Goal: Task Accomplishment & Management: Use online tool/utility

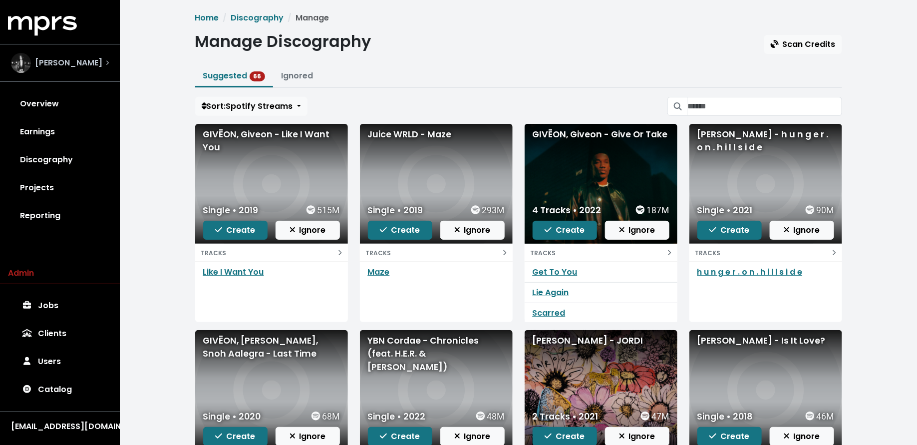
click at [77, 52] on div "[PERSON_NAME]" at bounding box center [60, 63] width 114 height 36
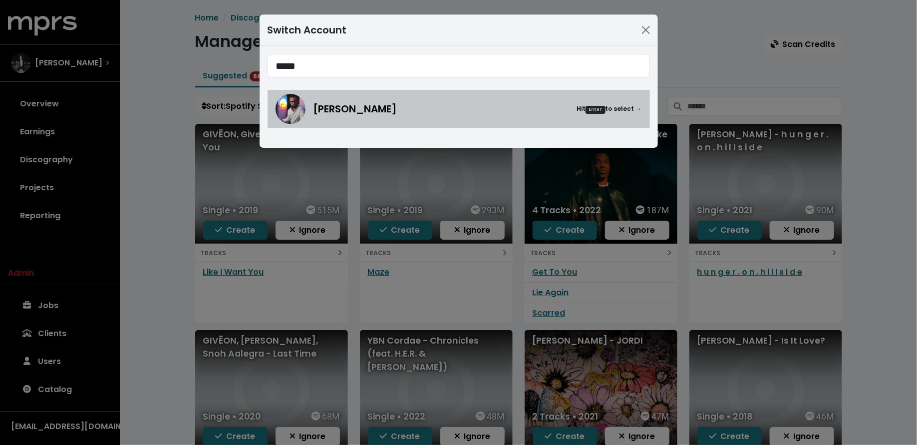
type input "*****"
click at [327, 99] on div "[PERSON_NAME] Hit Enter to select →" at bounding box center [459, 109] width 366 height 30
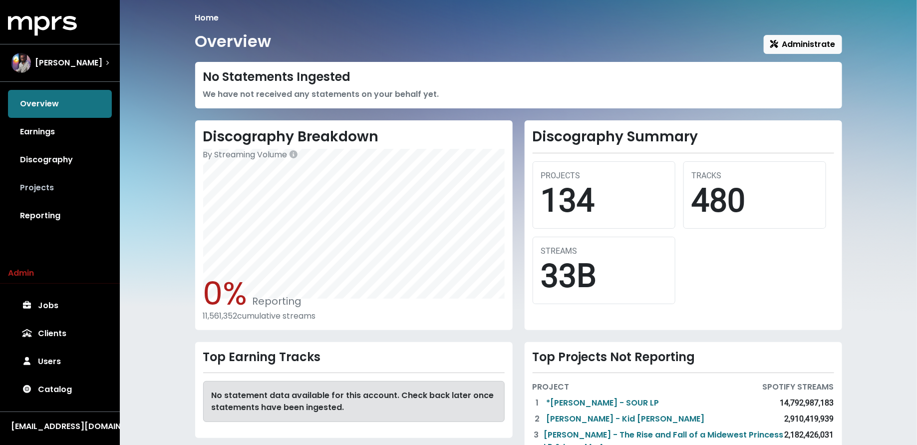
click at [71, 195] on link "Projects" at bounding box center [60, 188] width 104 height 28
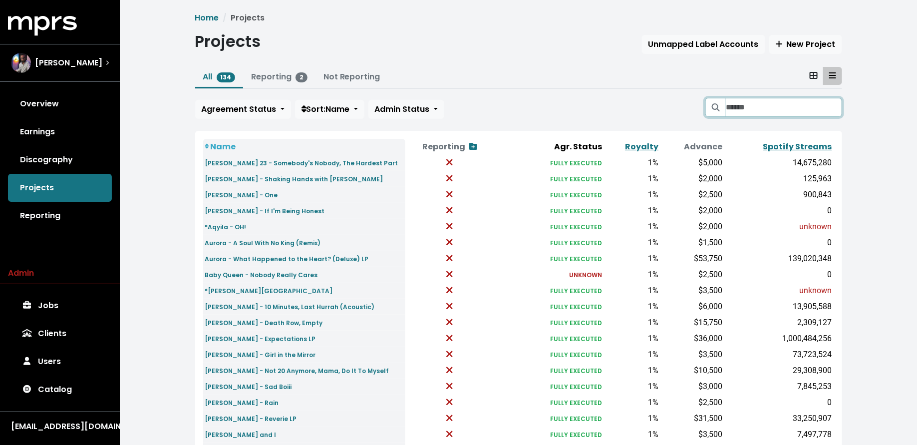
click at [782, 109] on input "Search projects" at bounding box center [784, 107] width 116 height 19
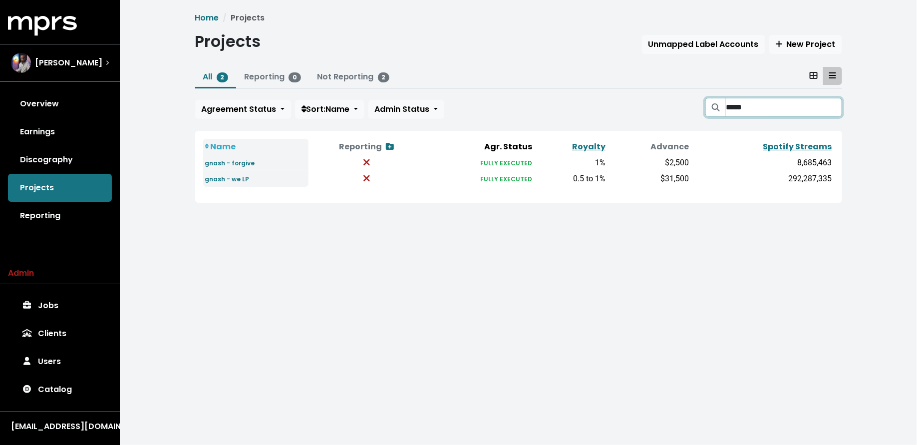
type input "*****"
click at [232, 176] on small "gnash - we LP" at bounding box center [227, 179] width 44 height 8
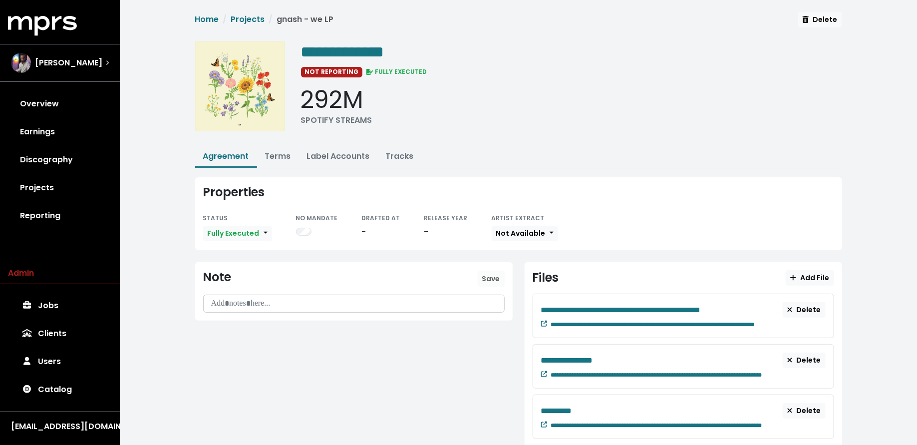
scroll to position [25, 0]
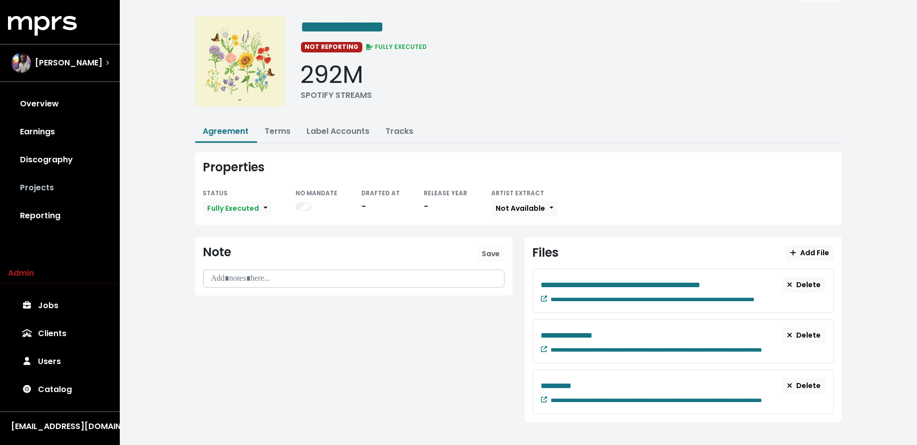
click at [46, 192] on link "Projects" at bounding box center [60, 188] width 104 height 28
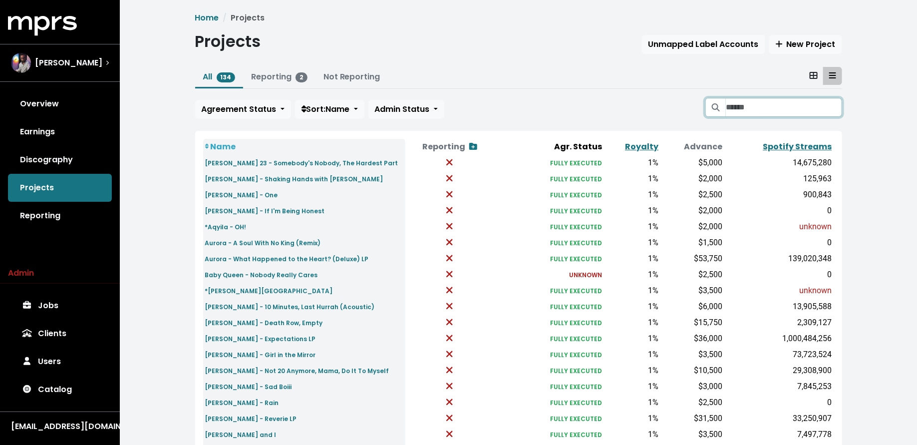
click at [781, 107] on input "Search projects" at bounding box center [784, 107] width 116 height 19
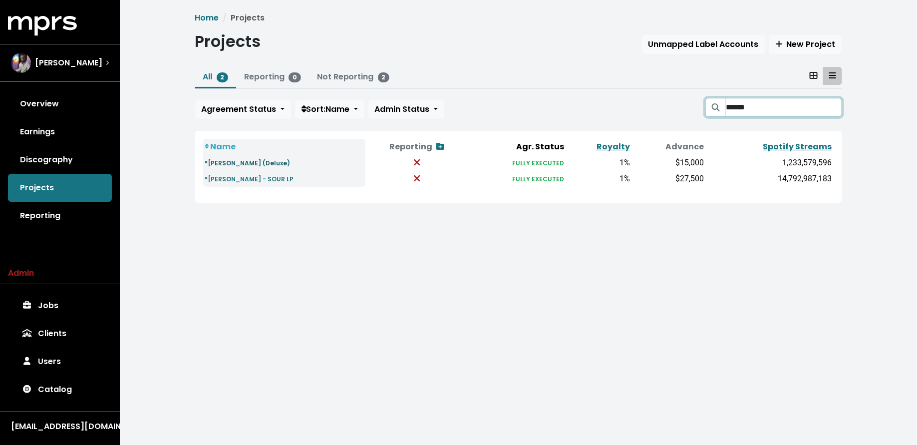
type input "******"
click at [267, 165] on small "*Olivia Rodrigo - GUTS (Deluxe)" at bounding box center [247, 163] width 85 height 8
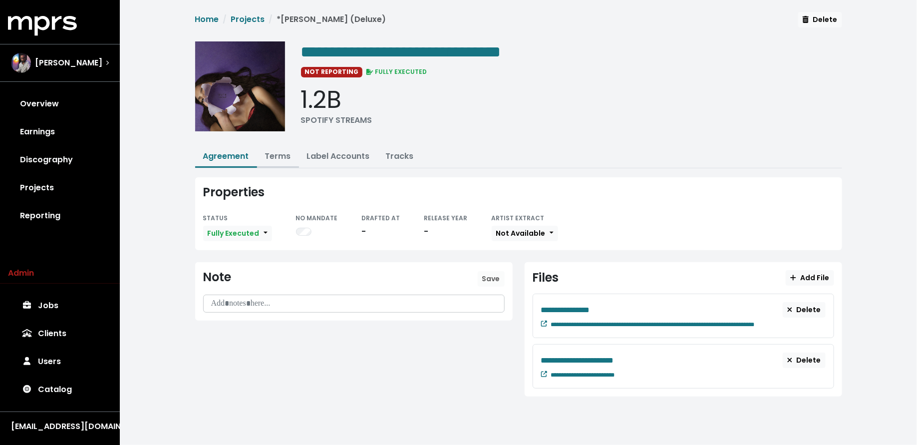
click at [279, 153] on link "Terms" at bounding box center [278, 155] width 26 height 11
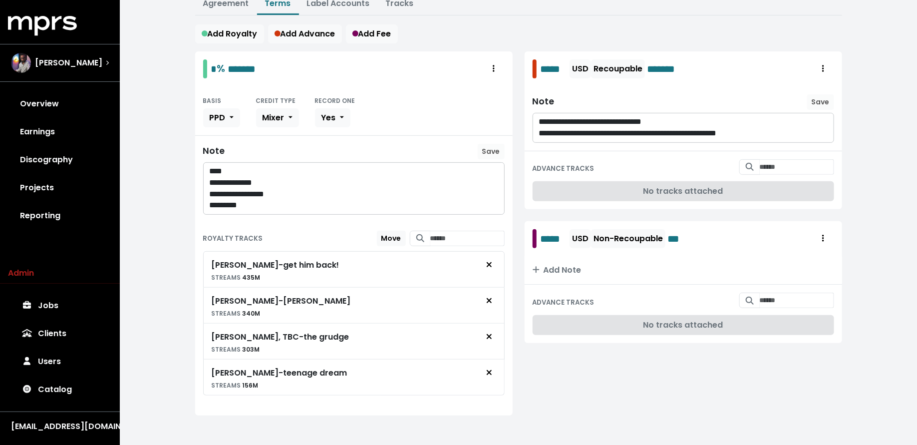
scroll to position [152, 0]
click at [71, 187] on link "Projects" at bounding box center [60, 188] width 104 height 28
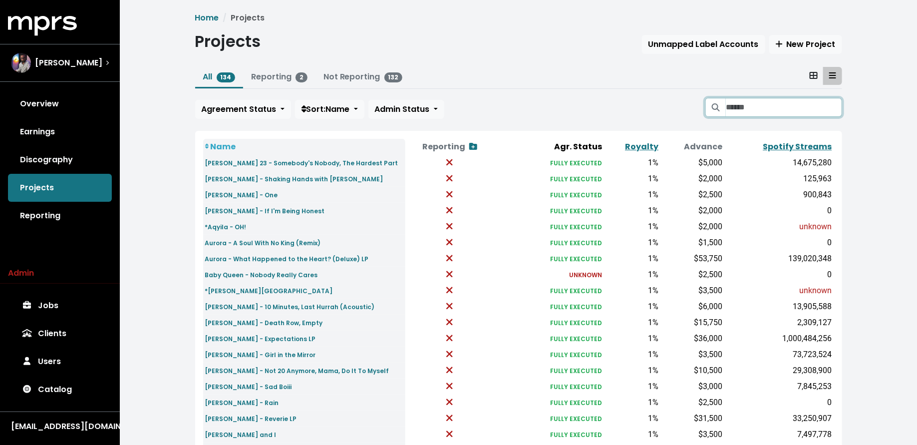
click at [749, 102] on input "Search projects" at bounding box center [784, 107] width 116 height 19
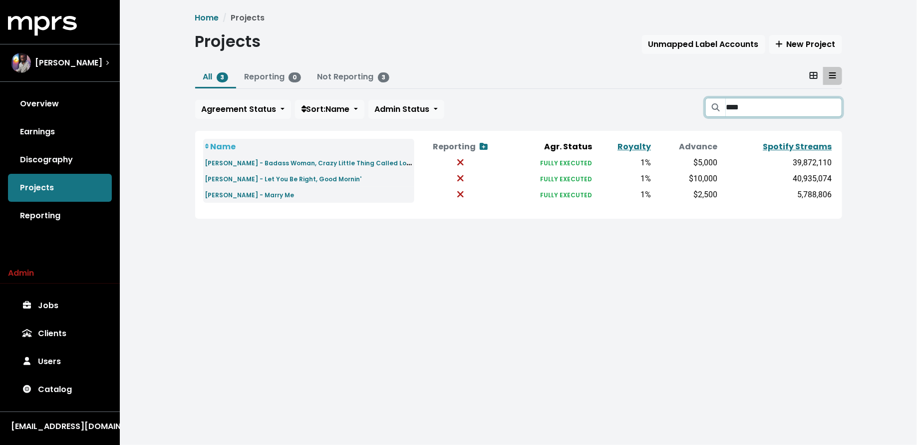
type input "****"
click at [831, 108] on input "****" at bounding box center [784, 107] width 116 height 19
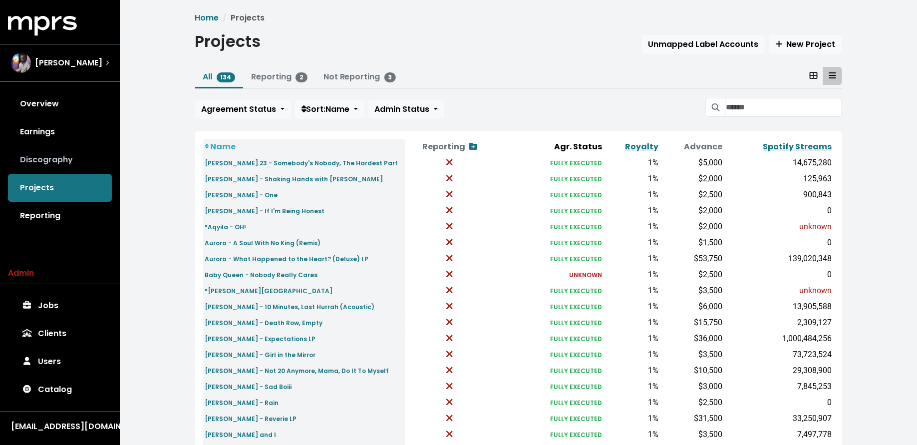
click at [16, 155] on link "Discography" at bounding box center [60, 160] width 104 height 28
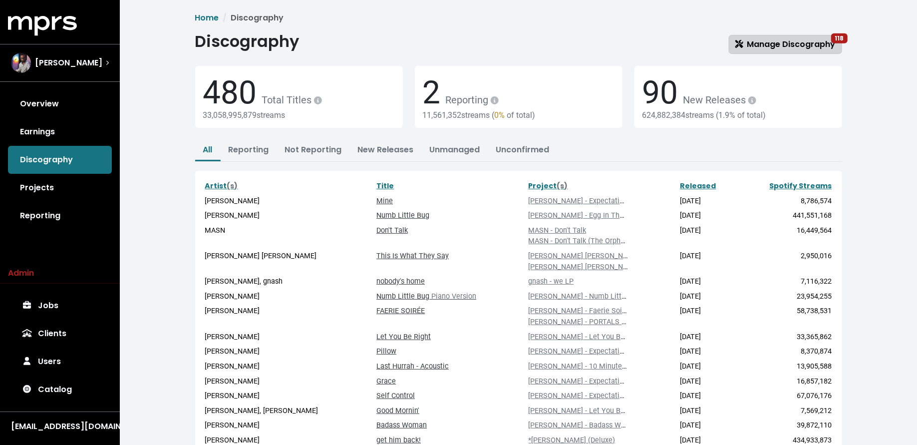
click at [759, 37] on link "Manage Discography 118" at bounding box center [785, 44] width 113 height 19
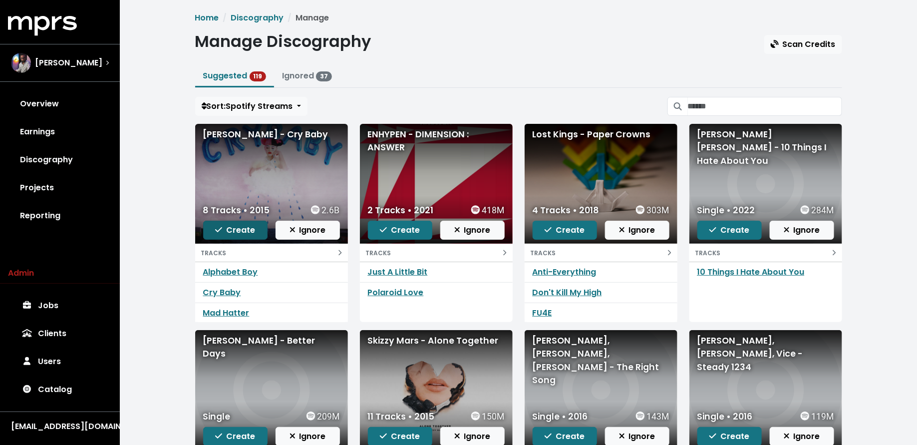
click at [248, 232] on span "Create" at bounding box center [235, 229] width 40 height 11
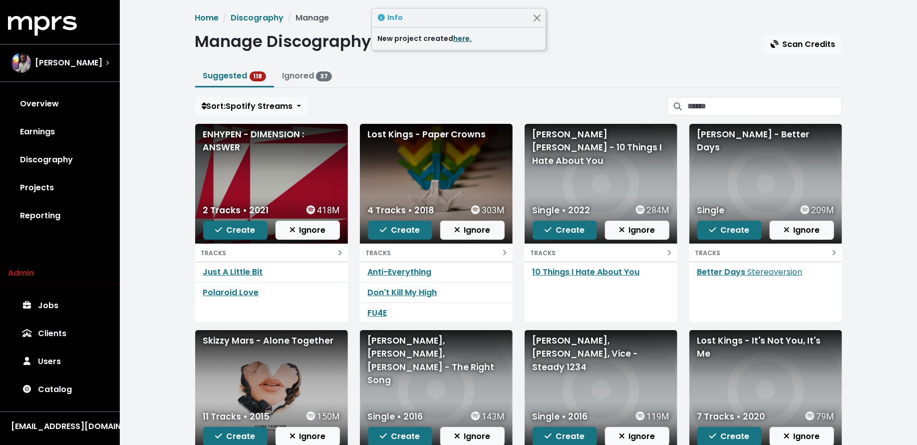
click at [466, 35] on link "here." at bounding box center [463, 38] width 18 height 10
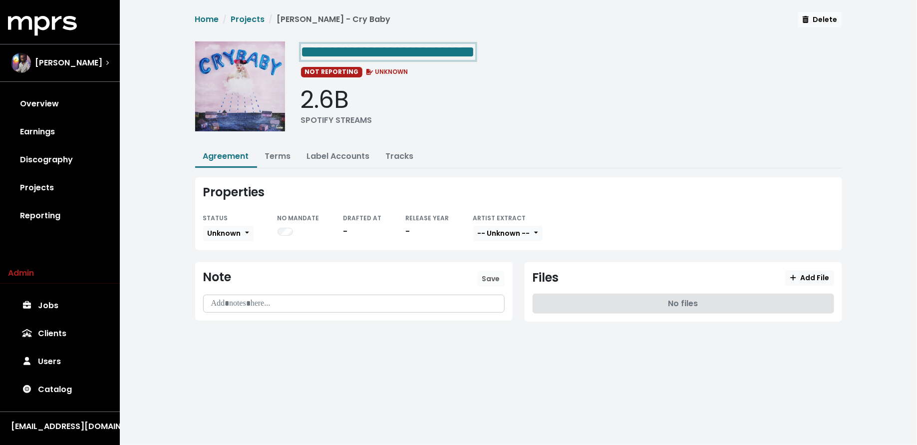
click at [475, 51] on span "**********" at bounding box center [388, 52] width 174 height 16
click at [234, 236] on span "Unknown" at bounding box center [224, 233] width 33 height 10
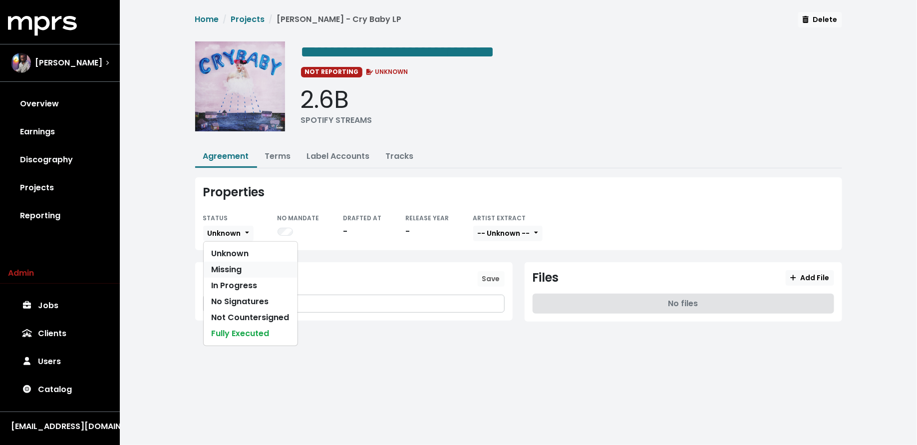
click at [234, 266] on link "Missing" at bounding box center [251, 270] width 94 height 16
click at [58, 158] on link "Discography" at bounding box center [60, 160] width 104 height 28
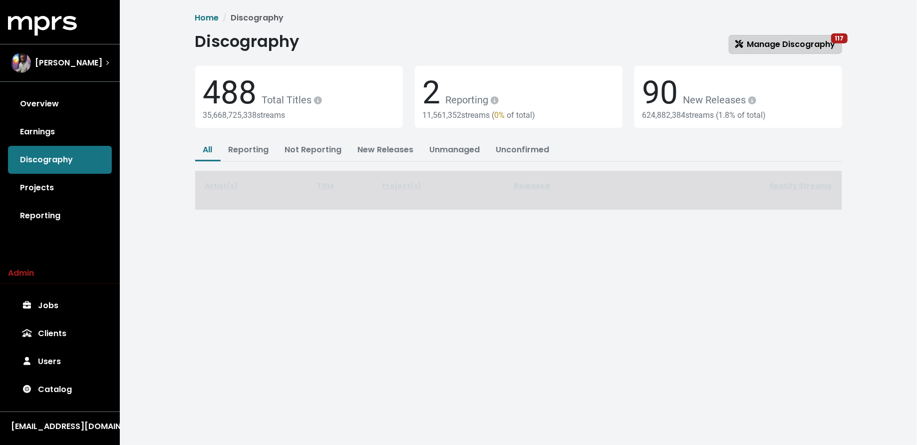
click at [774, 48] on span "Manage Discography 117" at bounding box center [785, 43] width 100 height 11
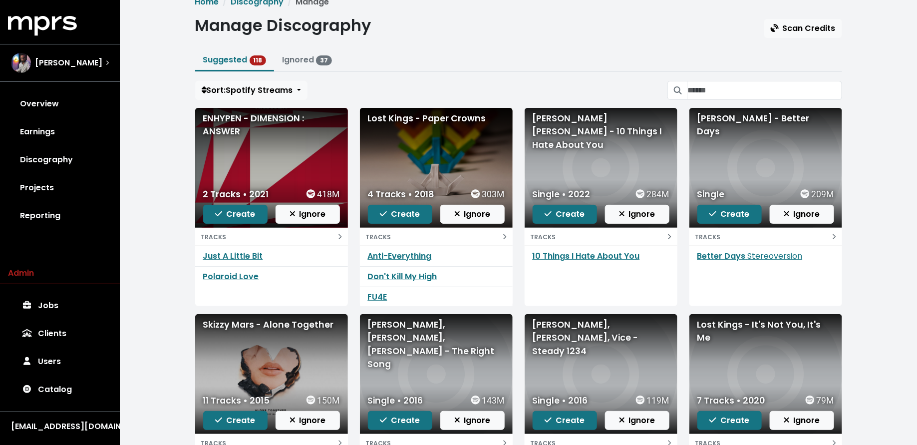
scroll to position [19, 0]
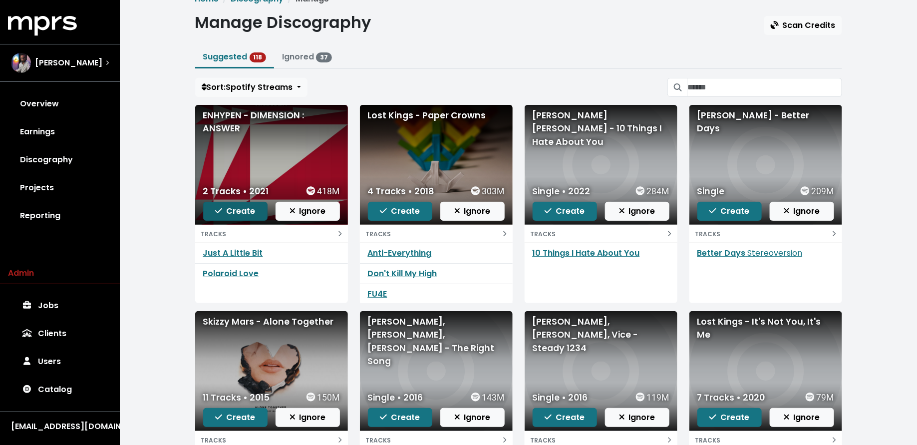
click at [252, 210] on span "Create" at bounding box center [235, 210] width 40 height 11
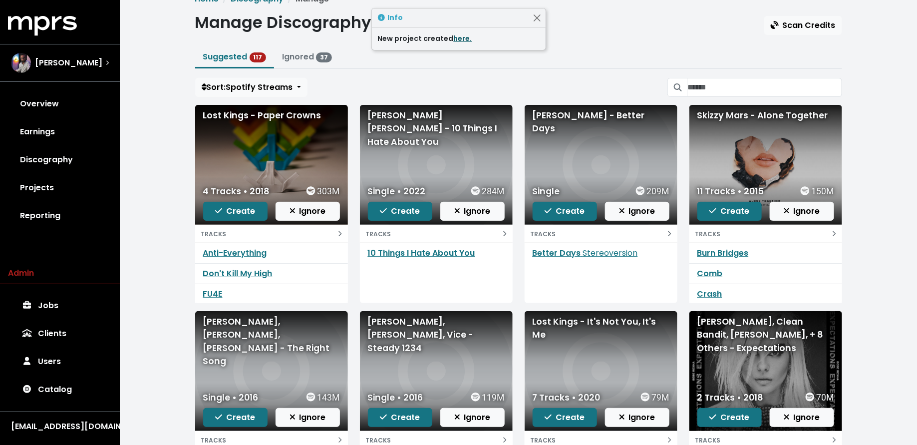
click at [460, 37] on link "here." at bounding box center [463, 38] width 18 height 10
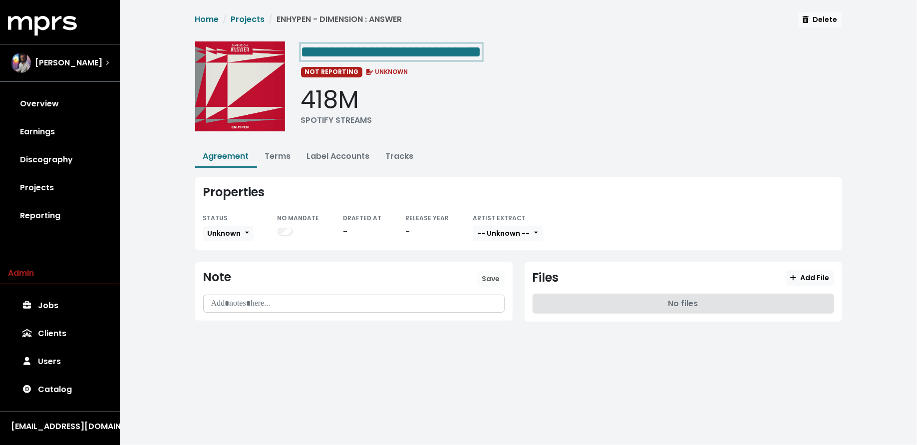
click at [482, 53] on span "**********" at bounding box center [391, 52] width 181 height 16
click at [214, 229] on span "Unknown" at bounding box center [224, 233] width 33 height 10
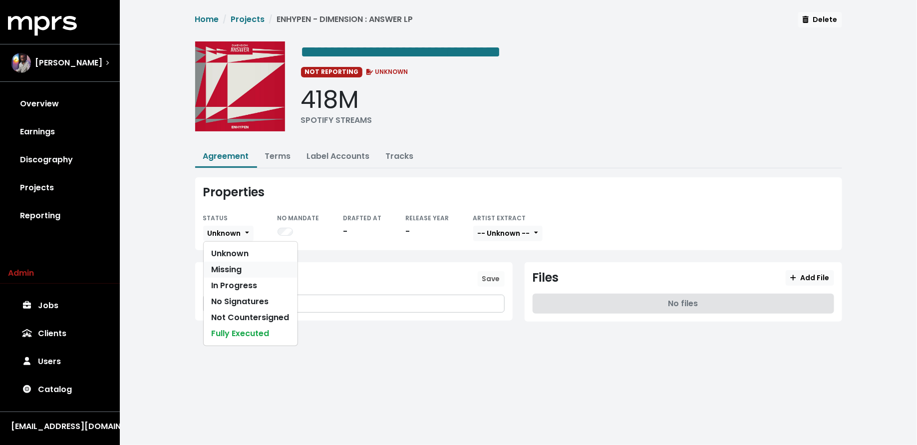
click at [219, 265] on link "Missing" at bounding box center [251, 270] width 94 height 16
click at [272, 155] on link "Terms" at bounding box center [278, 155] width 26 height 11
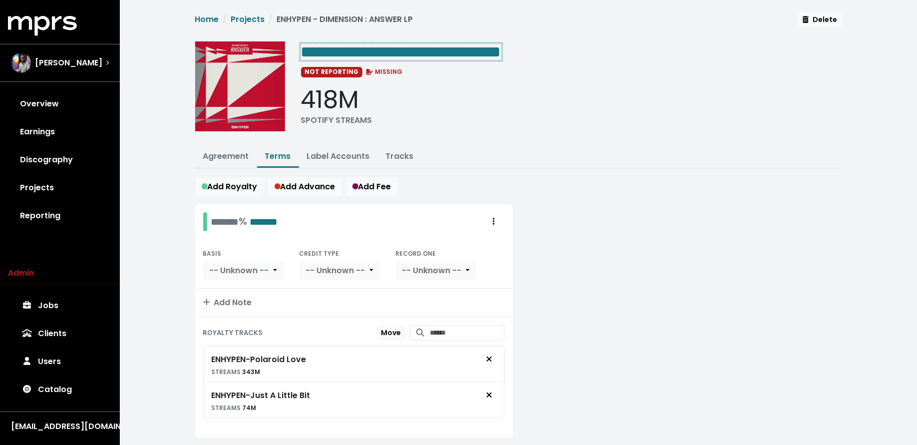
click at [394, 44] on span "**********" at bounding box center [401, 52] width 200 height 16
click at [394, 50] on span "**********" at bounding box center [401, 52] width 200 height 16
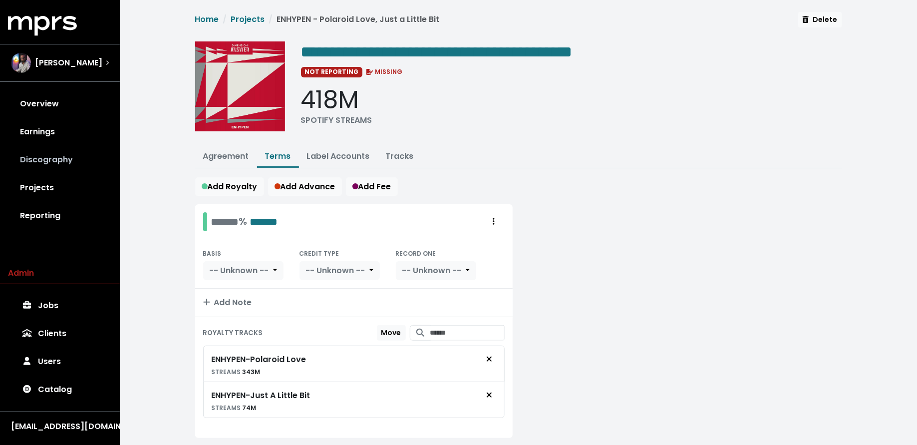
click at [46, 156] on link "Discography" at bounding box center [60, 160] width 104 height 28
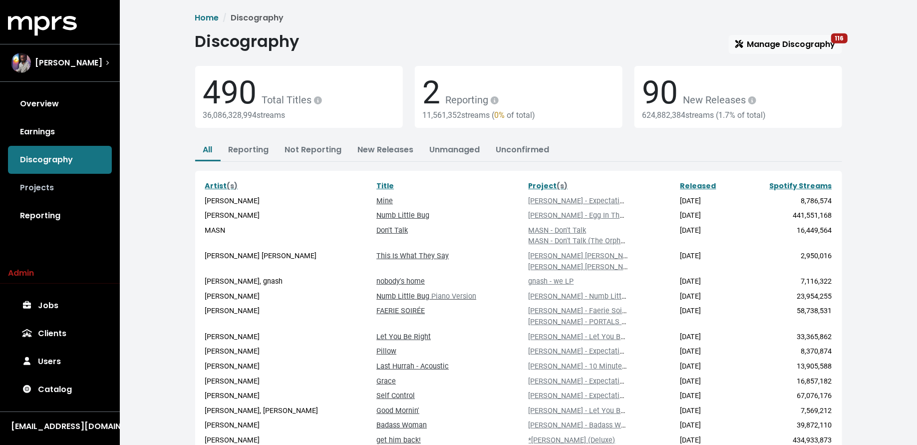
click at [81, 200] on link "Projects" at bounding box center [60, 188] width 104 height 28
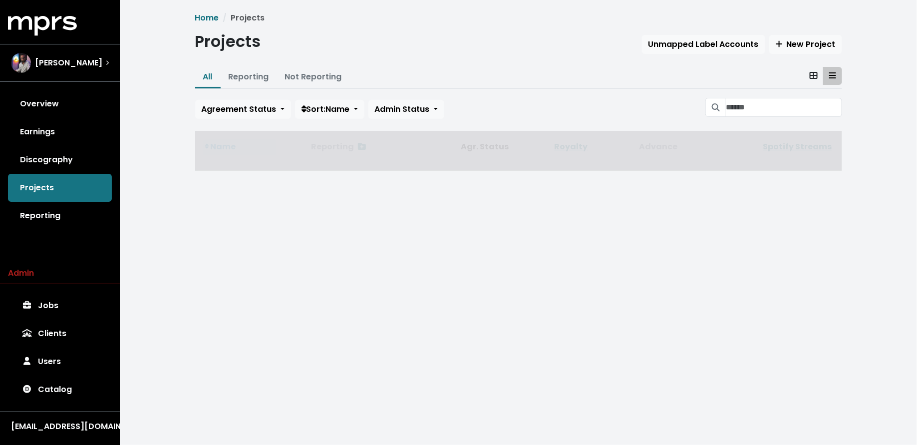
click at [84, 196] on div "Overview Earnings Discography Projects Reporting" at bounding box center [60, 160] width 120 height 140
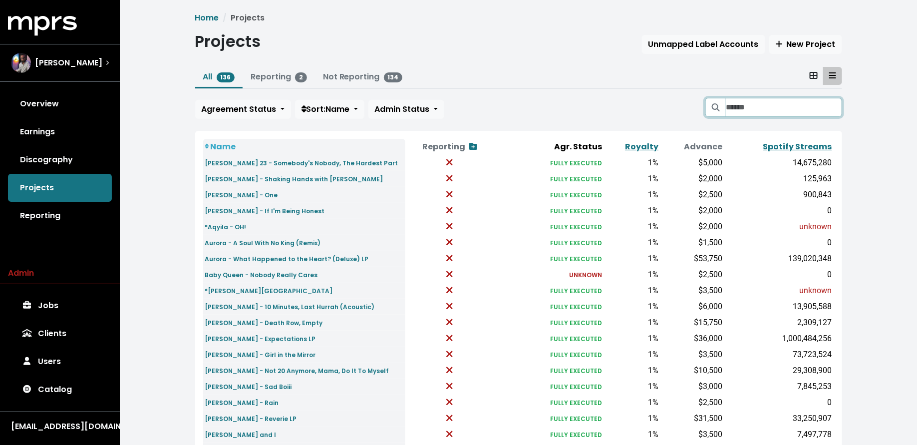
click at [796, 115] on input "Search projects" at bounding box center [784, 107] width 116 height 19
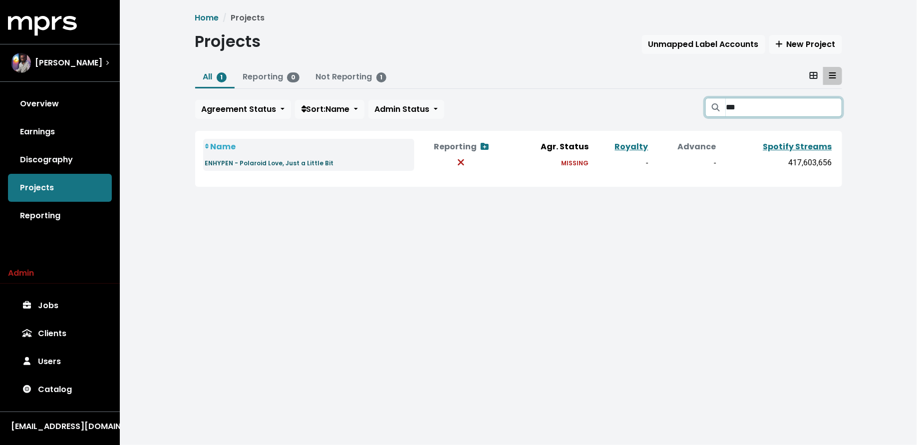
type input "***"
click at [241, 162] on small "ENHYPEN - Polaroid Love, Just a Little Bit" at bounding box center [269, 163] width 129 height 8
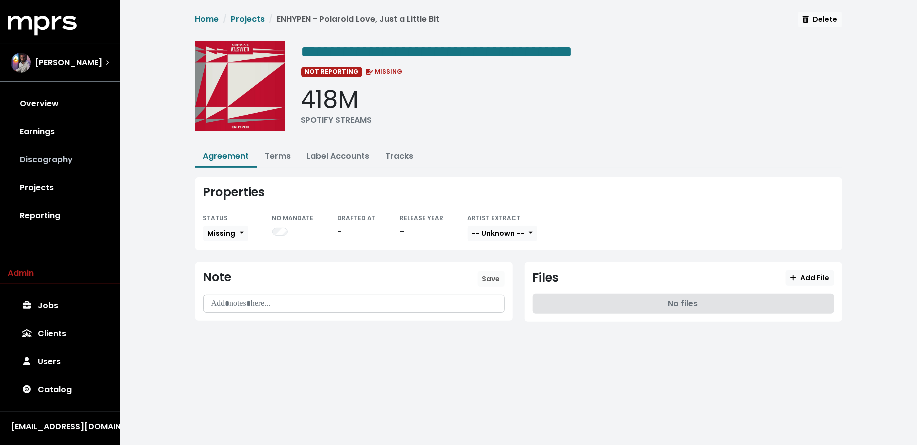
click at [66, 168] on link "Discography" at bounding box center [60, 160] width 104 height 28
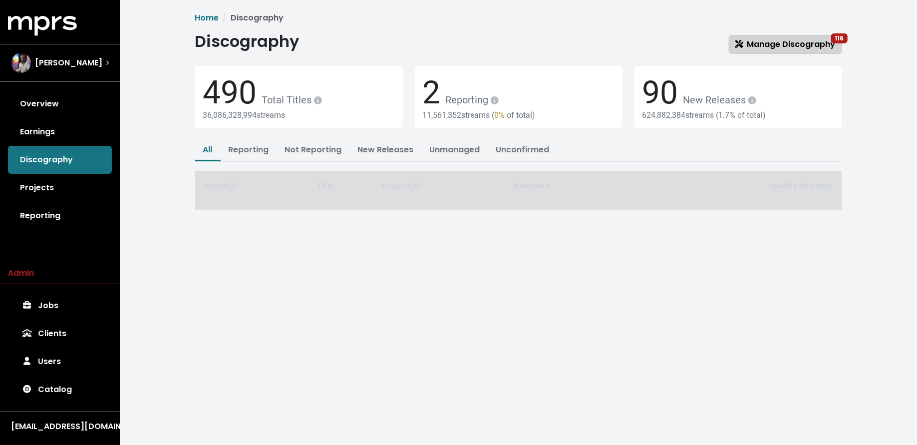
click at [792, 38] on span "Manage Discography 116" at bounding box center [785, 43] width 100 height 11
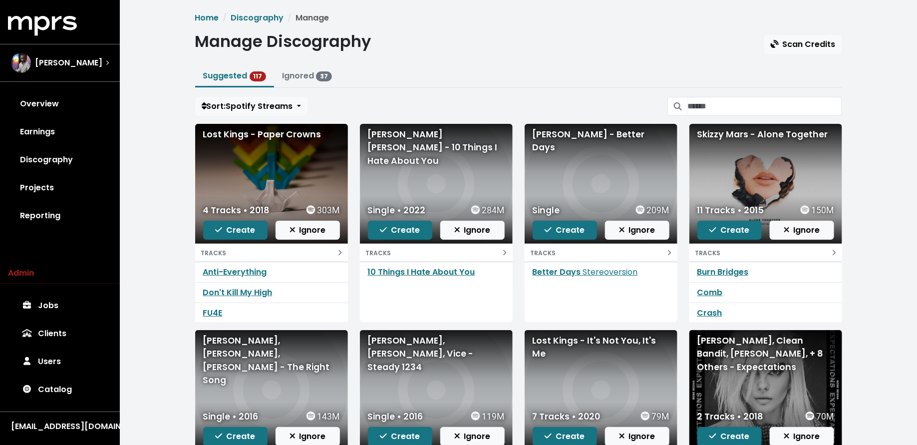
click at [227, 238] on div "4 Tracks • 2018 303M Create Ignore" at bounding box center [271, 222] width 153 height 44
click at [243, 229] on span "Create" at bounding box center [235, 229] width 40 height 11
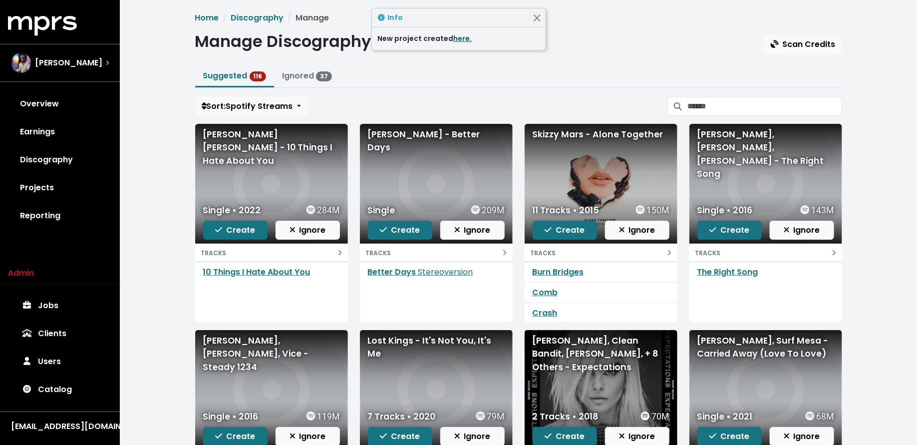
click at [454, 37] on link "here." at bounding box center [463, 38] width 18 height 10
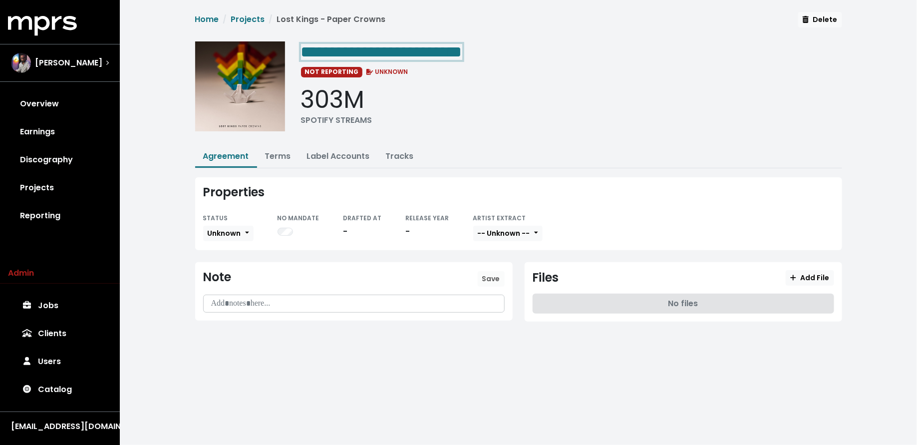
click at [462, 58] on span "**********" at bounding box center [381, 52] width 161 height 16
click at [220, 235] on span "Unknown" at bounding box center [224, 233] width 33 height 10
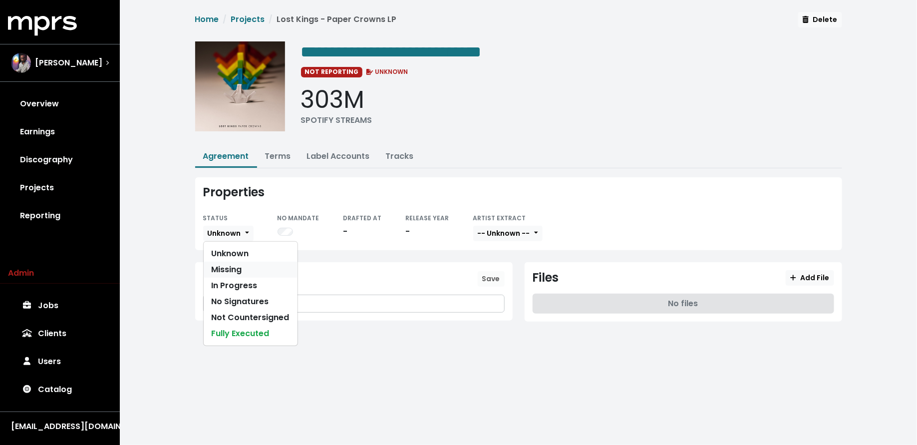
click at [222, 262] on link "Missing" at bounding box center [251, 270] width 94 height 16
click at [51, 147] on link "Discography" at bounding box center [60, 160] width 104 height 28
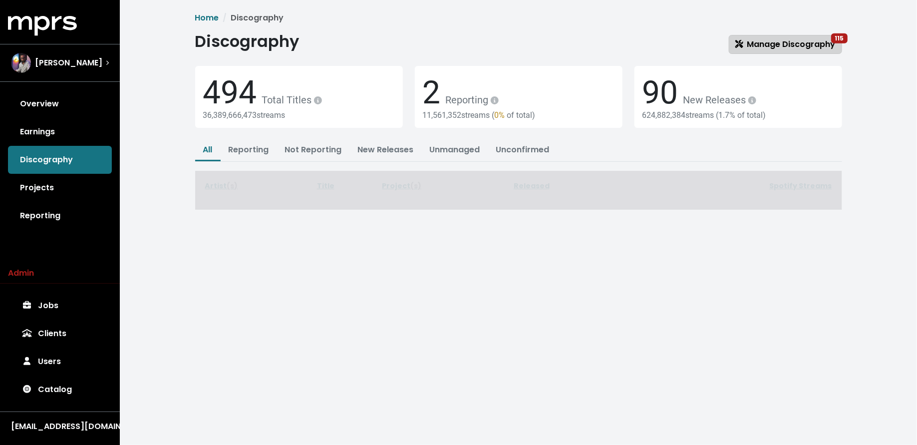
click at [764, 41] on span "Manage Discography 115" at bounding box center [785, 43] width 100 height 11
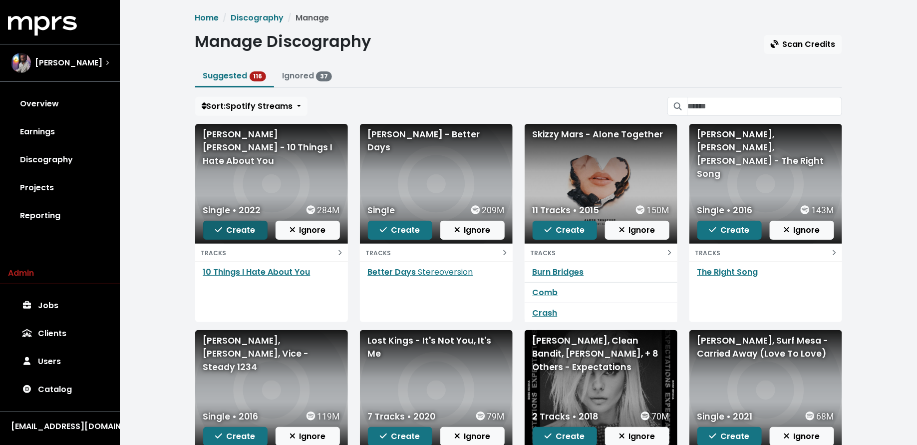
click at [244, 226] on span "Create" at bounding box center [235, 229] width 40 height 11
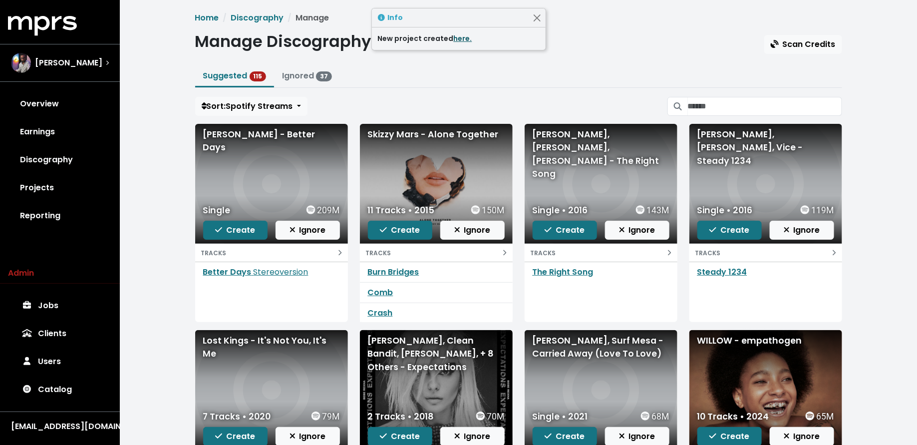
click at [465, 40] on link "here." at bounding box center [463, 38] width 18 height 10
click at [396, 230] on span "Create" at bounding box center [400, 229] width 40 height 11
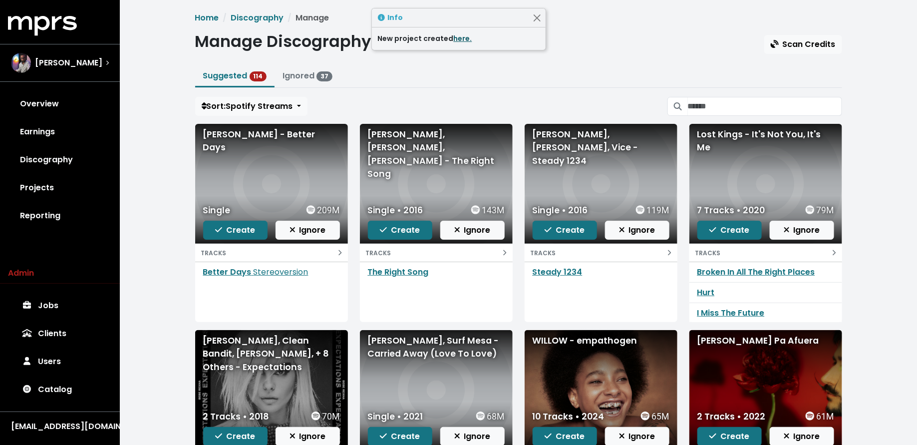
click at [457, 38] on link "here." at bounding box center [463, 38] width 18 height 10
click at [236, 223] on button "Create" at bounding box center [235, 230] width 64 height 19
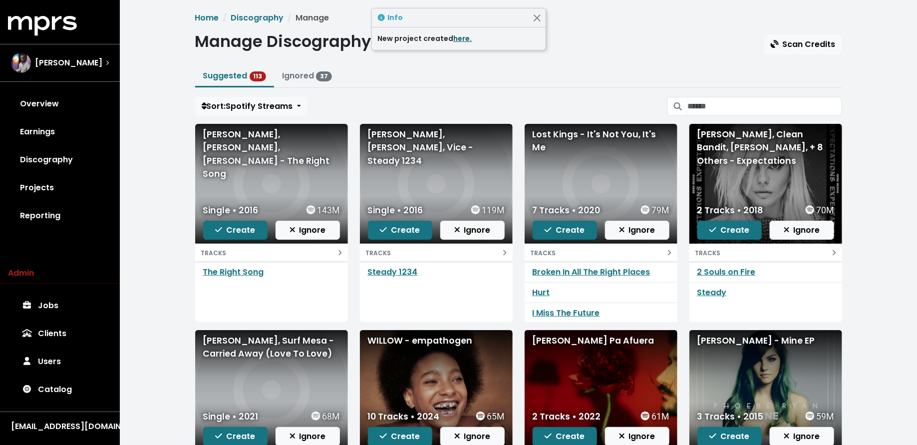
click at [456, 40] on link "here." at bounding box center [463, 38] width 18 height 10
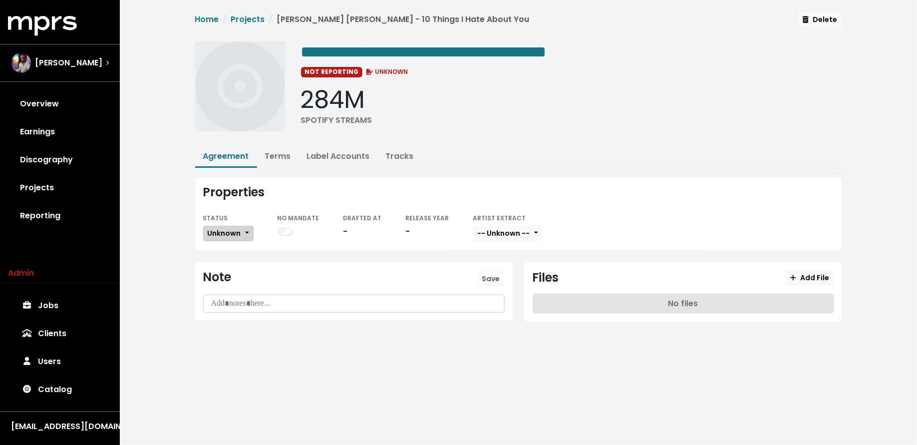
click at [224, 235] on span "Unknown" at bounding box center [224, 233] width 33 height 10
click at [226, 262] on link "Missing" at bounding box center [251, 270] width 94 height 16
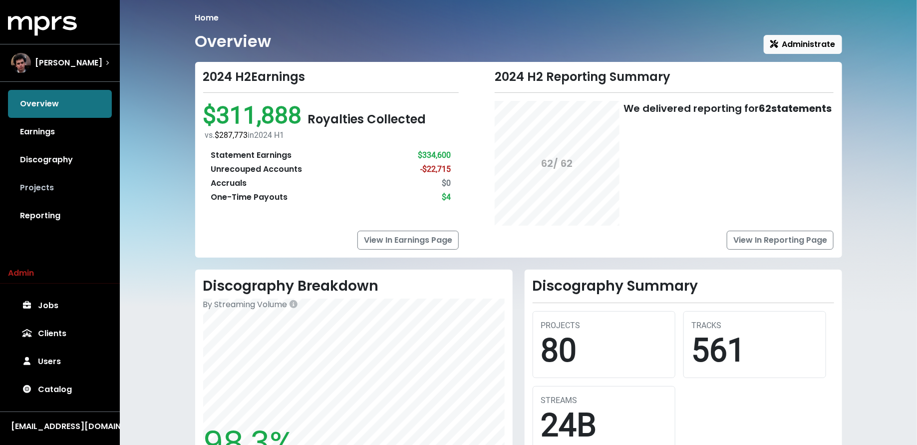
click at [75, 182] on link "Projects" at bounding box center [60, 188] width 104 height 28
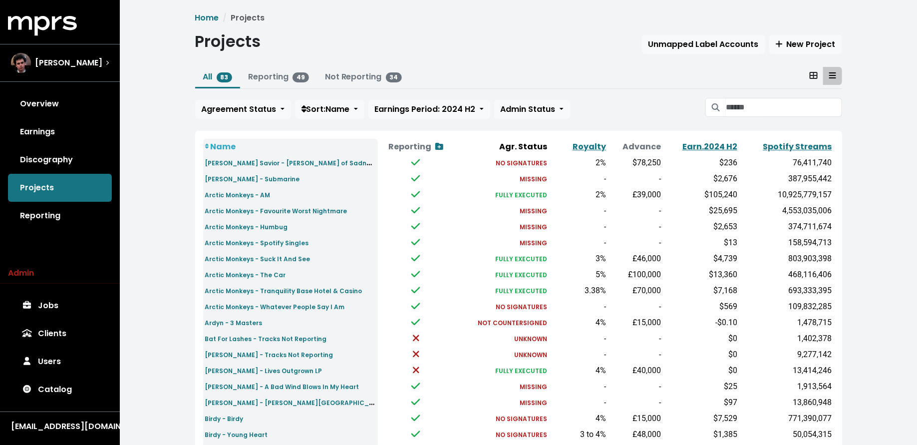
click at [81, 83] on div "MPRS Logo [PERSON_NAME] Overview Earnings Discography Projects Reporting" at bounding box center [60, 123] width 120 height 214
click at [80, 65] on span "James Ford" at bounding box center [68, 63] width 67 height 12
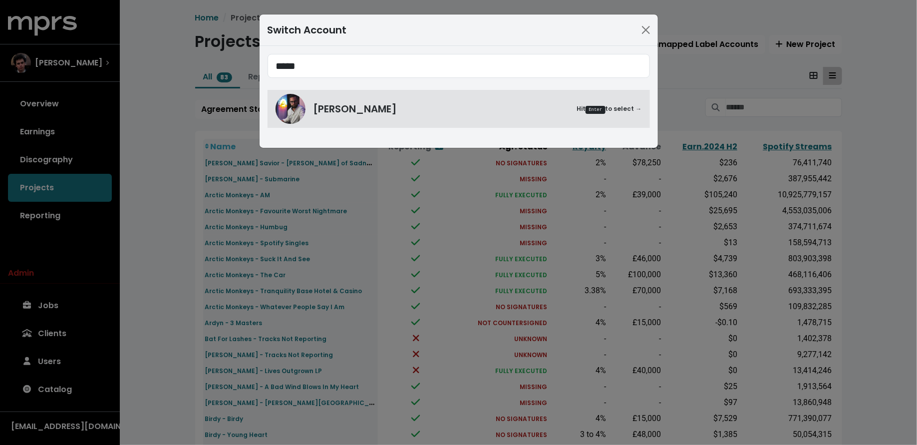
type input "*****"
click at [317, 88] on span "***** Mitch McCarthy Hit Enter to select →" at bounding box center [459, 91] width 382 height 74
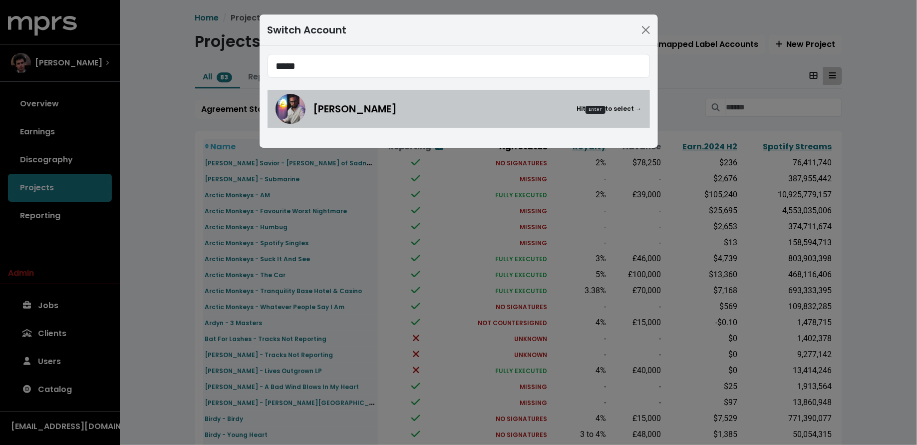
click at [308, 106] on div "Mitch McCarthy Hit Enter to select →" at bounding box center [459, 109] width 366 height 30
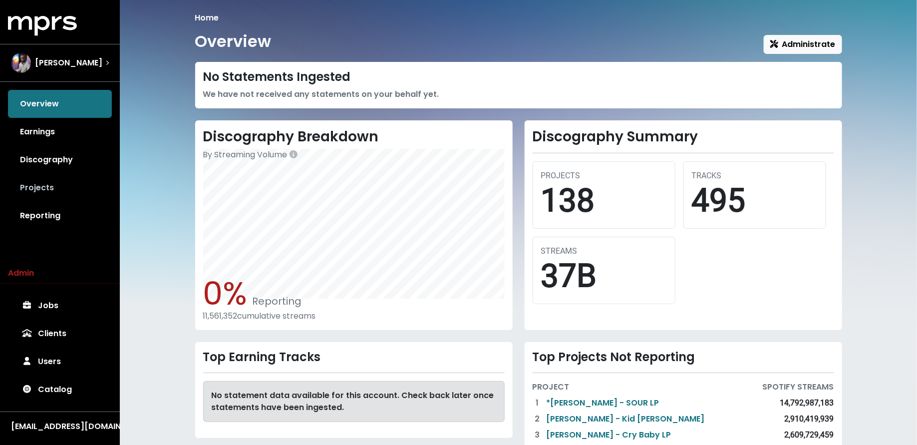
click at [60, 188] on link "Projects" at bounding box center [60, 188] width 104 height 28
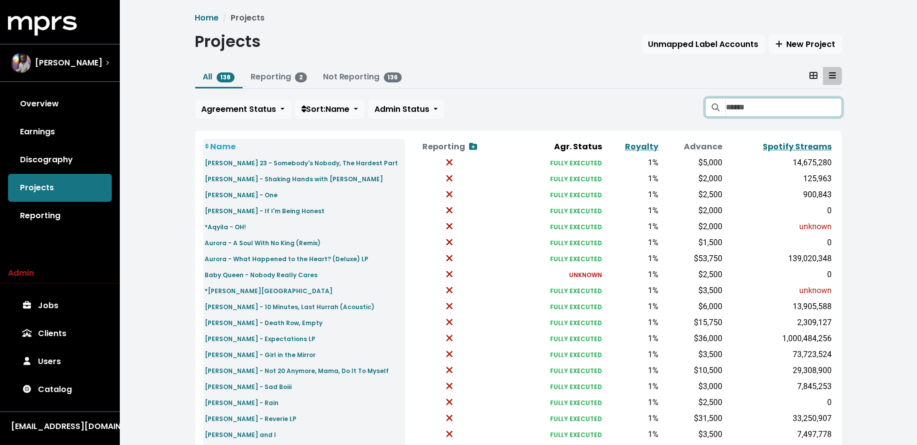
click at [752, 105] on input "Search projects" at bounding box center [784, 107] width 116 height 19
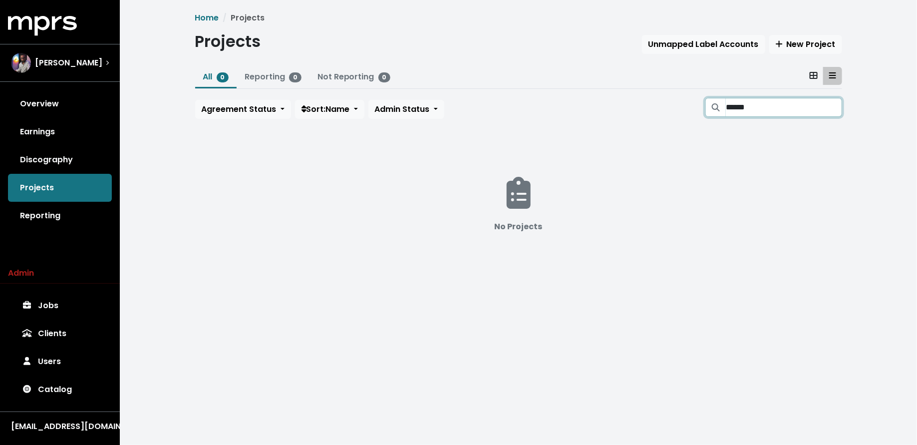
type input "*"
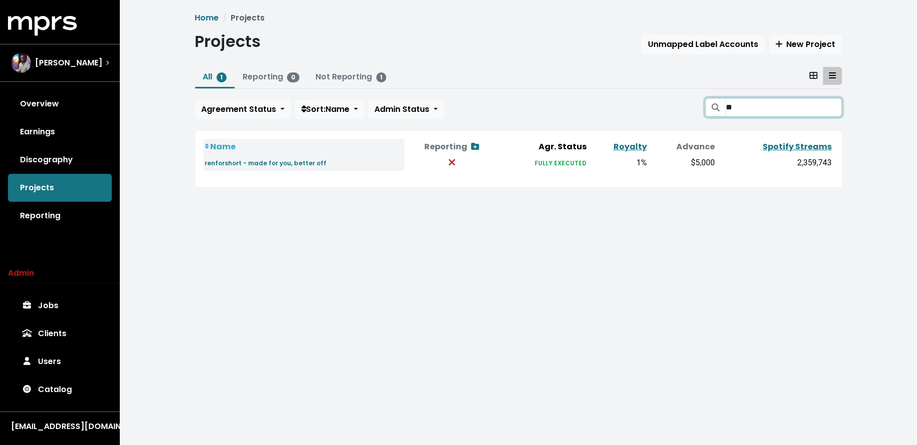
type input "*"
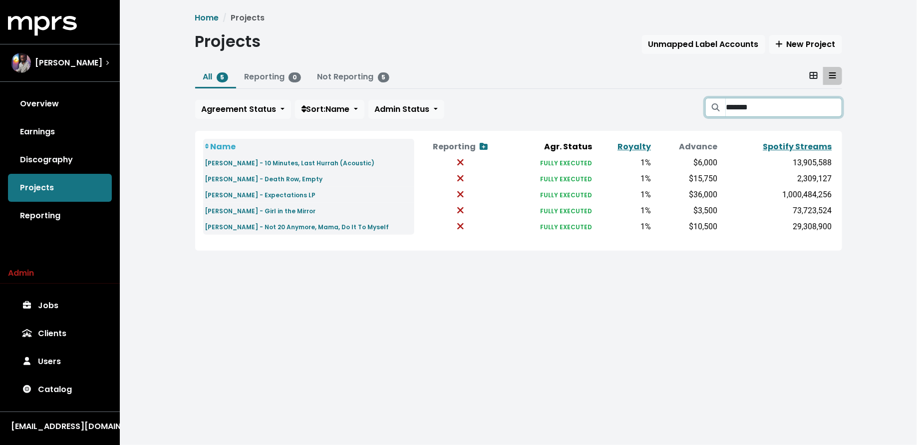
type input "*******"
click at [816, 70] on link at bounding box center [814, 76] width 20 height 18
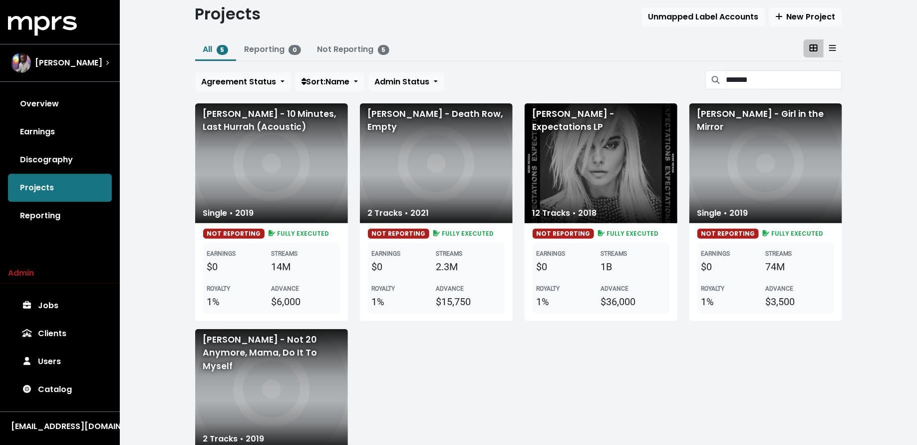
scroll to position [30, 0]
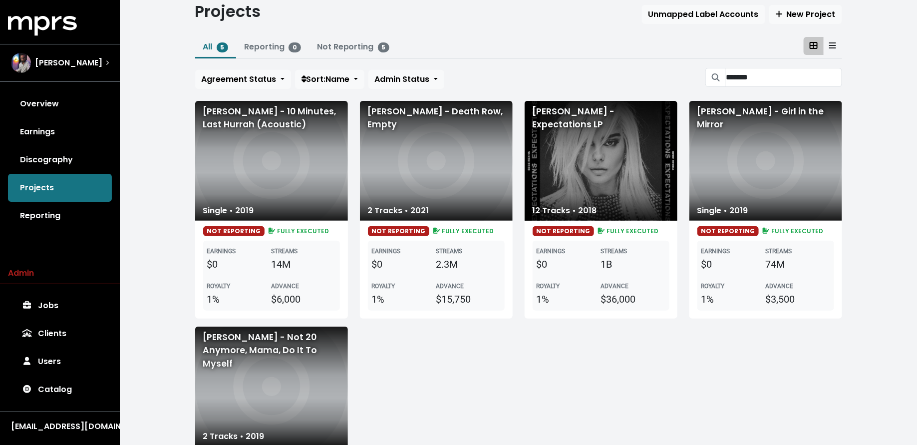
click at [573, 154] on div "Bebe Rexha - Expectations LP" at bounding box center [601, 161] width 153 height 120
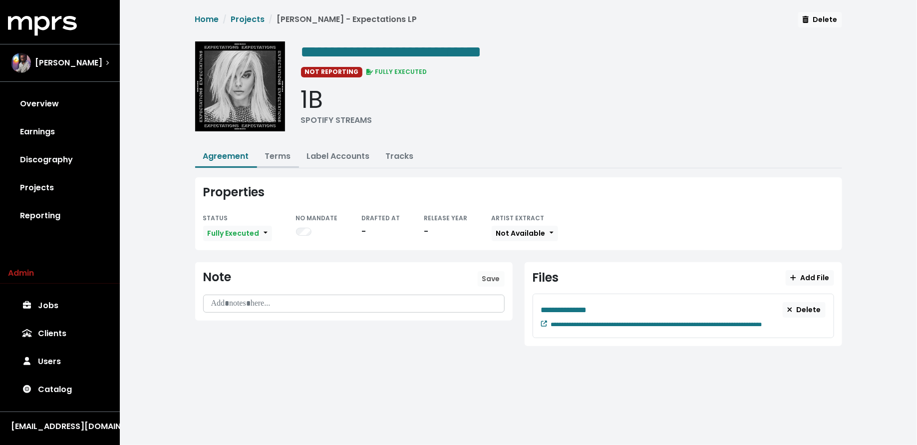
click at [275, 163] on button "Terms" at bounding box center [278, 156] width 42 height 21
click at [275, 161] on button "Terms" at bounding box center [278, 156] width 42 height 21
click at [273, 158] on link "Terms" at bounding box center [278, 155] width 26 height 11
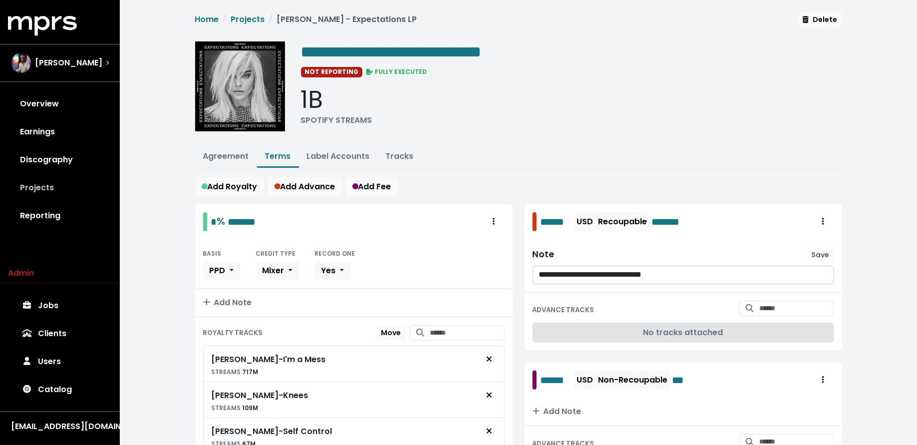
click at [87, 182] on link "Projects" at bounding box center [60, 188] width 104 height 28
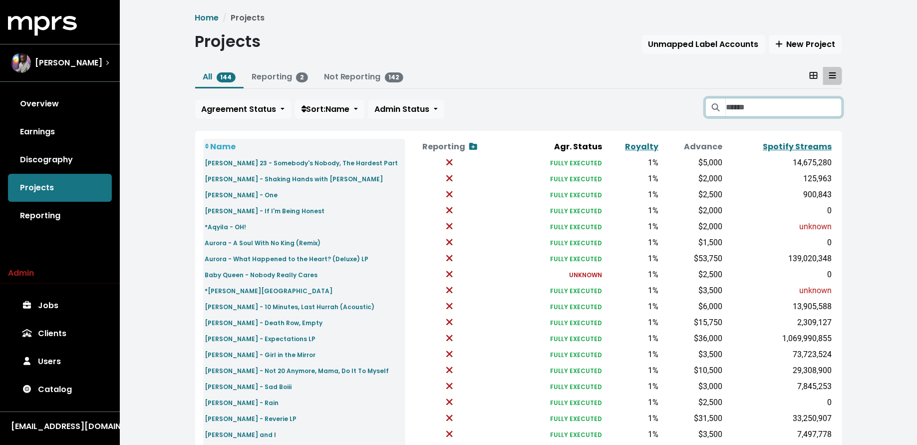
click at [765, 107] on input "Search projects" at bounding box center [784, 107] width 116 height 19
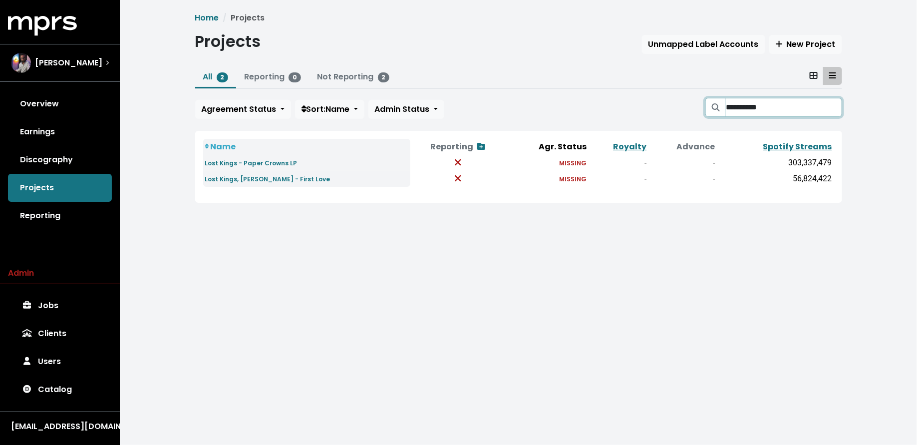
type input "**********"
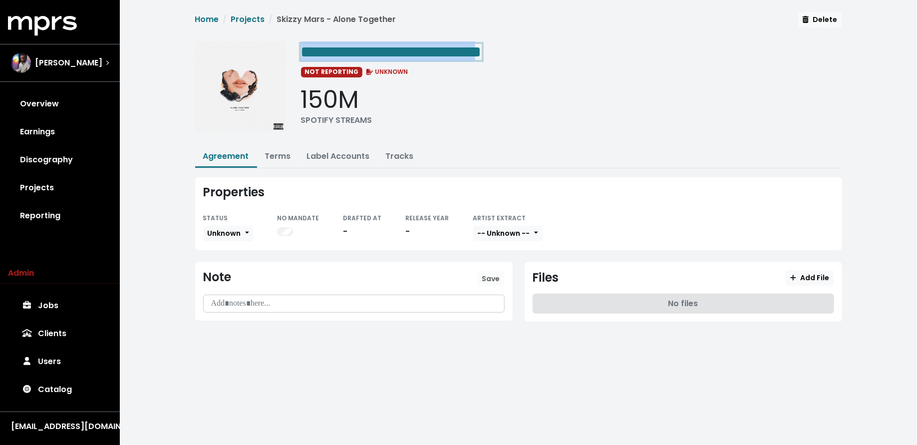
click at [482, 54] on span "**********" at bounding box center [391, 52] width 181 height 16
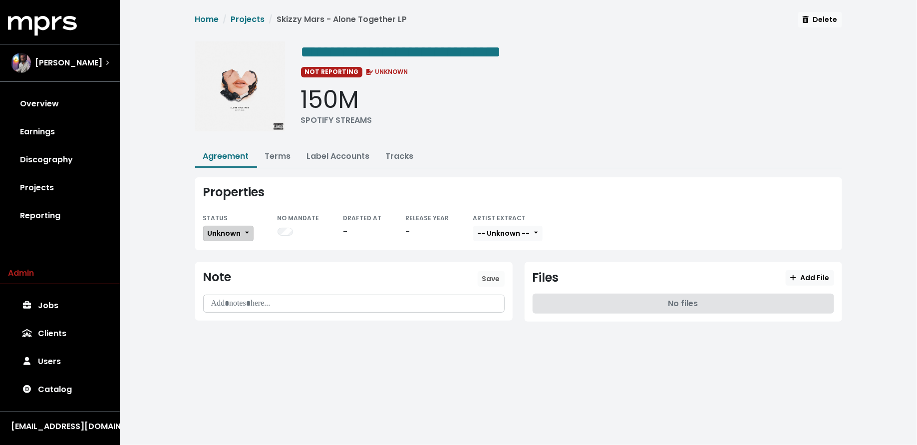
click at [230, 230] on span "Unknown" at bounding box center [224, 233] width 33 height 10
click at [229, 263] on link "Missing" at bounding box center [251, 270] width 94 height 16
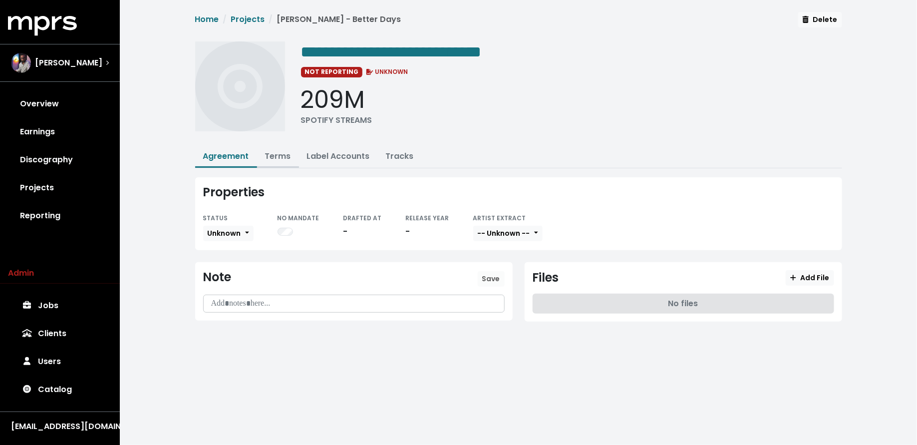
click at [279, 154] on link "Terms" at bounding box center [278, 155] width 26 height 11
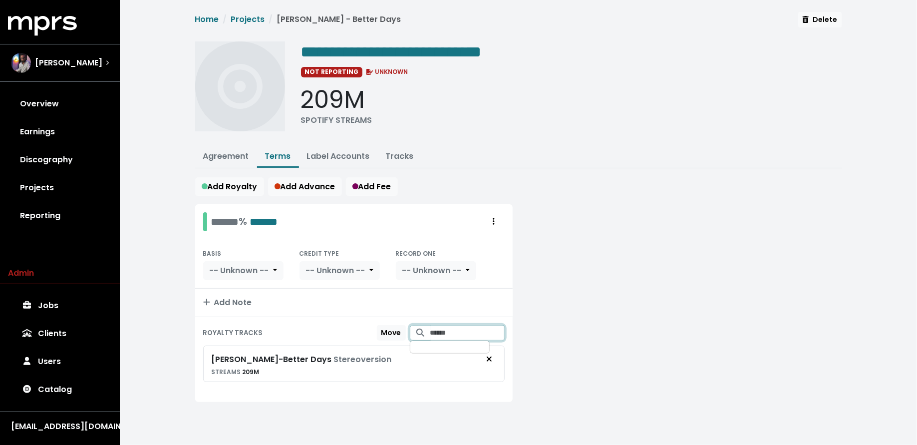
click at [447, 332] on input "Search for tracks by title and link them to this royalty" at bounding box center [467, 332] width 74 height 15
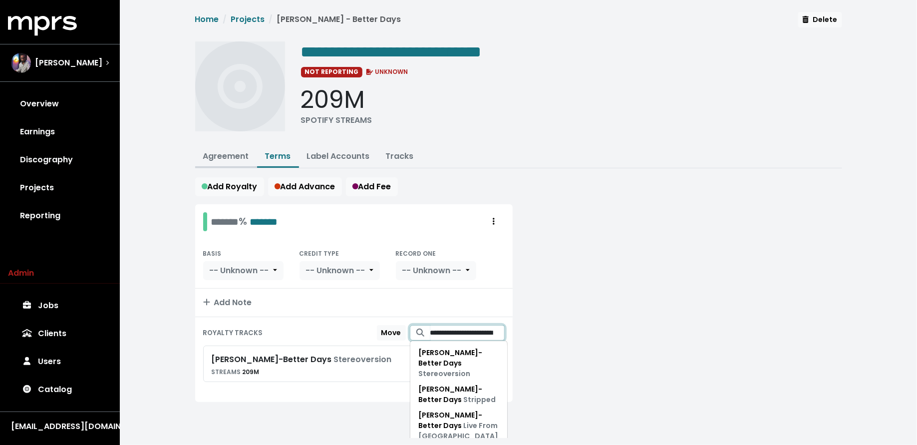
type input "**********"
click at [234, 152] on link "Agreement" at bounding box center [226, 155] width 46 height 11
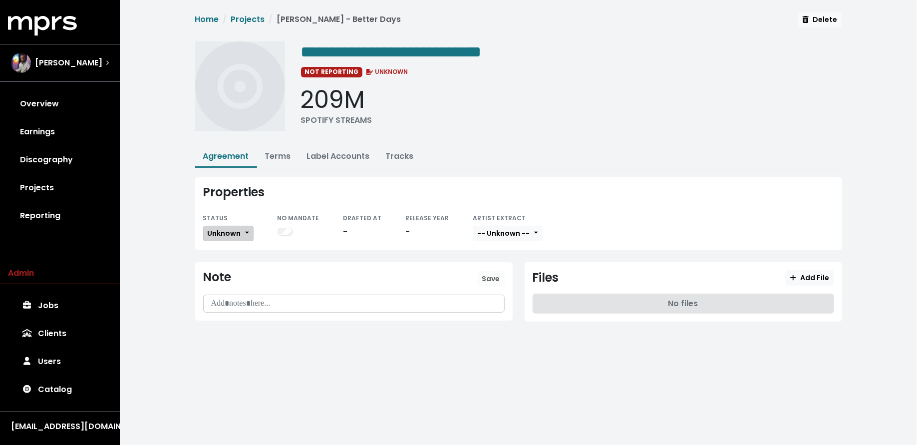
click at [236, 233] on span "Unknown" at bounding box center [224, 233] width 33 height 10
click at [238, 262] on link "Missing" at bounding box center [251, 270] width 94 height 16
click at [72, 169] on link "Discography" at bounding box center [60, 160] width 104 height 28
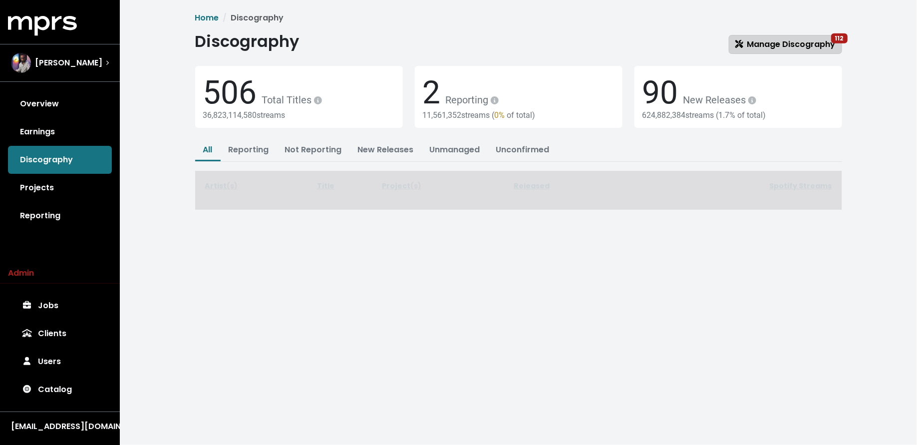
click at [785, 42] on span "Manage Discography 112" at bounding box center [785, 43] width 100 height 11
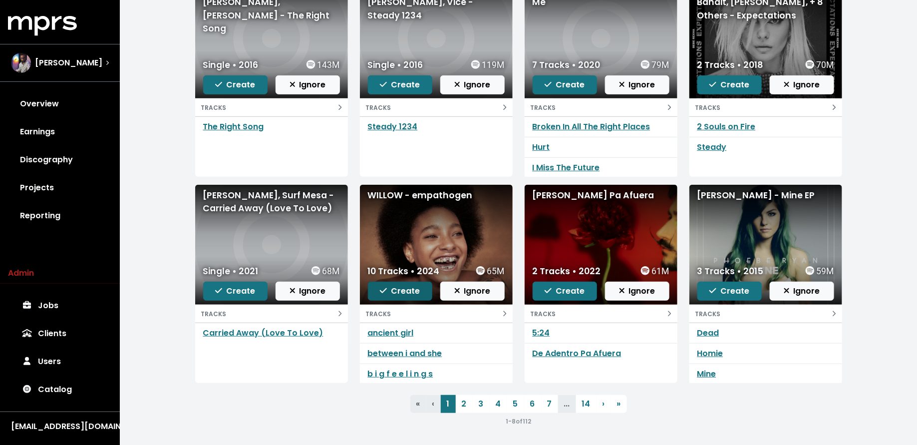
click at [412, 288] on span "Create" at bounding box center [400, 290] width 40 height 11
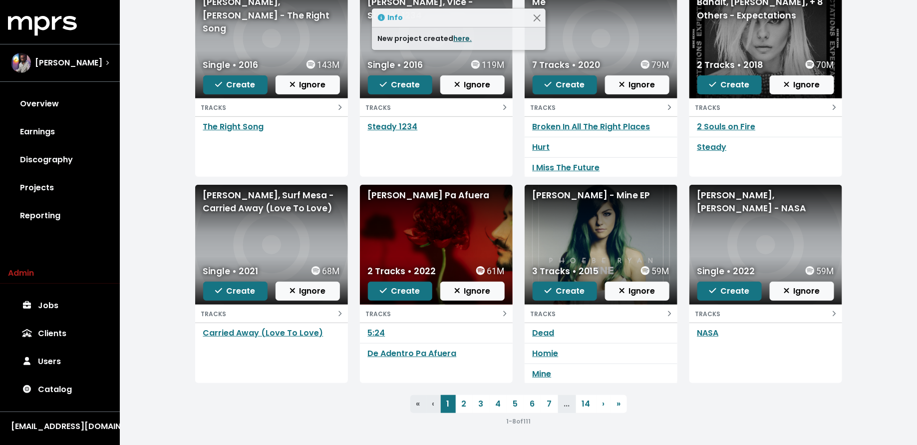
click at [461, 34] on link "here." at bounding box center [463, 38] width 18 height 10
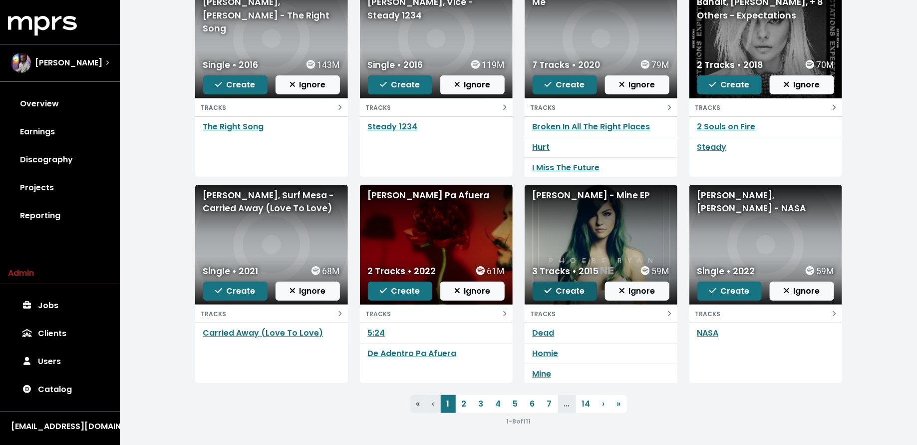
click at [573, 286] on span "Create" at bounding box center [565, 290] width 40 height 11
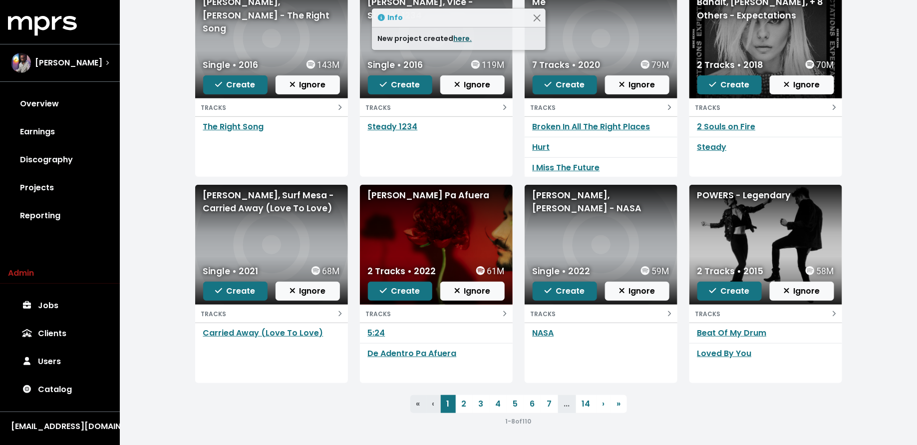
click at [455, 35] on link "here." at bounding box center [463, 38] width 18 height 10
click at [580, 405] on link "14" at bounding box center [586, 404] width 20 height 18
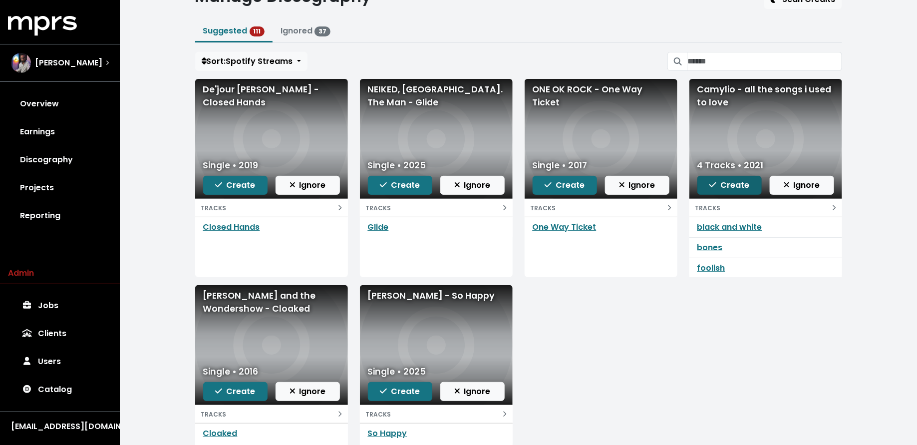
click at [711, 182] on icon "button" at bounding box center [712, 185] width 7 height 8
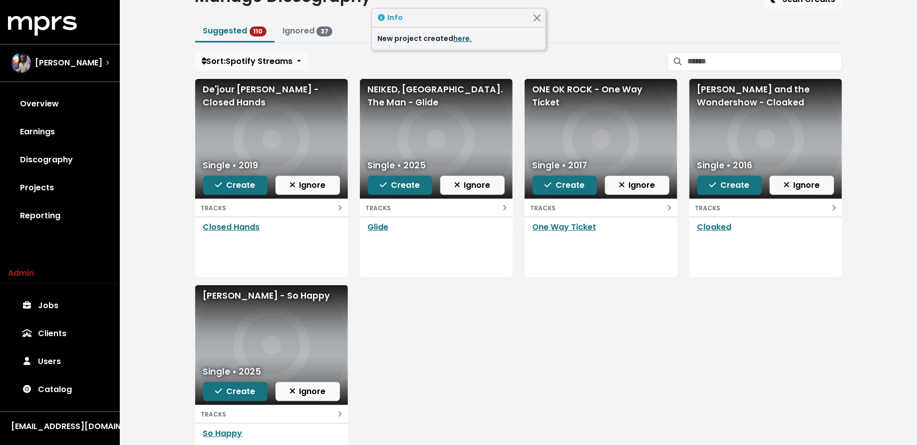
click at [461, 41] on link "here." at bounding box center [463, 38] width 18 height 10
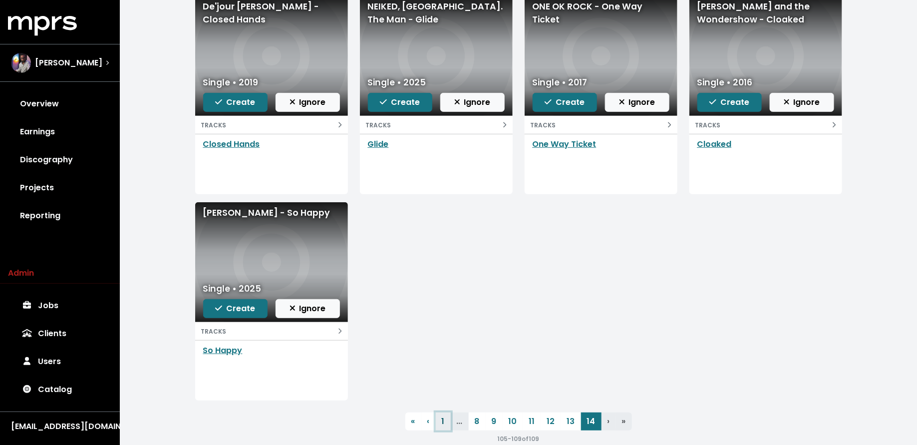
click at [444, 416] on link "1" at bounding box center [443, 421] width 15 height 18
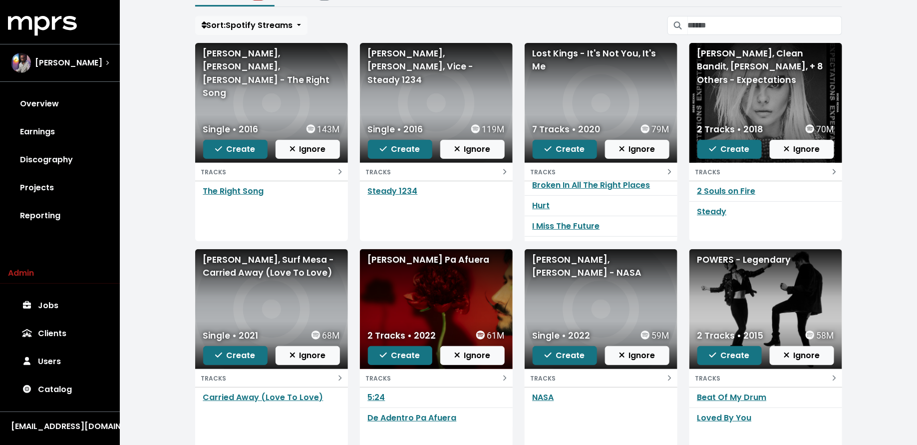
scroll to position [8, 0]
click at [734, 148] on span "Create" at bounding box center [729, 148] width 40 height 11
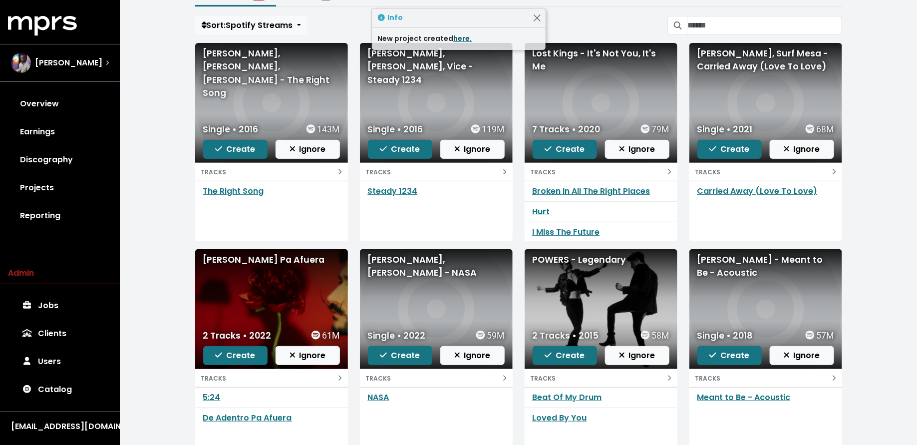
click at [460, 36] on link "here." at bounding box center [463, 38] width 18 height 10
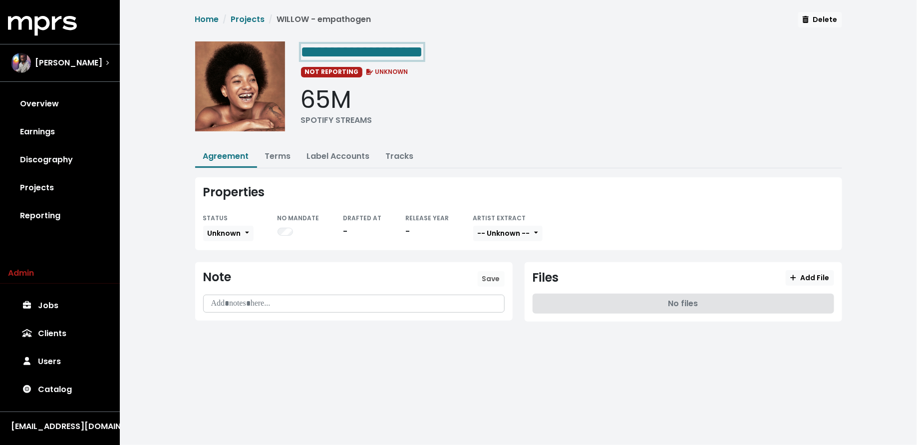
click at [492, 47] on div "**********" at bounding box center [571, 51] width 541 height 20
click at [213, 228] on span "Unknown" at bounding box center [224, 233] width 33 height 10
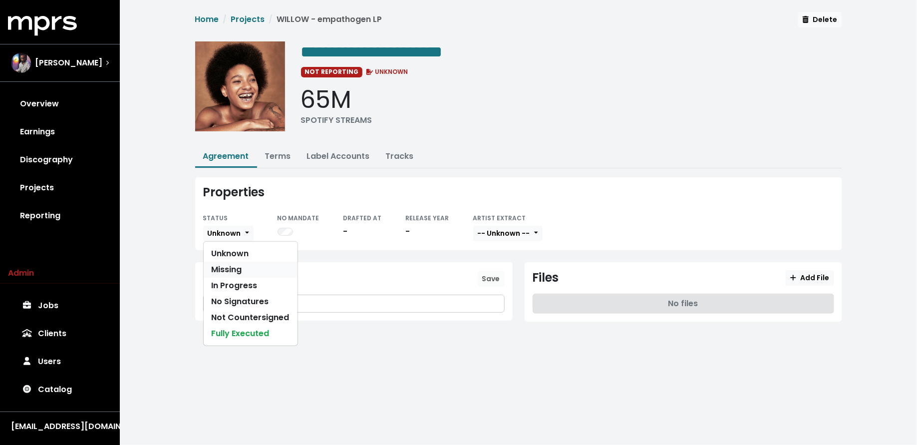
click at [215, 263] on link "Missing" at bounding box center [251, 270] width 94 height 16
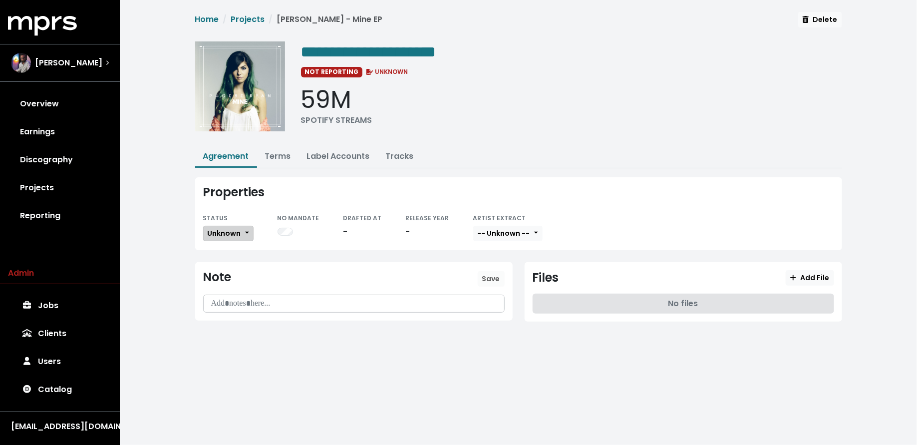
click at [234, 232] on span "Unknown" at bounding box center [224, 233] width 33 height 10
click at [226, 268] on link "Missing" at bounding box center [251, 270] width 94 height 16
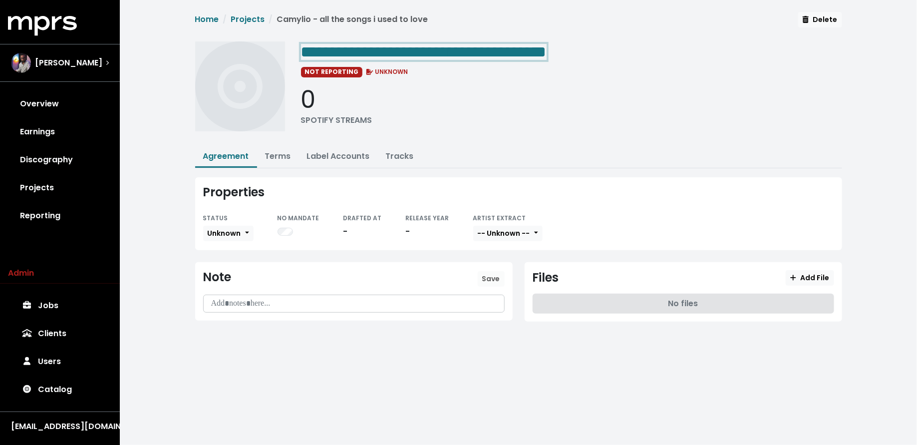
click at [547, 52] on span "**********" at bounding box center [424, 52] width 246 height 16
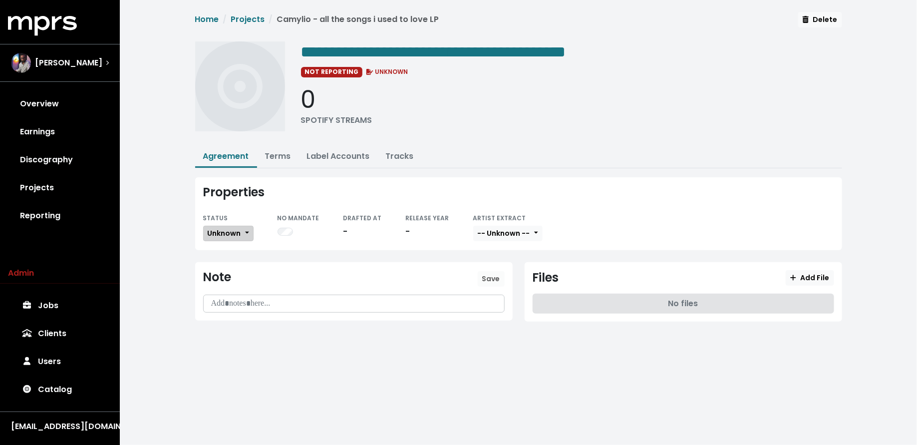
click at [212, 230] on span "Unknown" at bounding box center [224, 233] width 33 height 10
click at [216, 258] on link "Unknown" at bounding box center [251, 254] width 94 height 16
click at [230, 226] on button "Unknown" at bounding box center [228, 233] width 50 height 15
click at [230, 268] on link "Missing" at bounding box center [251, 270] width 94 height 16
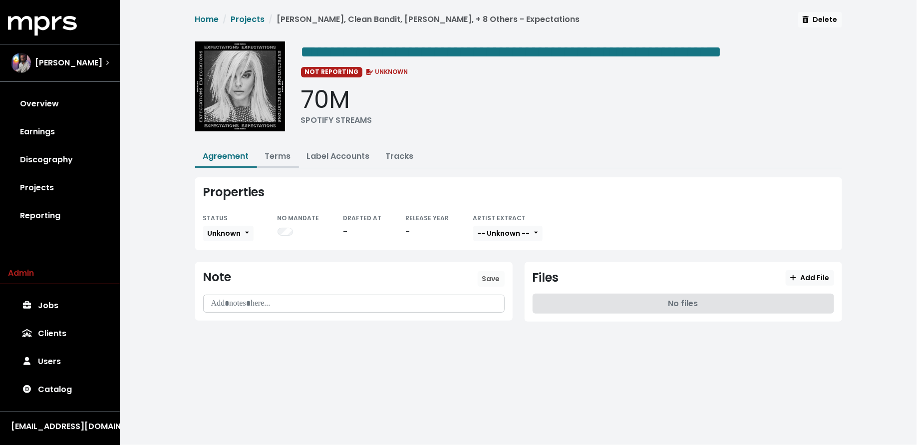
click at [280, 154] on link "Terms" at bounding box center [278, 155] width 26 height 11
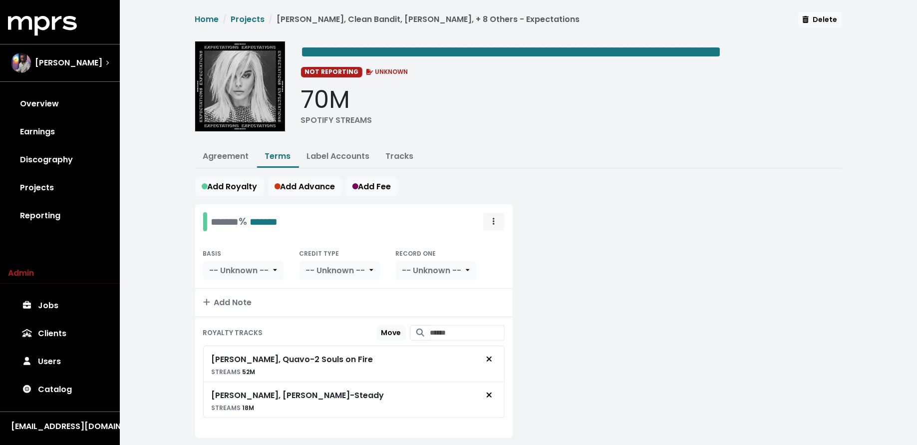
click at [489, 226] on button "Royalty administration options" at bounding box center [494, 221] width 22 height 19
click at [483, 241] on link "Move" at bounding box center [464, 244] width 79 height 16
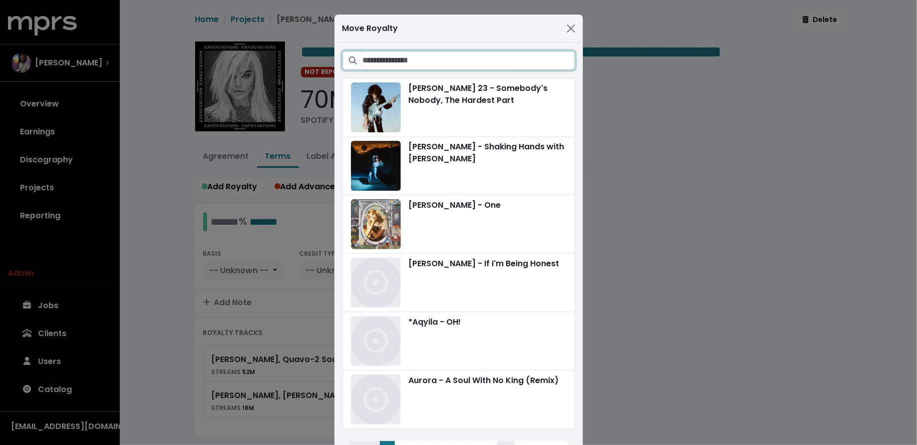
click at [510, 65] on input "Search projects" at bounding box center [469, 60] width 212 height 19
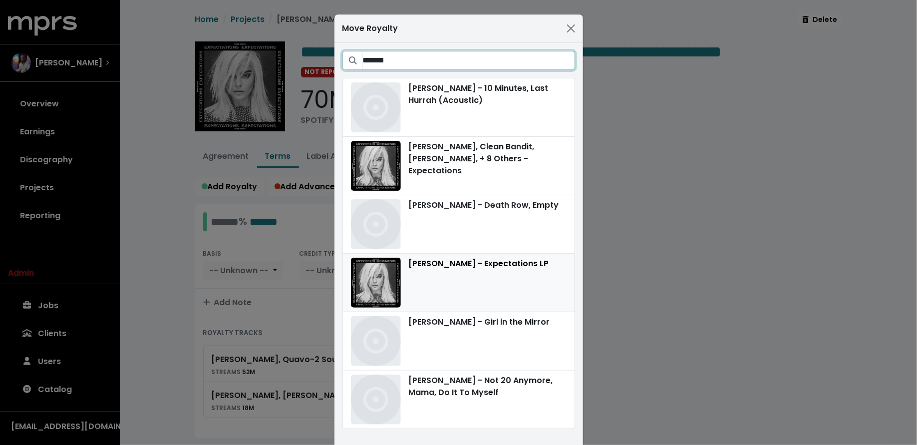
type input "*******"
click at [476, 259] on div "[PERSON_NAME] - Expectations LP" at bounding box center [459, 283] width 216 height 50
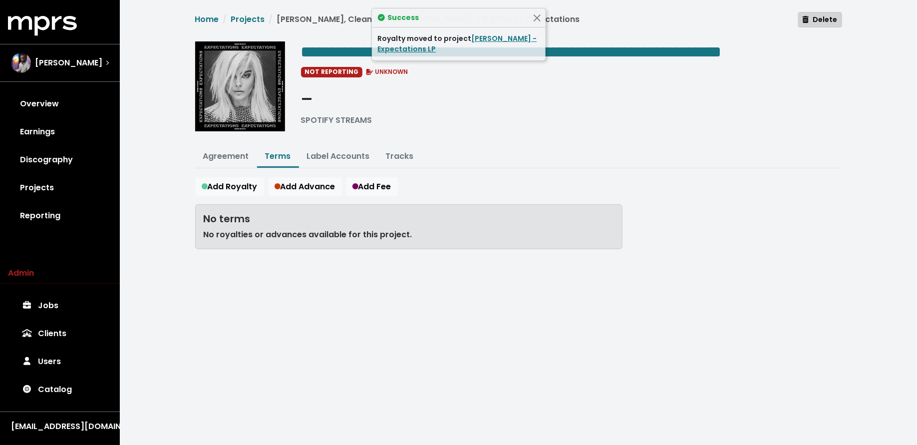
click at [820, 13] on button "Delete" at bounding box center [819, 19] width 43 height 15
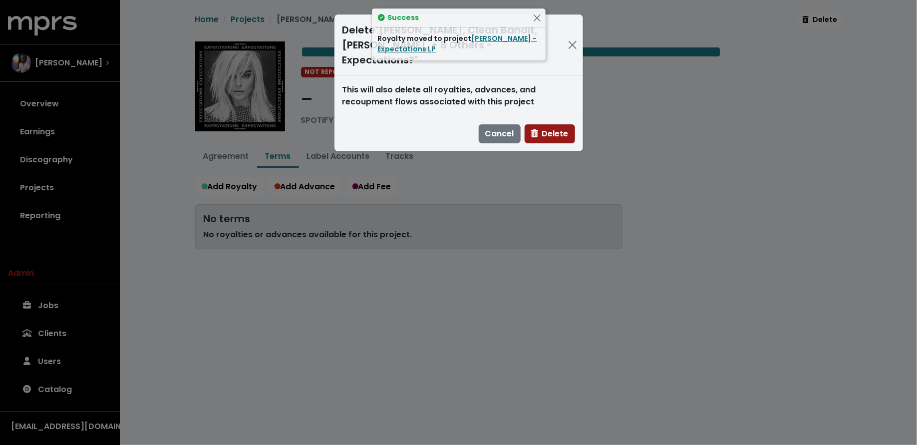
click at [573, 124] on button "Delete" at bounding box center [550, 133] width 50 height 19
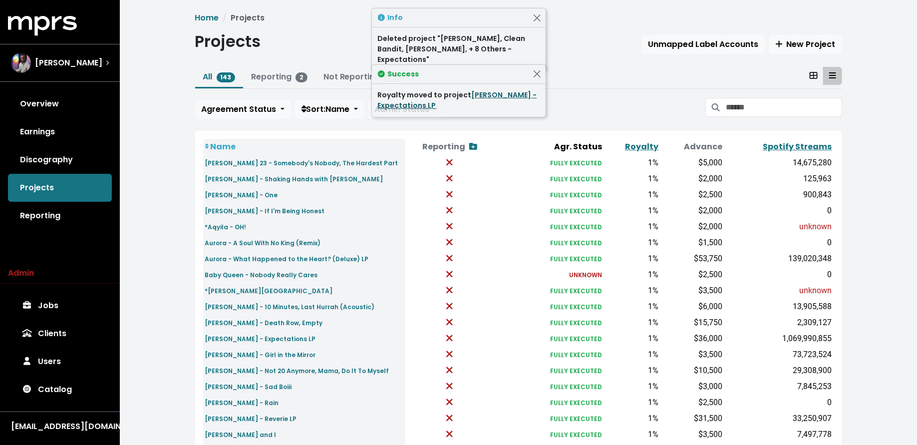
click at [470, 97] on link "[PERSON_NAME] - Expectations LP" at bounding box center [457, 100] width 159 height 20
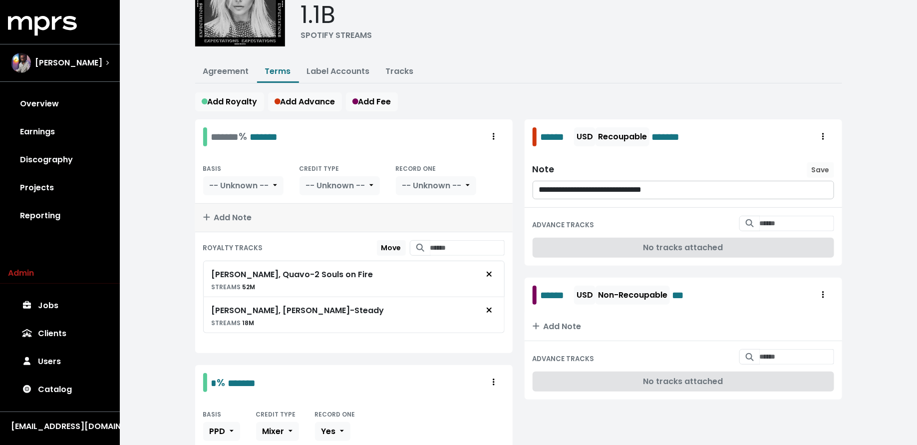
scroll to position [108, 0]
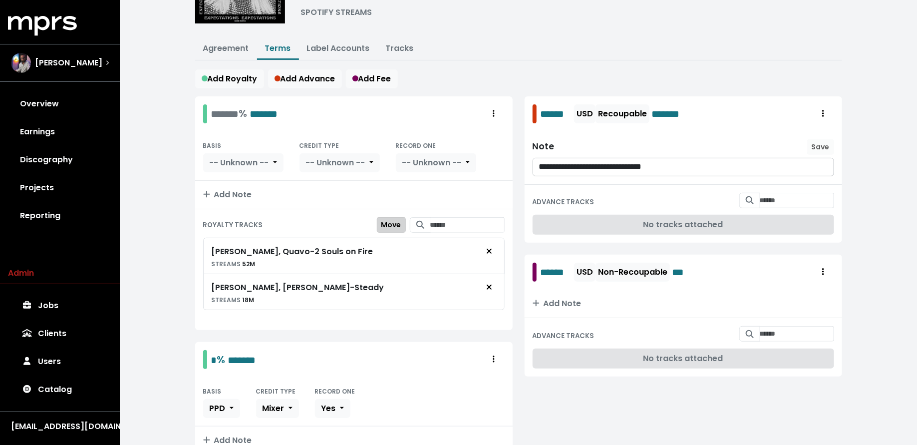
click at [383, 223] on span "Move" at bounding box center [391, 225] width 20 height 10
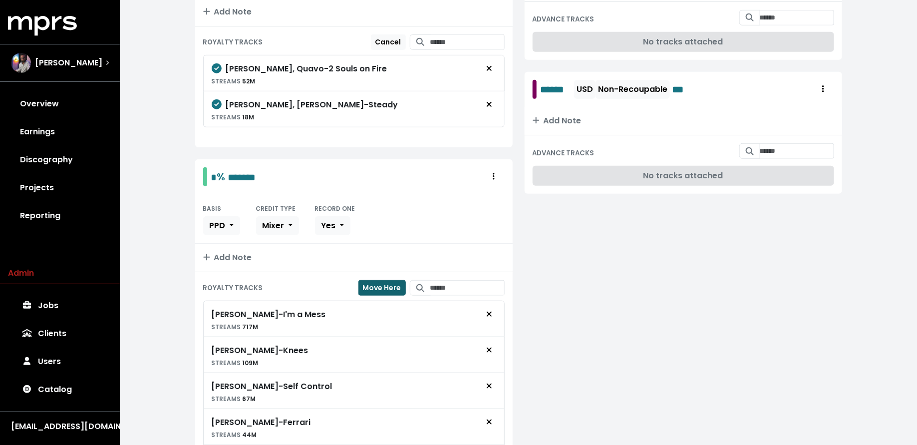
click at [381, 283] on span "Move Here" at bounding box center [382, 288] width 38 height 10
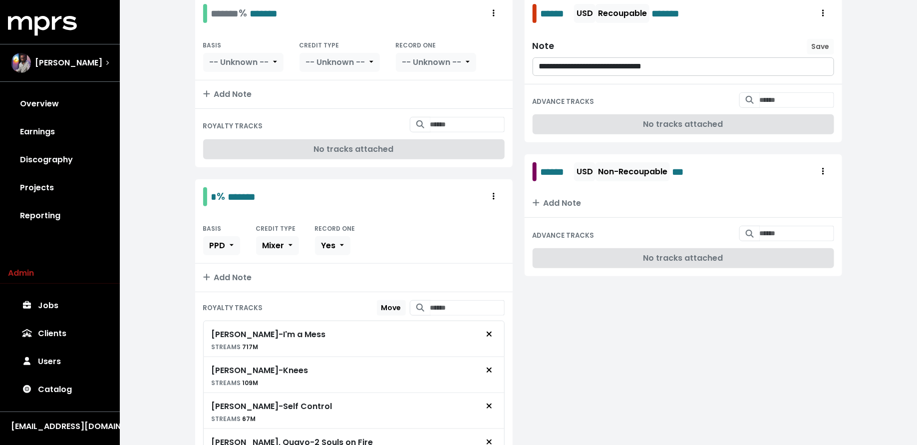
scroll to position [102, 0]
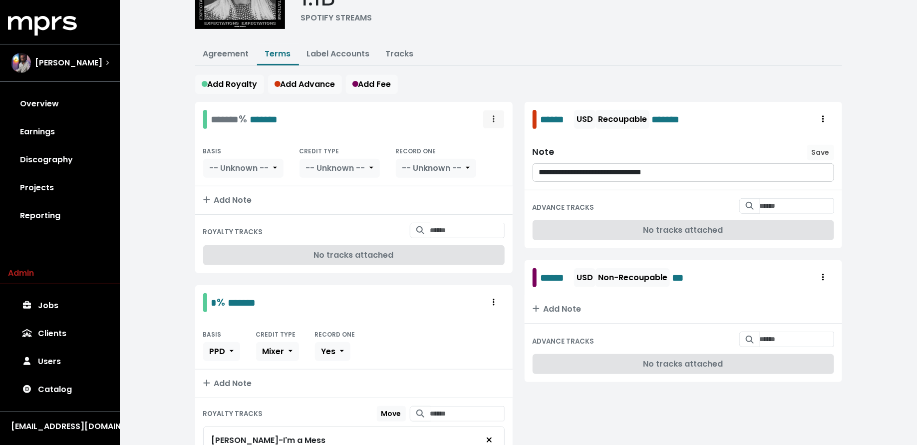
click at [496, 121] on span "Royalty administration options" at bounding box center [493, 119] width 9 height 12
click at [484, 154] on link "Delete" at bounding box center [464, 157] width 79 height 16
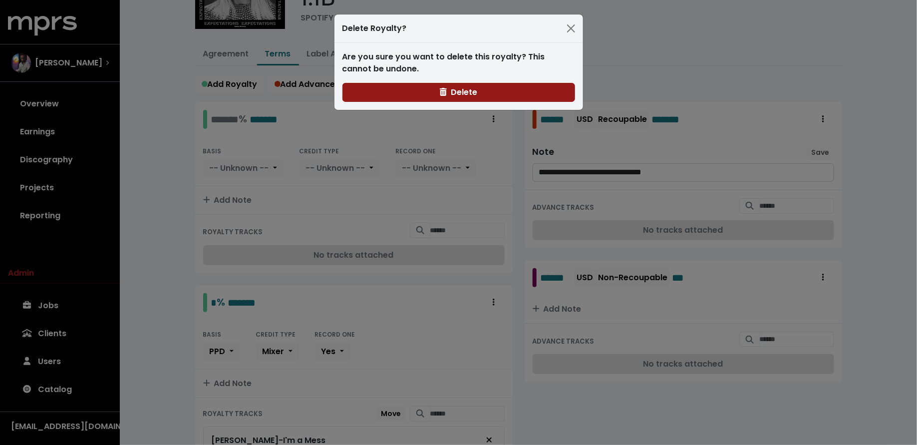
click at [523, 87] on button "Delete" at bounding box center [458, 92] width 233 height 19
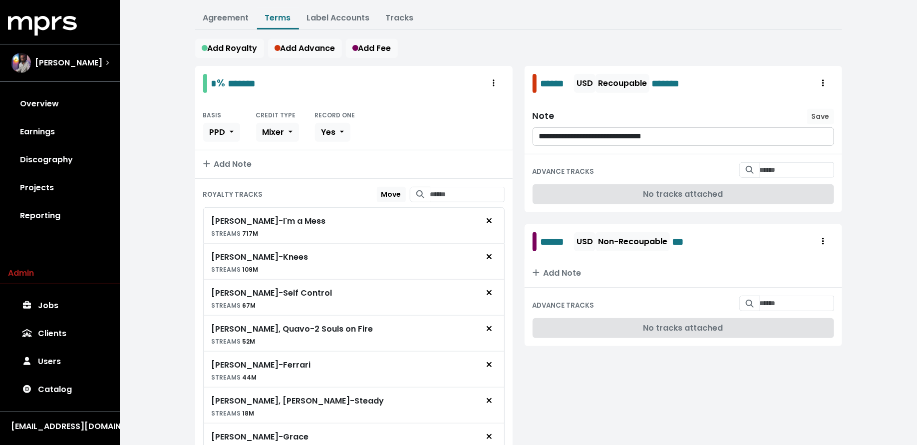
scroll to position [8, 0]
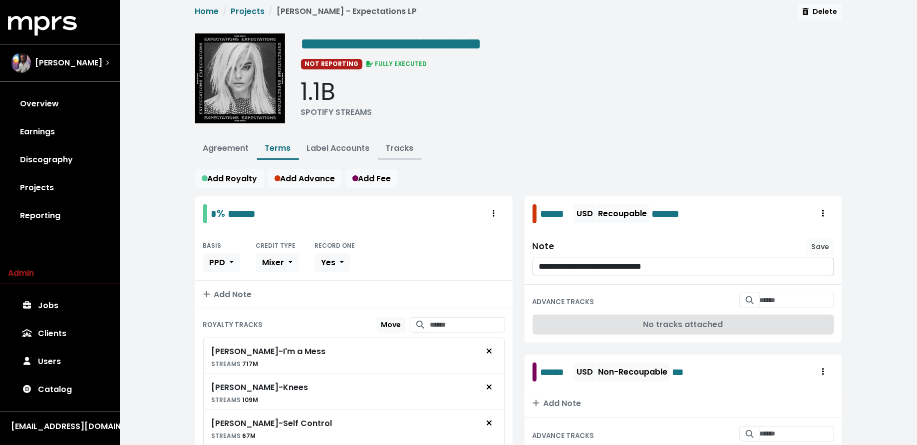
click at [391, 150] on link "Tracks" at bounding box center [400, 147] width 28 height 11
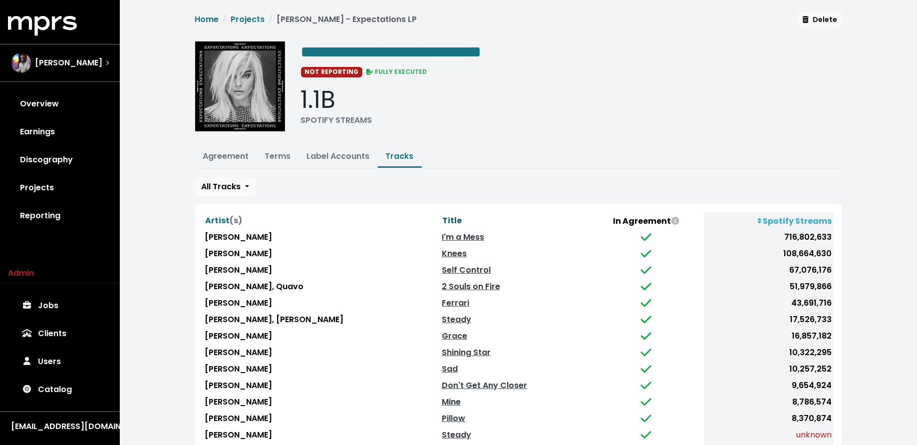
click at [442, 215] on span "Title" at bounding box center [451, 220] width 19 height 11
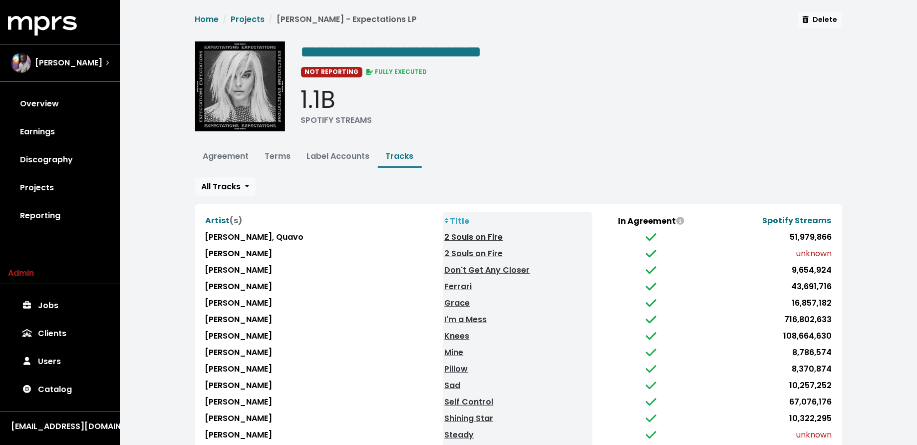
click at [445, 237] on link "2 Souls on Fire" at bounding box center [474, 236] width 58 height 11
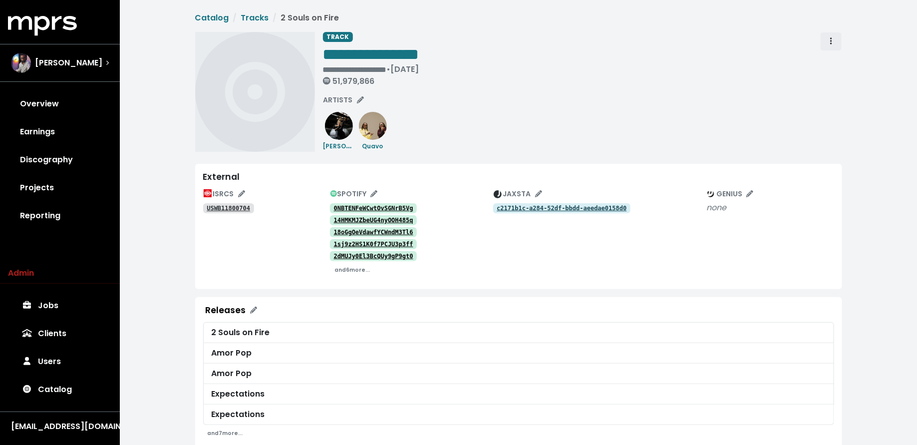
click at [826, 38] on button "Track actions" at bounding box center [831, 41] width 22 height 19
click at [828, 63] on link "Merge" at bounding box center [860, 63] width 79 height 16
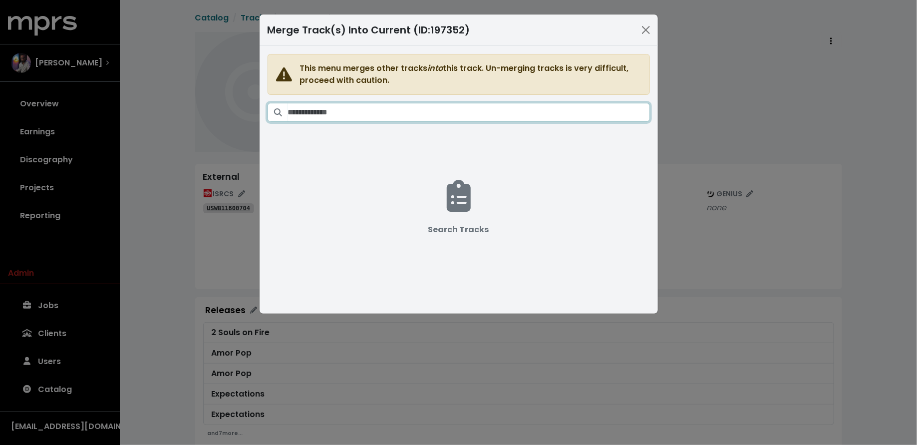
click at [514, 118] on input "Search tracks" at bounding box center [469, 112] width 362 height 19
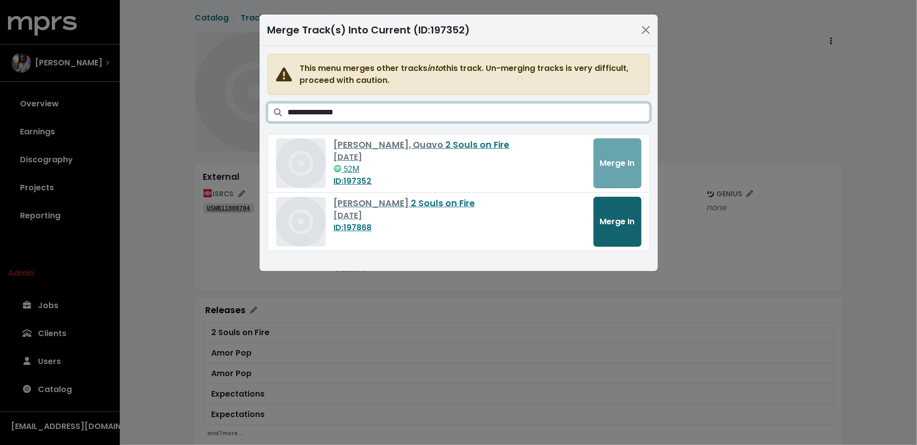
type input "**********"
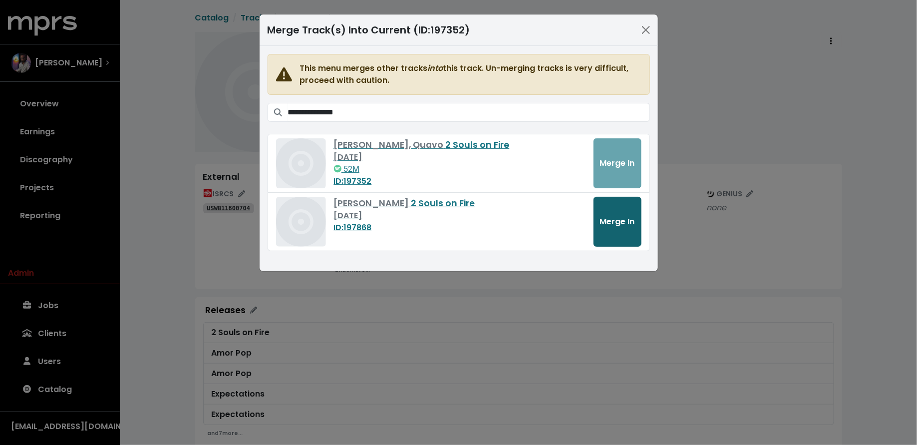
click at [619, 224] on span "Merge In" at bounding box center [617, 221] width 35 height 11
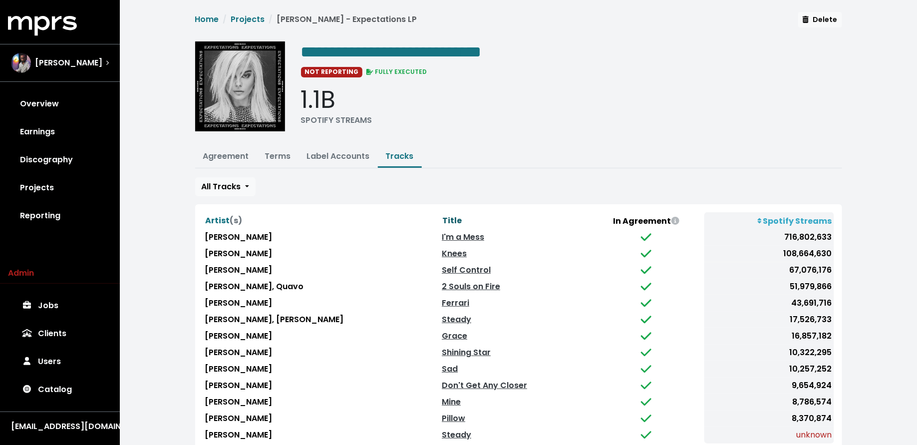
click at [442, 216] on span "Title" at bounding box center [451, 220] width 19 height 11
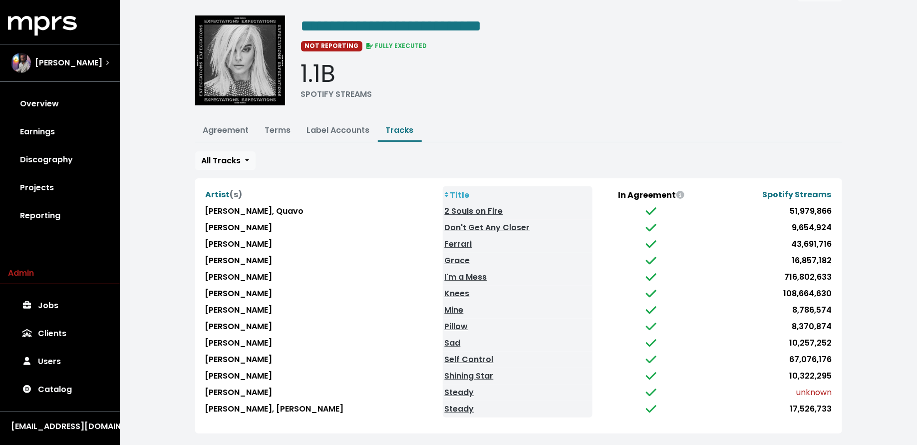
scroll to position [32, 0]
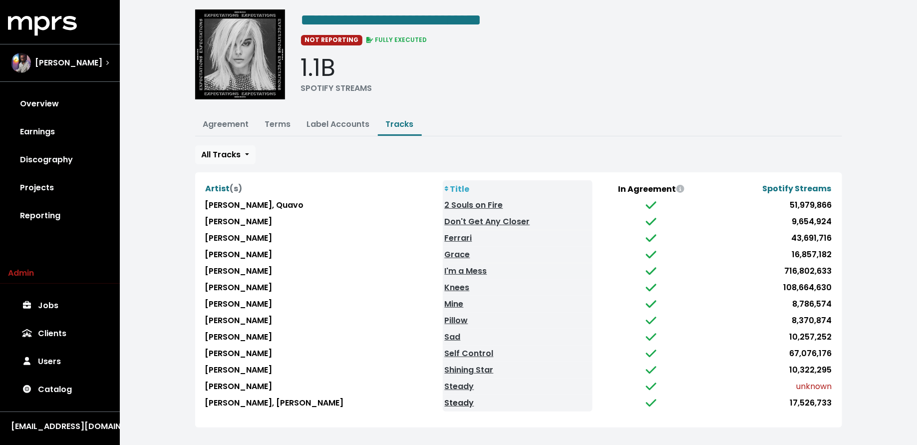
click at [445, 397] on link "Steady" at bounding box center [459, 402] width 29 height 11
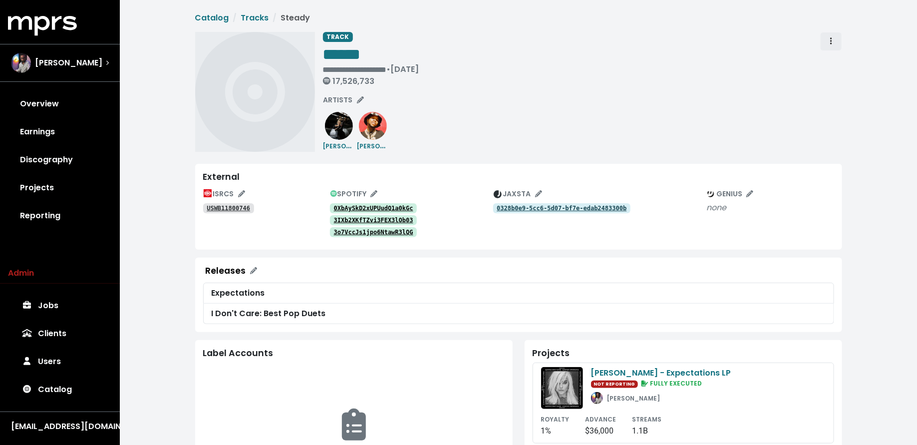
click at [826, 42] on button "Track actions" at bounding box center [831, 41] width 22 height 19
click at [827, 60] on link "Merge" at bounding box center [860, 63] width 79 height 16
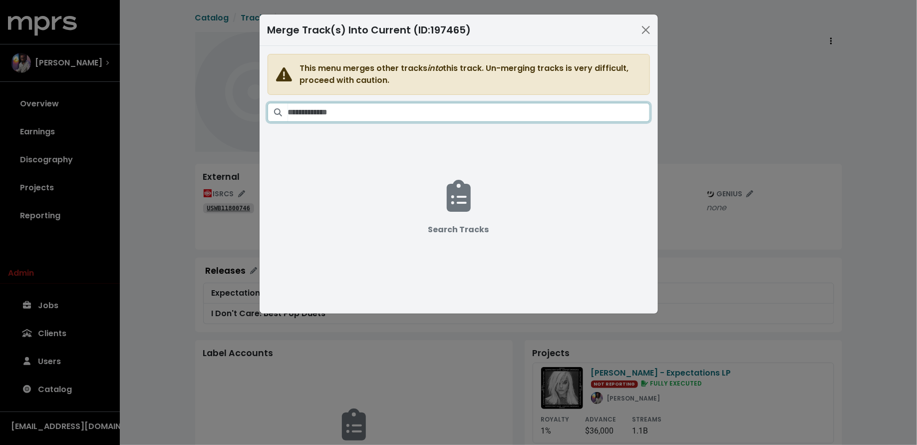
click at [541, 107] on input "Search tracks" at bounding box center [469, 112] width 362 height 19
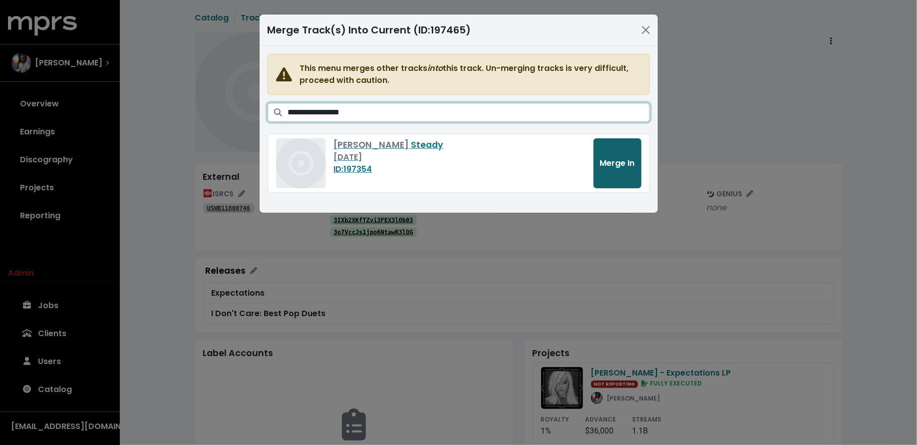
type input "**********"
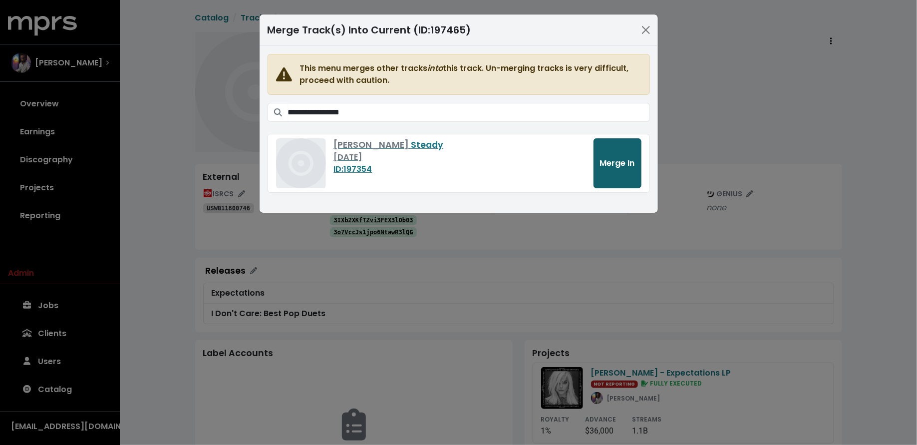
click at [606, 162] on span "Merge In" at bounding box center [617, 162] width 35 height 11
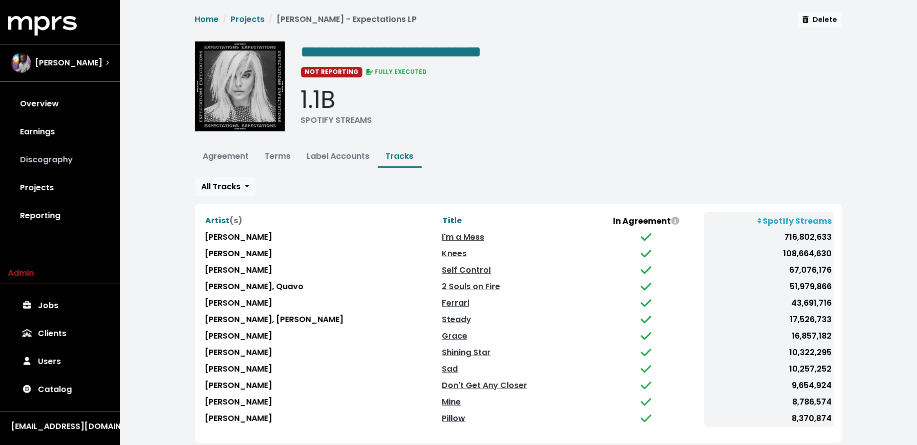
click at [86, 163] on link "Discography" at bounding box center [60, 160] width 104 height 28
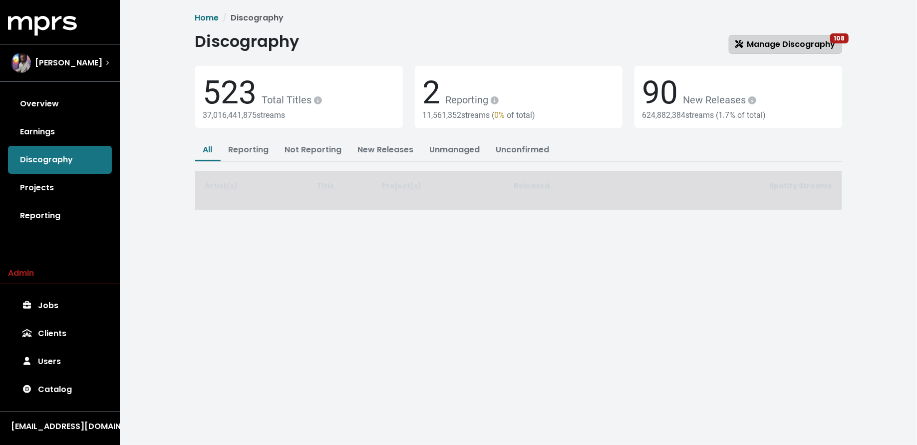
click at [790, 41] on span "Manage Discography 108" at bounding box center [785, 43] width 100 height 11
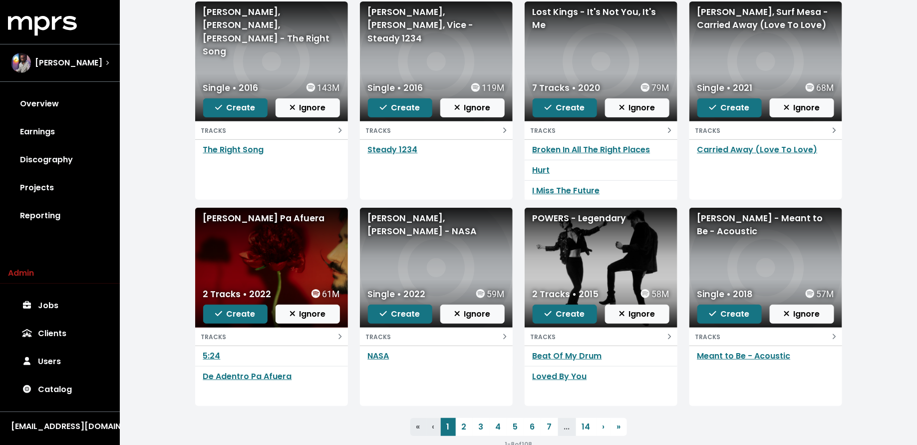
scroll to position [145, 0]
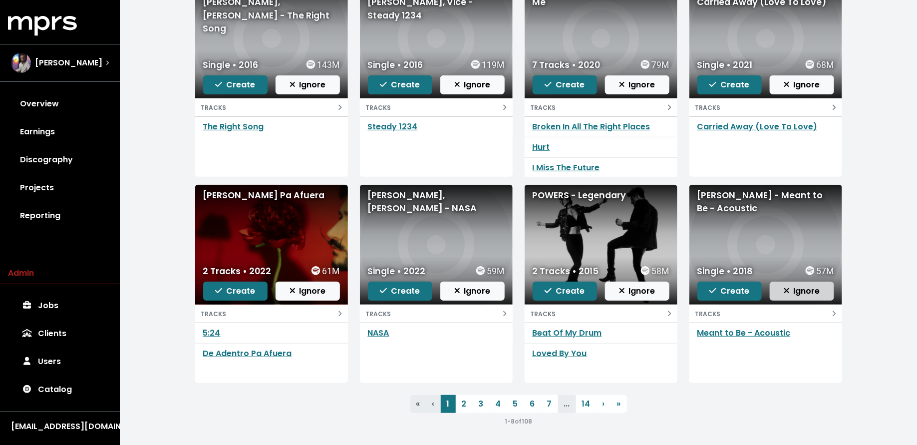
click at [787, 294] on span "Ignore" at bounding box center [802, 290] width 36 height 11
click at [732, 288] on span "Create" at bounding box center [729, 290] width 40 height 11
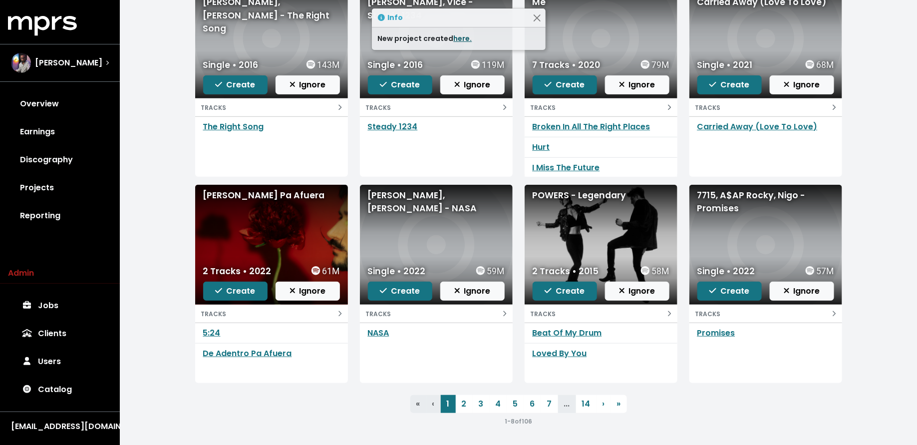
click at [458, 39] on link "here." at bounding box center [463, 38] width 18 height 10
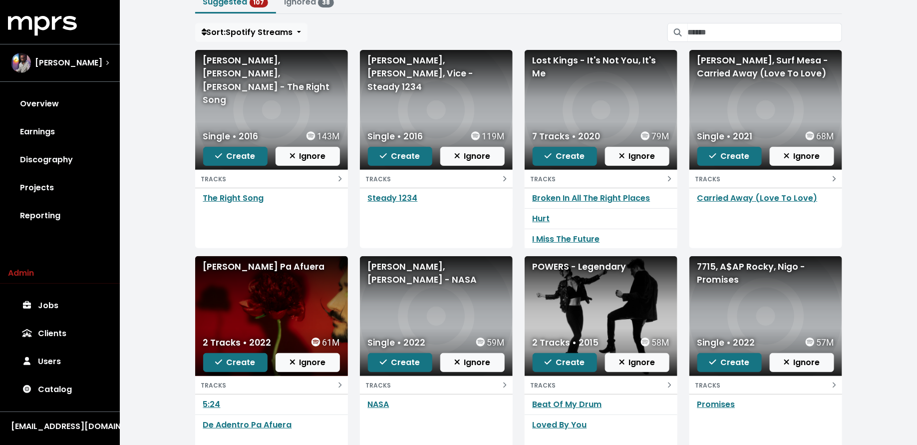
scroll to position [61, 0]
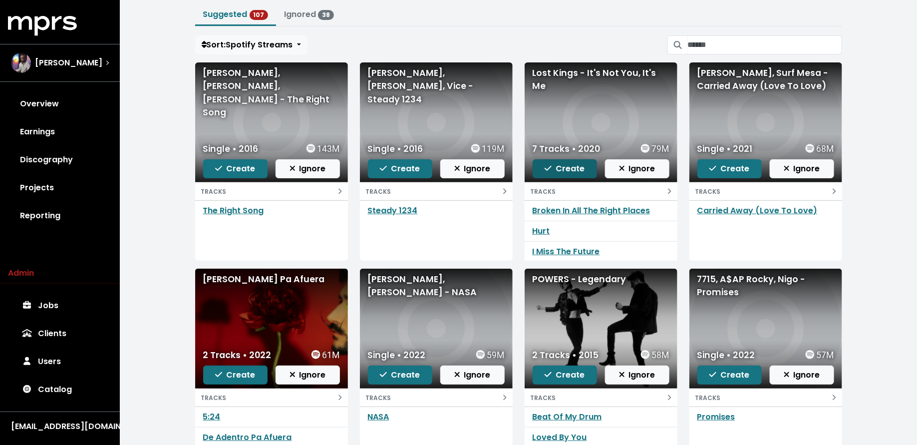
click at [582, 169] on span "Create" at bounding box center [565, 168] width 40 height 11
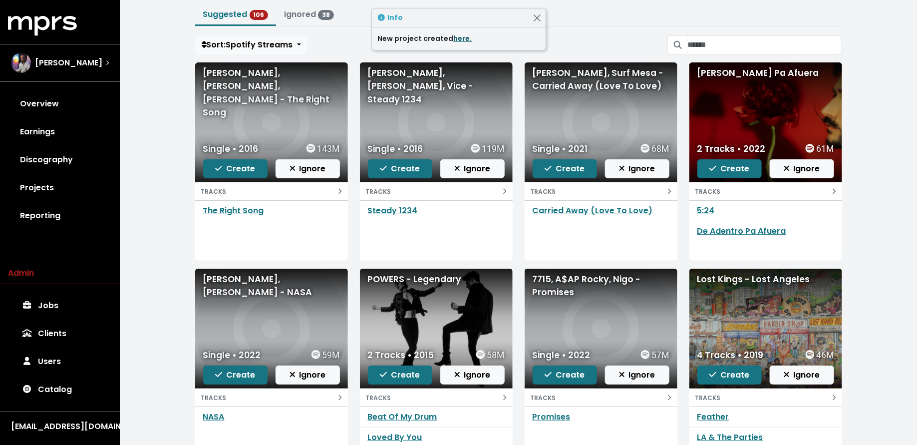
click at [464, 36] on link "here." at bounding box center [463, 38] width 18 height 10
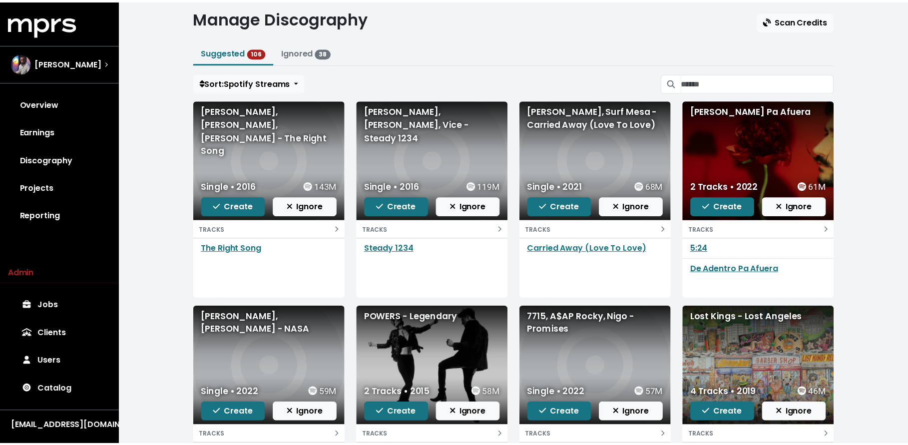
scroll to position [25, 0]
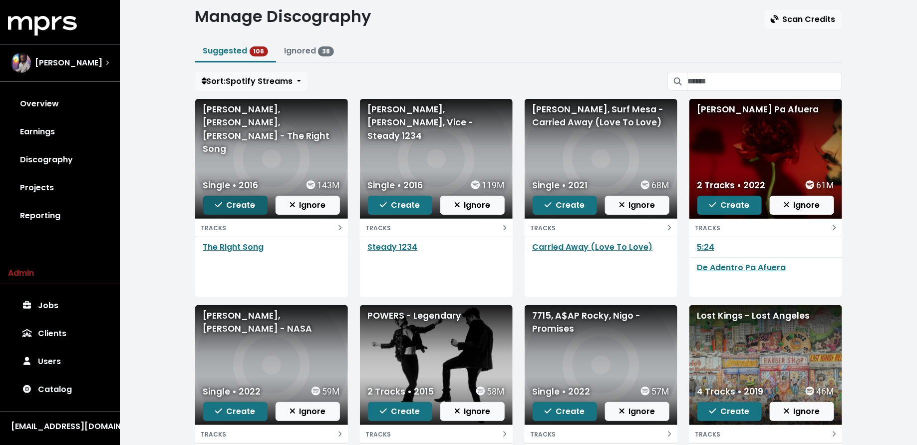
click at [245, 209] on span "Create" at bounding box center [235, 204] width 40 height 11
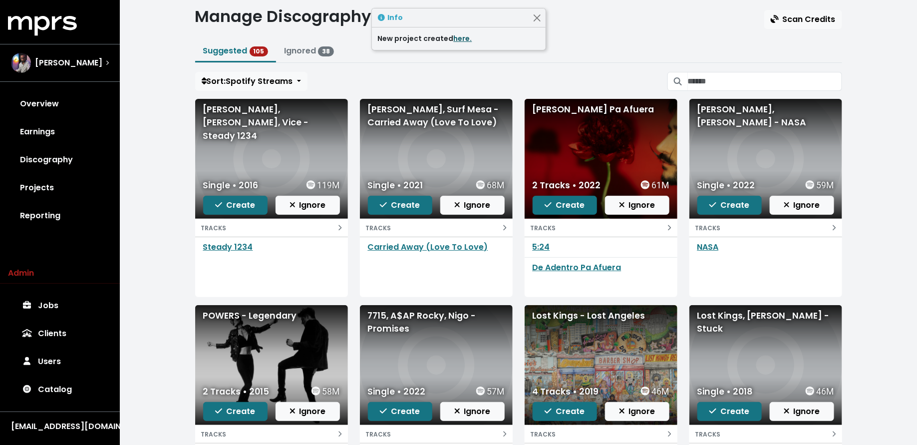
click at [456, 40] on link "here." at bounding box center [463, 38] width 18 height 10
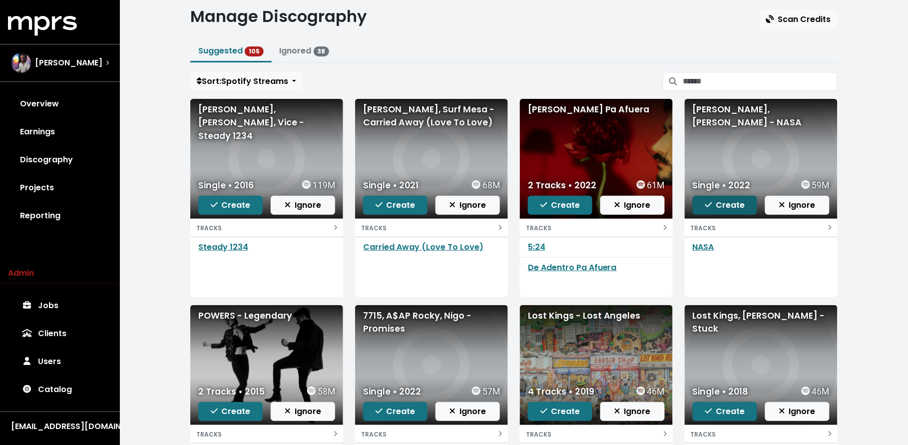
click at [728, 203] on span "Create" at bounding box center [725, 204] width 40 height 11
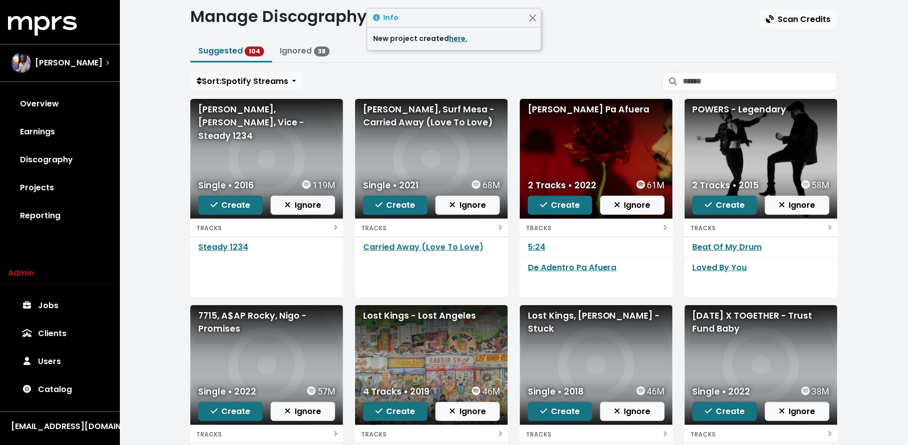
click at [459, 37] on link "here." at bounding box center [458, 38] width 18 height 10
click at [559, 205] on span "Create" at bounding box center [560, 204] width 40 height 11
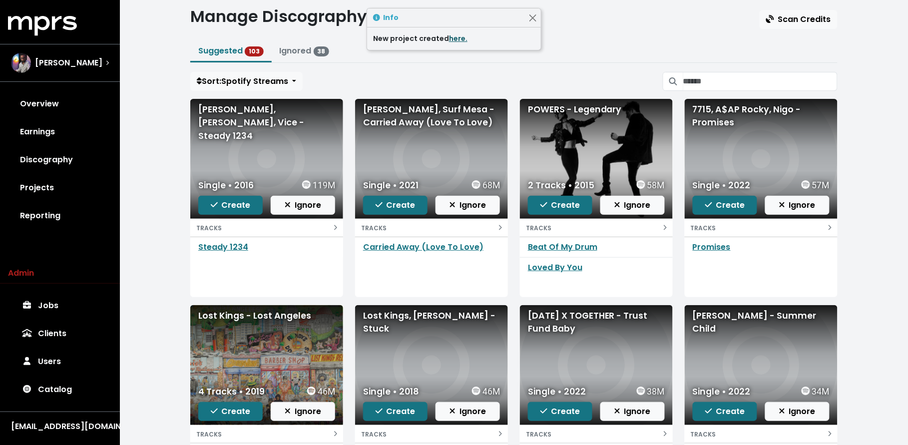
click at [454, 38] on link "here." at bounding box center [458, 38] width 18 height 10
click at [210, 205] on button "Create" at bounding box center [230, 205] width 64 height 19
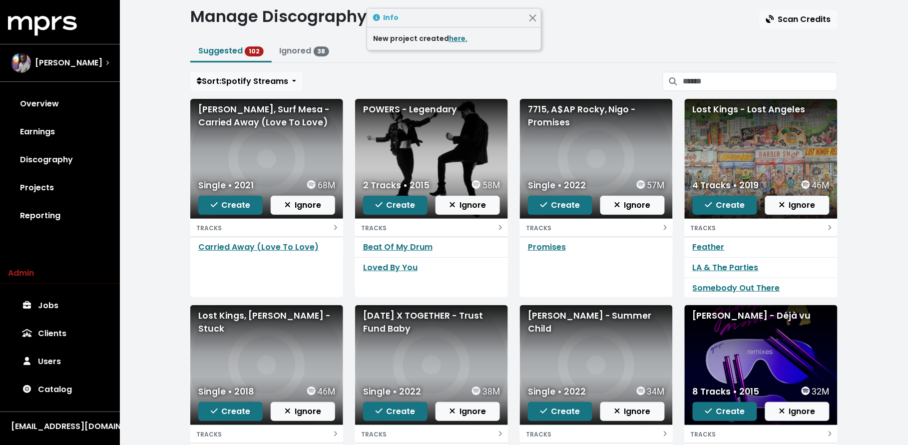
click at [456, 43] on div "New project created here." at bounding box center [454, 38] width 162 height 10
click at [457, 41] on link "here." at bounding box center [458, 38] width 18 height 10
click at [213, 201] on icon "button" at bounding box center [214, 205] width 7 height 8
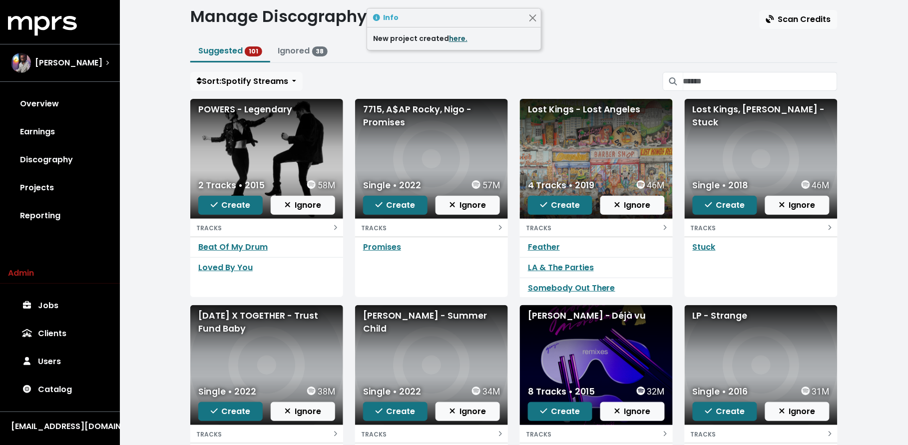
click at [450, 41] on link "here." at bounding box center [458, 38] width 18 height 10
click at [238, 209] on span "Create" at bounding box center [231, 204] width 40 height 11
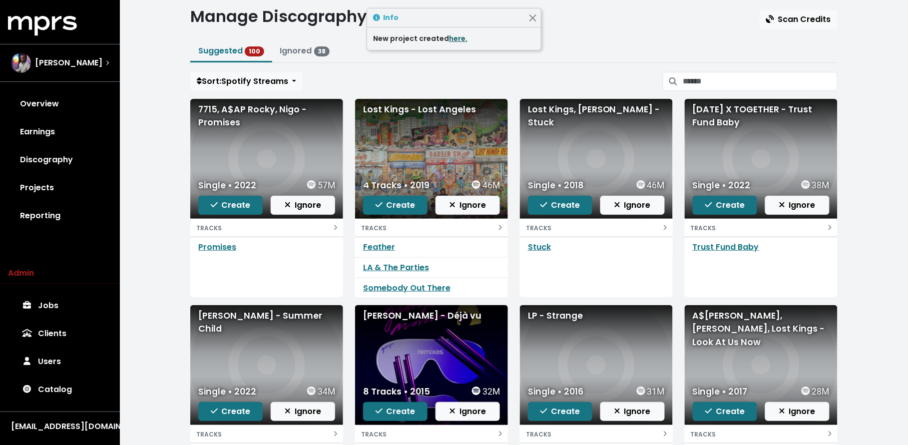
click at [449, 39] on link "here." at bounding box center [458, 38] width 18 height 10
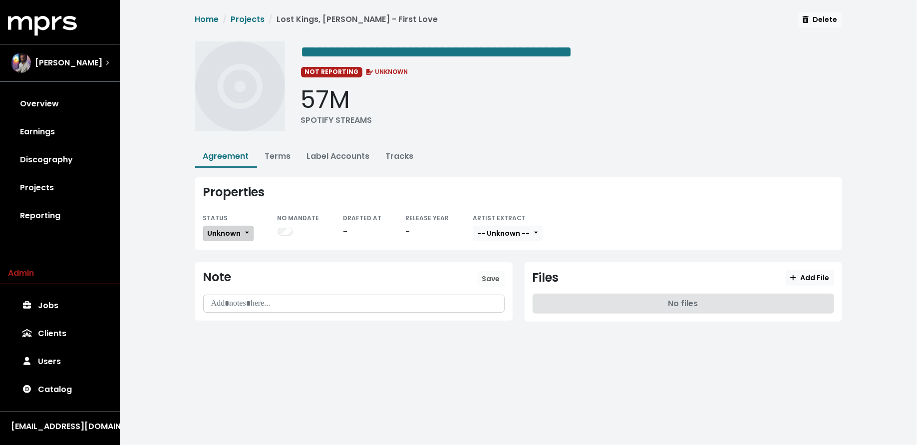
click at [233, 229] on span "Unknown" at bounding box center [224, 233] width 33 height 10
click at [230, 262] on link "Missing" at bounding box center [251, 270] width 94 height 16
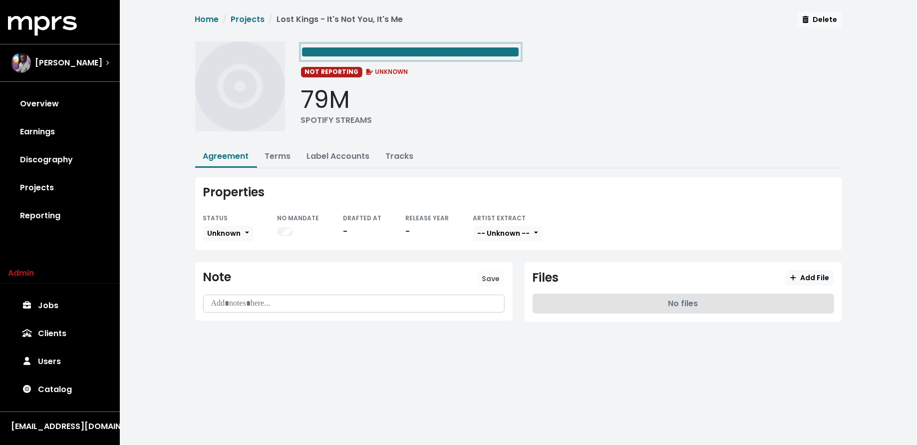
click at [521, 48] on span "**********" at bounding box center [411, 52] width 220 height 16
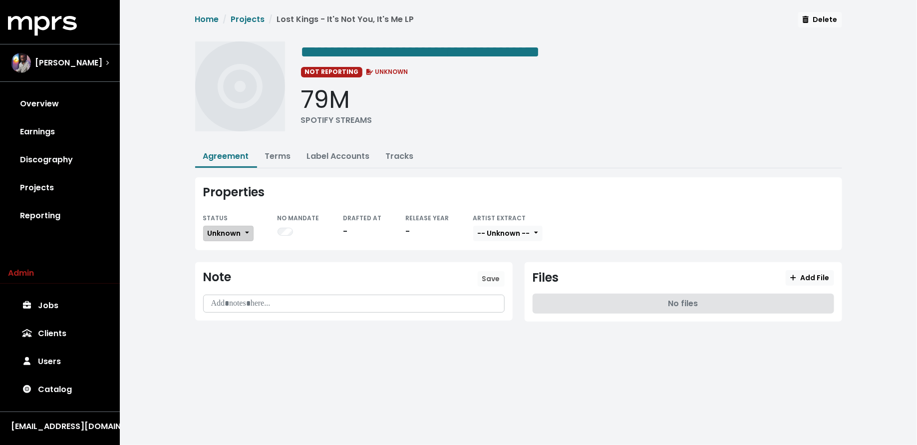
click at [215, 237] on button "Unknown" at bounding box center [228, 233] width 50 height 15
click at [215, 265] on link "Missing" at bounding box center [251, 270] width 94 height 16
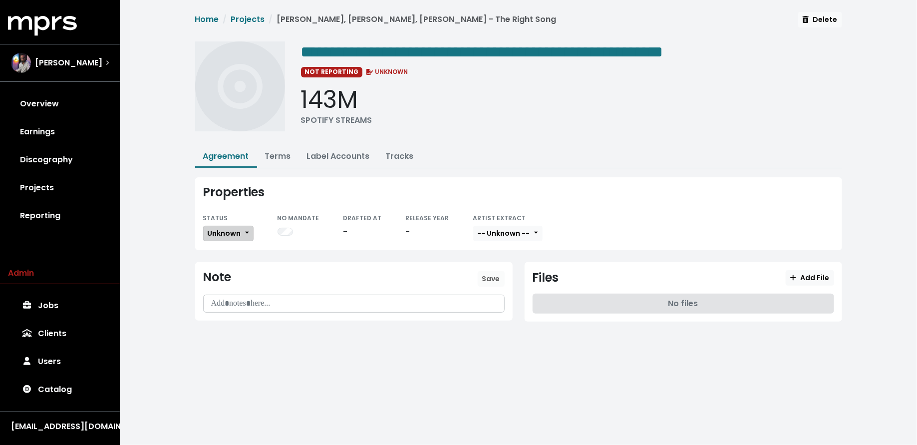
click at [226, 235] on span "Unknown" at bounding box center [224, 233] width 33 height 10
click at [223, 264] on link "Missing" at bounding box center [251, 270] width 94 height 16
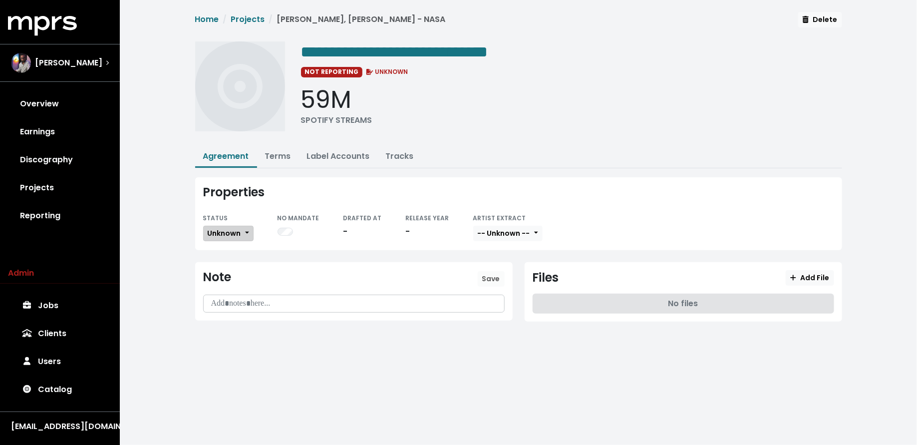
click at [247, 233] on button "Unknown" at bounding box center [228, 233] width 50 height 15
click at [254, 266] on link "Missing" at bounding box center [251, 270] width 94 height 16
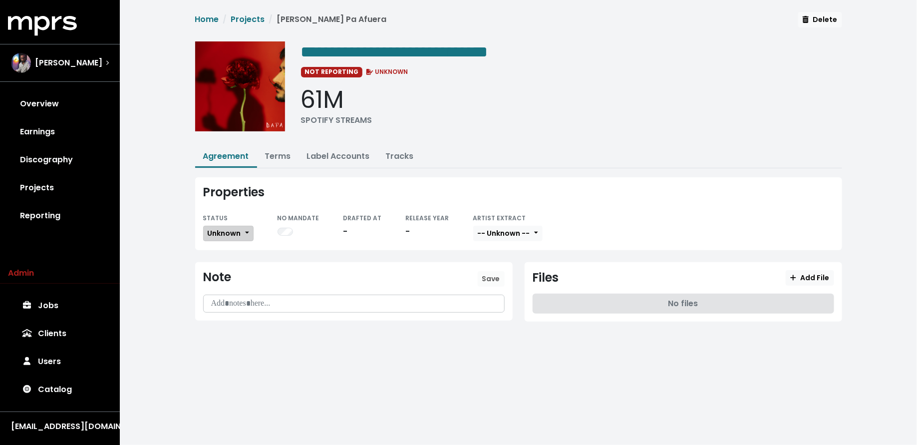
click at [220, 228] on span "Unknown" at bounding box center [224, 233] width 33 height 10
click at [254, 271] on link "Missing" at bounding box center [251, 270] width 94 height 16
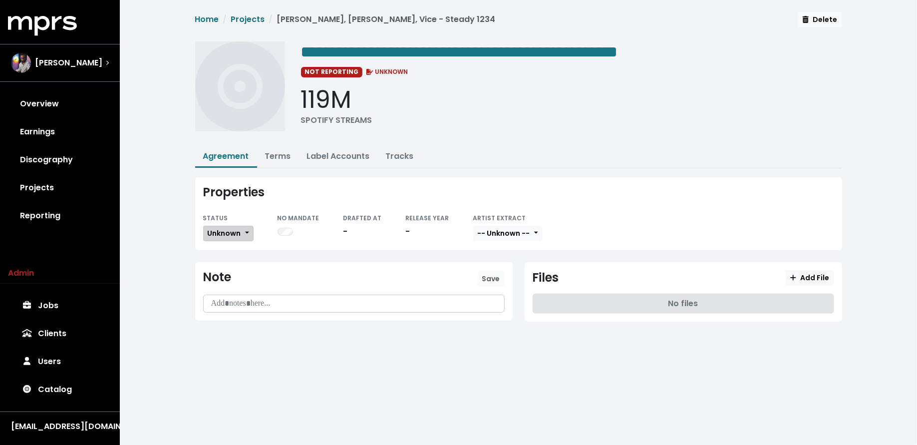
click at [209, 232] on span "Unknown" at bounding box center [224, 233] width 33 height 10
click at [218, 266] on link "Missing" at bounding box center [251, 270] width 94 height 16
drag, startPoint x: 222, startPoint y: 226, endPoint x: 225, endPoint y: 238, distance: 12.5
click at [222, 226] on button "Unknown" at bounding box center [228, 233] width 50 height 15
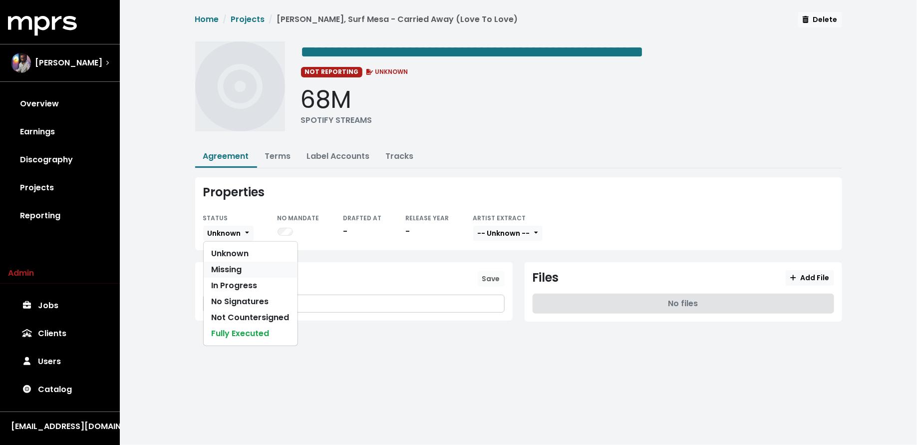
click at [229, 268] on link "Missing" at bounding box center [251, 270] width 94 height 16
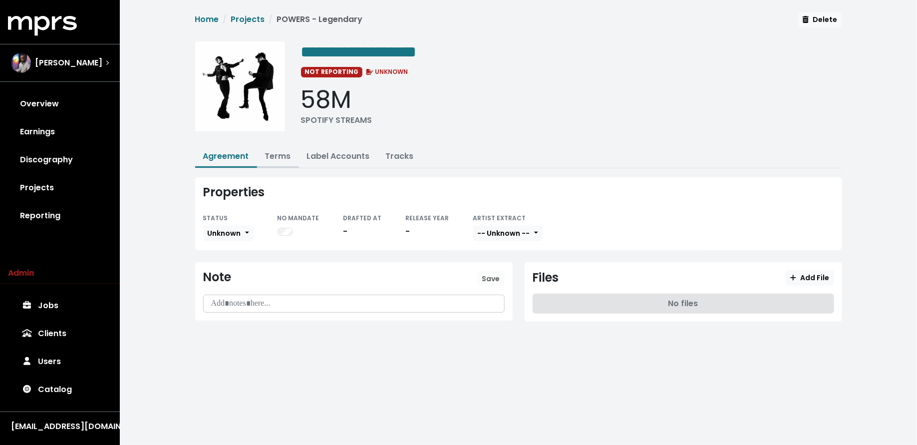
click at [281, 154] on link "Terms" at bounding box center [278, 155] width 26 height 11
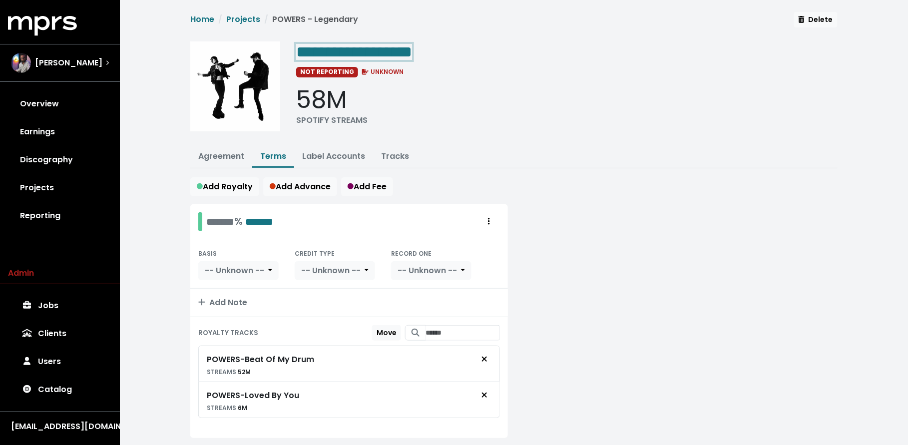
click at [388, 51] on span "**********" at bounding box center [354, 52] width 116 height 16
click at [382, 51] on span "**********" at bounding box center [354, 52] width 116 height 16
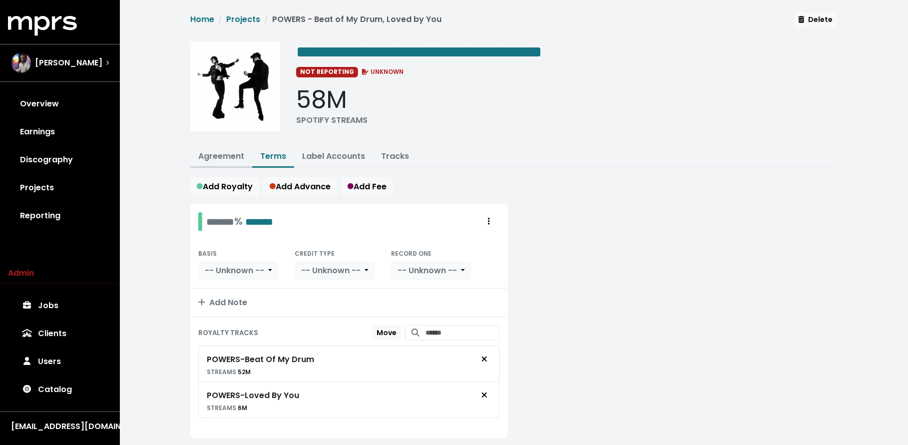
click at [229, 152] on link "Agreement" at bounding box center [221, 155] width 46 height 11
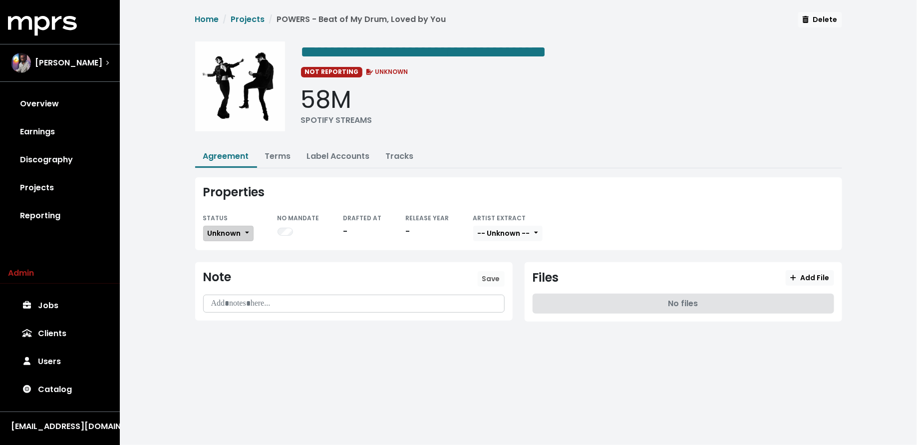
click at [237, 232] on span "Unknown" at bounding box center [224, 233] width 33 height 10
click at [240, 271] on link "Missing" at bounding box center [251, 270] width 94 height 16
click at [97, 160] on link "Discography" at bounding box center [60, 160] width 104 height 28
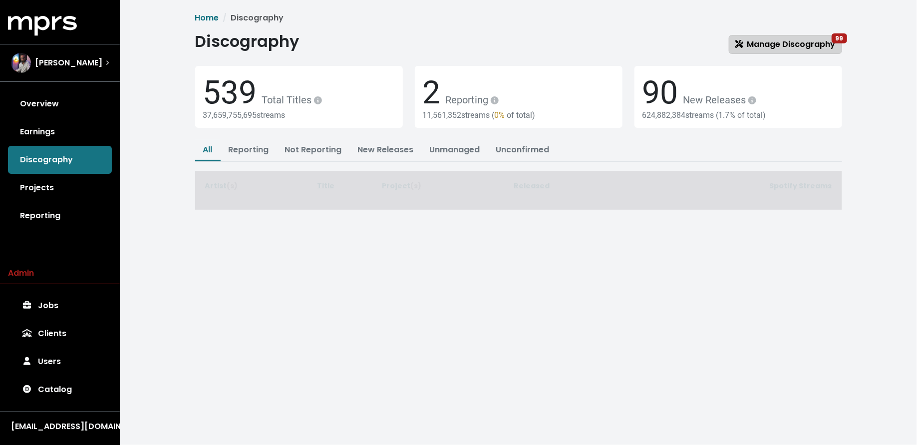
click at [805, 36] on link "Manage Discography 99" at bounding box center [785, 44] width 113 height 19
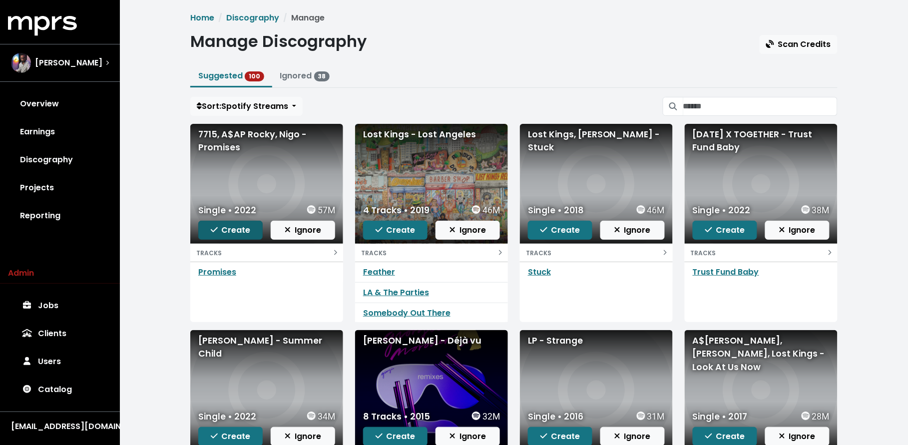
click at [228, 227] on span "Create" at bounding box center [231, 229] width 40 height 11
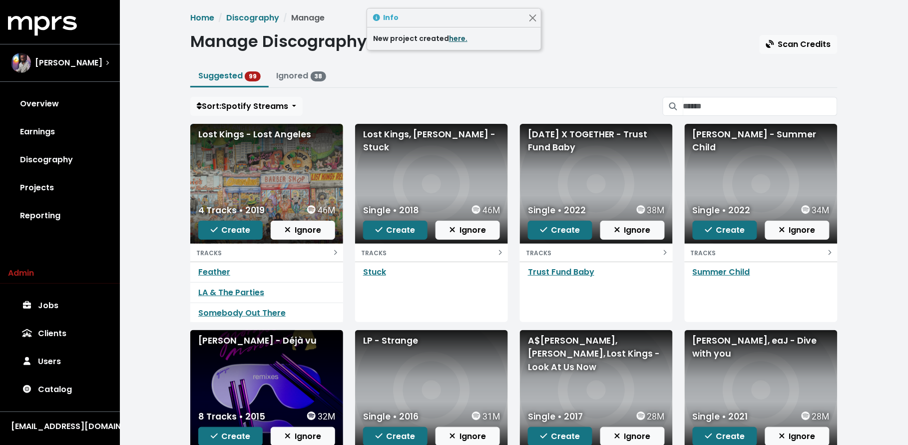
click at [459, 41] on link "here." at bounding box center [458, 38] width 18 height 10
click at [235, 234] on span "Create" at bounding box center [231, 229] width 40 height 11
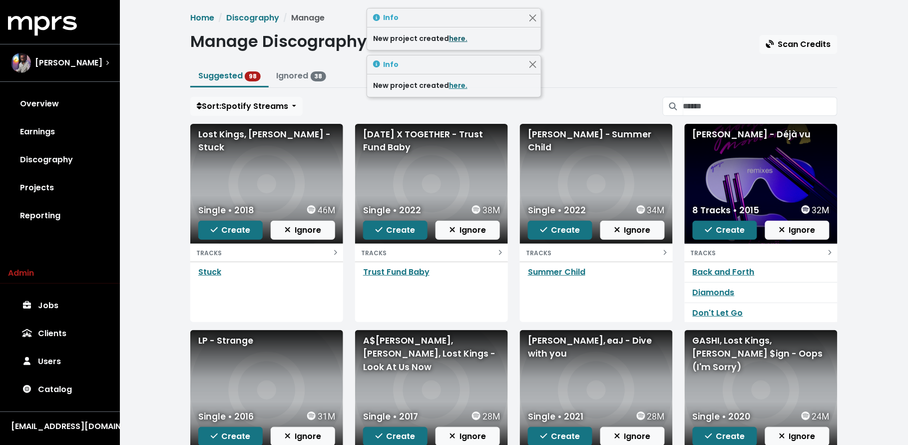
click at [454, 39] on link "here." at bounding box center [458, 38] width 18 height 10
click at [458, 41] on link "here." at bounding box center [458, 38] width 18 height 10
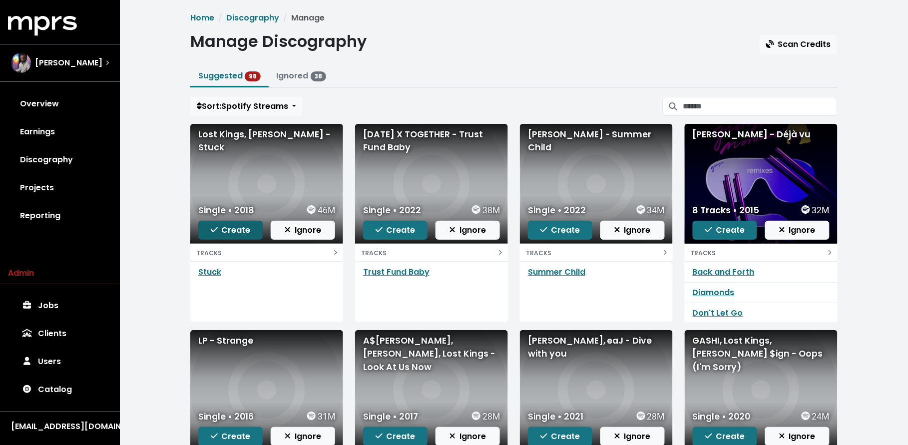
click at [232, 232] on span "Create" at bounding box center [231, 229] width 40 height 11
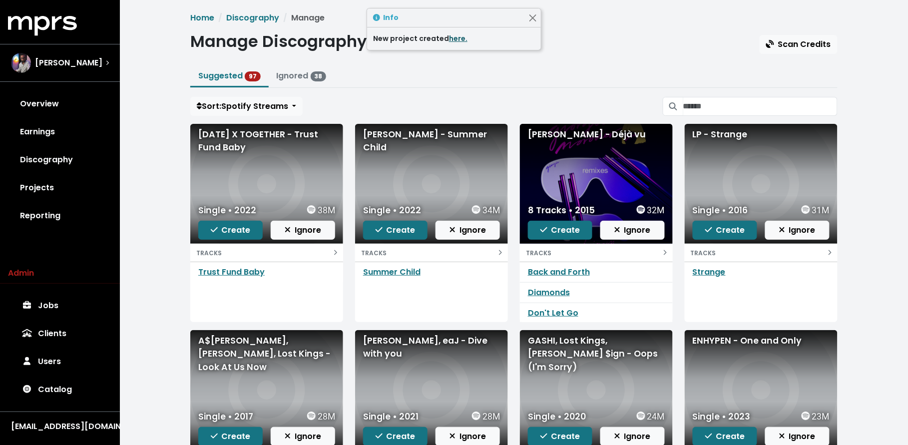
click at [451, 37] on link "here." at bounding box center [458, 38] width 18 height 10
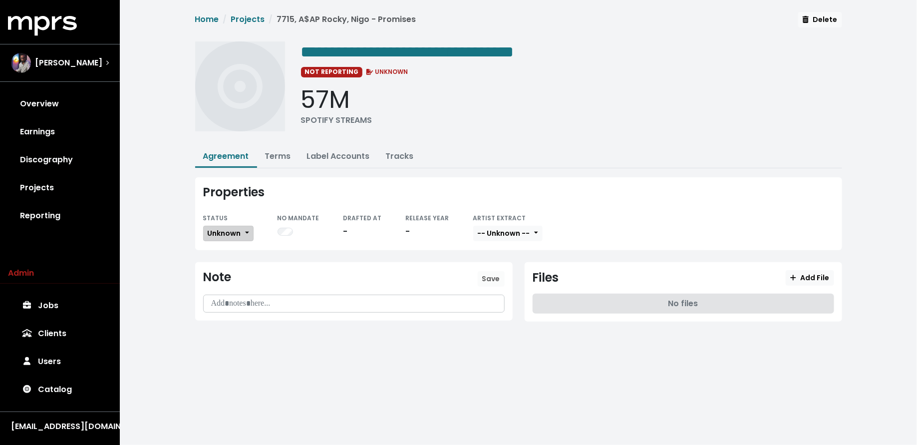
click at [222, 234] on span "Unknown" at bounding box center [224, 233] width 33 height 10
click at [224, 267] on link "Missing" at bounding box center [251, 270] width 94 height 16
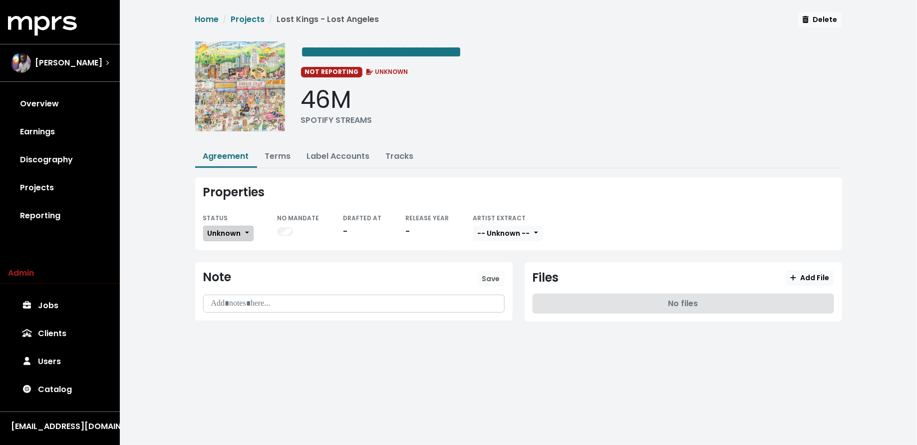
click at [233, 235] on span "Unknown" at bounding box center [224, 233] width 33 height 10
click at [234, 272] on link "Missing" at bounding box center [251, 270] width 94 height 16
click at [462, 51] on span "**********" at bounding box center [381, 52] width 161 height 16
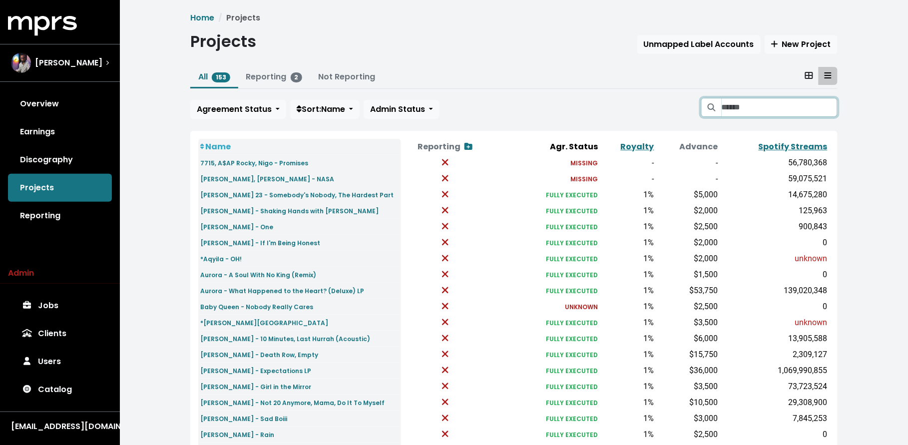
click at [775, 104] on input "Search projects" at bounding box center [779, 107] width 116 height 19
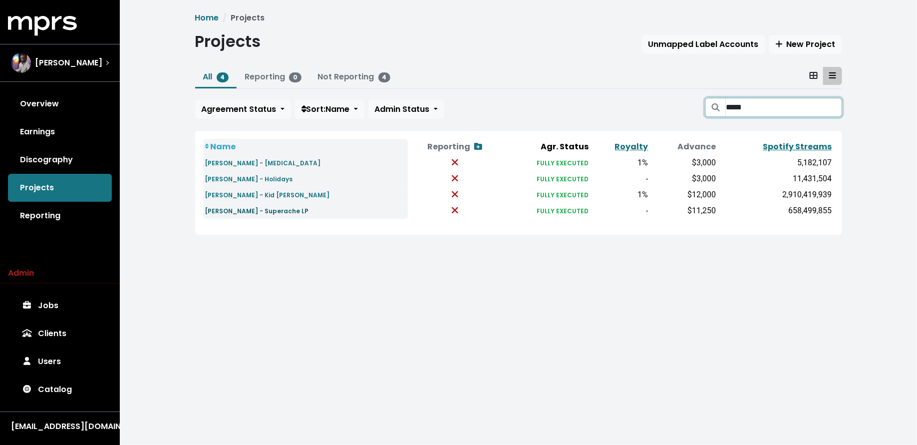
type input "*****"
click at [269, 207] on small "Conan Gray - Superache LP" at bounding box center [257, 211] width 104 height 8
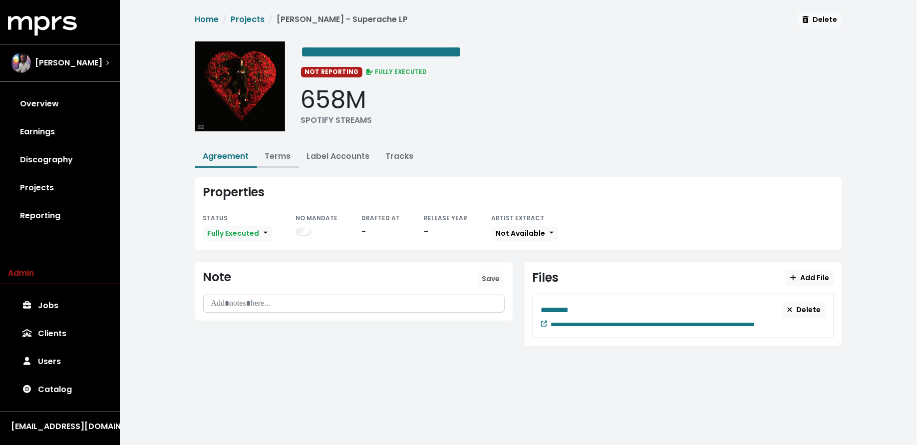
click at [278, 150] on link "Terms" at bounding box center [278, 155] width 26 height 11
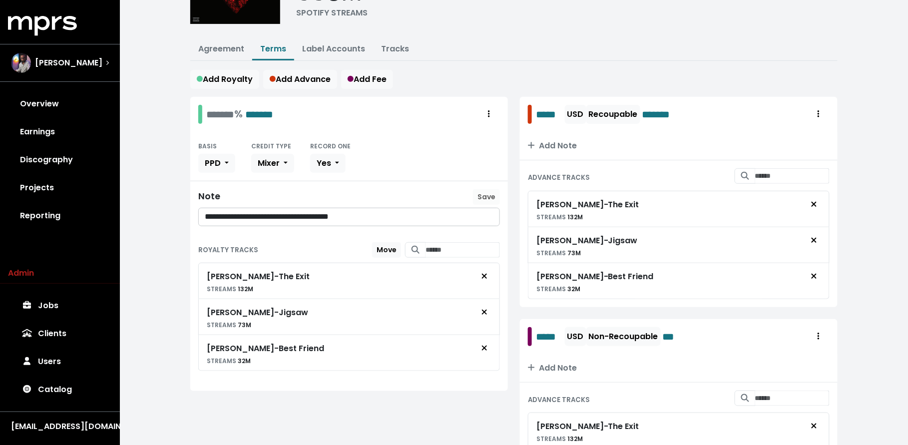
scroll to position [105, 0]
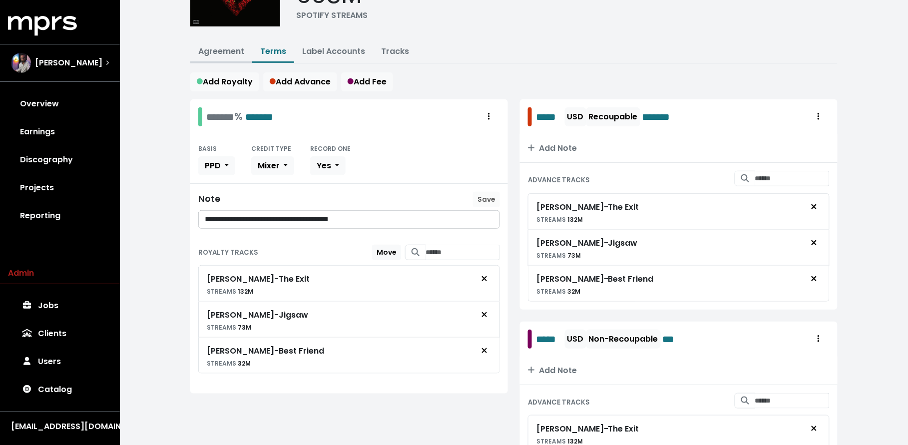
click at [224, 51] on link "Agreement" at bounding box center [221, 50] width 46 height 11
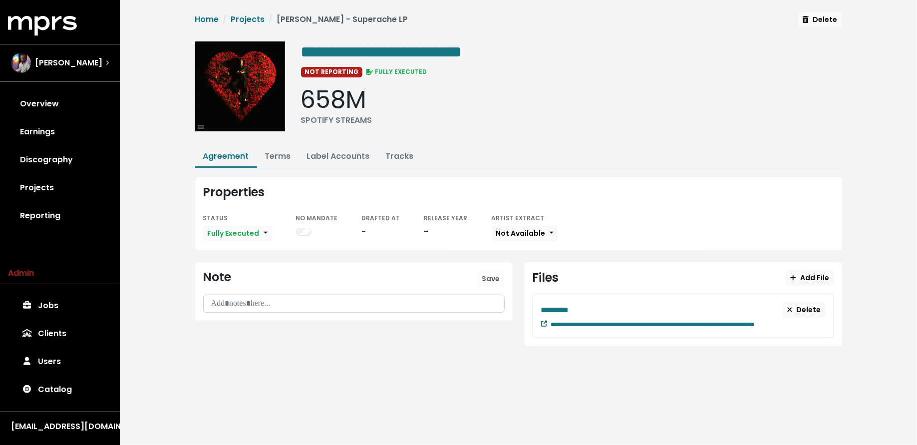
click at [542, 325] on icon at bounding box center [544, 324] width 6 height 6
click at [269, 156] on link "Terms" at bounding box center [278, 155] width 26 height 11
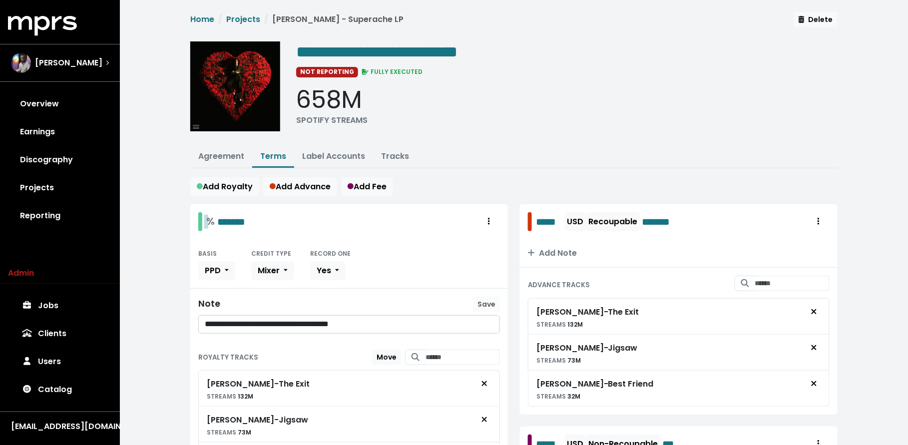
click at [215, 224] on div "% *******" at bounding box center [225, 221] width 39 height 15
click at [162, 238] on div "**********" at bounding box center [514, 447] width 788 height 894
click at [213, 225] on div "******* % *******" at bounding box center [239, 221] width 67 height 15
drag, startPoint x: 172, startPoint y: 232, endPoint x: 167, endPoint y: 209, distance: 22.9
click at [172, 233] on div "**********" at bounding box center [514, 447] width 788 height 894
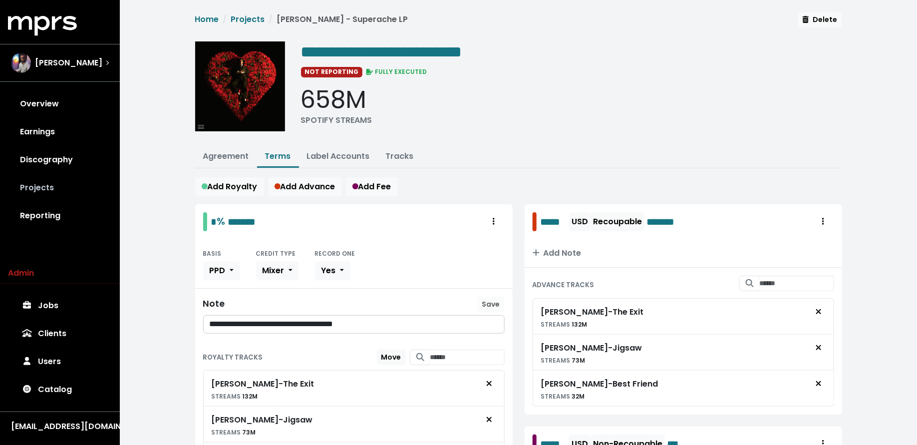
click at [51, 183] on link "Projects" at bounding box center [60, 188] width 104 height 28
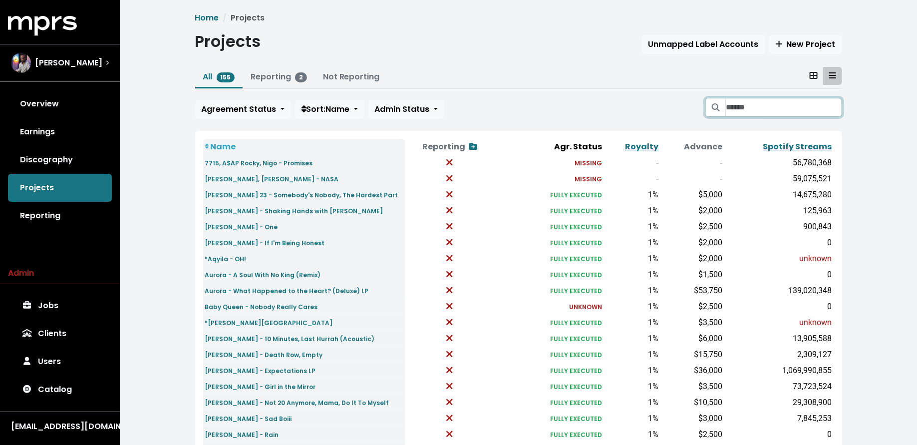
click at [765, 112] on input "Search projects" at bounding box center [784, 107] width 116 height 19
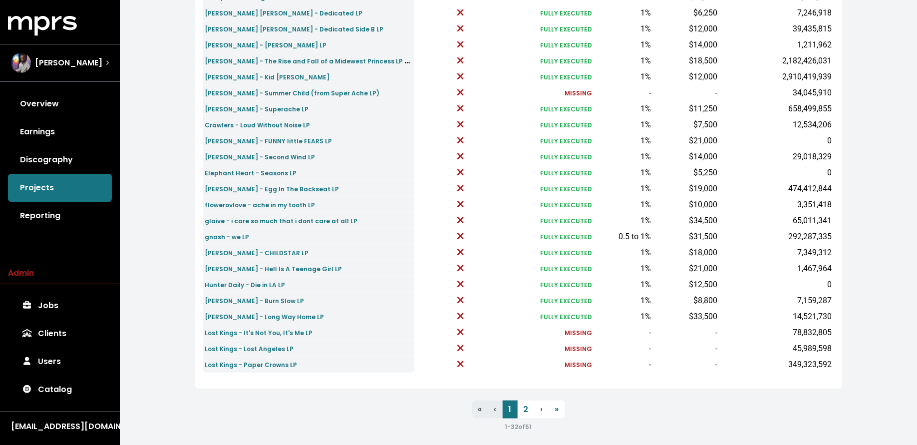
scroll to position [300, 0]
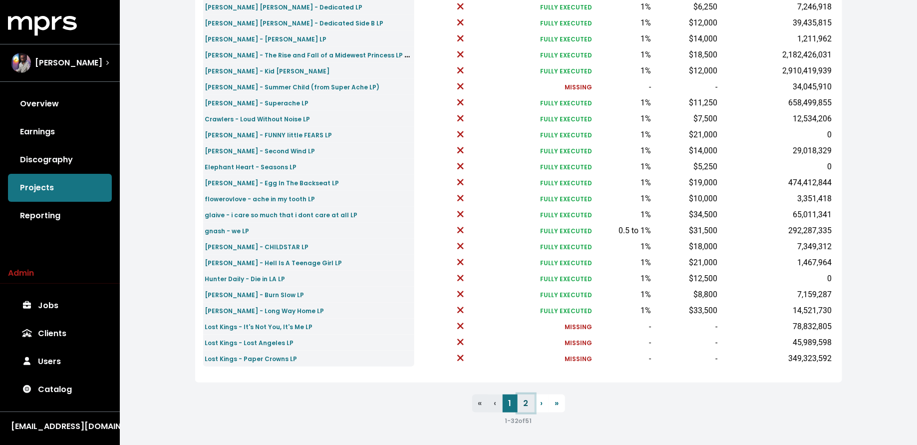
click at [528, 400] on link "2" at bounding box center [526, 403] width 17 height 18
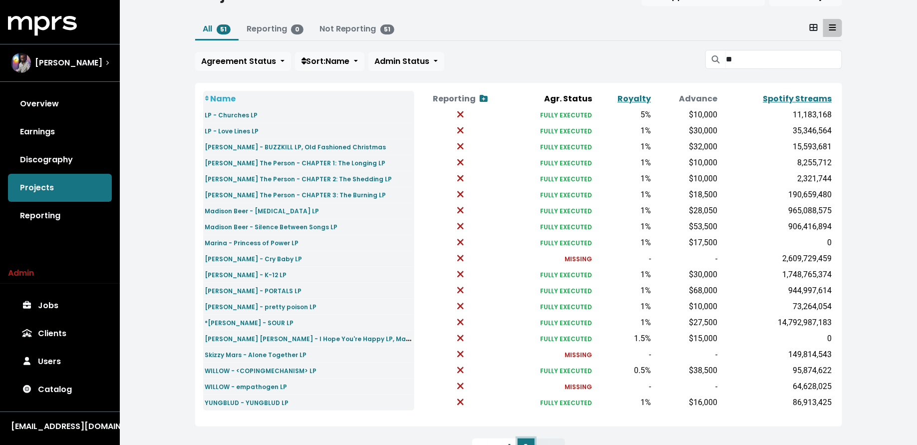
scroll to position [48, 0]
click at [754, 56] on input "**" at bounding box center [784, 58] width 116 height 19
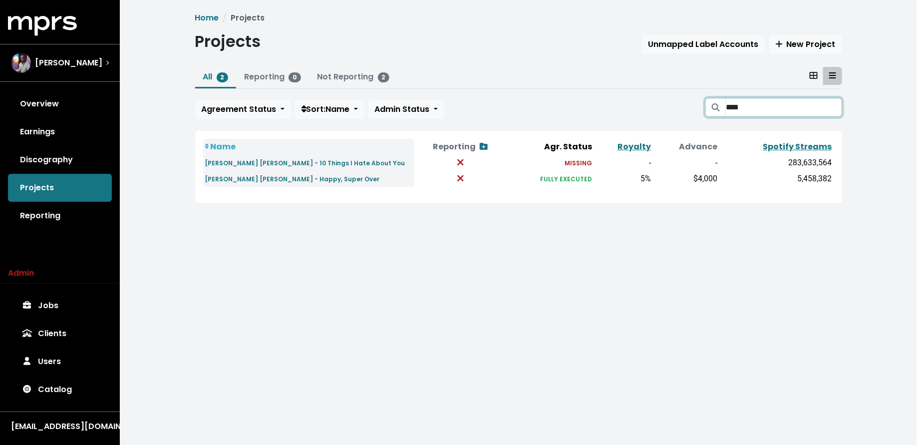
type input "****"
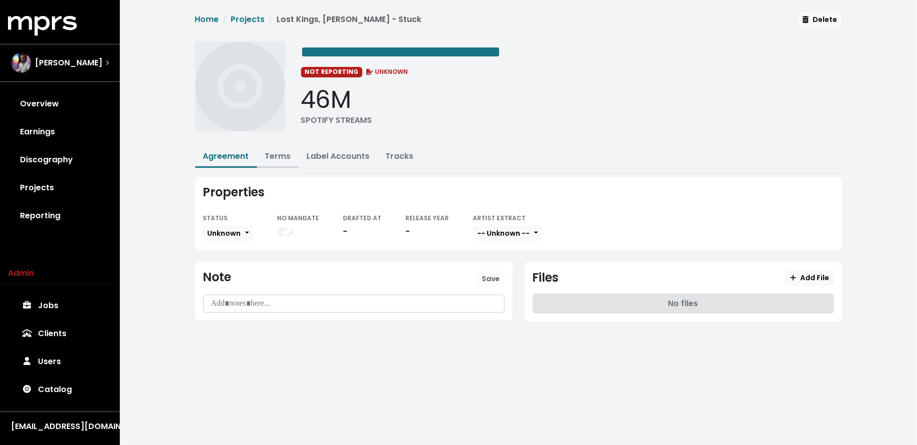
click at [282, 157] on link "Terms" at bounding box center [278, 155] width 26 height 11
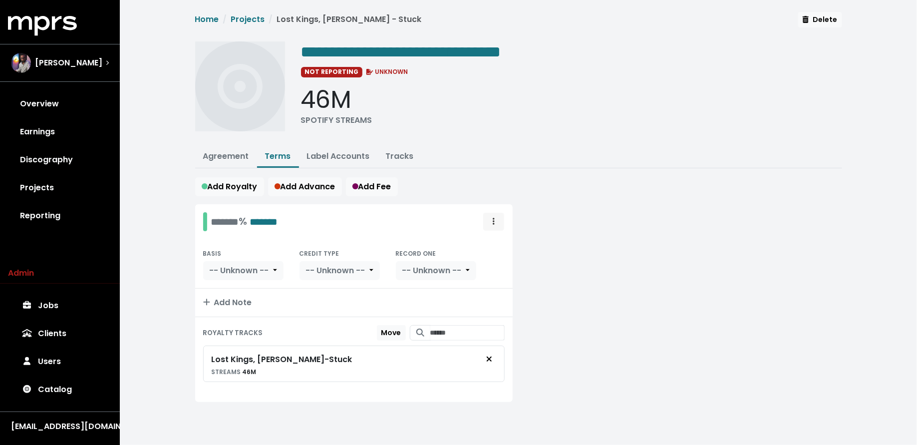
click at [489, 224] on span "Royalty administration options" at bounding box center [493, 222] width 9 height 12
click at [493, 243] on link "Move" at bounding box center [464, 244] width 79 height 16
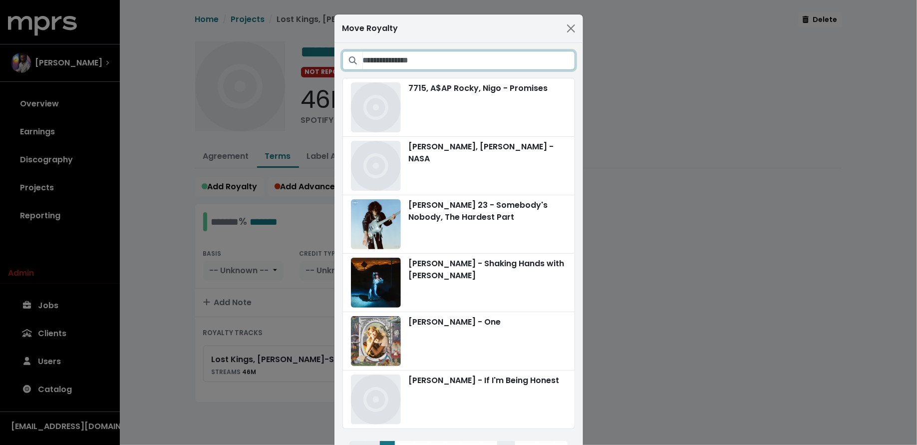
click at [488, 57] on input "Search projects" at bounding box center [469, 60] width 212 height 19
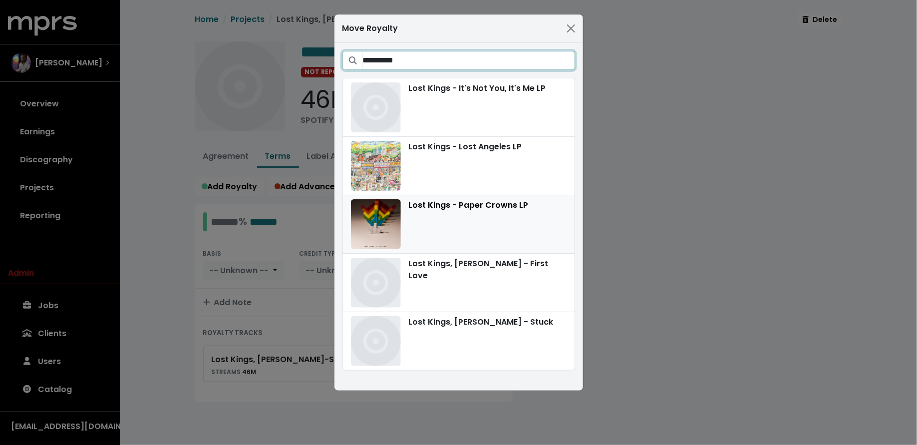
type input "**********"
click at [517, 210] on div "Lost Kings - Paper Crowns LP" at bounding box center [459, 224] width 216 height 50
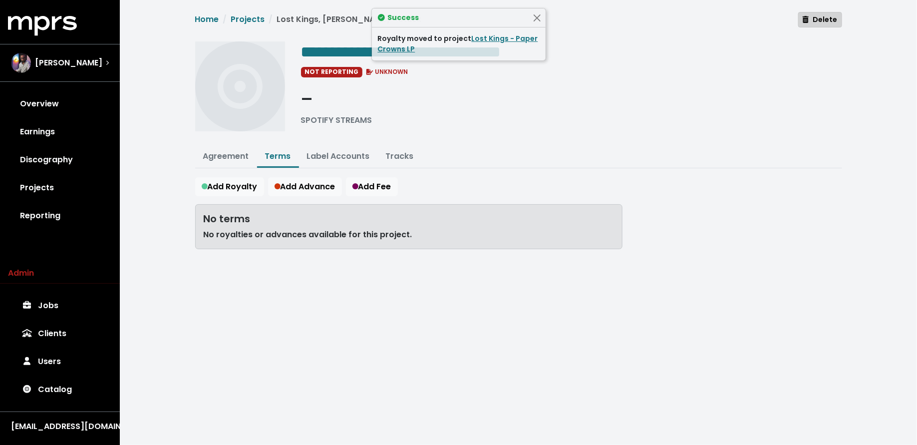
click at [820, 16] on span "Delete" at bounding box center [820, 19] width 34 height 10
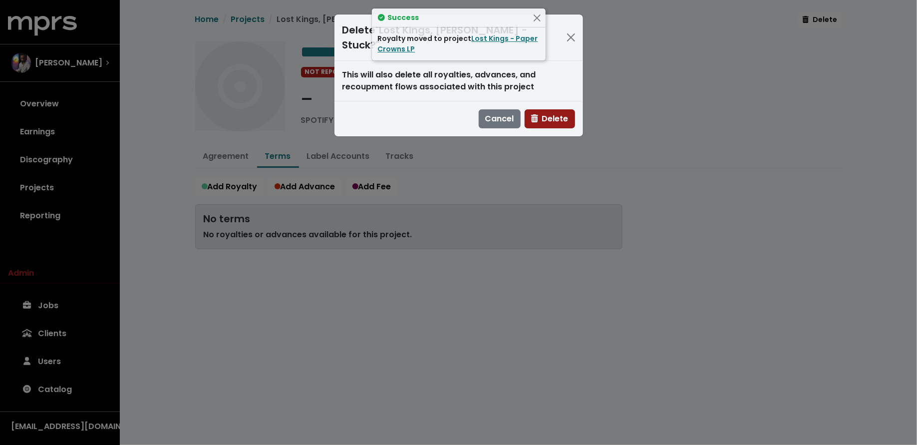
click at [539, 113] on span "Delete" at bounding box center [549, 118] width 37 height 11
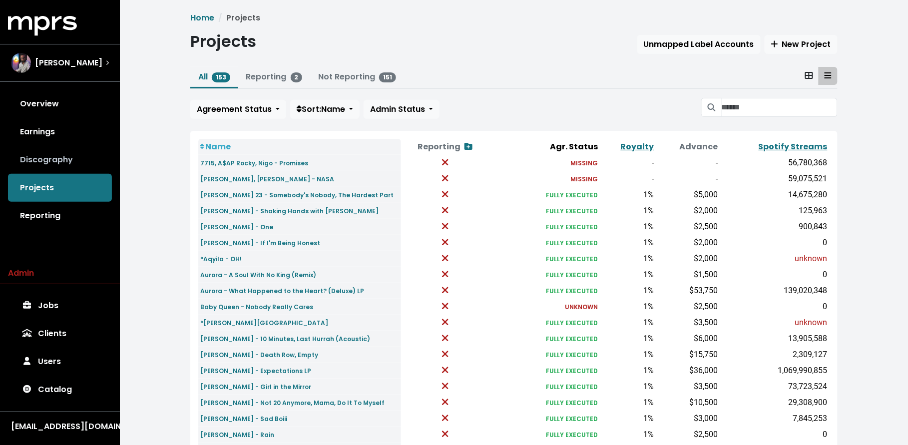
click at [69, 158] on link "Discography" at bounding box center [60, 160] width 104 height 28
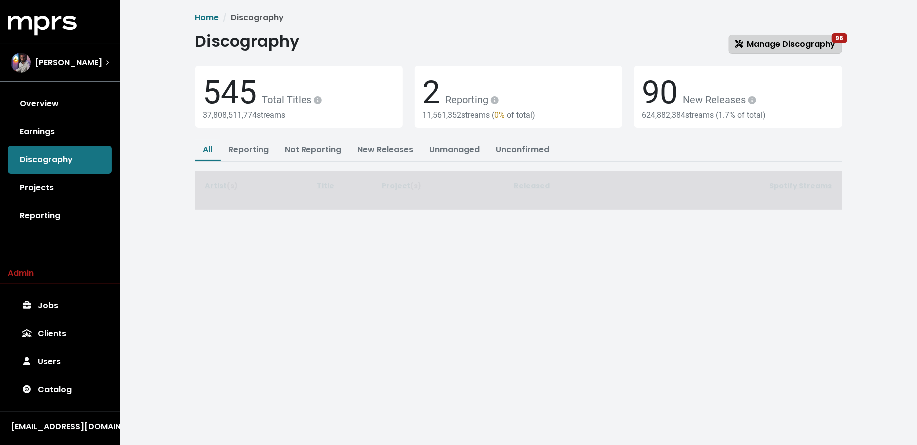
click at [802, 38] on span "Manage Discography 96" at bounding box center [785, 43] width 100 height 11
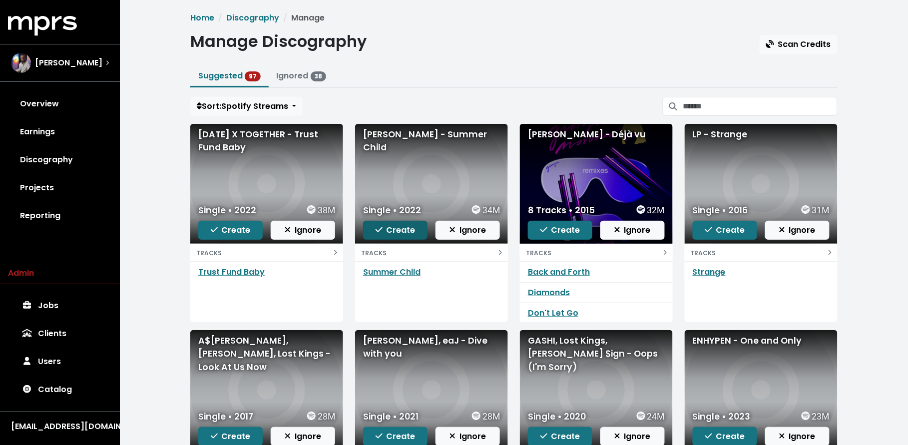
click at [389, 232] on span "Create" at bounding box center [395, 229] width 40 height 11
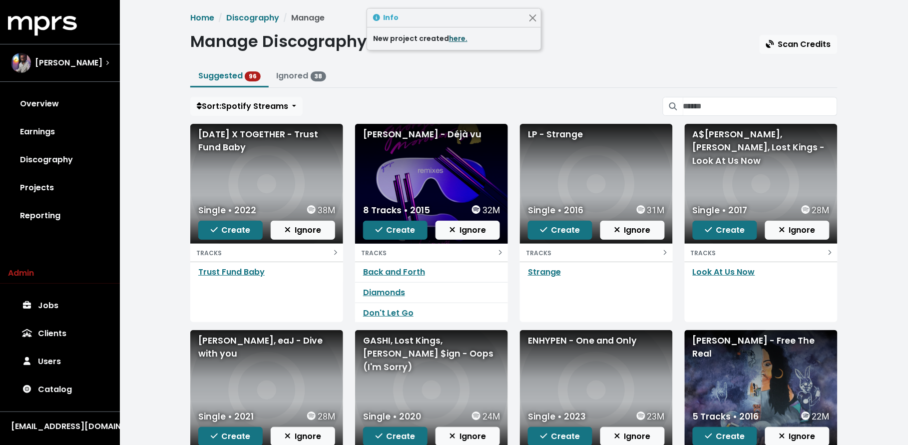
click at [450, 38] on link "here." at bounding box center [458, 38] width 18 height 10
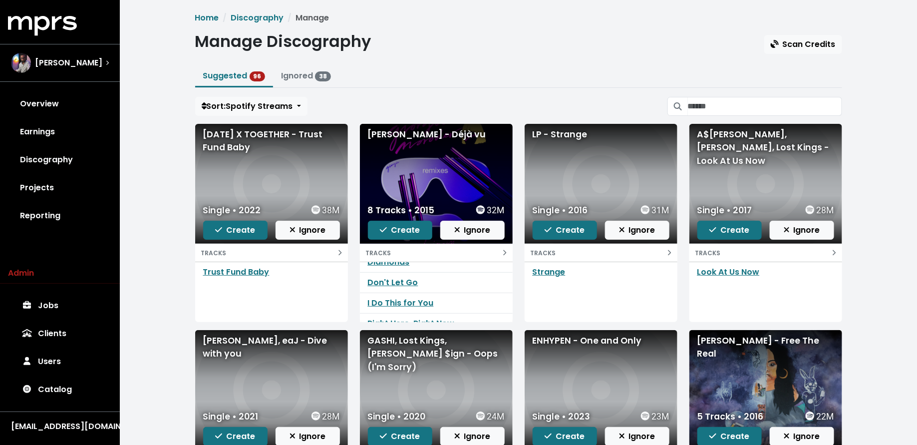
scroll to position [41, 0]
click at [230, 234] on span "Create" at bounding box center [235, 229] width 40 height 11
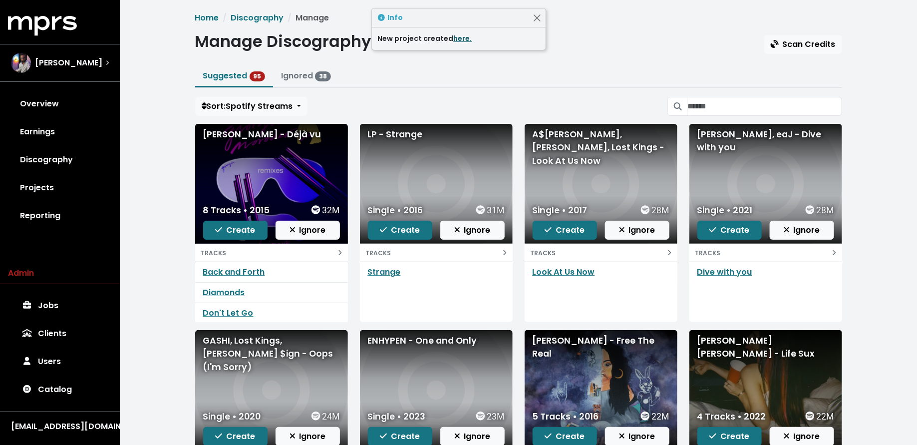
click at [459, 36] on link "here." at bounding box center [463, 38] width 18 height 10
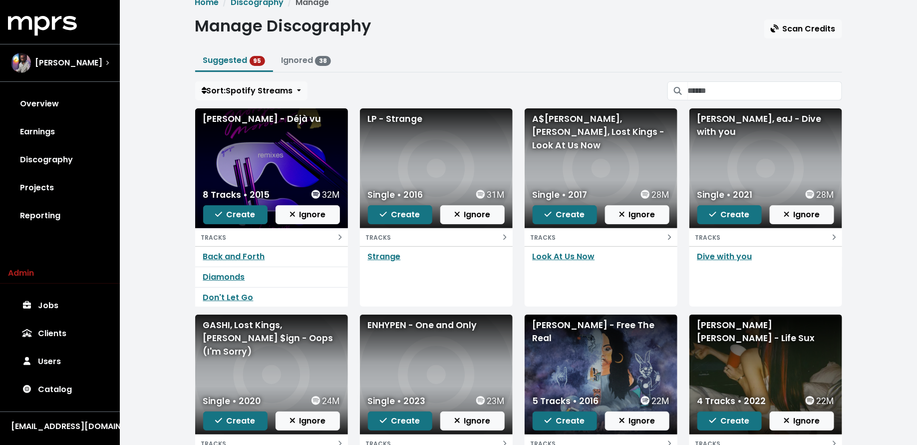
scroll to position [16, 0]
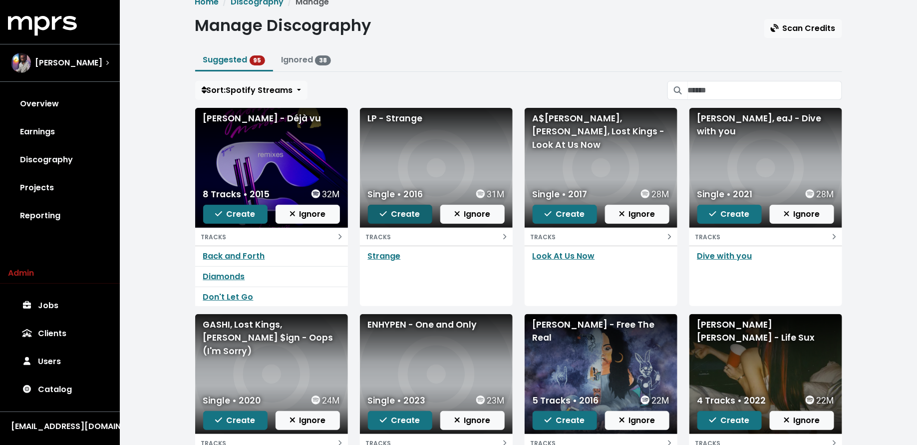
click at [400, 214] on span "Create" at bounding box center [400, 213] width 40 height 11
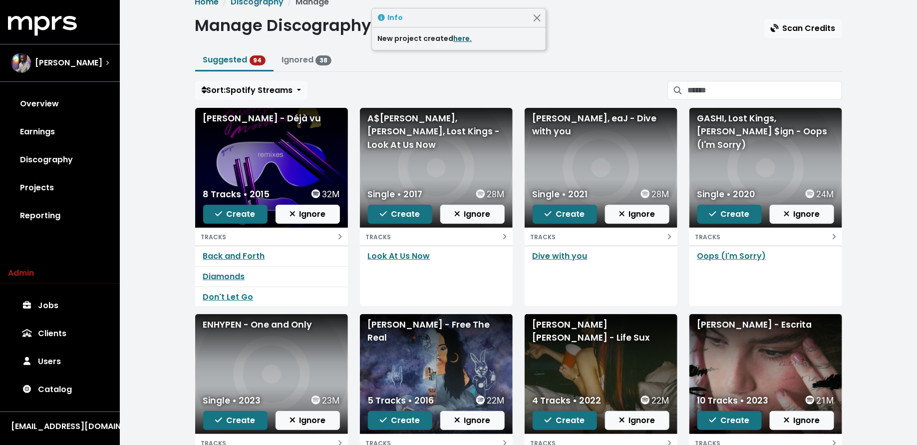
click at [456, 37] on link "here." at bounding box center [463, 38] width 18 height 10
click at [386, 211] on icon "button" at bounding box center [383, 214] width 7 height 8
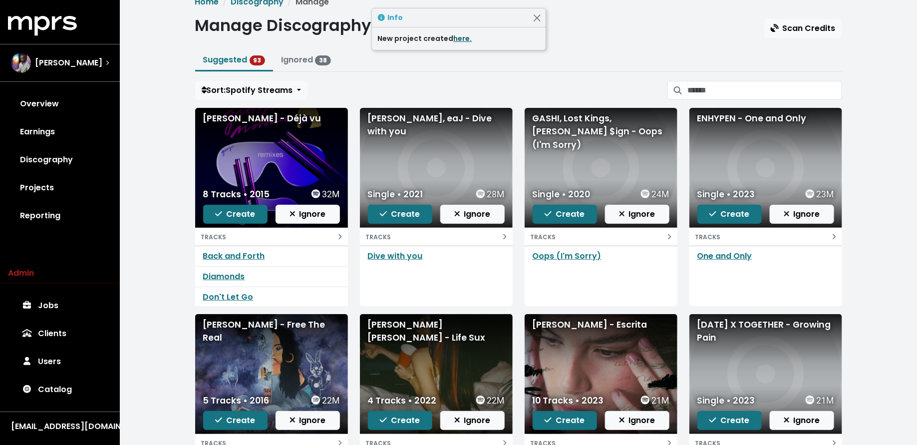
click at [459, 39] on link "here." at bounding box center [463, 38] width 18 height 10
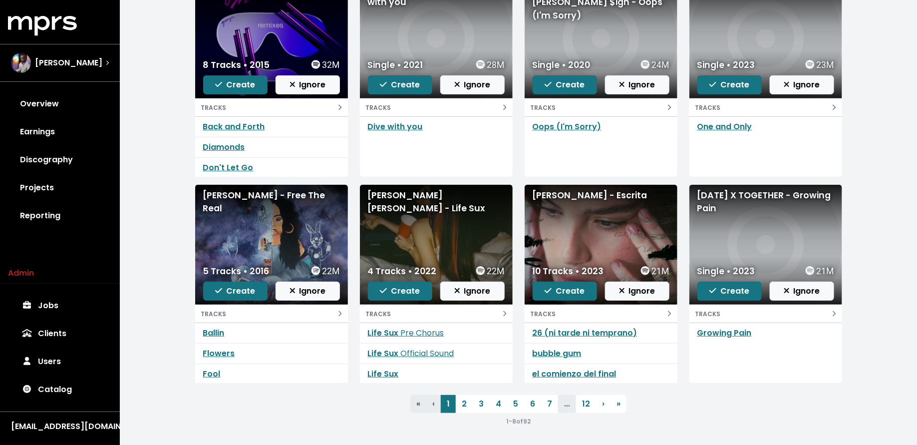
scroll to position [20, 0]
click at [389, 286] on span "Create" at bounding box center [400, 290] width 40 height 11
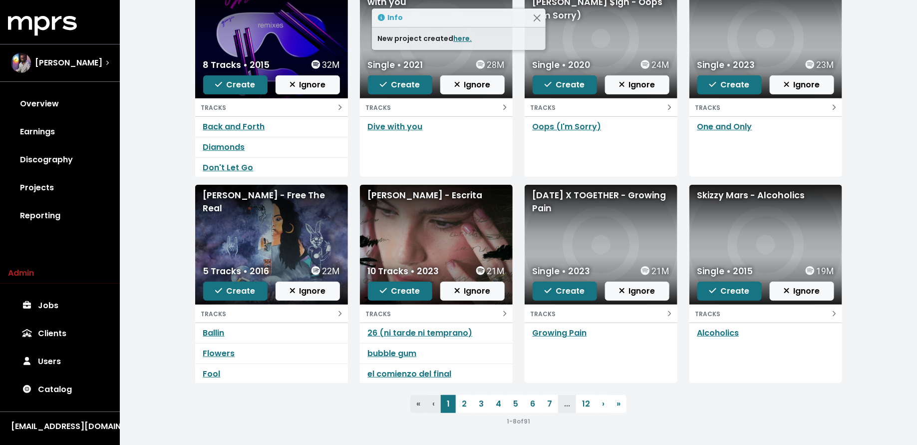
click at [465, 31] on div "New project created here." at bounding box center [459, 38] width 174 height 22
click at [461, 40] on link "here." at bounding box center [463, 38] width 18 height 10
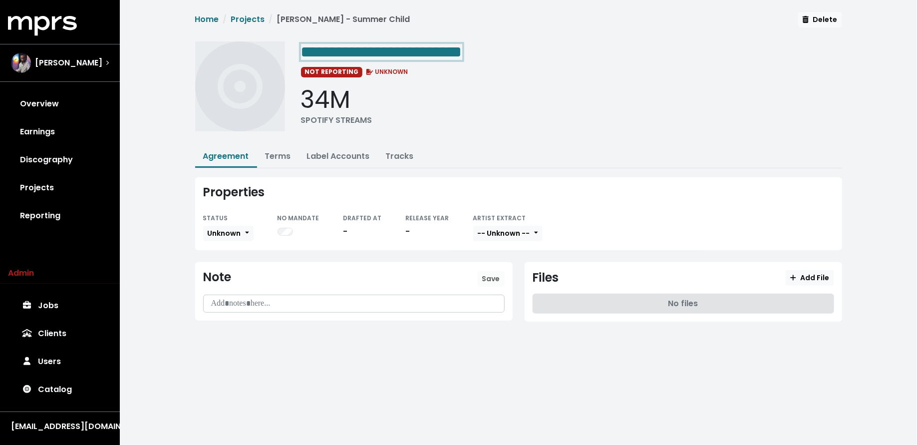
click at [462, 46] on span "**********" at bounding box center [381, 52] width 161 height 16
click at [599, 45] on span "**********" at bounding box center [450, 52] width 298 height 16
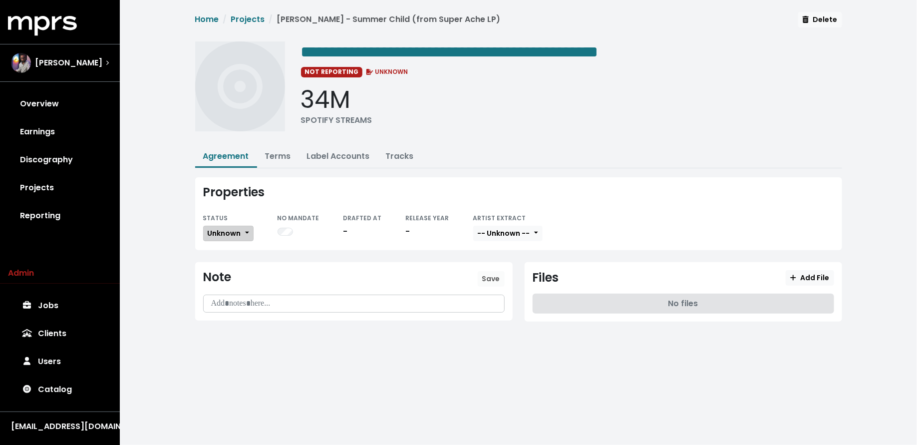
click at [219, 228] on span "Unknown" at bounding box center [224, 233] width 33 height 10
click at [231, 263] on link "Missing" at bounding box center [251, 270] width 94 height 16
click at [225, 228] on span "Unknown" at bounding box center [224, 233] width 33 height 10
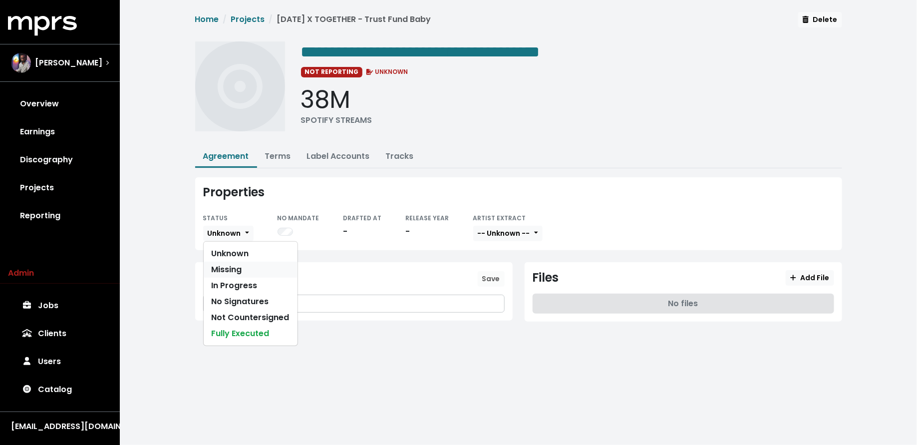
click at [225, 263] on link "Missing" at bounding box center [251, 270] width 94 height 16
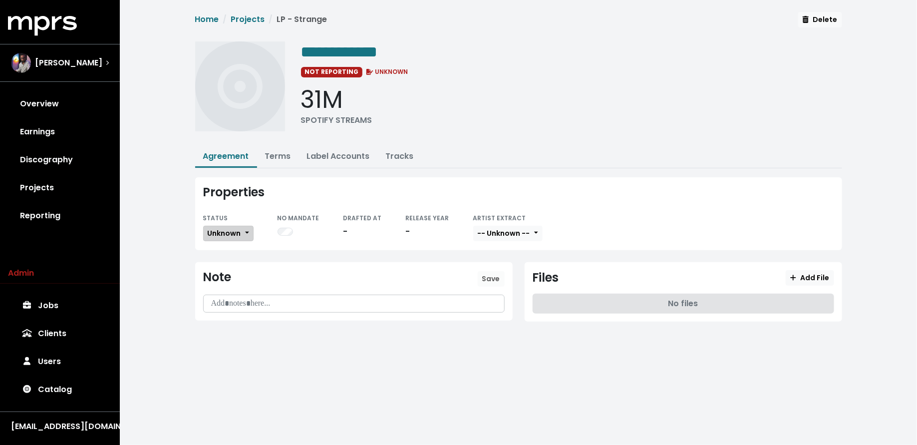
click at [221, 231] on span "Unknown" at bounding box center [224, 233] width 33 height 10
click at [221, 266] on link "Missing" at bounding box center [251, 270] width 94 height 16
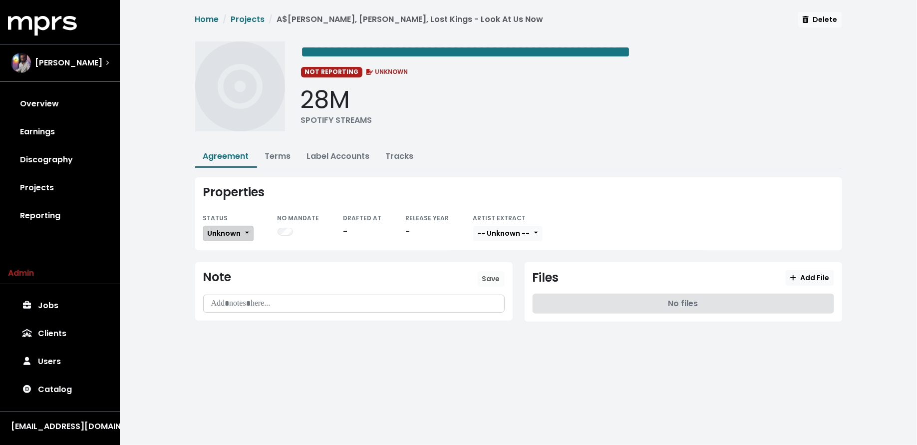
click at [236, 231] on span "Unknown" at bounding box center [224, 233] width 33 height 10
click at [234, 264] on link "Missing" at bounding box center [251, 270] width 94 height 16
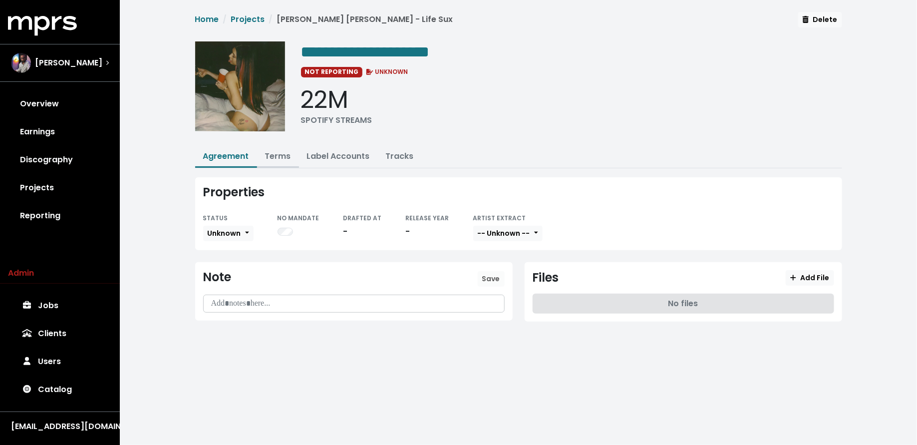
click at [277, 146] on button "Terms" at bounding box center [278, 156] width 42 height 21
click at [277, 156] on link "Terms" at bounding box center [278, 155] width 26 height 11
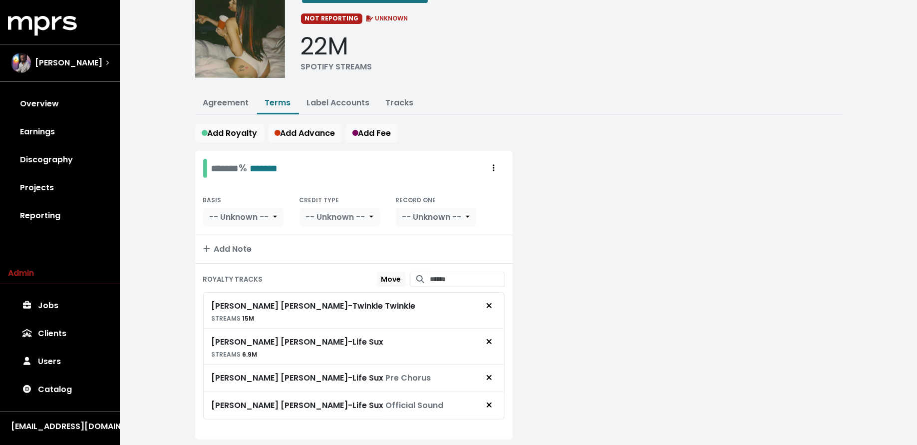
scroll to position [78, 0]
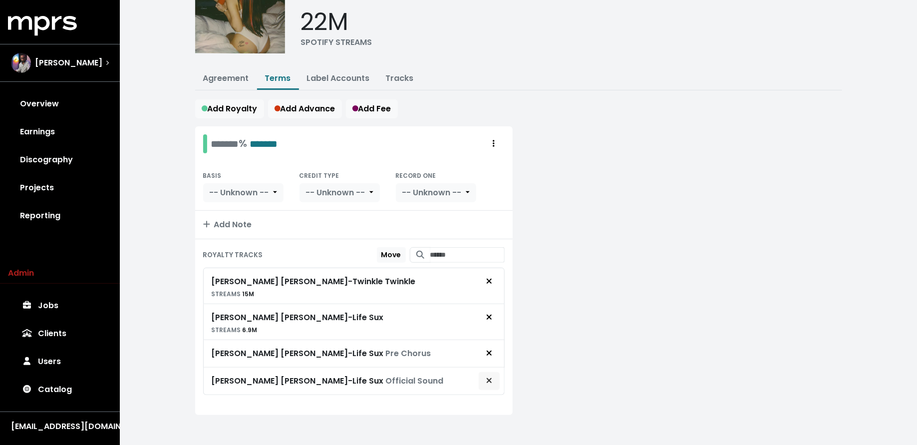
click at [496, 374] on button "Remove royalty target" at bounding box center [489, 380] width 22 height 19
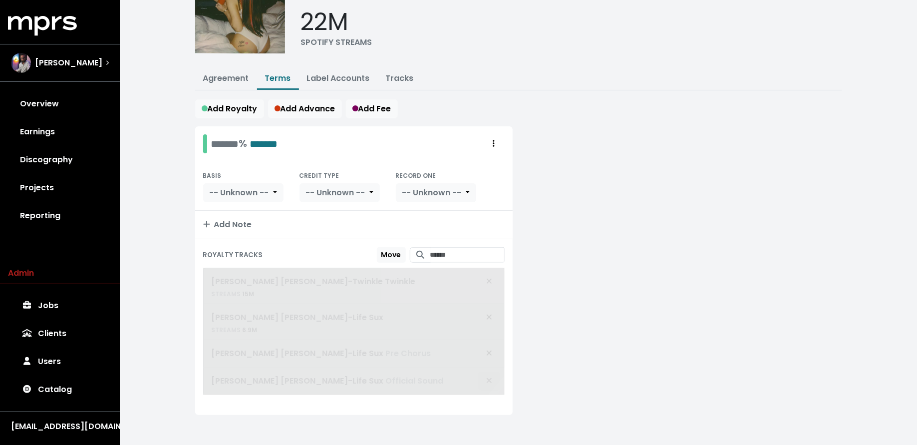
scroll to position [51, 0]
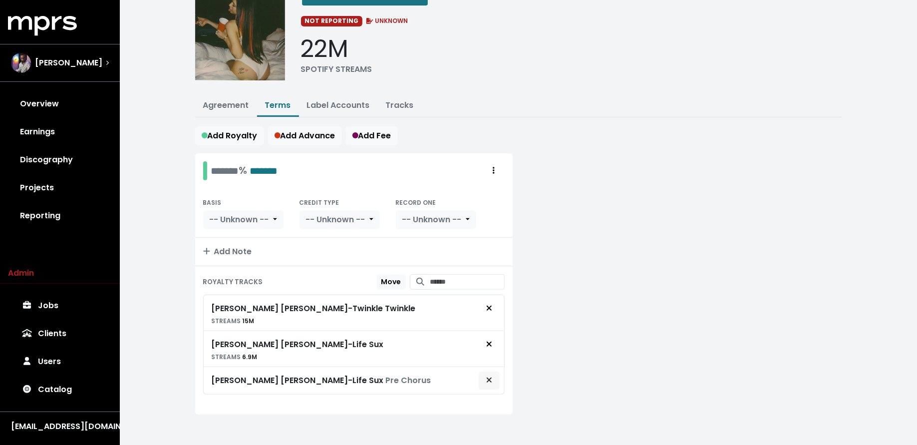
click at [485, 375] on span "Remove royalty target" at bounding box center [489, 380] width 9 height 12
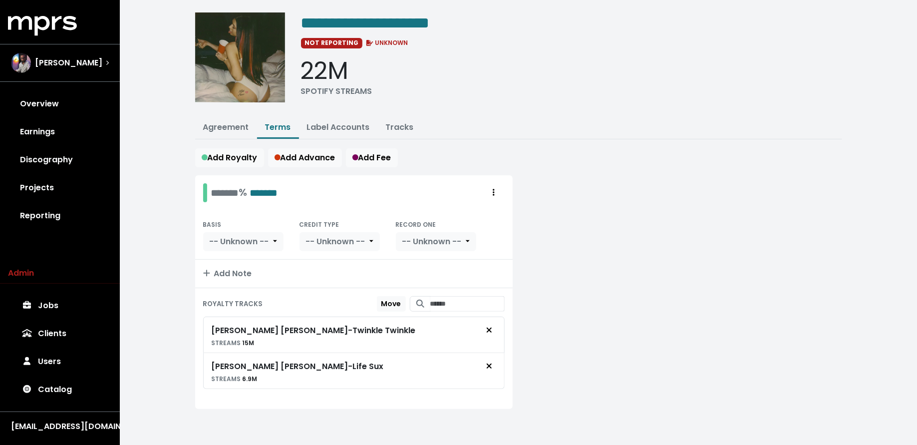
scroll to position [24, 0]
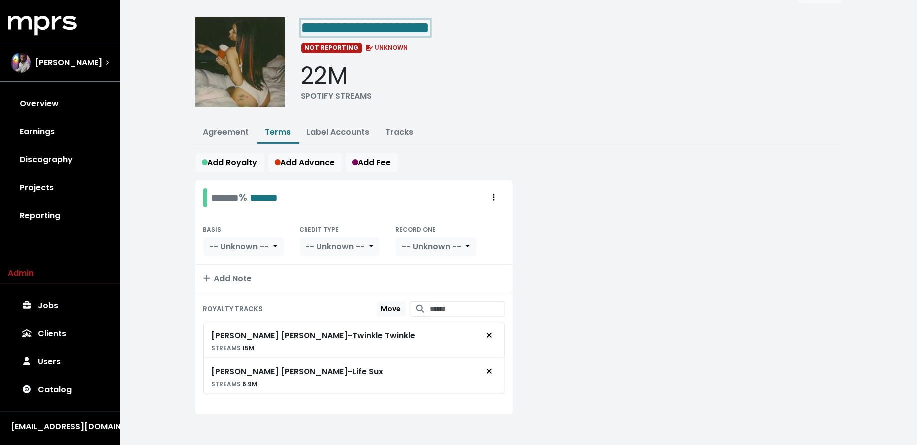
click at [430, 35] on span "**********" at bounding box center [365, 28] width 129 height 16
click at [400, 26] on span "**********" at bounding box center [420, 28] width 239 height 16
click at [610, 27] on span "**********" at bounding box center [508, 28] width 414 height 16
click at [617, 27] on span "**********" at bounding box center [508, 28] width 414 height 16
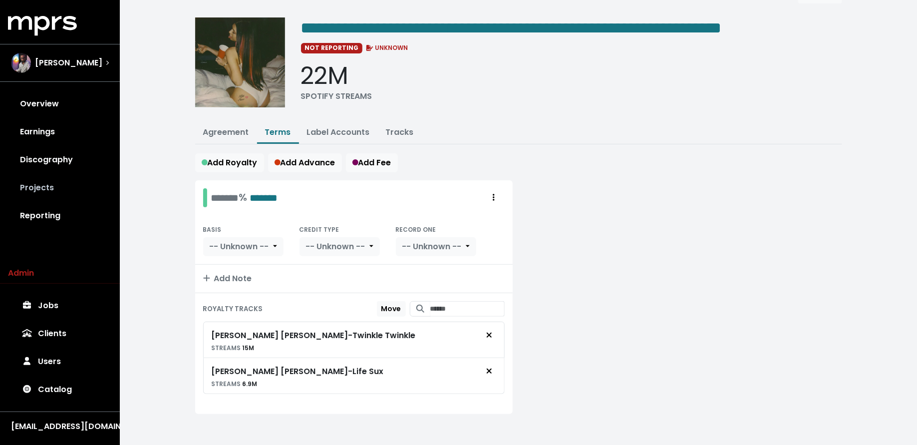
click at [55, 189] on link "Projects" at bounding box center [60, 188] width 104 height 28
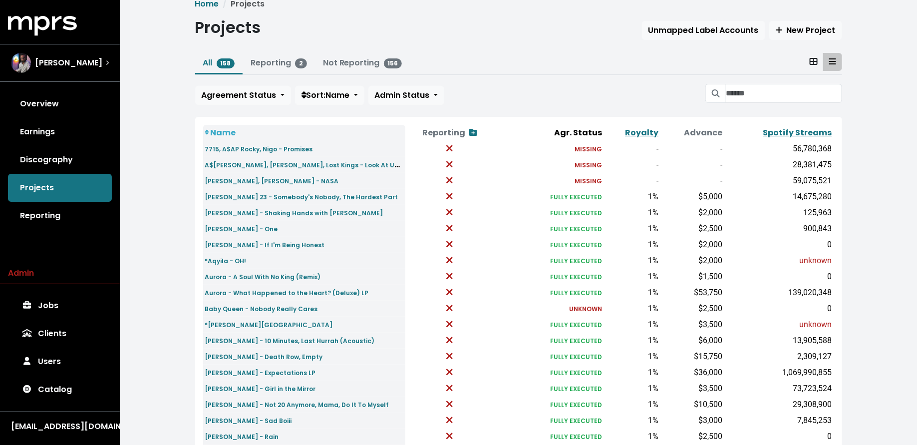
scroll to position [15, 0]
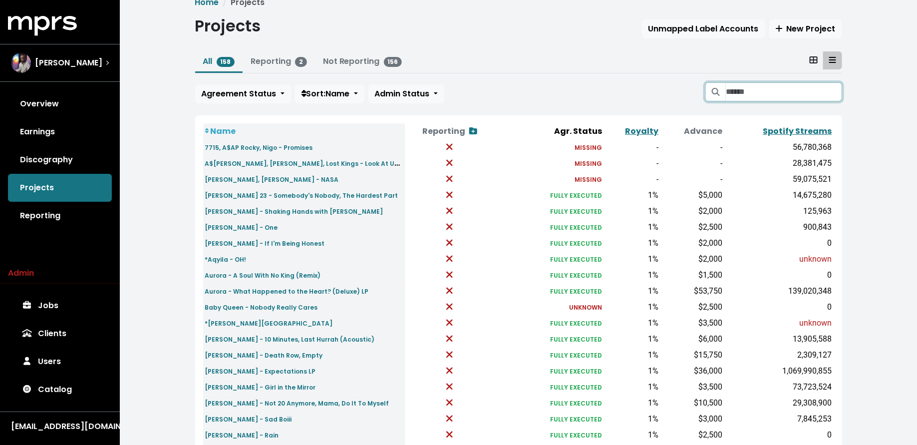
click at [736, 85] on input "Search projects" at bounding box center [784, 91] width 116 height 19
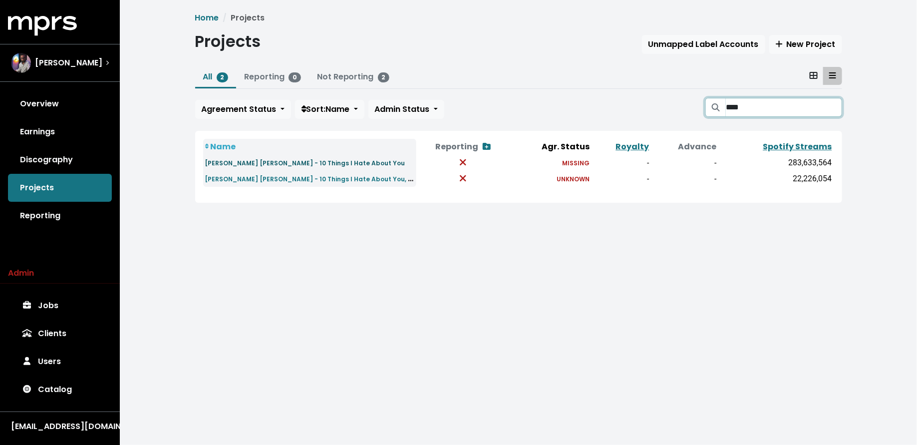
type input "****"
click at [288, 162] on small "Leah Kate - 10 Things I Hate About You" at bounding box center [305, 163] width 200 height 8
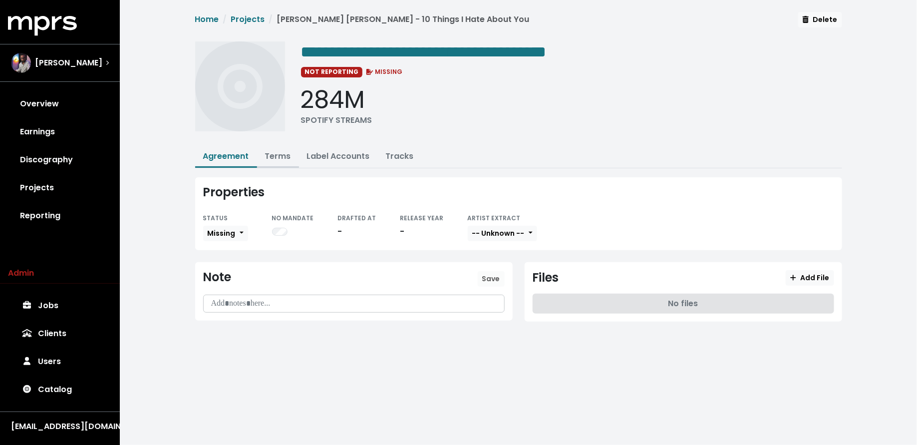
click at [277, 152] on link "Terms" at bounding box center [278, 155] width 26 height 11
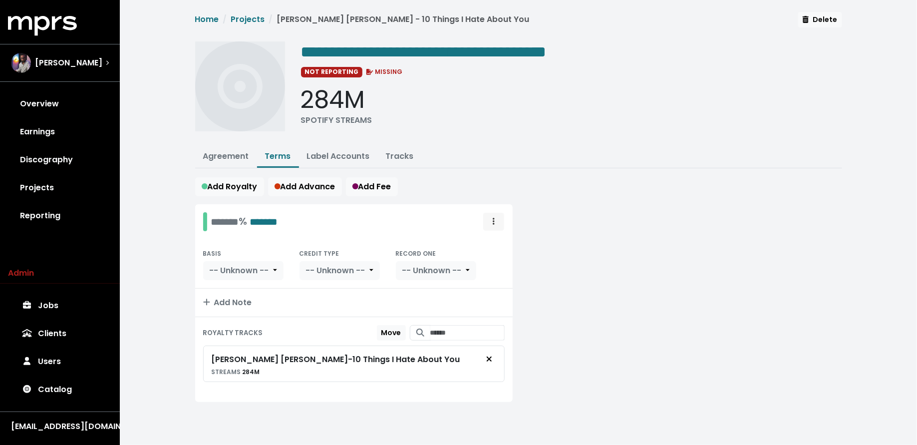
click at [496, 220] on span "Royalty administration options" at bounding box center [493, 222] width 9 height 12
click at [489, 241] on link "Move" at bounding box center [464, 244] width 79 height 16
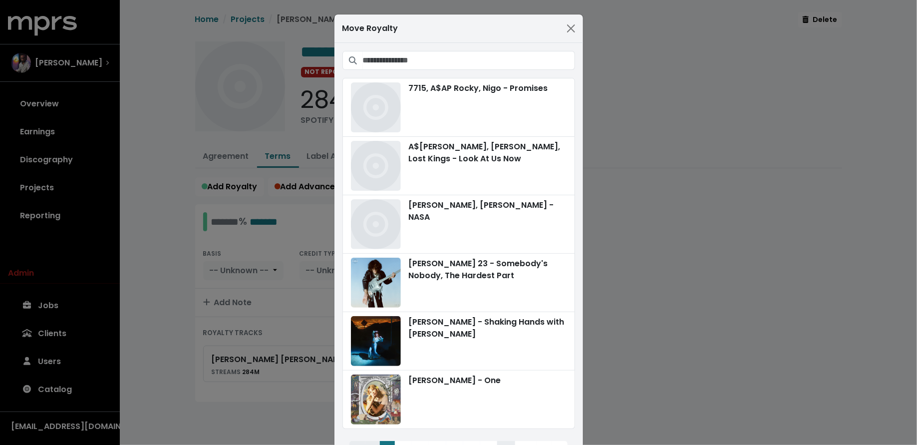
click at [494, 70] on span "7715, A$AP Rocky, Nigo - Promises A$AP Ferg, Ally Brooke, Lost Kings - Look At …" at bounding box center [458, 262] width 233 height 422
click at [491, 59] on input "Search projects" at bounding box center [469, 60] width 212 height 19
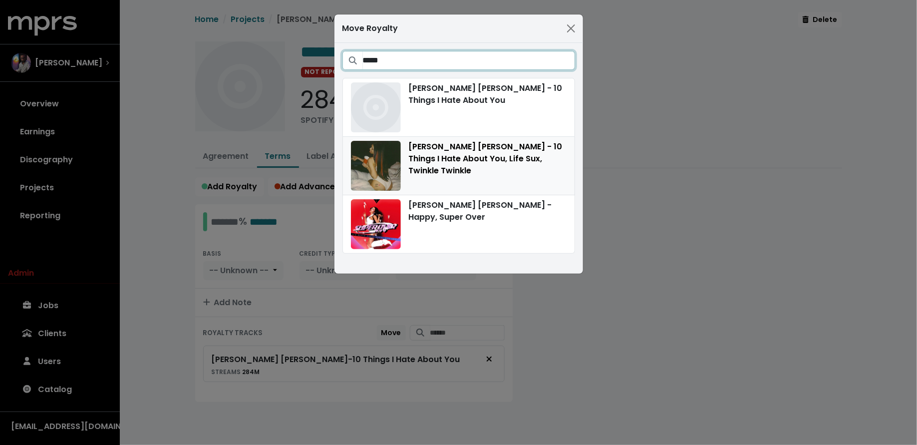
type input "****"
click at [504, 155] on div "Leah Kate - 10 Things I Hate About You, Life Sux, Twinkle Twinkle" at bounding box center [459, 166] width 216 height 50
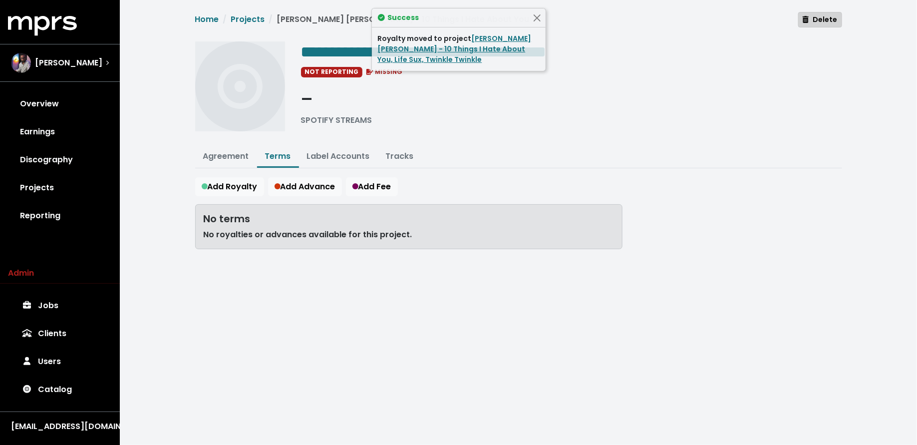
click at [833, 17] on span "Delete" at bounding box center [820, 19] width 34 height 10
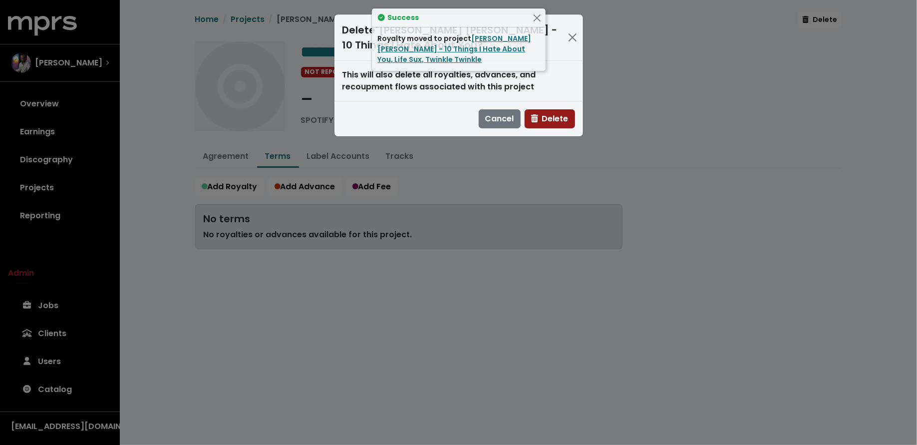
click at [555, 114] on span "Delete" at bounding box center [549, 118] width 37 height 11
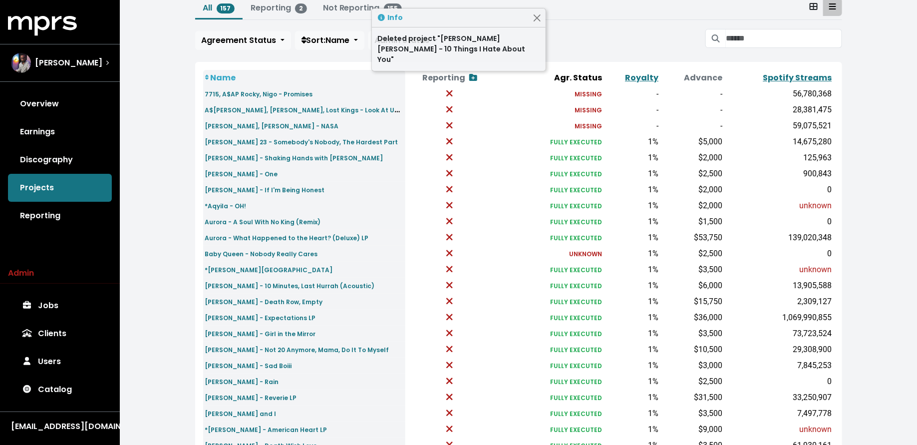
scroll to position [70, 0]
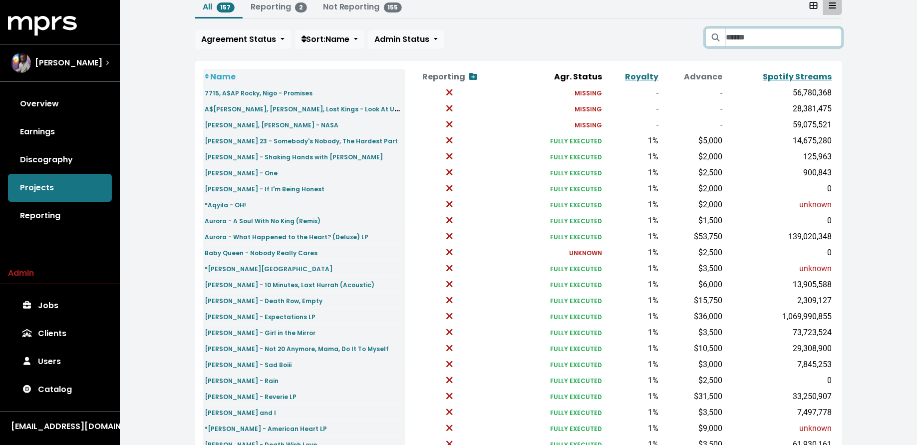
click at [784, 31] on input "Search projects" at bounding box center [784, 37] width 116 height 19
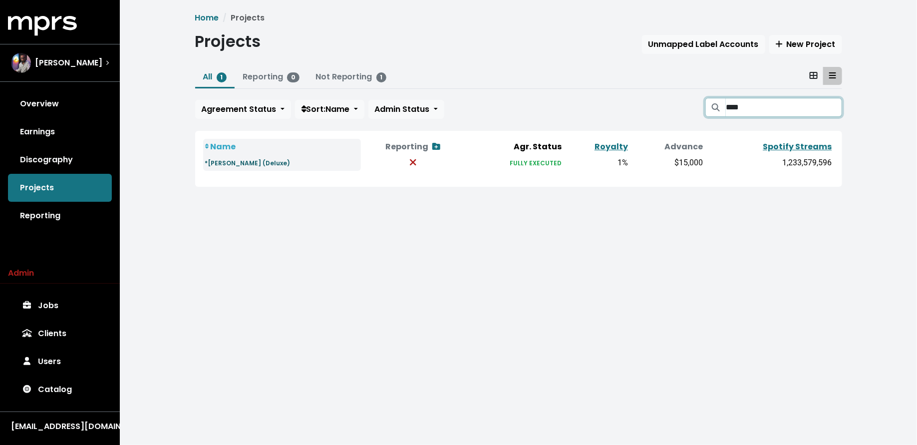
type input "****"
click at [258, 161] on small "*Olivia Rodrigo - GUTS (Deluxe)" at bounding box center [247, 163] width 85 height 8
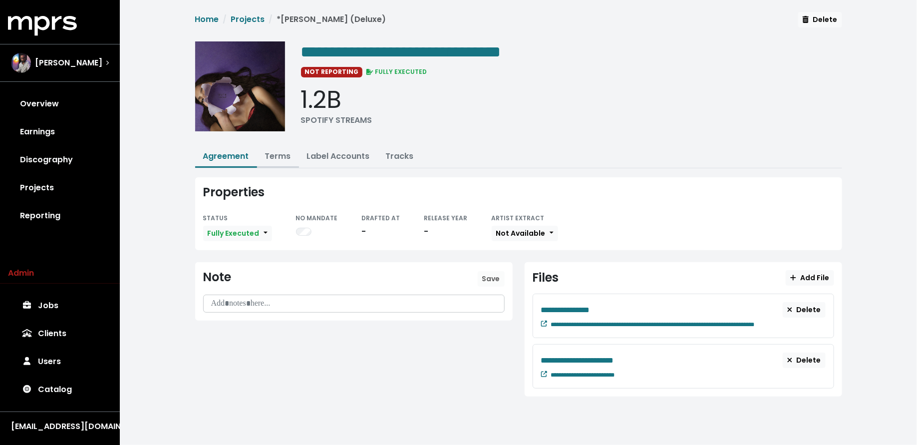
click at [278, 153] on link "Terms" at bounding box center [278, 155] width 26 height 11
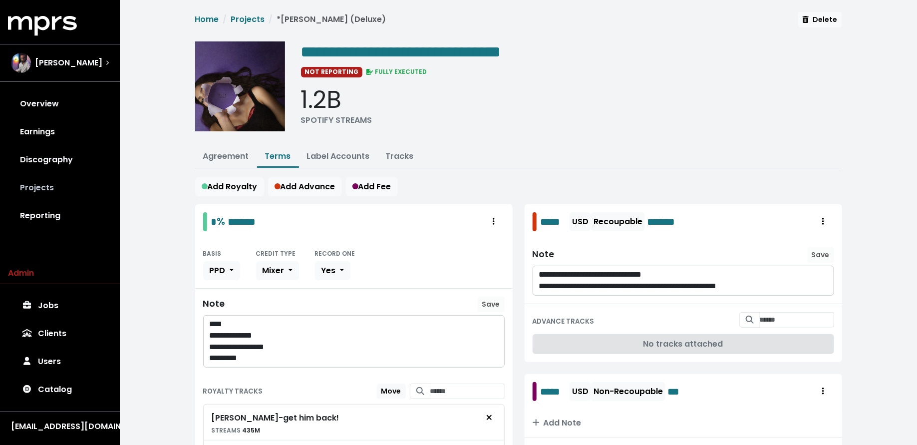
click at [48, 174] on link "Projects" at bounding box center [60, 188] width 104 height 28
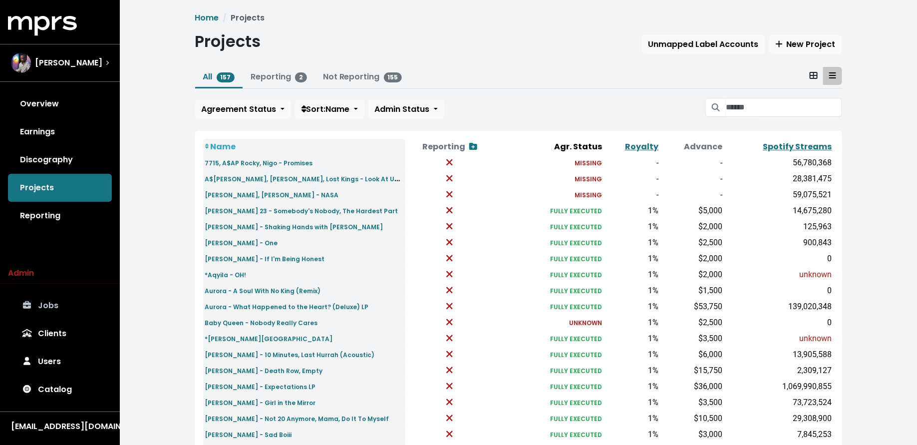
click at [42, 306] on link "Jobs" at bounding box center [60, 306] width 104 height 28
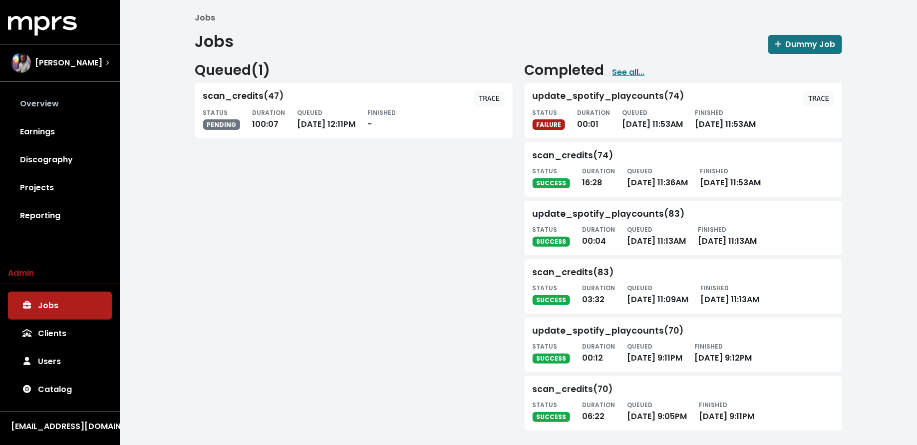
click at [55, 106] on link "Overview" at bounding box center [60, 104] width 104 height 28
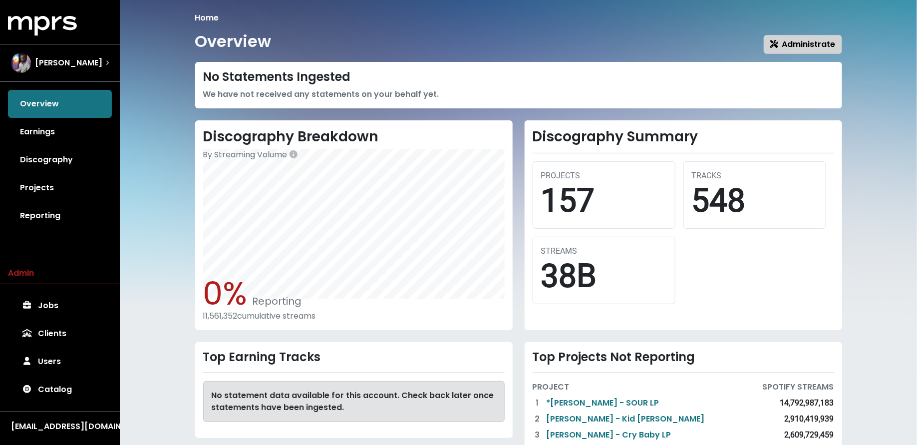
click at [777, 37] on button "Administrate" at bounding box center [803, 44] width 78 height 19
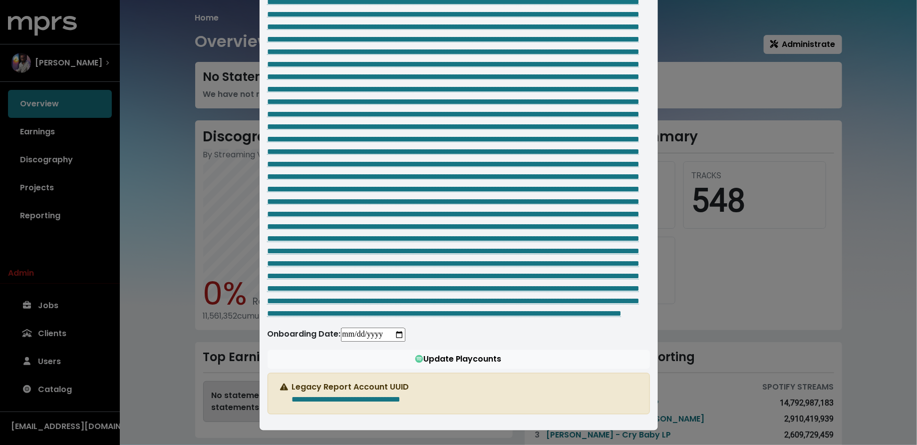
scroll to position [1209, 0]
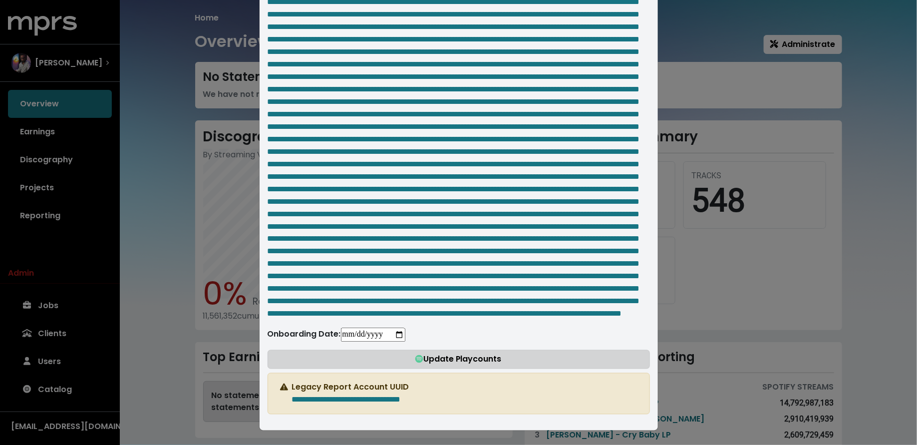
click at [388, 356] on button "Update Playcounts" at bounding box center [459, 359] width 382 height 19
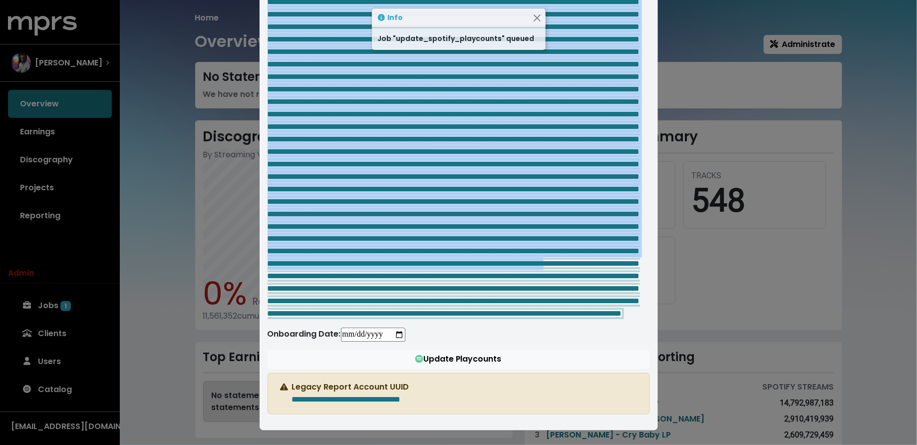
click at [134, 247] on div "**********" at bounding box center [458, 222] width 917 height 445
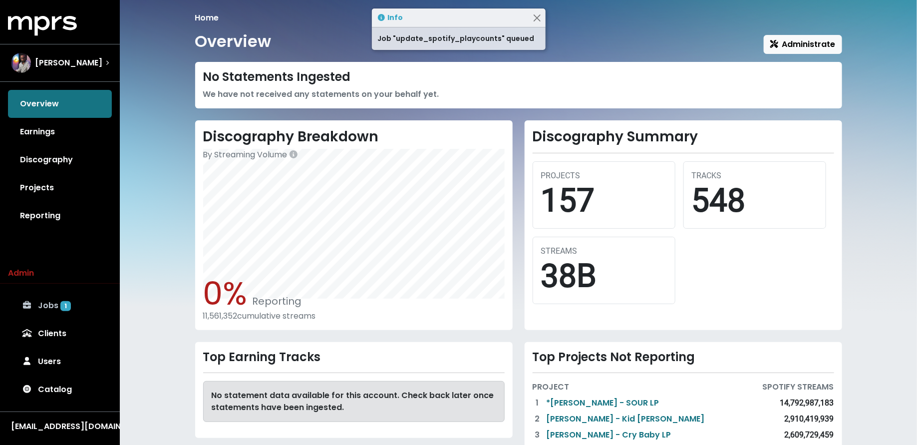
click at [90, 301] on link "Jobs 1" at bounding box center [60, 306] width 104 height 28
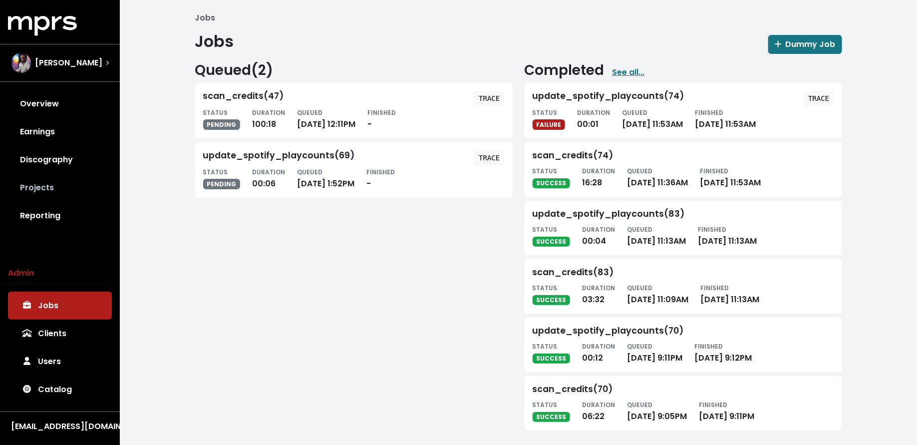
click at [67, 180] on link "Projects" at bounding box center [60, 188] width 104 height 28
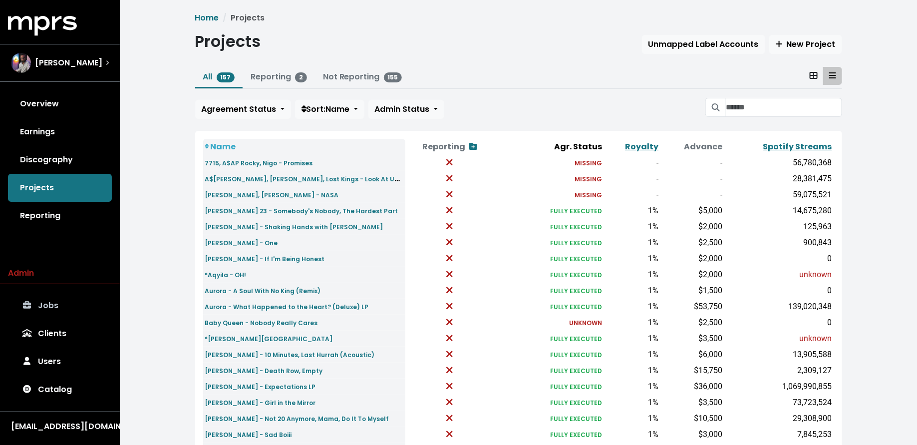
click at [54, 315] on link "Jobs" at bounding box center [60, 306] width 104 height 28
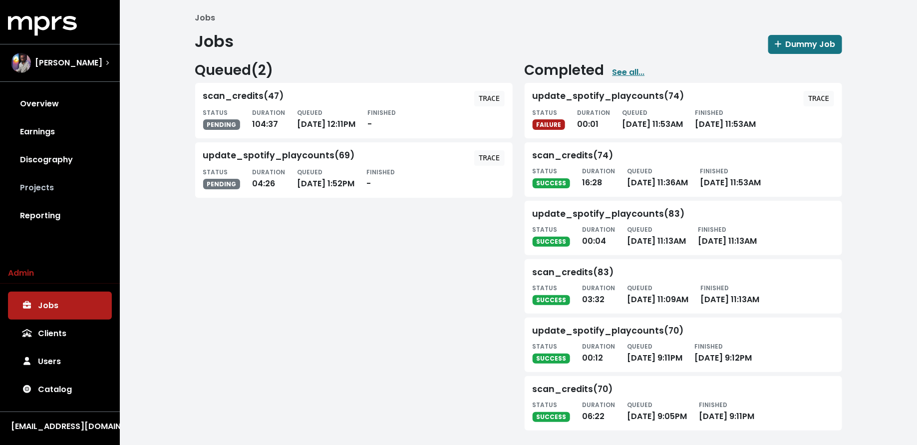
click at [75, 187] on link "Projects" at bounding box center [60, 188] width 104 height 28
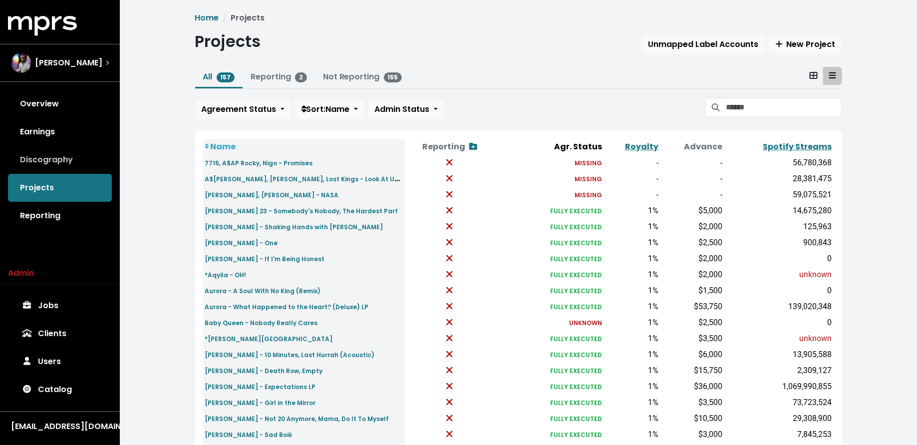
click at [68, 154] on link "Discography" at bounding box center [60, 160] width 104 height 28
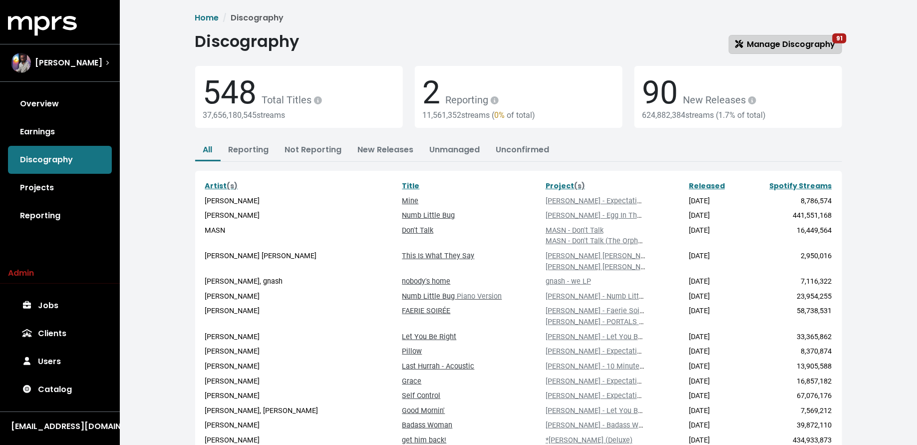
click at [781, 38] on span "Manage Discography 91" at bounding box center [785, 43] width 100 height 11
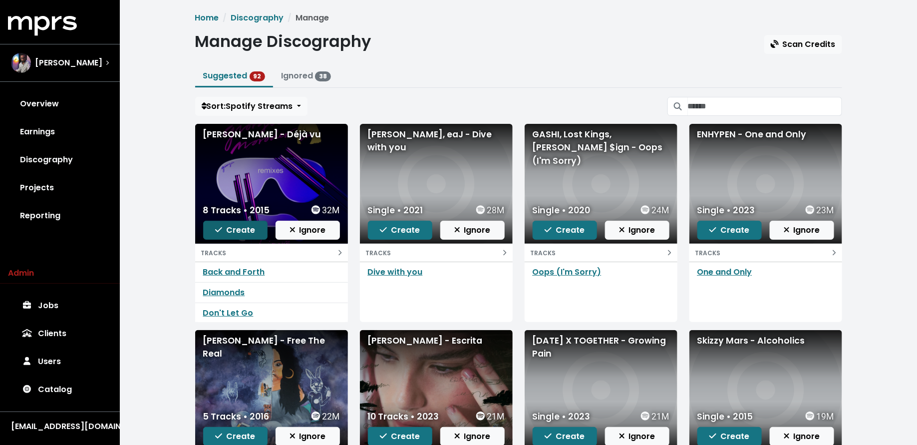
click at [248, 225] on span "Create" at bounding box center [235, 229] width 40 height 11
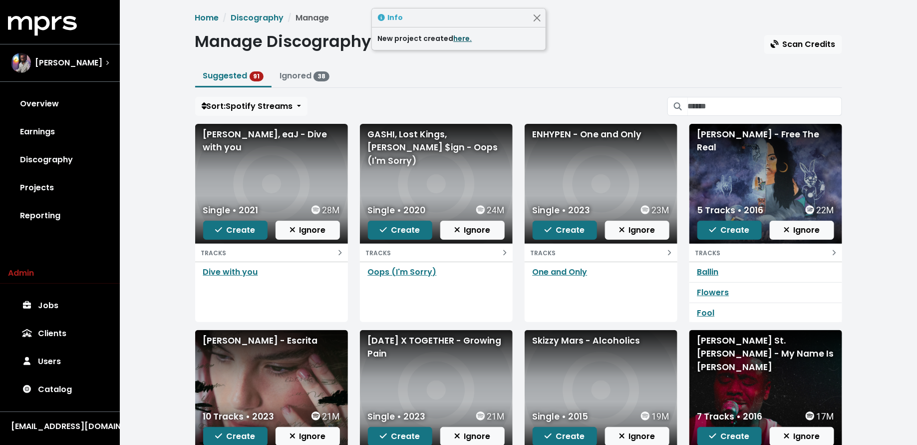
click at [462, 37] on link "here." at bounding box center [463, 38] width 18 height 10
click at [229, 233] on span "Create" at bounding box center [235, 229] width 40 height 11
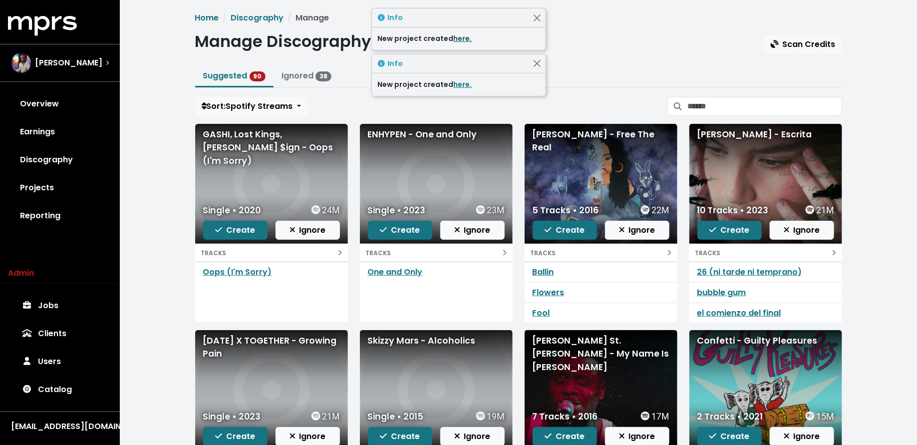
click at [454, 40] on link "here." at bounding box center [463, 38] width 18 height 10
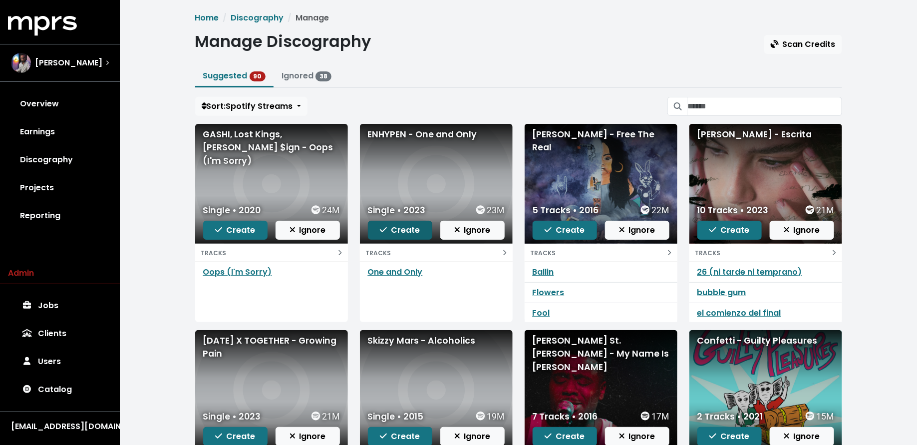
click at [400, 227] on span "Create" at bounding box center [400, 229] width 40 height 11
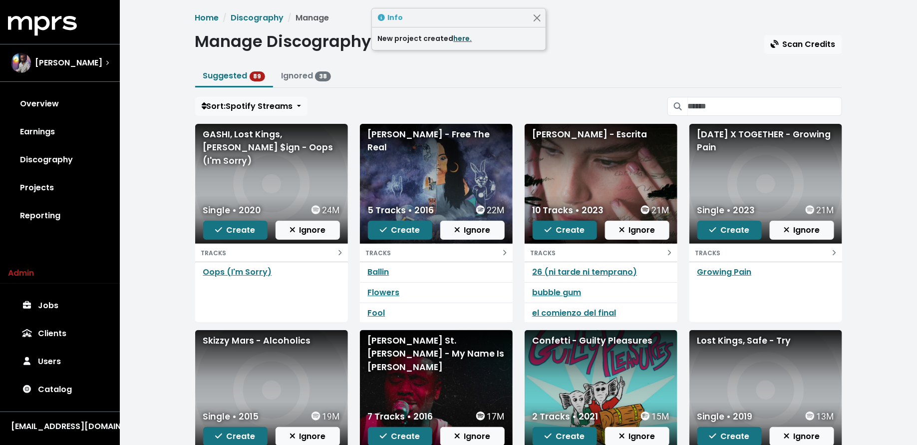
click at [454, 38] on link "here." at bounding box center [463, 38] width 18 height 10
click at [399, 229] on span "Create" at bounding box center [400, 229] width 40 height 11
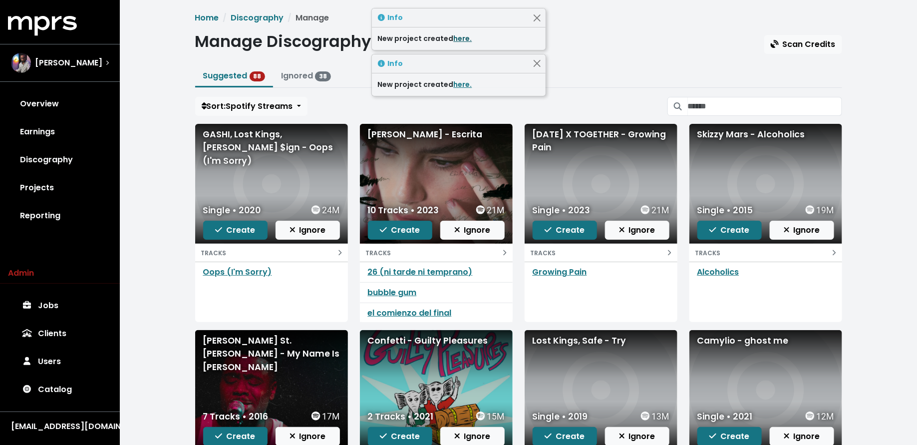
click at [456, 38] on link "here." at bounding box center [463, 38] width 18 height 10
click at [559, 227] on span "Create" at bounding box center [565, 229] width 40 height 11
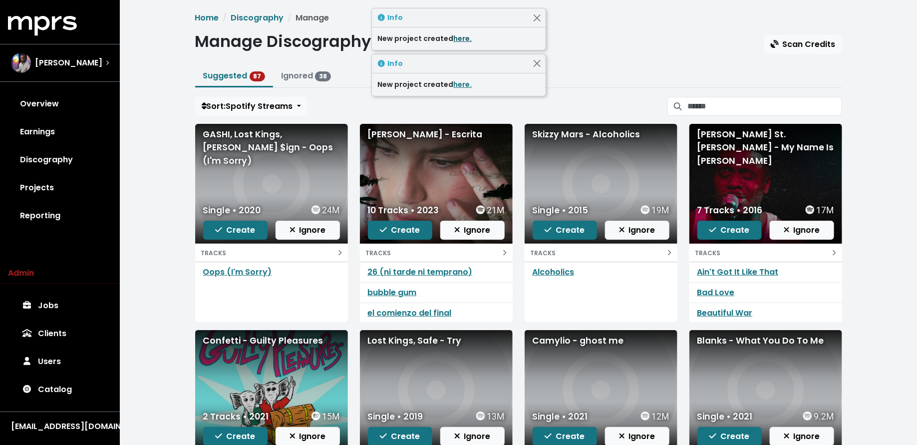
click at [454, 36] on link "here." at bounding box center [463, 38] width 18 height 10
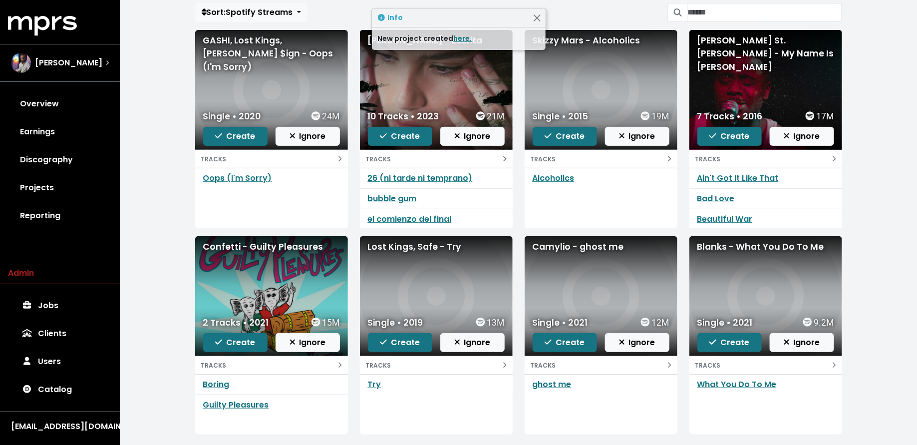
scroll to position [113, 0]
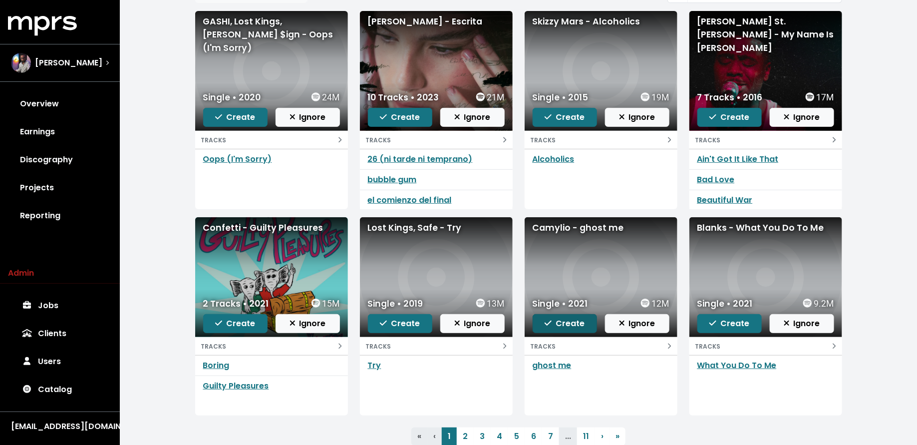
click at [552, 323] on icon "button" at bounding box center [548, 323] width 7 height 8
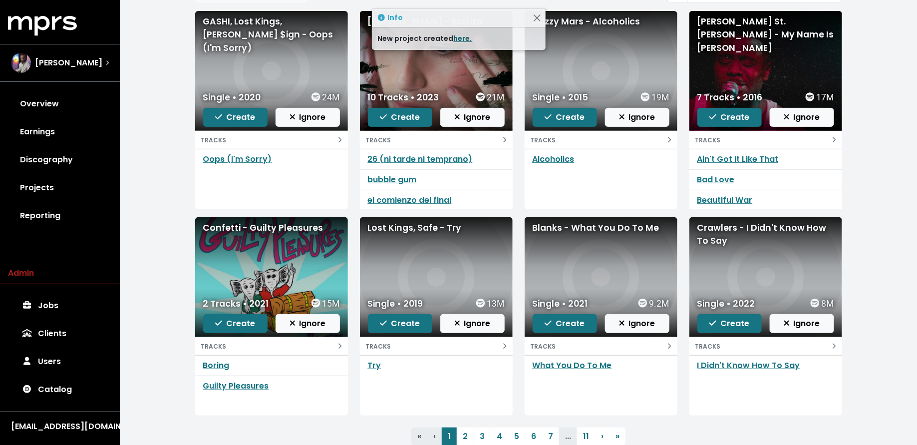
click at [459, 38] on link "here." at bounding box center [463, 38] width 18 height 10
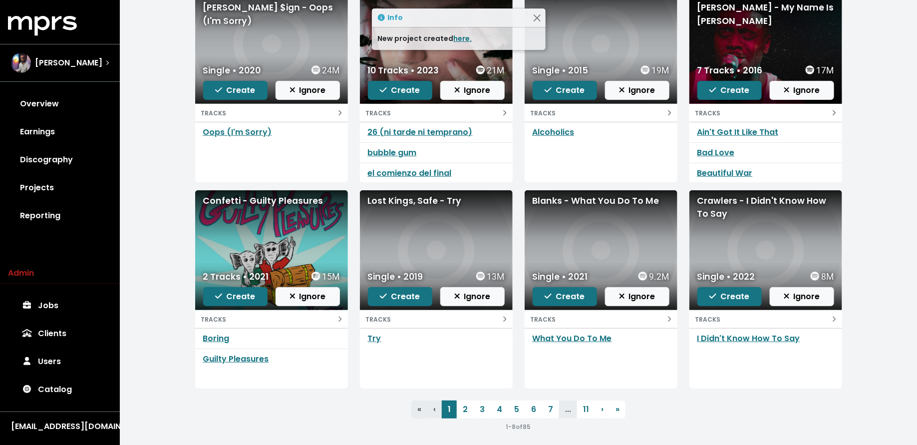
scroll to position [141, 0]
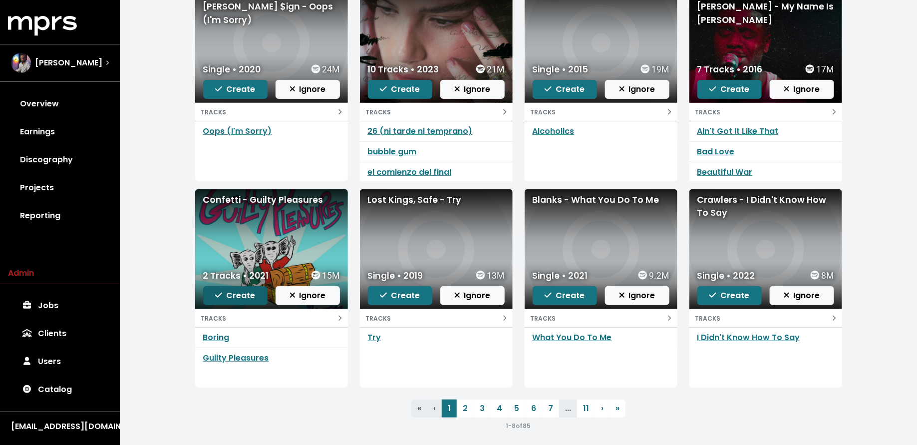
click at [233, 299] on span "Create" at bounding box center [235, 295] width 40 height 11
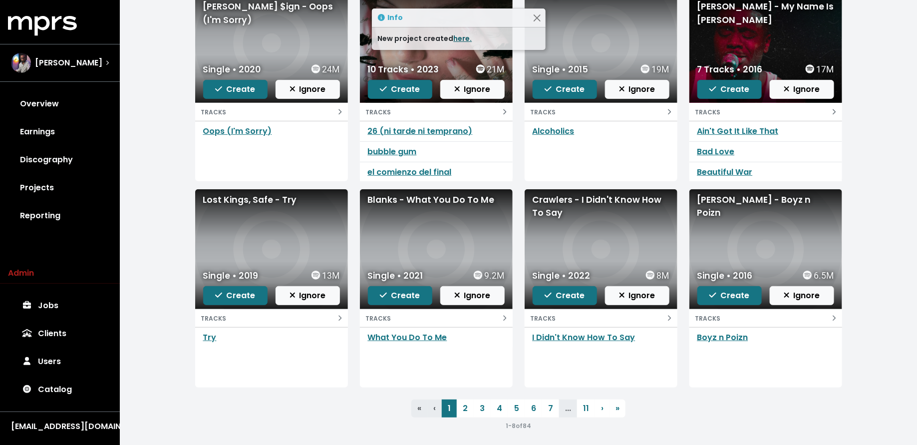
click at [458, 42] on link "here." at bounding box center [463, 38] width 18 height 10
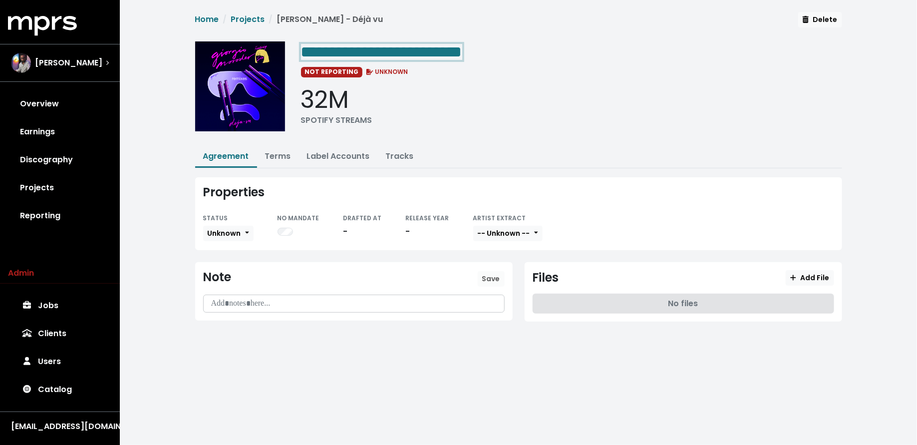
click at [512, 57] on div "**********" at bounding box center [571, 51] width 541 height 20
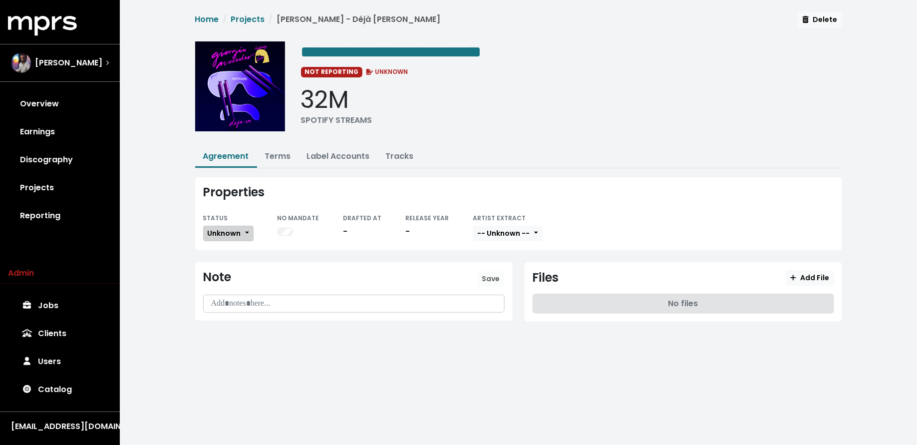
click at [219, 229] on span "Unknown" at bounding box center [224, 233] width 33 height 10
click at [216, 270] on link "Missing" at bounding box center [251, 270] width 94 height 16
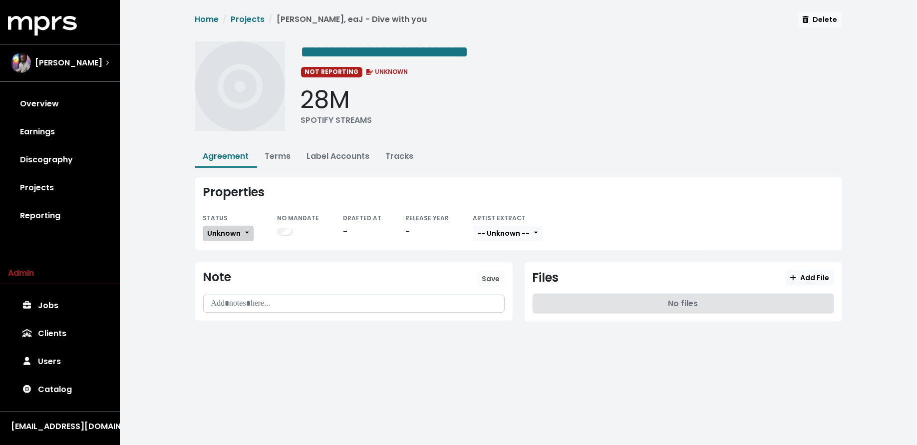
click at [221, 229] on span "Unknown" at bounding box center [224, 233] width 33 height 10
click at [222, 262] on link "Missing" at bounding box center [251, 270] width 94 height 16
click at [228, 233] on span "Unknown" at bounding box center [224, 233] width 33 height 10
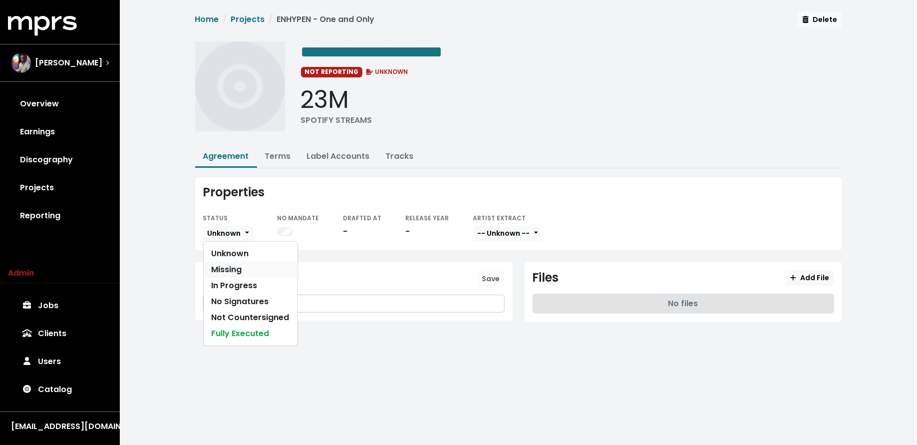
click at [229, 264] on link "Missing" at bounding box center [251, 270] width 94 height 16
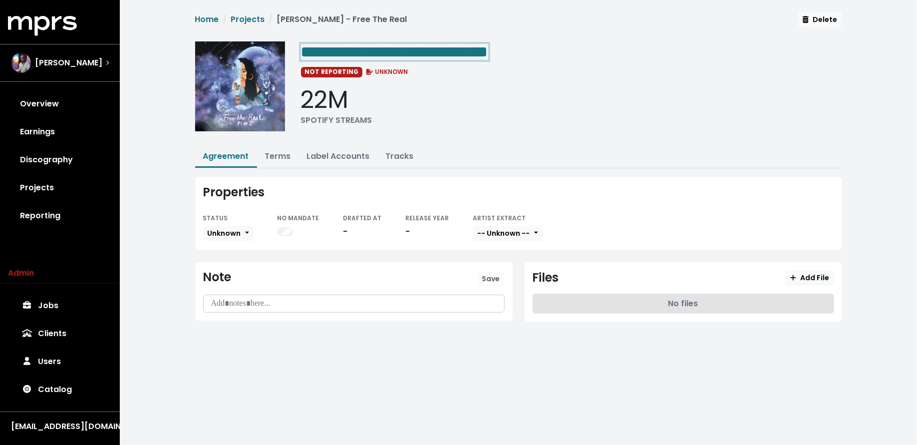
click at [488, 50] on span "**********" at bounding box center [394, 52] width 187 height 16
click at [213, 230] on span "Unknown" at bounding box center [224, 233] width 33 height 10
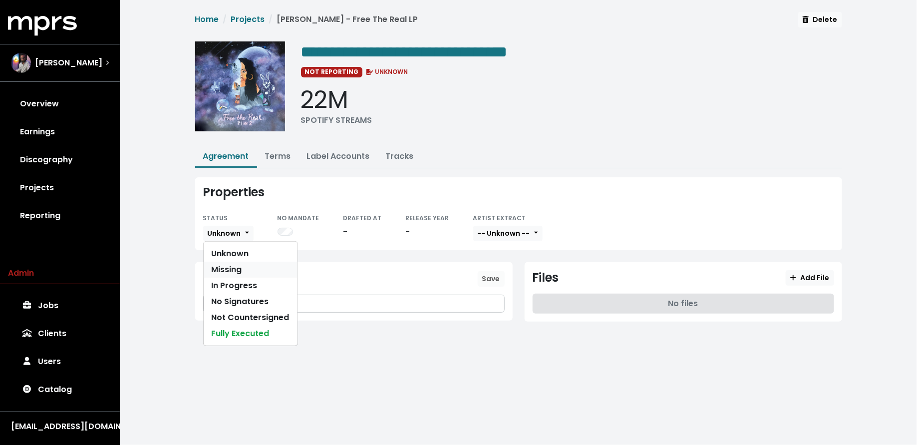
click at [214, 262] on link "Missing" at bounding box center [251, 270] width 94 height 16
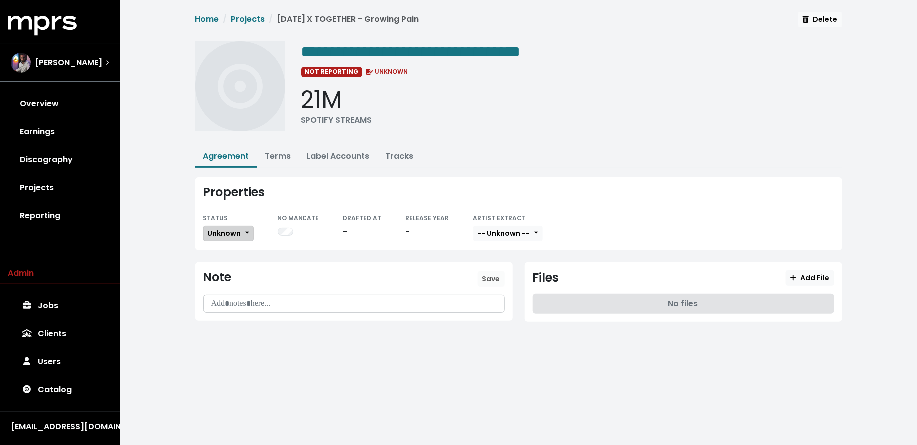
click at [228, 231] on span "Unknown" at bounding box center [224, 233] width 33 height 10
click at [231, 269] on link "Missing" at bounding box center [251, 270] width 94 height 16
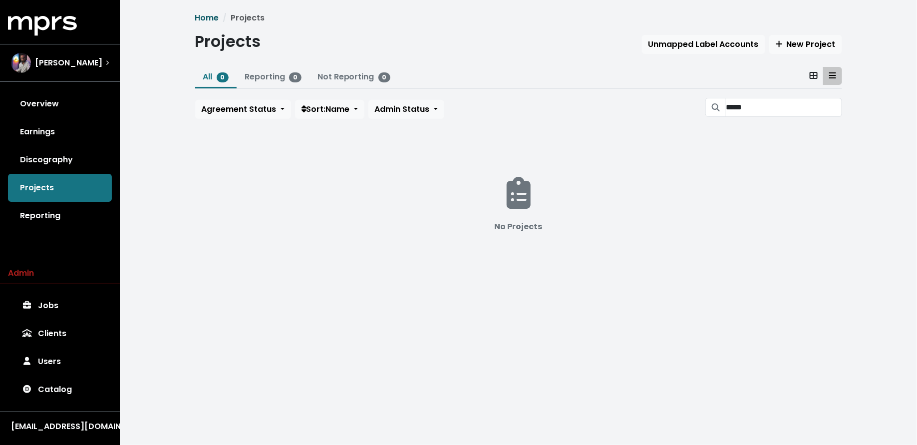
type input "*****"
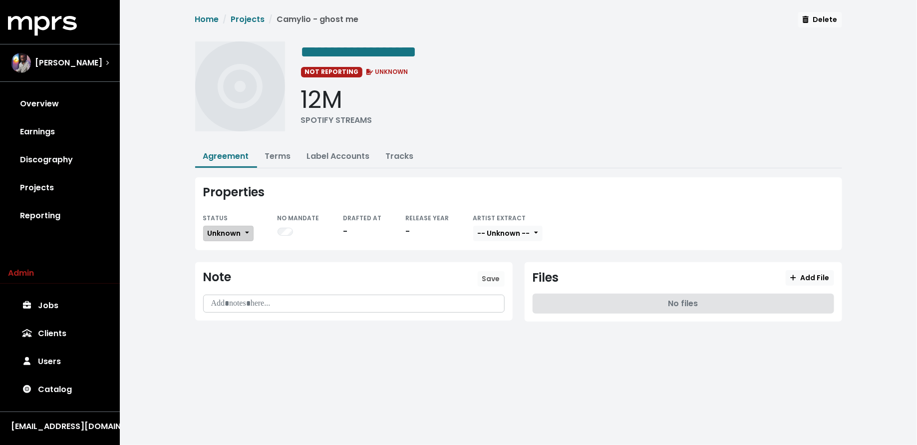
click at [240, 228] on span "Unknown" at bounding box center [224, 233] width 33 height 10
click at [240, 270] on link "Missing" at bounding box center [251, 270] width 94 height 16
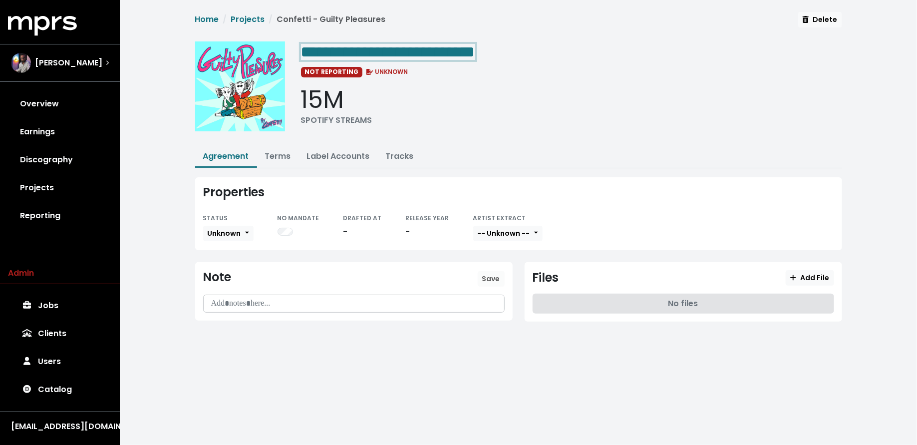
click at [516, 46] on div "**********" at bounding box center [571, 51] width 541 height 20
click at [277, 148] on button "Terms" at bounding box center [278, 156] width 42 height 21
click at [277, 150] on link "Terms" at bounding box center [278, 155] width 26 height 11
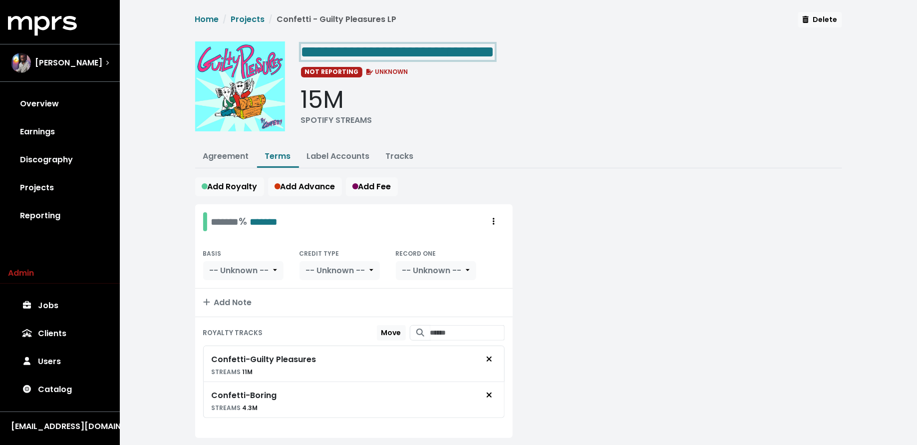
click at [495, 55] on span "**********" at bounding box center [398, 52] width 194 height 16
click at [495, 56] on span "**********" at bounding box center [398, 52] width 194 height 16
click at [210, 159] on link "Agreement" at bounding box center [226, 155] width 46 height 11
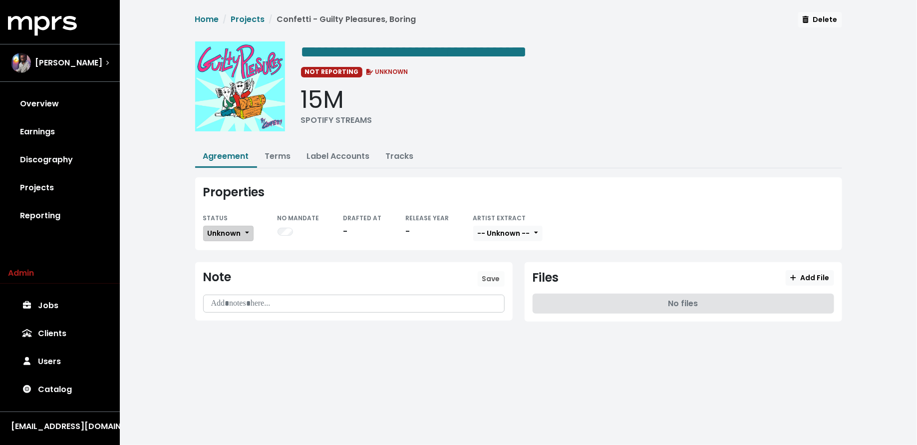
click at [221, 228] on span "Unknown" at bounding box center [224, 233] width 33 height 10
click at [221, 262] on link "Missing" at bounding box center [251, 270] width 94 height 16
click at [74, 166] on link "Discography" at bounding box center [60, 160] width 104 height 28
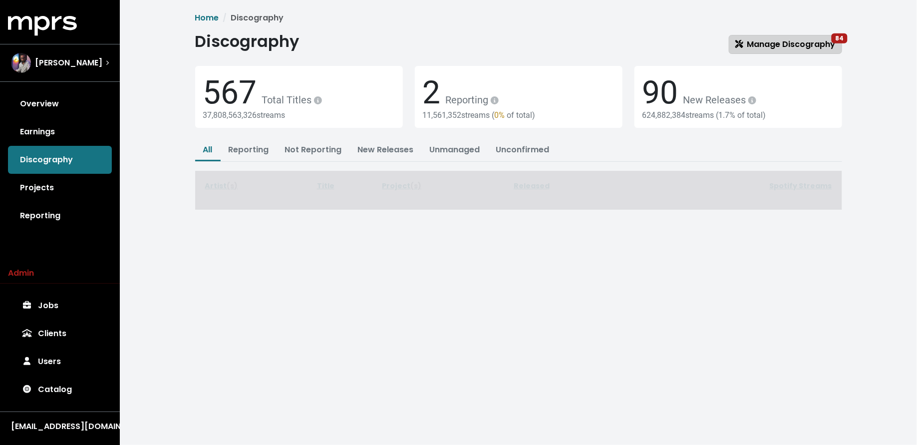
click at [805, 50] on link "Manage Discography 84" at bounding box center [785, 44] width 113 height 19
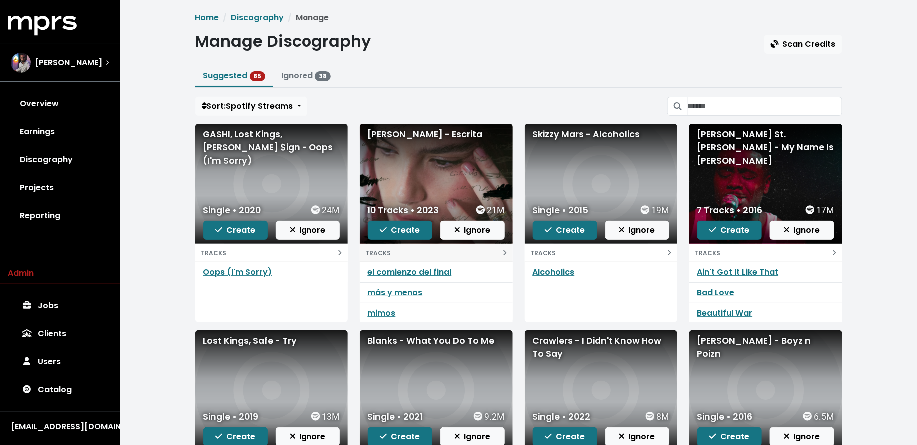
scroll to position [40, 0]
click at [410, 233] on span "Create" at bounding box center [400, 229] width 40 height 11
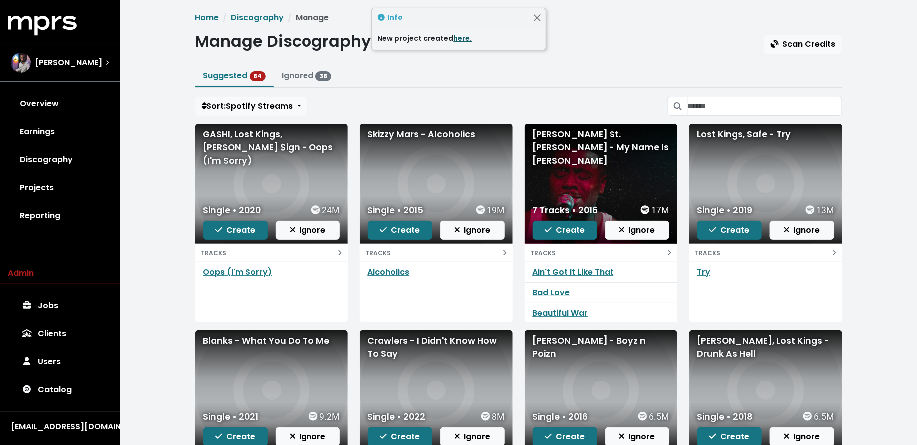
click at [461, 39] on link "here." at bounding box center [463, 38] width 18 height 10
click at [223, 226] on span "Create" at bounding box center [235, 229] width 40 height 11
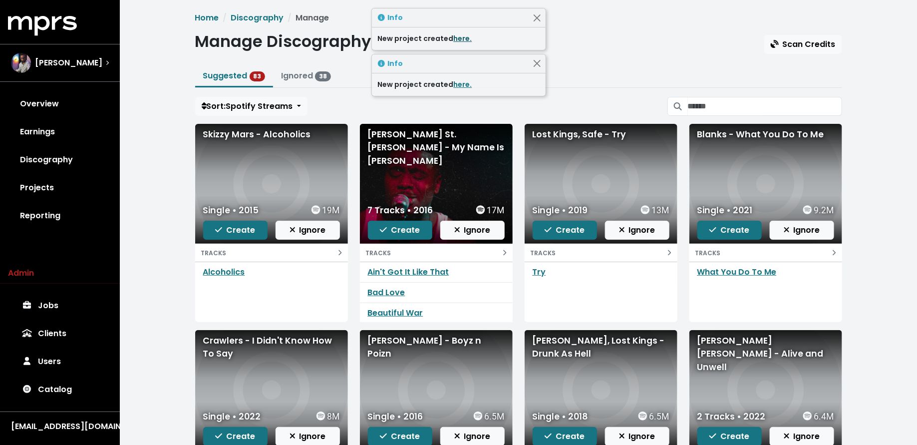
click at [461, 39] on link "here." at bounding box center [463, 38] width 18 height 10
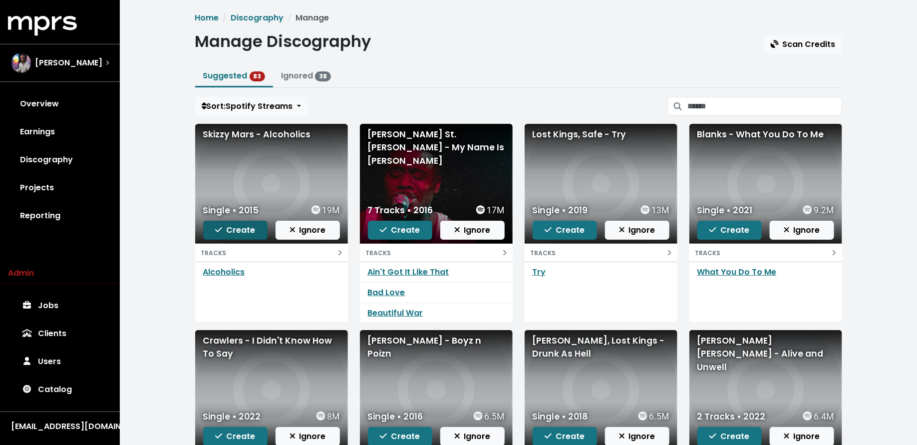
click at [232, 234] on span "Create" at bounding box center [235, 229] width 40 height 11
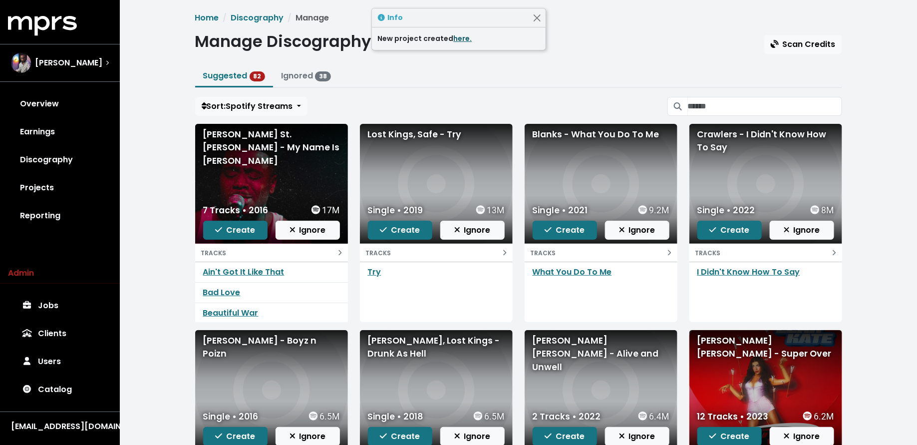
click at [456, 34] on link "here." at bounding box center [463, 38] width 18 height 10
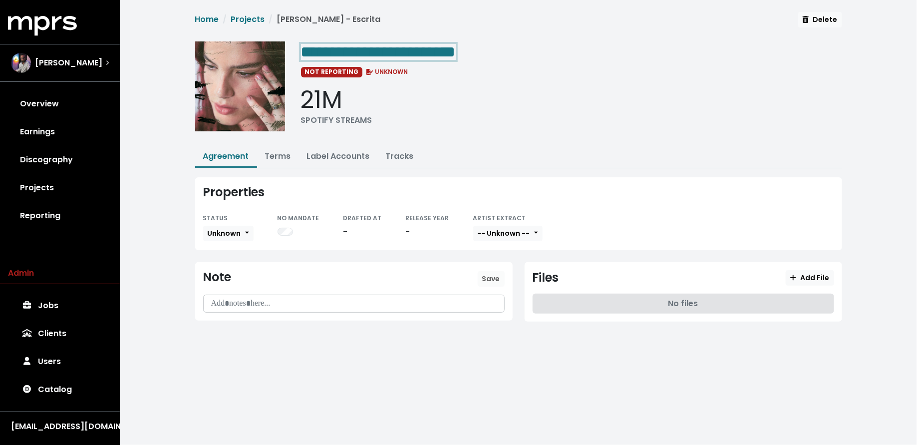
click at [499, 49] on div "**********" at bounding box center [571, 51] width 541 height 20
click at [224, 231] on span "Unknown" at bounding box center [224, 233] width 33 height 10
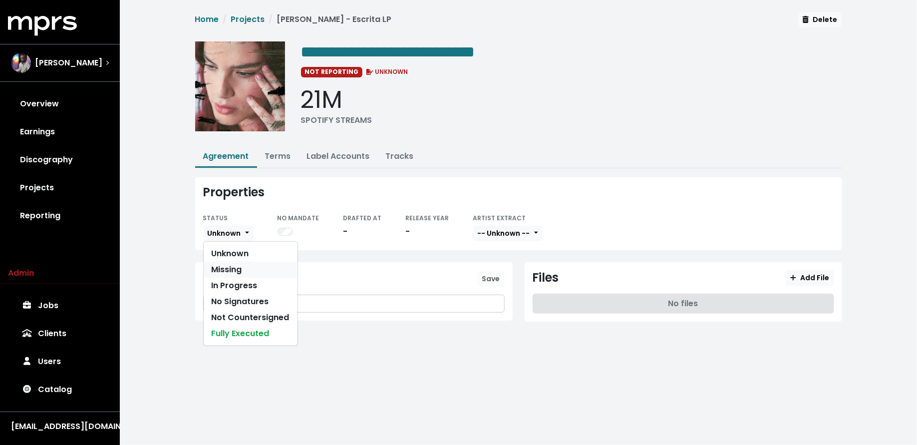
click at [224, 270] on link "Missing" at bounding box center [251, 270] width 94 height 16
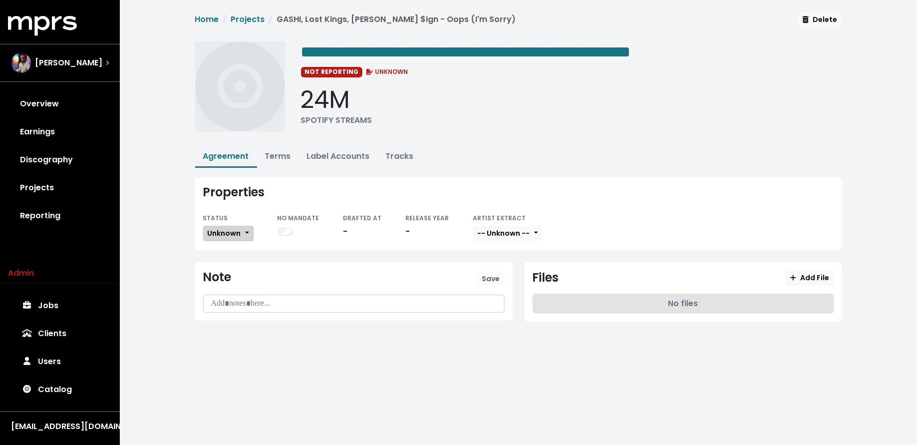
click at [245, 226] on button "Unknown" at bounding box center [228, 233] width 50 height 15
click at [236, 269] on link "Missing" at bounding box center [251, 270] width 94 height 16
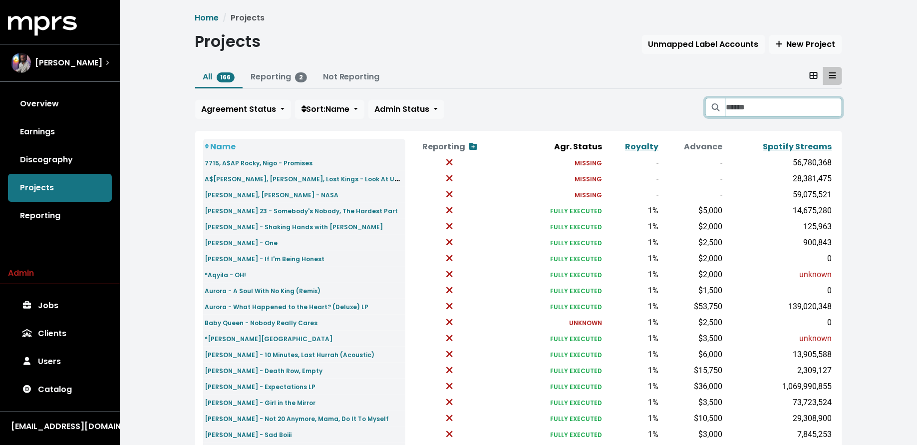
click at [765, 106] on input "Search projects" at bounding box center [784, 107] width 116 height 19
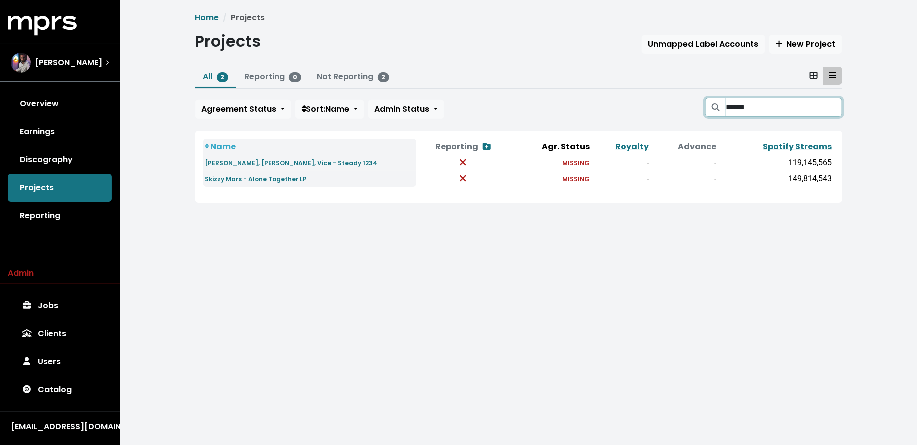
type input "******"
click at [280, 177] on small "Skizzy Mars - Alone Together LP" at bounding box center [256, 179] width 102 height 8
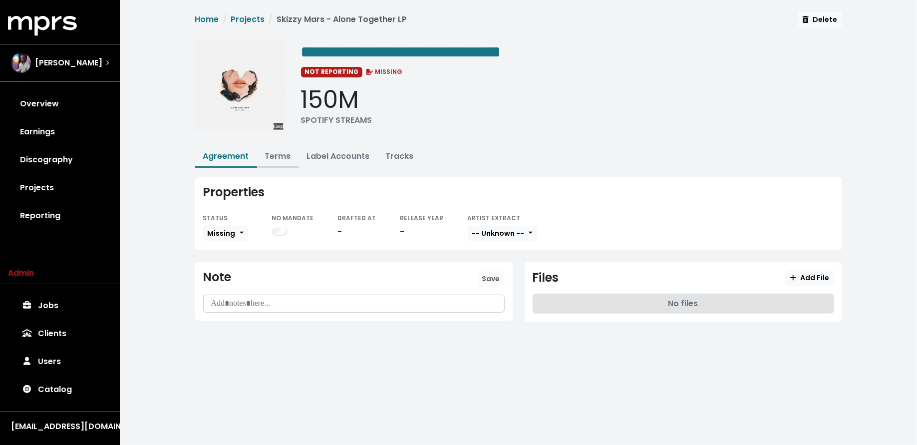
click at [278, 157] on link "Terms" at bounding box center [278, 155] width 26 height 11
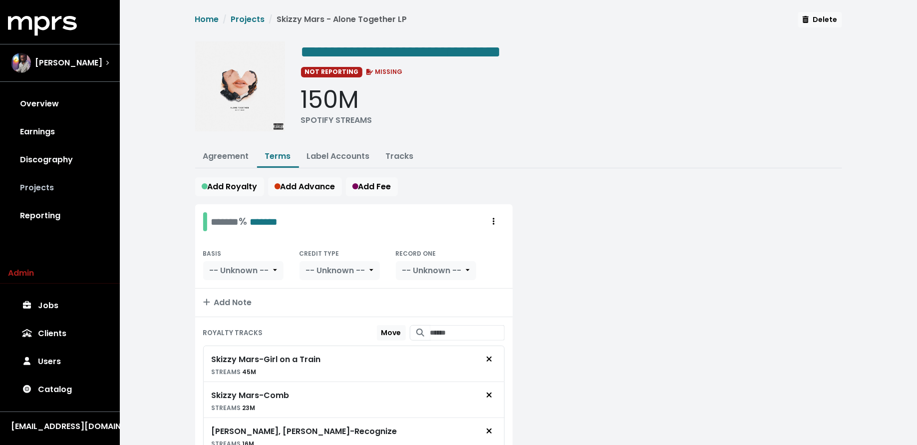
click at [58, 180] on link "Projects" at bounding box center [60, 188] width 104 height 28
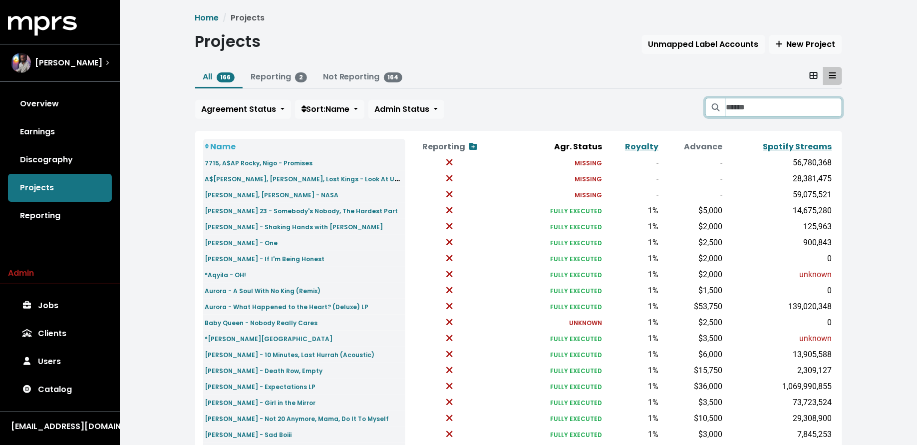
drag, startPoint x: 797, startPoint y: 109, endPoint x: 792, endPoint y: 92, distance: 17.6
click at [797, 109] on input "Search projects" at bounding box center [784, 107] width 116 height 19
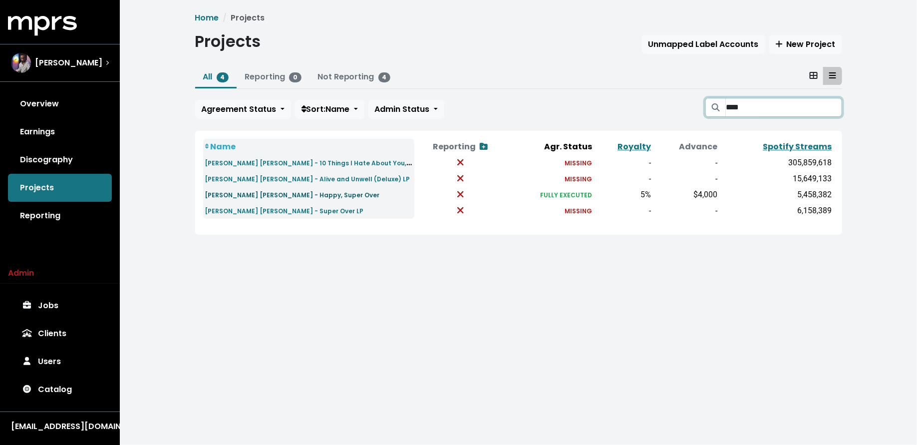
type input "****"
click at [280, 199] on link "Leah Kate - Happy, Super Over" at bounding box center [292, 194] width 175 height 11
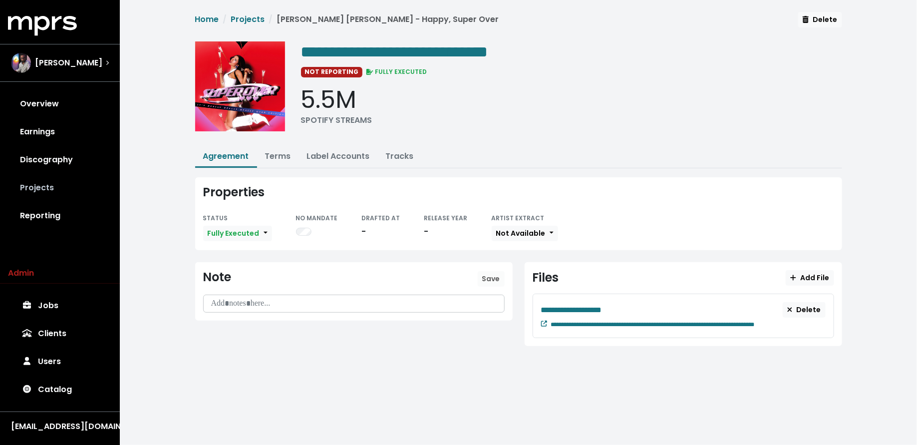
click at [52, 179] on link "Projects" at bounding box center [60, 188] width 104 height 28
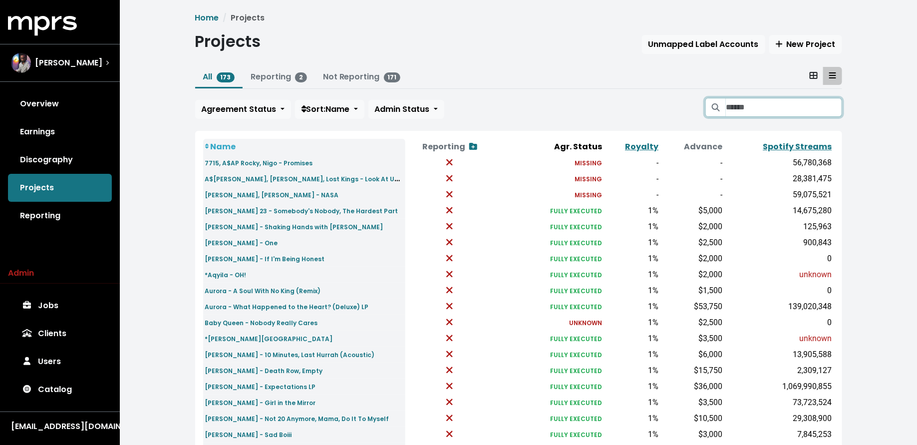
click at [734, 105] on input "Search projects" at bounding box center [784, 107] width 116 height 19
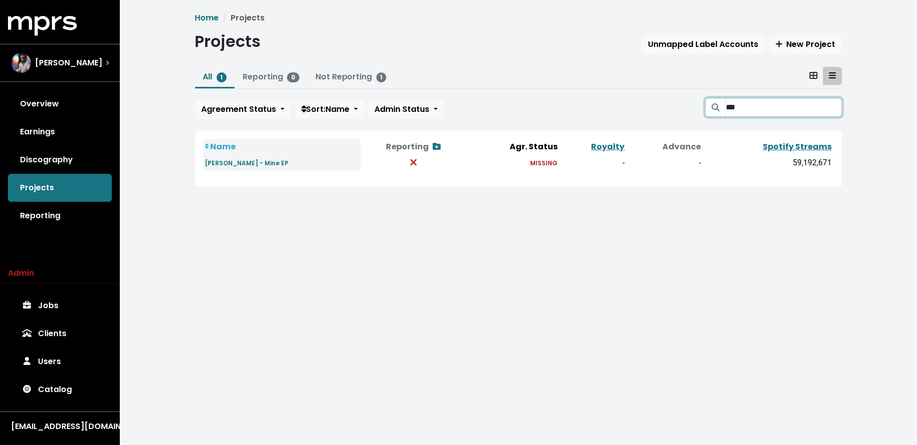
type input "***"
click at [92, 60] on span "[PERSON_NAME]" at bounding box center [68, 63] width 67 height 12
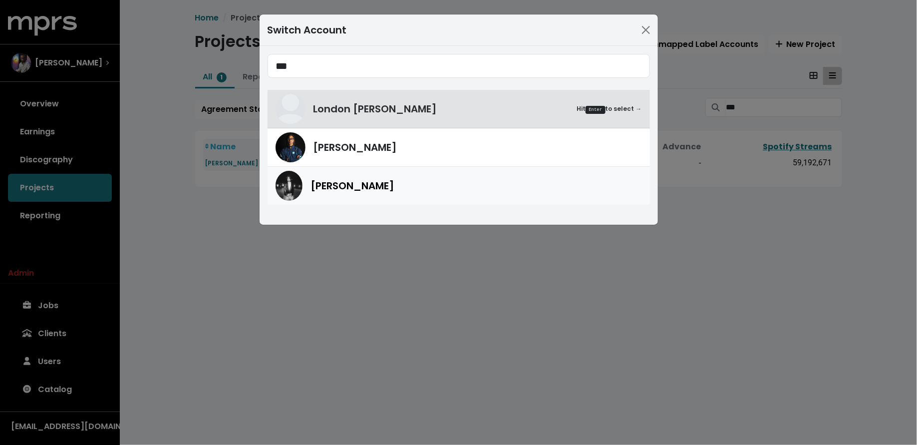
type input "***"
click at [301, 186] on img at bounding box center [289, 186] width 27 height 30
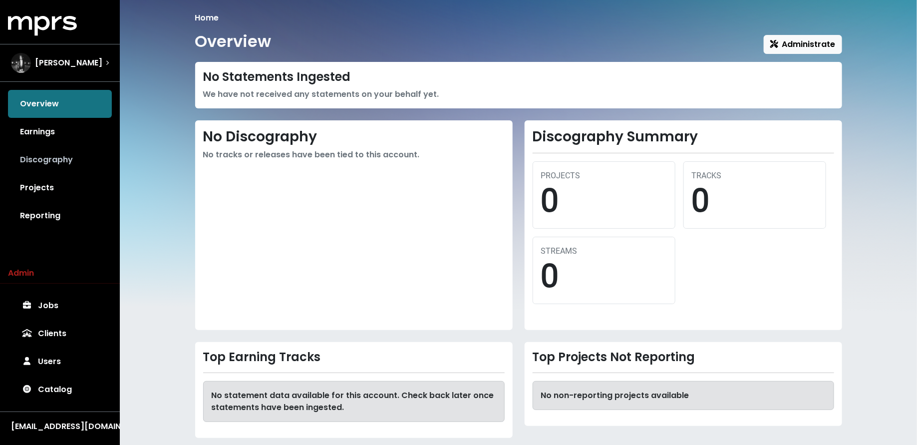
click at [59, 161] on link "Discography" at bounding box center [60, 160] width 104 height 28
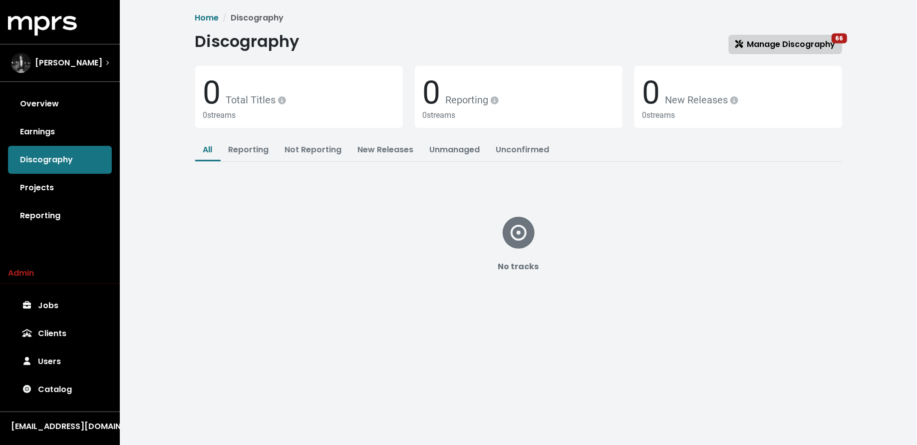
click at [795, 48] on span "Manage Discography 66" at bounding box center [785, 43] width 100 height 11
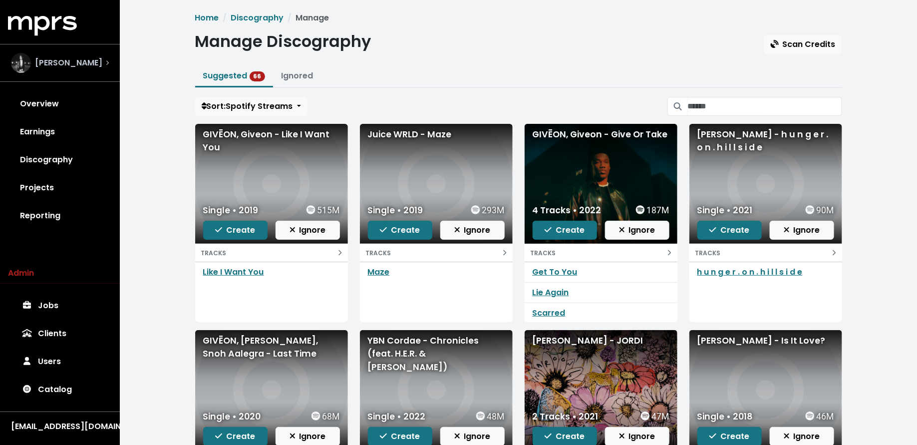
click at [81, 65] on div "Don Mills" at bounding box center [60, 63] width 98 height 20
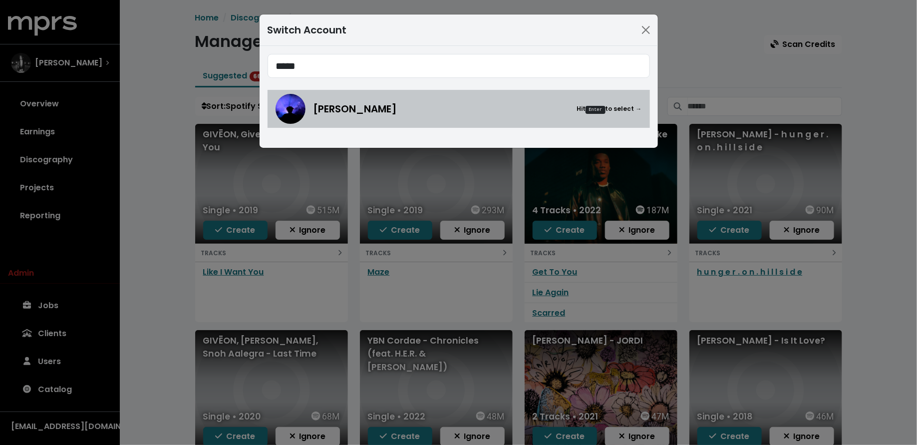
type input "*****"
click at [313, 102] on div "Teddy Walton Hit Enter to select →" at bounding box center [459, 109] width 366 height 30
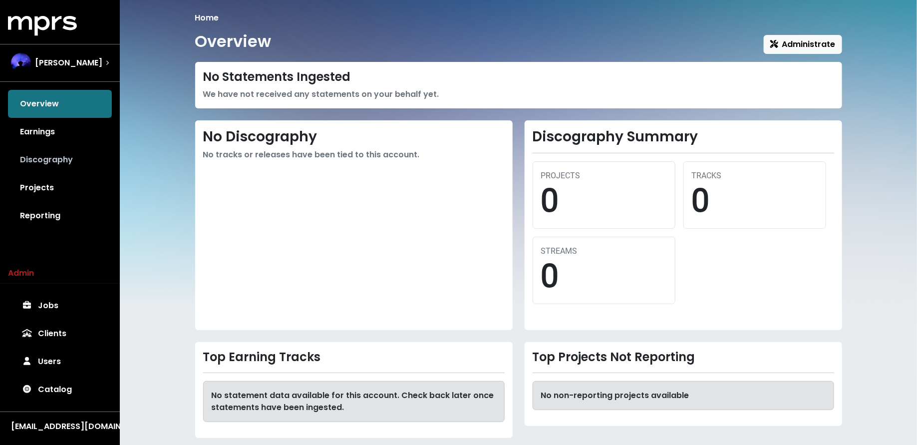
click at [67, 165] on link "Discography" at bounding box center [60, 160] width 104 height 28
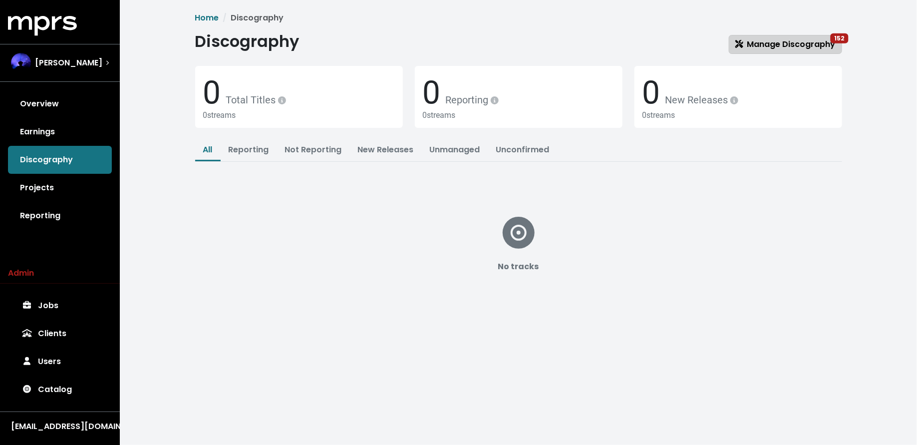
click at [735, 44] on link "Manage Discography 152" at bounding box center [785, 44] width 113 height 19
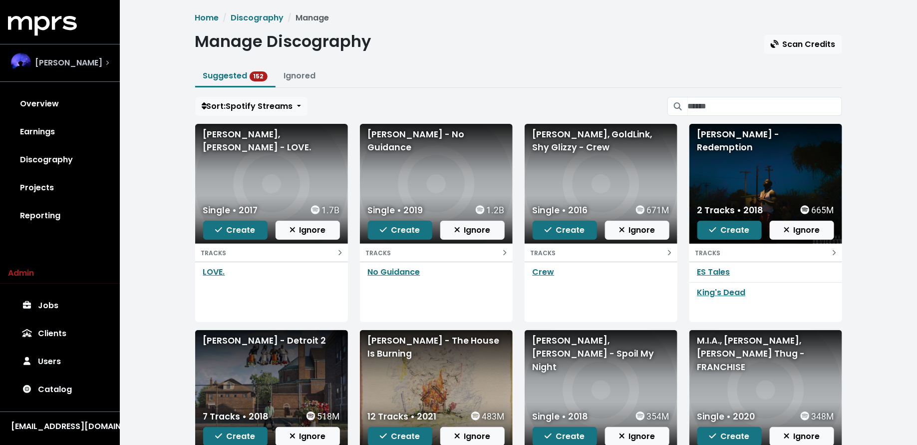
click at [81, 64] on span "Teddy Walton" at bounding box center [68, 63] width 67 height 12
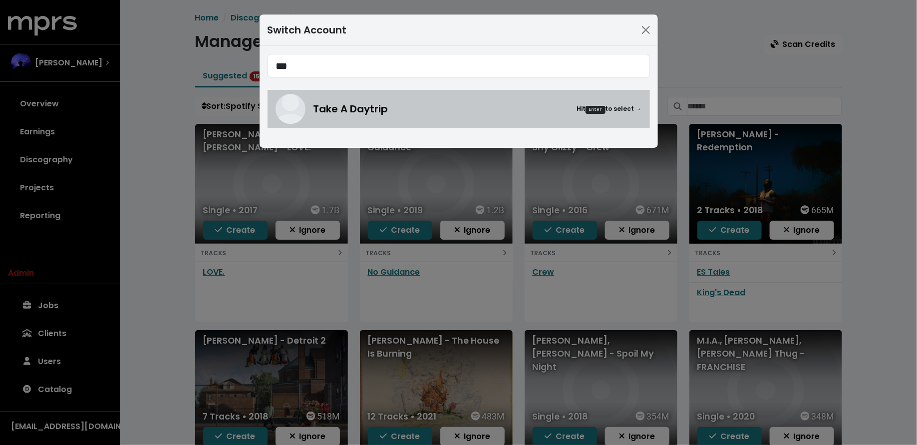
type input "***"
click at [329, 120] on div "Take A Daytrip Hit Enter to select →" at bounding box center [459, 109] width 366 height 30
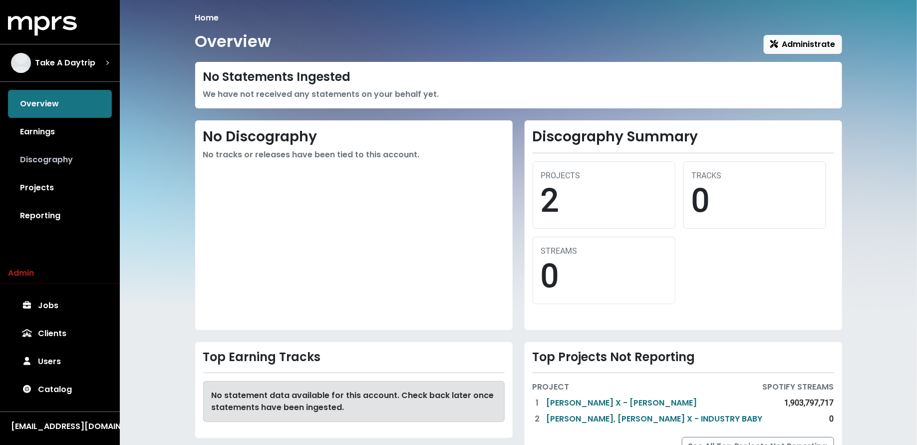
click at [55, 162] on link "Discography" at bounding box center [60, 160] width 104 height 28
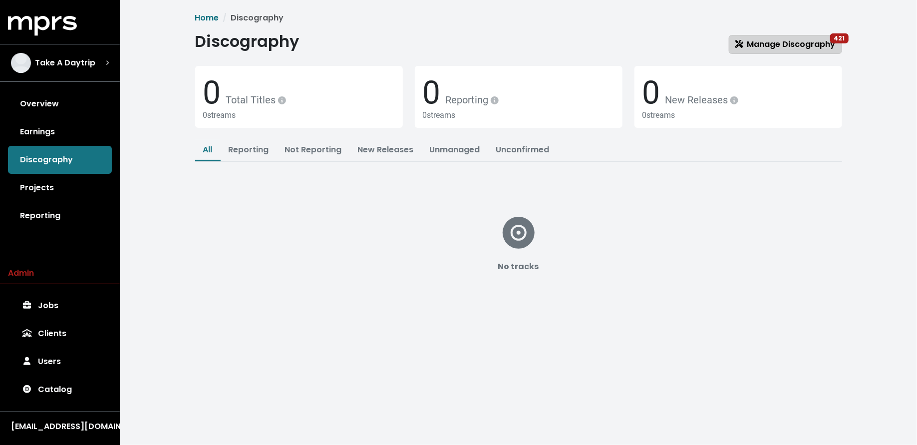
click at [765, 40] on span "Manage Discography 421" at bounding box center [785, 43] width 100 height 11
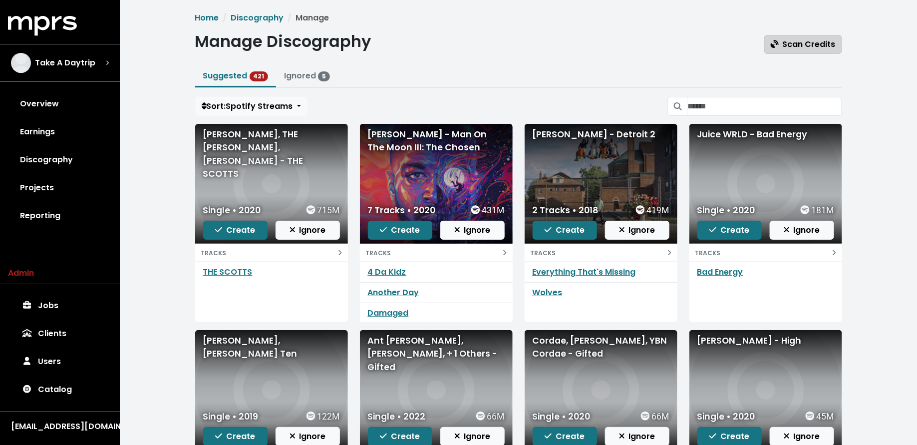
click at [790, 40] on span "Scan Credits" at bounding box center [803, 43] width 65 height 11
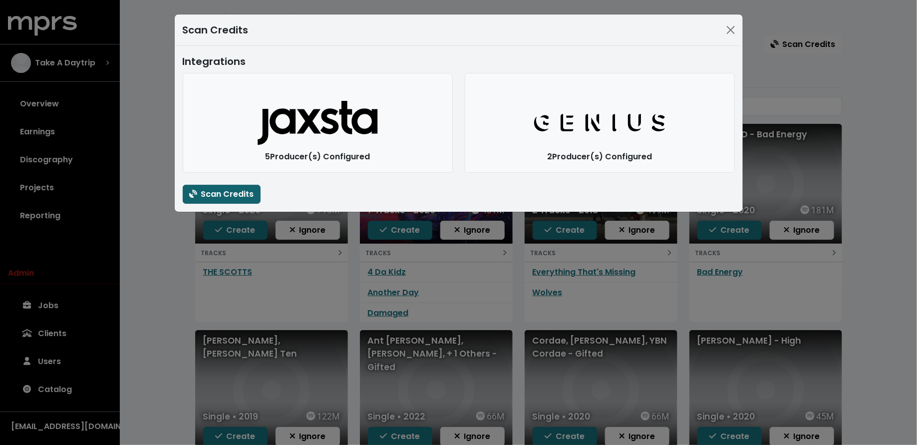
click at [246, 193] on span "Scan Credits" at bounding box center [221, 193] width 65 height 11
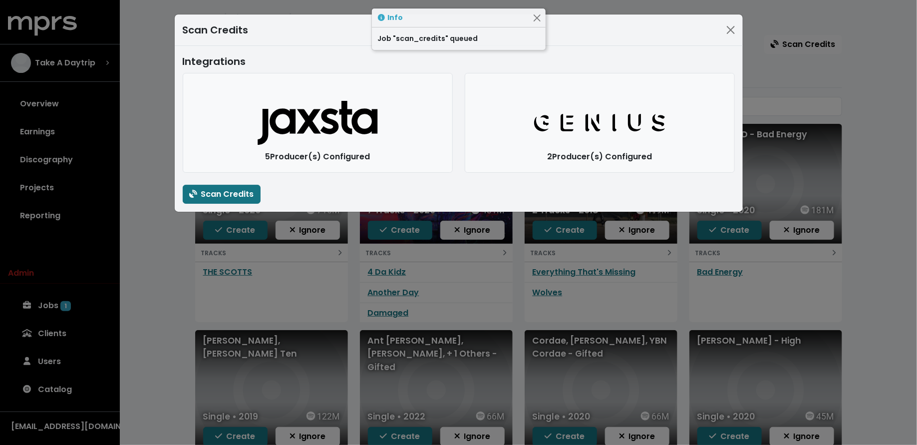
click at [133, 304] on div "Scan Credits Integrations Jaxsta Logo 5 Producer(s) Configured Genius Logo 2 Pr…" at bounding box center [458, 222] width 917 height 445
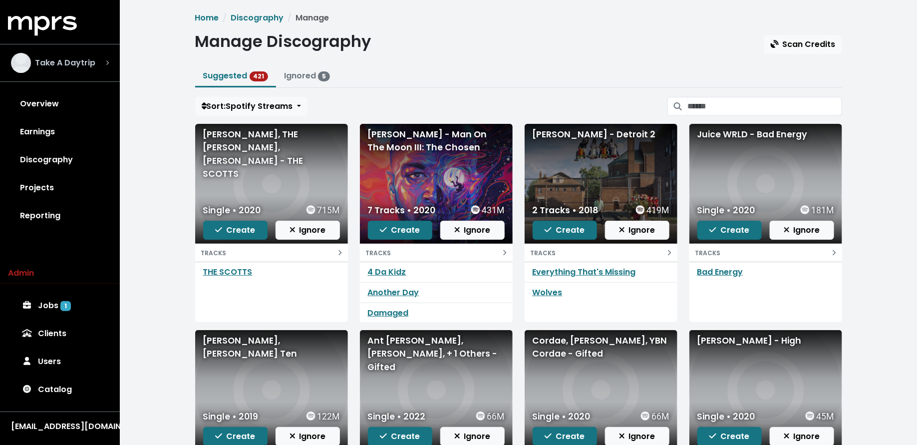
click at [71, 61] on span "Take A Daytrip" at bounding box center [65, 63] width 60 height 12
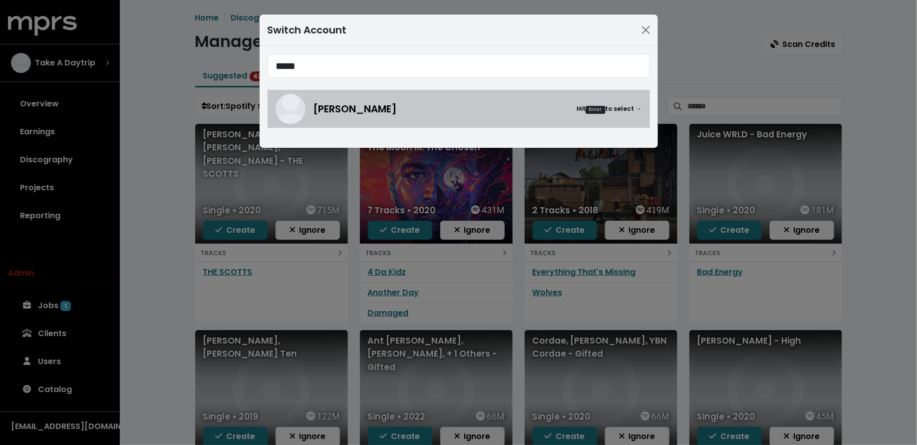
type input "*****"
click at [368, 111] on span "Jason Strong" at bounding box center [356, 108] width 84 height 15
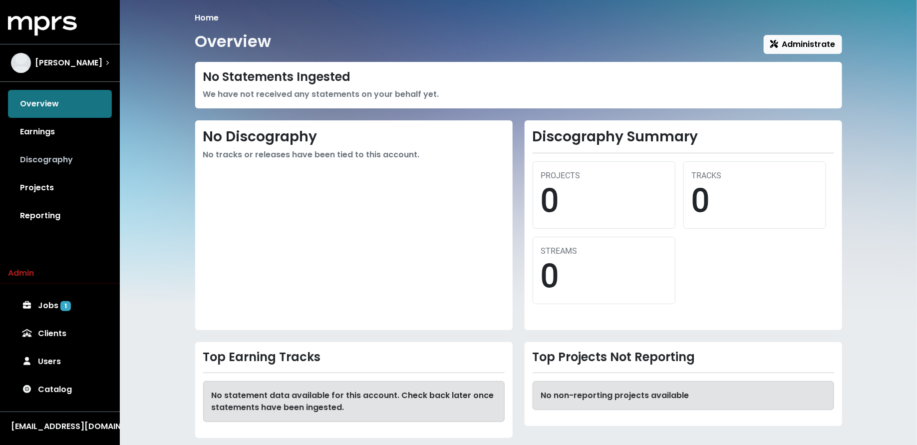
click at [28, 163] on link "Discography" at bounding box center [60, 160] width 104 height 28
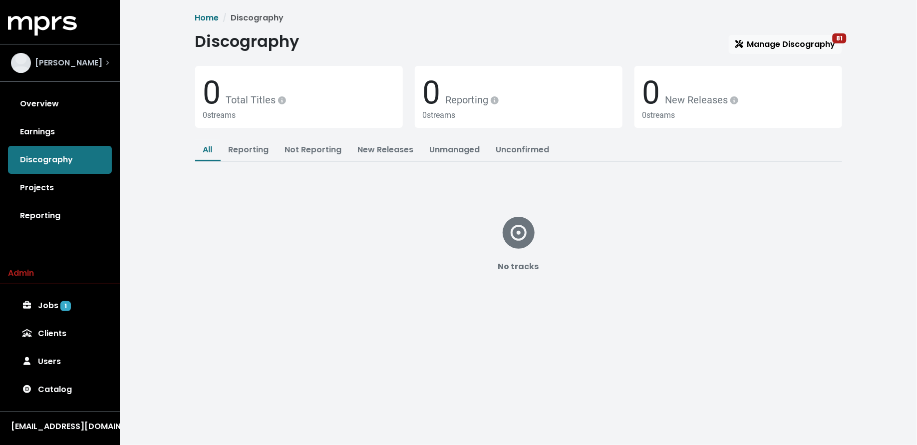
click at [96, 69] on div "Jason Strong" at bounding box center [60, 63] width 98 height 20
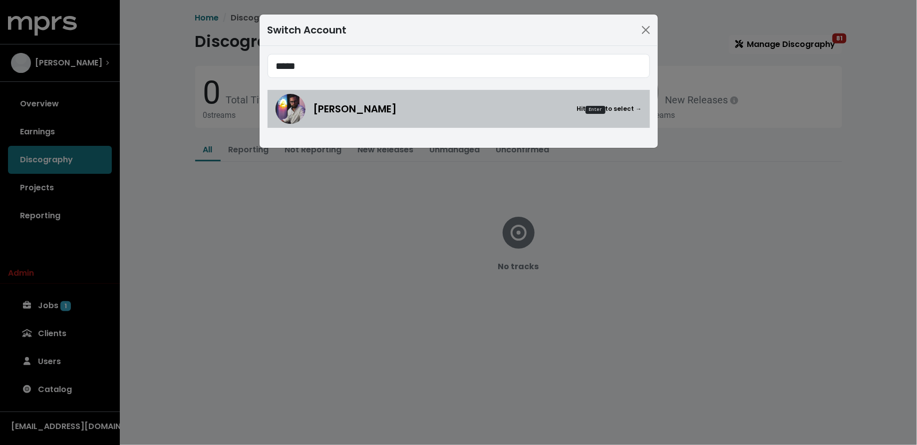
type input "*****"
click at [357, 99] on div "Mitch McCarthy Hit Enter to select →" at bounding box center [459, 109] width 366 height 30
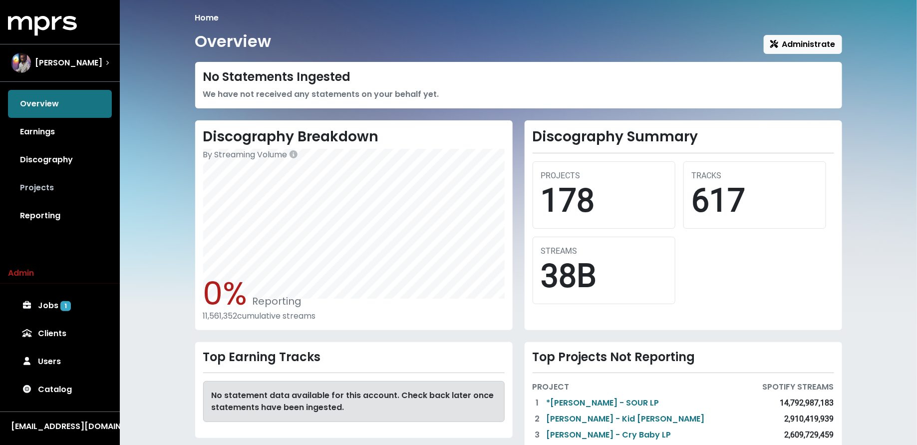
click at [81, 185] on link "Projects" at bounding box center [60, 188] width 104 height 28
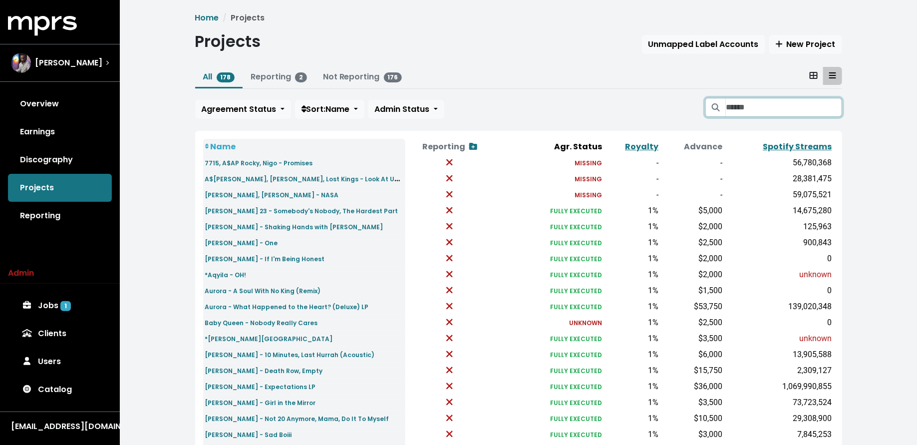
click at [742, 110] on input "Search projects" at bounding box center [784, 107] width 116 height 19
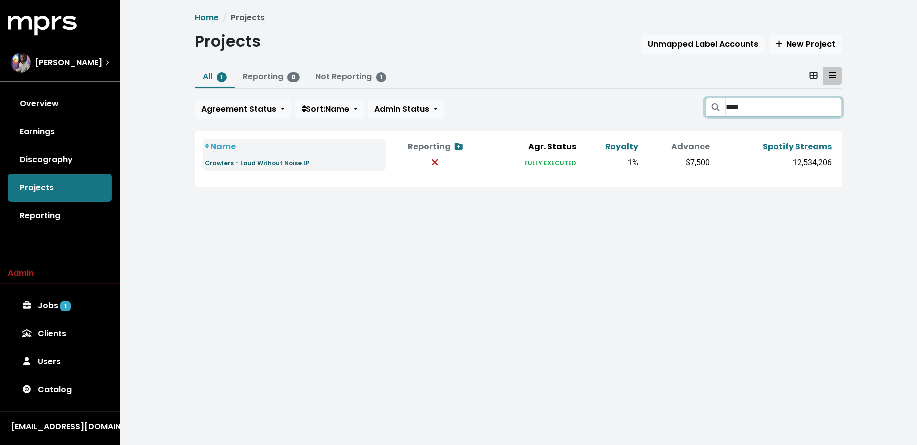
type input "****"
click at [247, 165] on small "Crawlers - Loud Without Noise LP" at bounding box center [257, 163] width 105 height 8
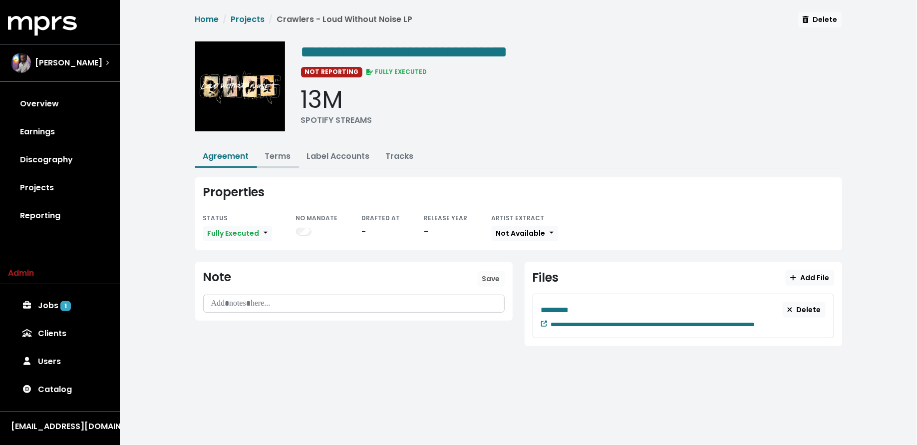
click at [277, 155] on link "Terms" at bounding box center [278, 155] width 26 height 11
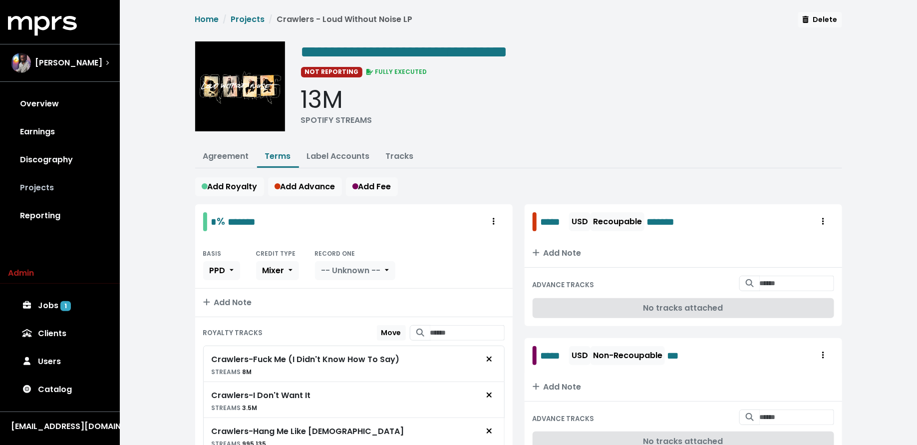
click at [41, 177] on link "Projects" at bounding box center [60, 188] width 104 height 28
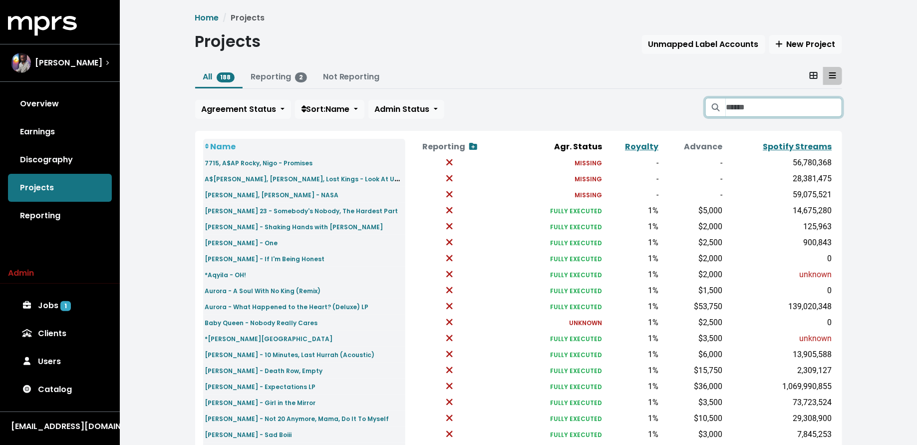
click at [739, 107] on input "Search projects" at bounding box center [784, 107] width 116 height 19
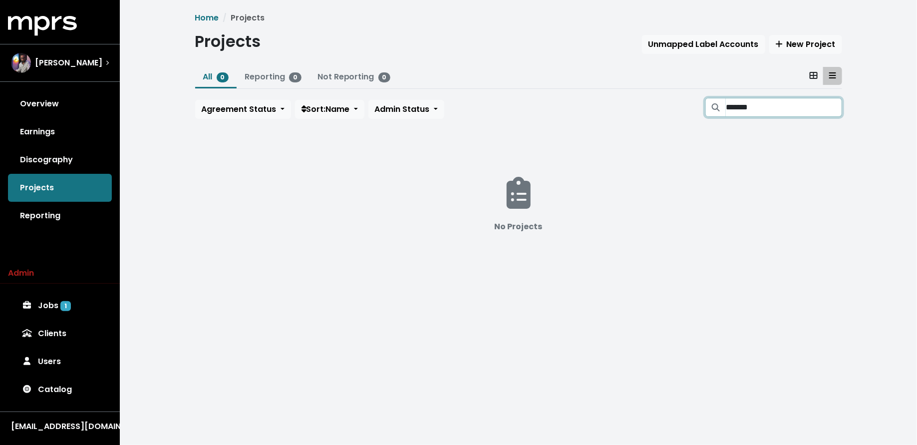
type input "*******"
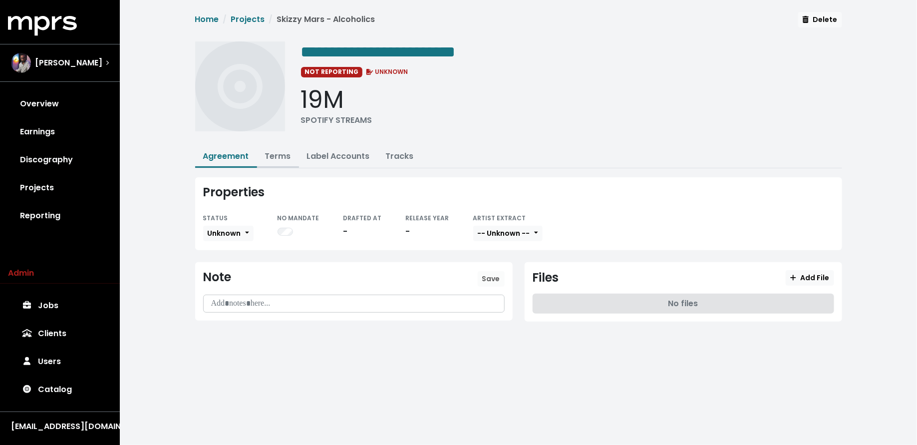
click at [274, 156] on link "Terms" at bounding box center [278, 155] width 26 height 11
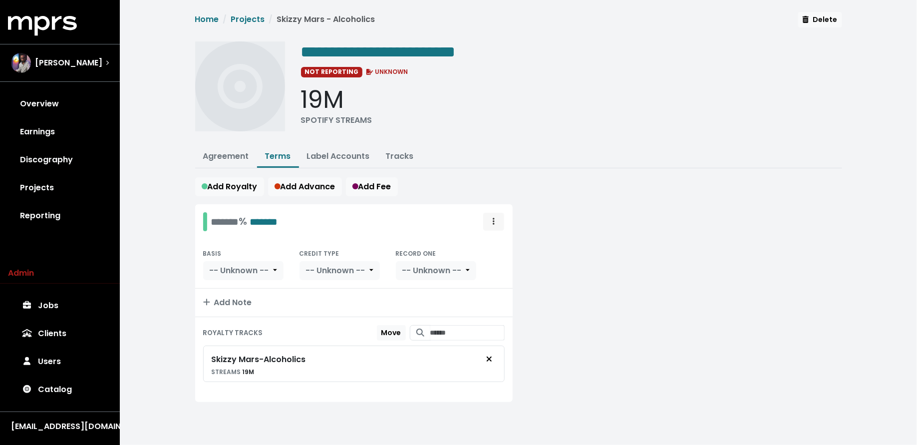
click at [486, 222] on button "Royalty administration options" at bounding box center [494, 221] width 22 height 19
click at [487, 242] on link "Move" at bounding box center [464, 244] width 79 height 16
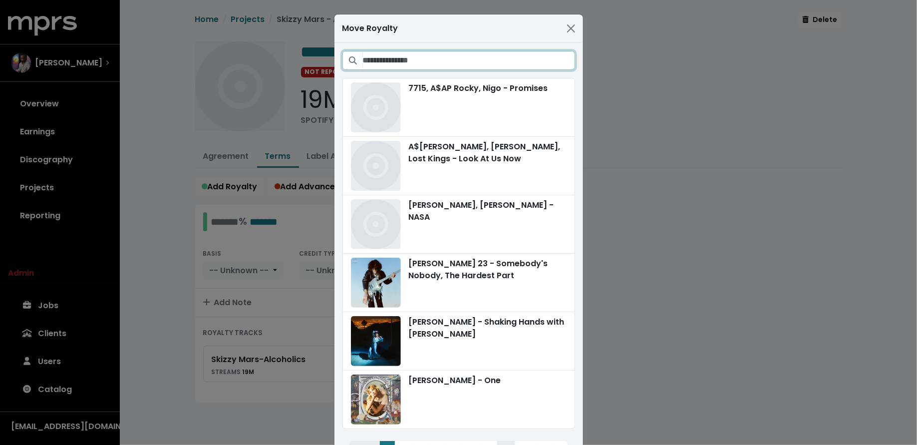
click at [510, 60] on input "Search projects" at bounding box center [469, 60] width 212 height 19
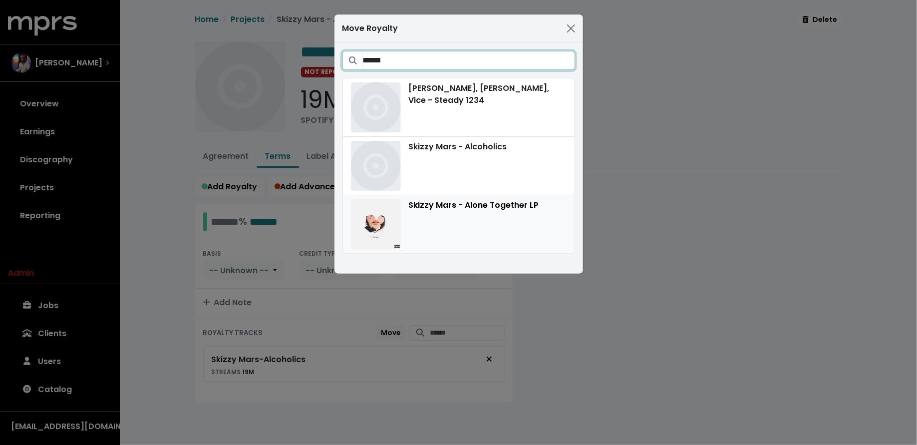
type input "******"
click at [446, 196] on button "Skizzy Mars - Alone Together LP" at bounding box center [458, 224] width 233 height 58
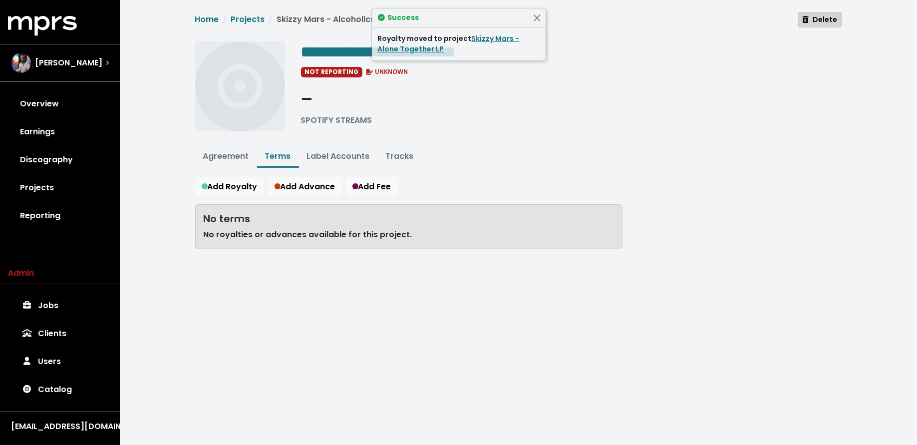
click at [823, 20] on span "Delete" at bounding box center [820, 19] width 34 height 10
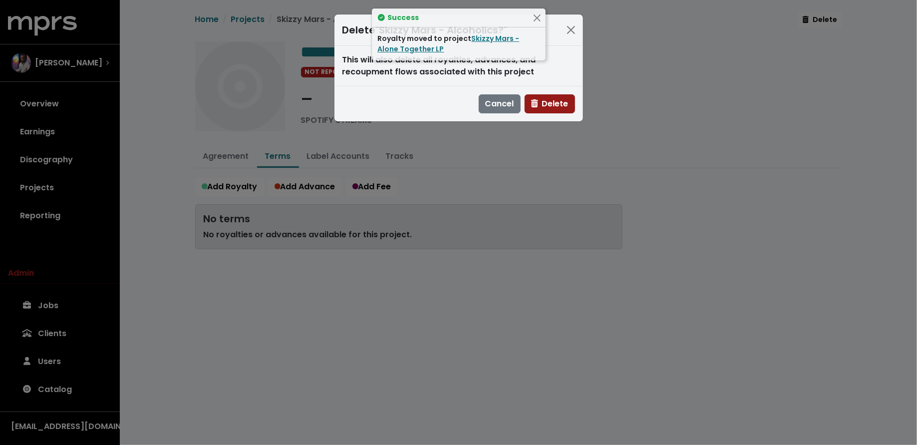
click at [534, 100] on icon "button" at bounding box center [534, 103] width 7 height 8
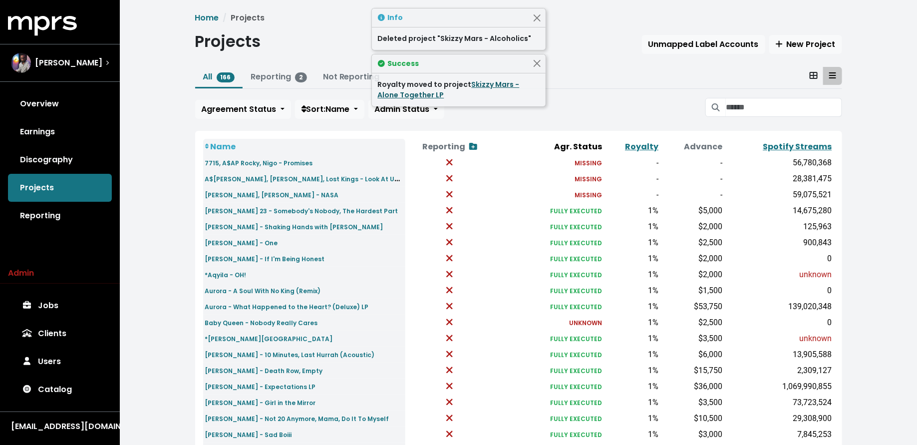
click at [490, 85] on link "Skizzy Mars - Alone Together LP" at bounding box center [449, 89] width 142 height 20
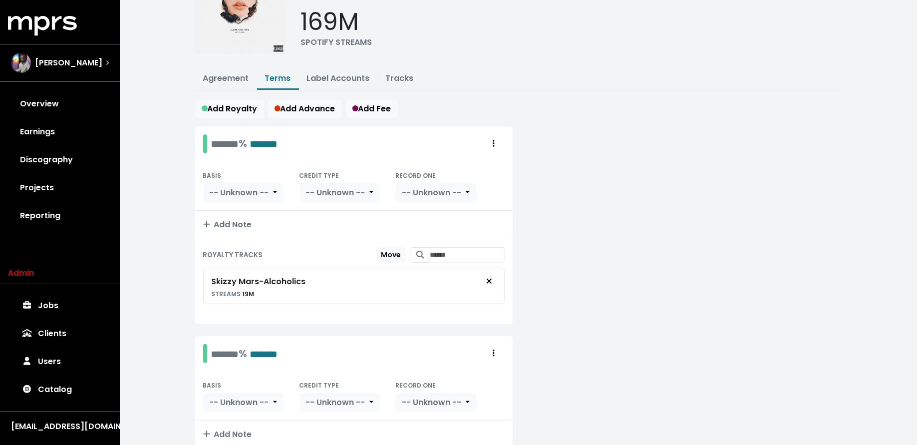
scroll to position [110, 0]
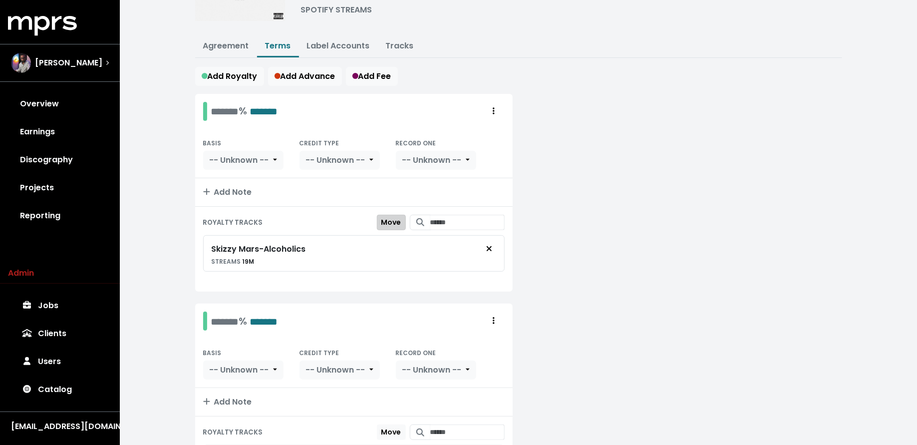
click at [382, 217] on span "Move" at bounding box center [391, 222] width 20 height 10
click at [365, 427] on span "Move Here" at bounding box center [382, 432] width 38 height 10
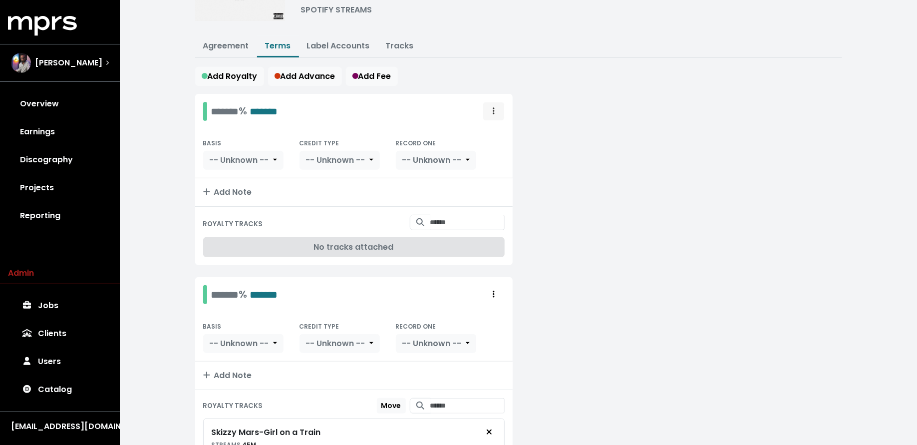
click at [488, 113] on button "Royalty administration options" at bounding box center [494, 111] width 22 height 19
click at [487, 148] on link "Delete" at bounding box center [464, 149] width 79 height 16
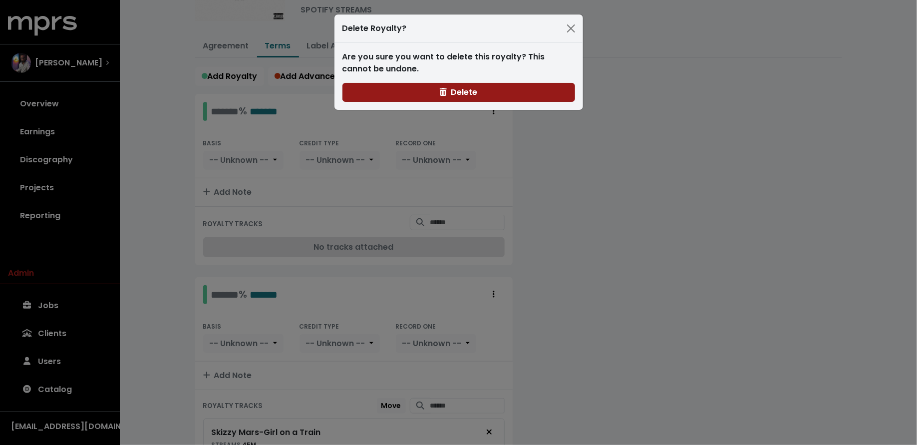
click at [387, 93] on button "Delete" at bounding box center [458, 92] width 233 height 19
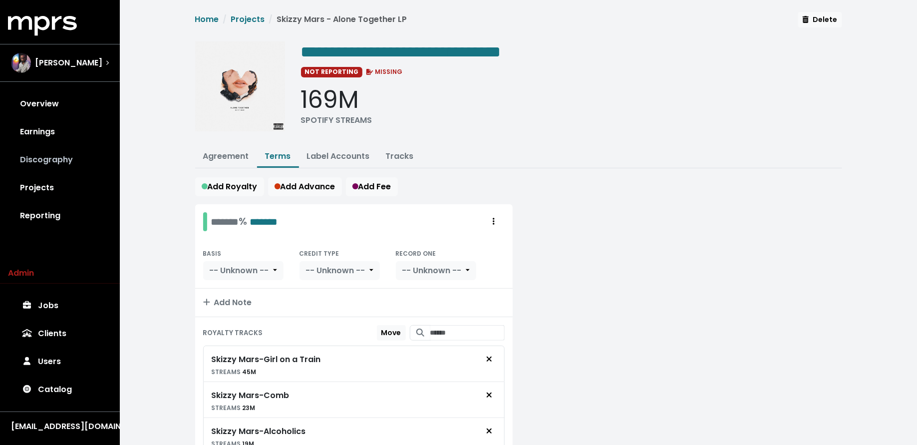
click at [34, 166] on link "Discography" at bounding box center [60, 160] width 104 height 28
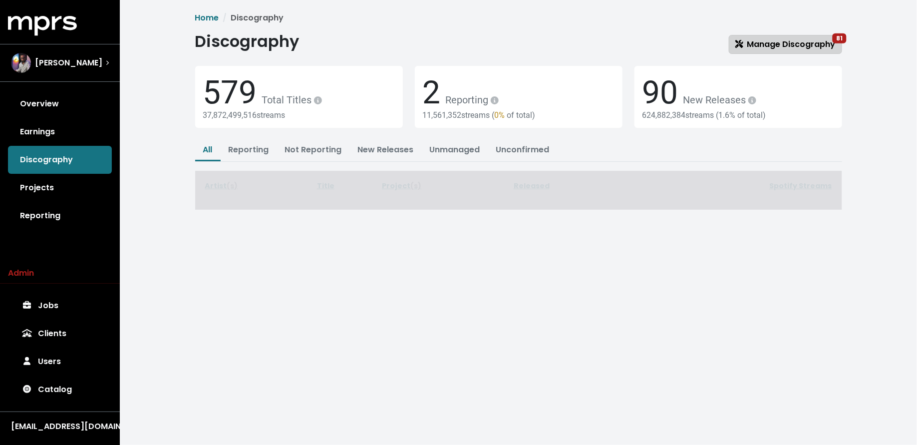
click at [754, 47] on span "Manage Discography 81" at bounding box center [785, 43] width 100 height 11
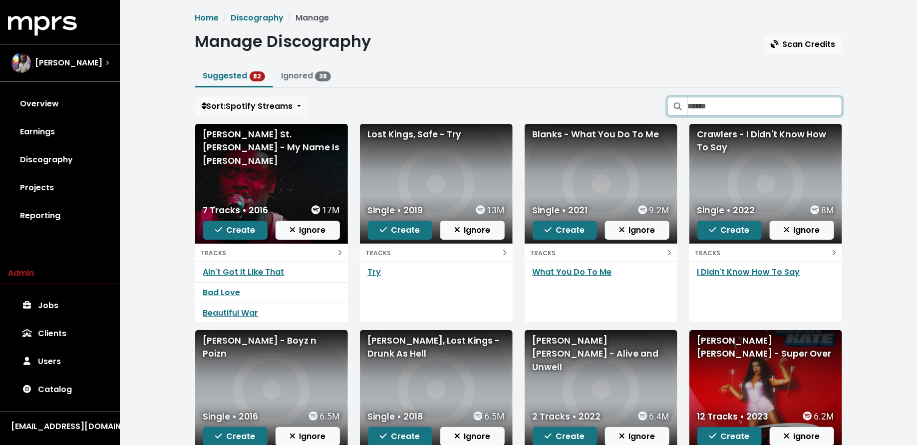
click at [779, 102] on input "Search suggested projects" at bounding box center [765, 106] width 154 height 19
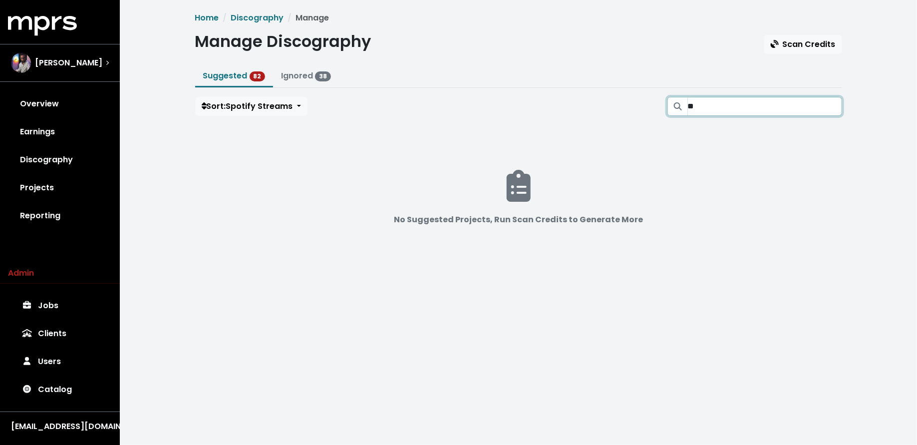
type input "*"
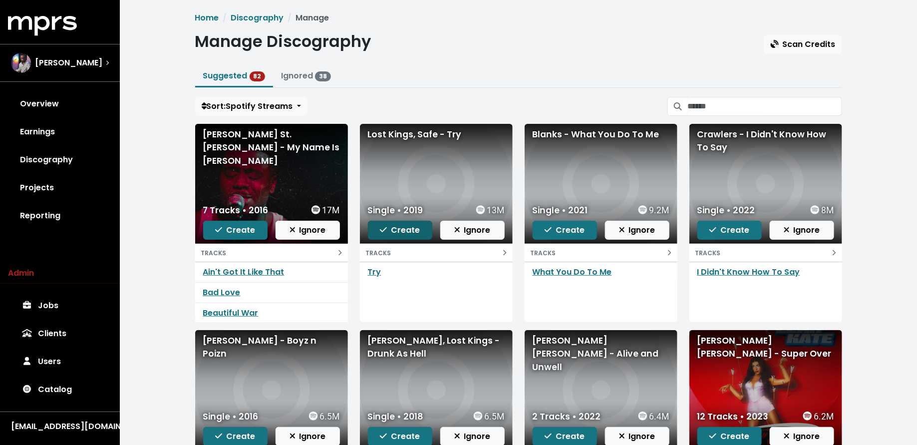
click at [395, 231] on span "Create" at bounding box center [400, 229] width 40 height 11
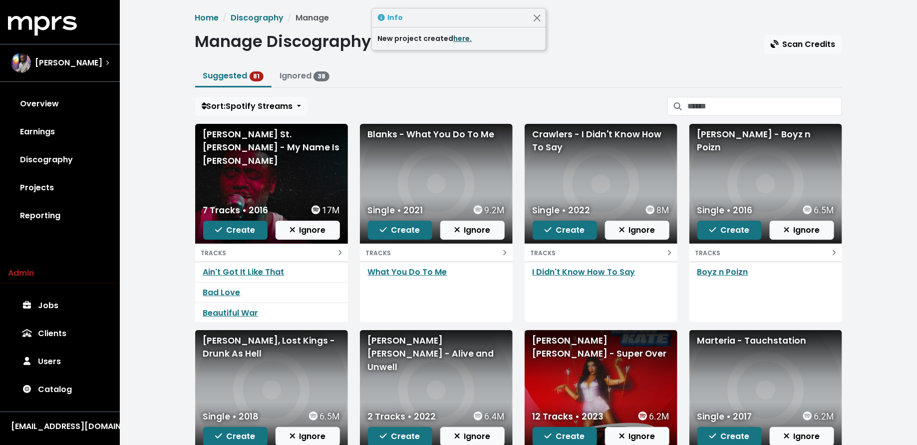
click at [461, 37] on link "here." at bounding box center [463, 38] width 18 height 10
click at [731, 119] on div "Home Discography Manage Manage Discography Scan Credits Suggested 81 Ignored 38…" at bounding box center [518, 292] width 659 height 560
click at [742, 104] on input "Search suggested projects" at bounding box center [765, 106] width 154 height 19
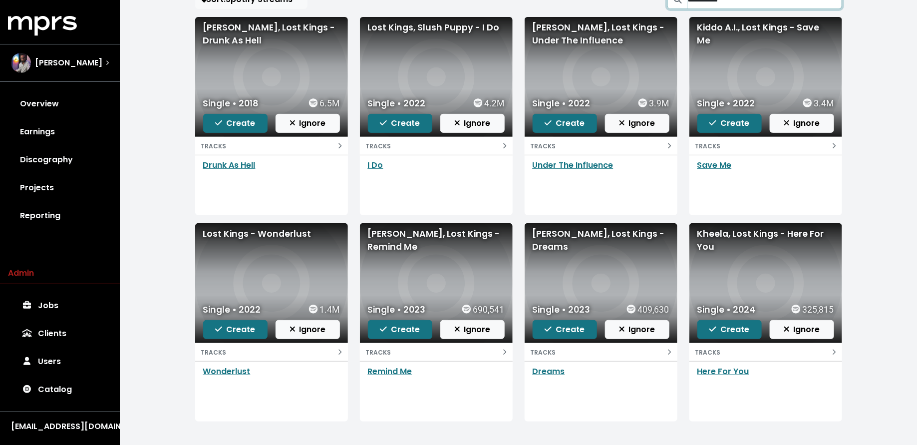
scroll to position [109, 0]
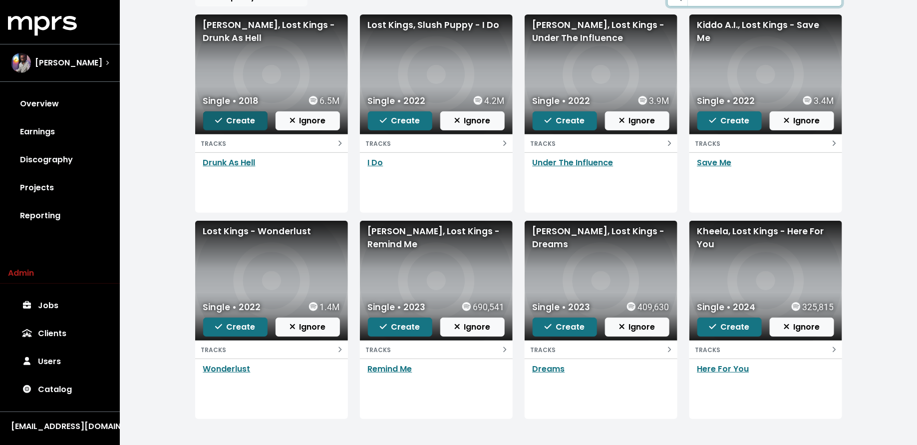
type input "**********"
click at [241, 123] on span "Create" at bounding box center [235, 120] width 40 height 11
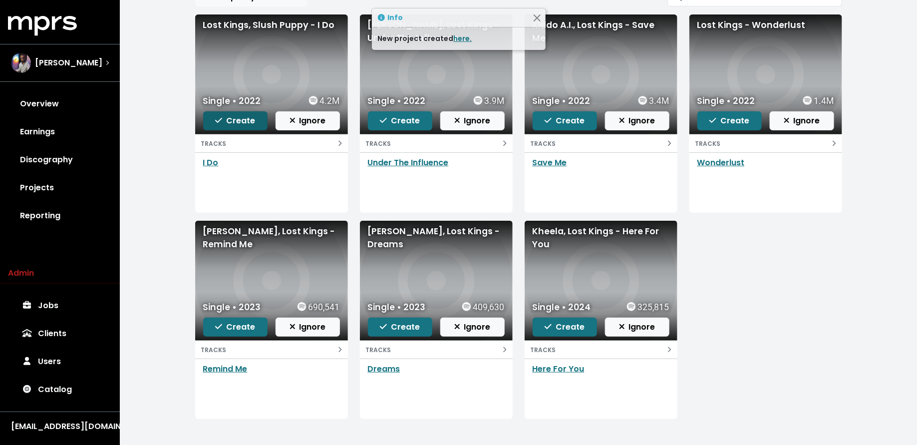
click at [241, 123] on span "Create" at bounding box center [235, 120] width 40 height 11
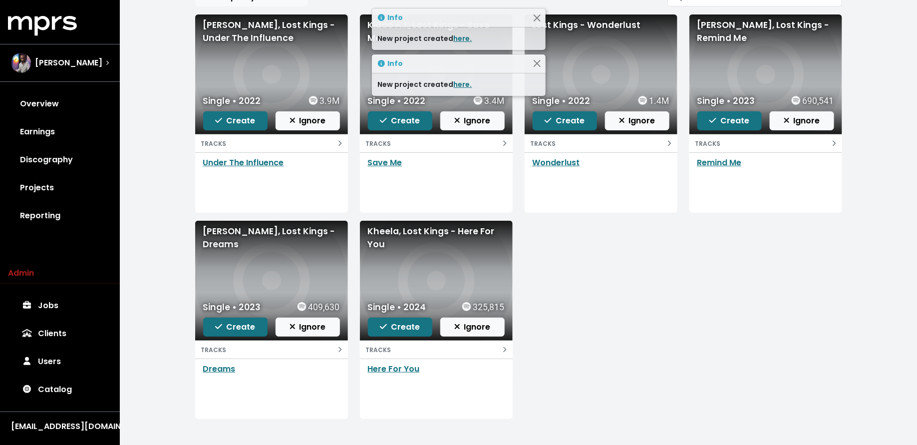
click at [241, 123] on span "Create" at bounding box center [235, 120] width 40 height 11
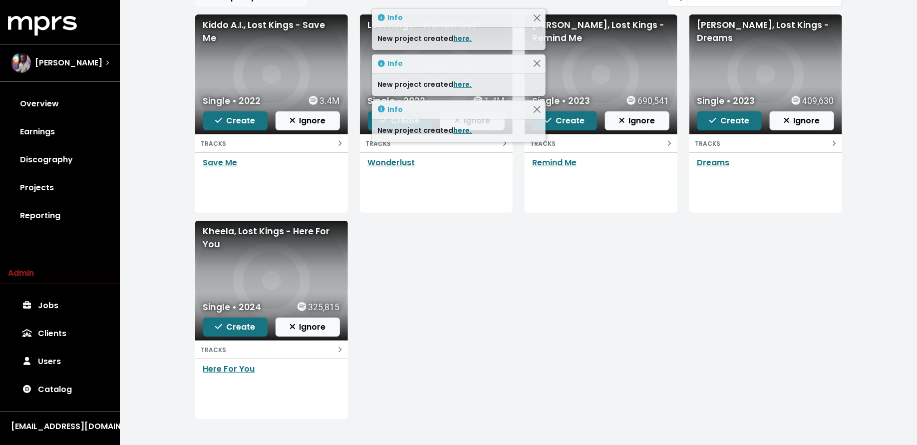
click at [241, 123] on span "Create" at bounding box center [235, 120] width 40 height 11
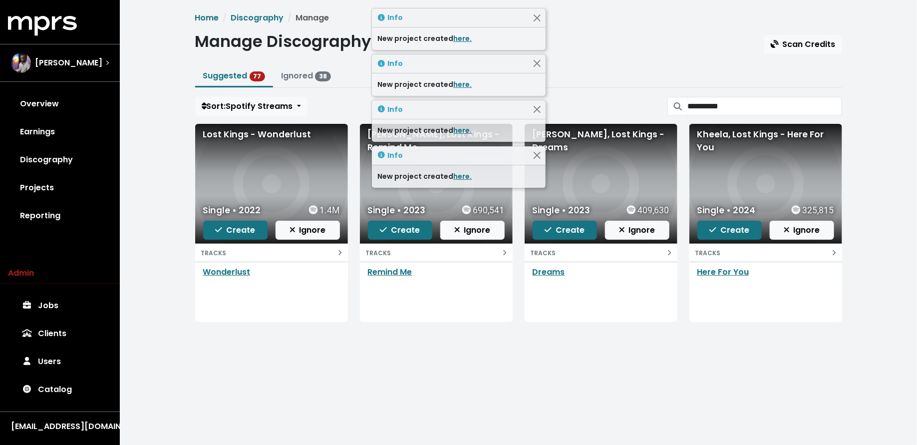
click at [229, 239] on div "Single • 2022 1.4M Create Ignore" at bounding box center [271, 222] width 153 height 44
click at [231, 235] on span "Create" at bounding box center [235, 230] width 40 height 12
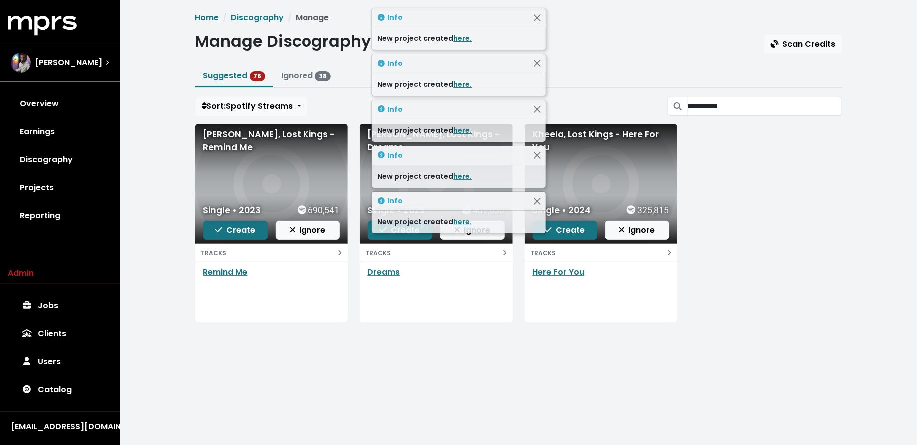
click at [231, 235] on span "Create" at bounding box center [235, 230] width 40 height 12
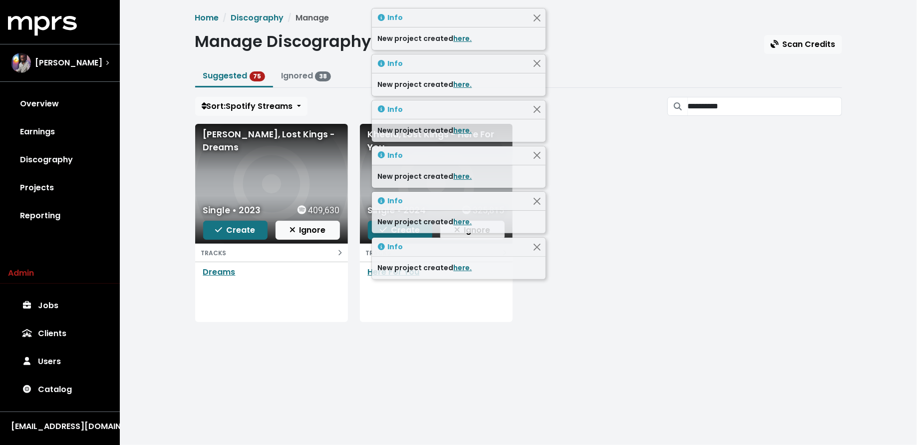
click at [231, 235] on span "Create" at bounding box center [235, 230] width 40 height 12
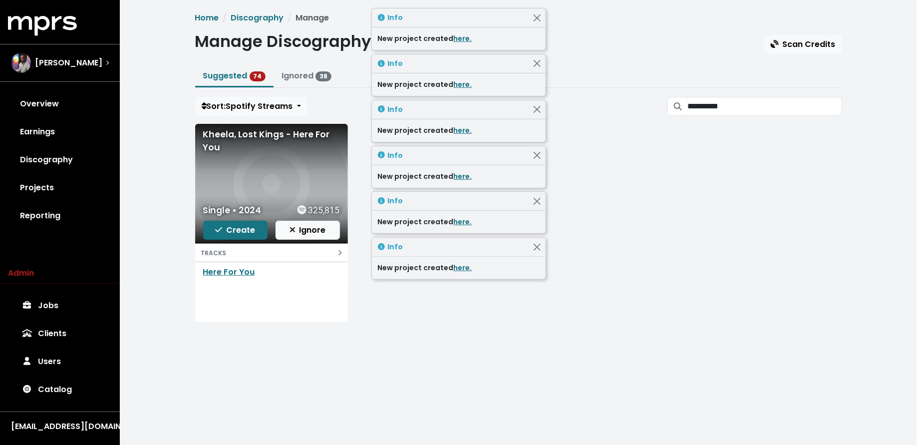
click at [231, 235] on span "Create" at bounding box center [235, 230] width 40 height 12
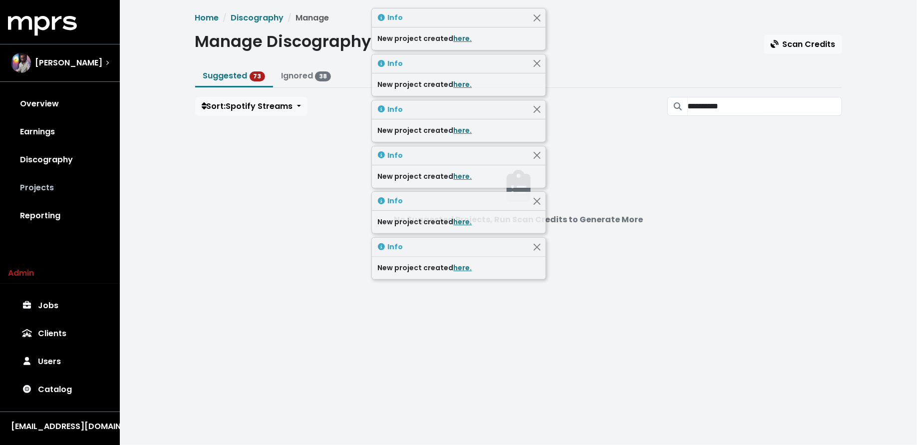
click at [60, 178] on link "Projects" at bounding box center [60, 188] width 104 height 28
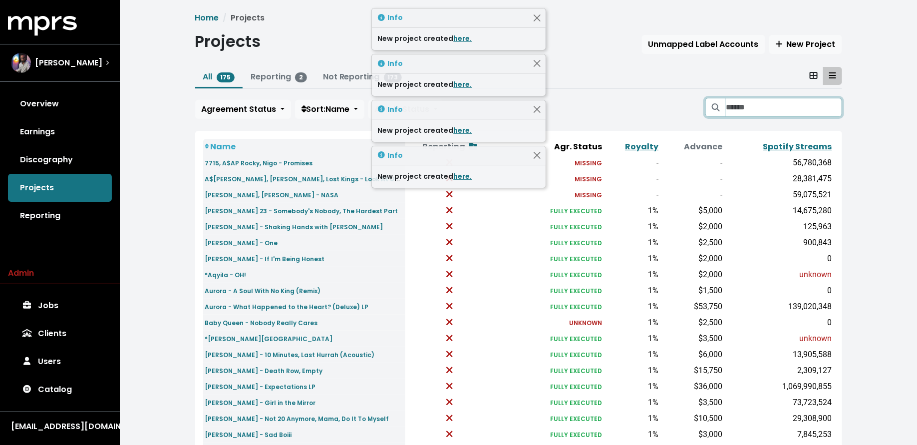
click at [805, 100] on input "Search projects" at bounding box center [784, 107] width 116 height 19
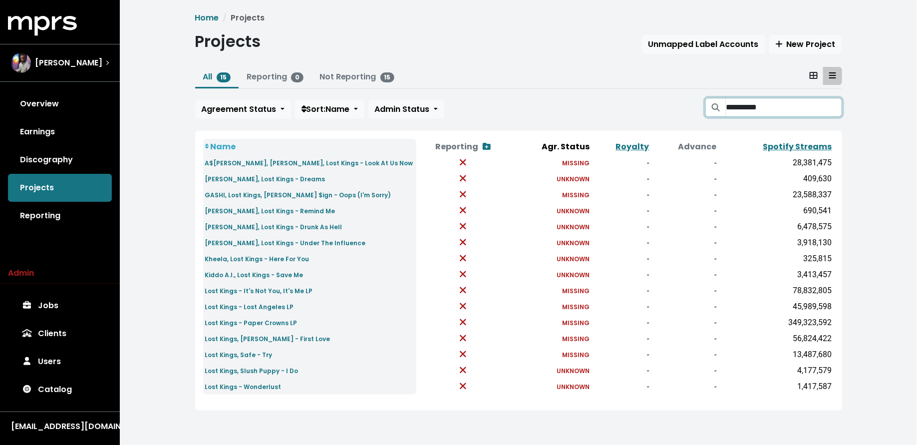
type input "**********"
click at [251, 178] on small "Frawley, Lost Kings - Dreams" at bounding box center [265, 179] width 120 height 8
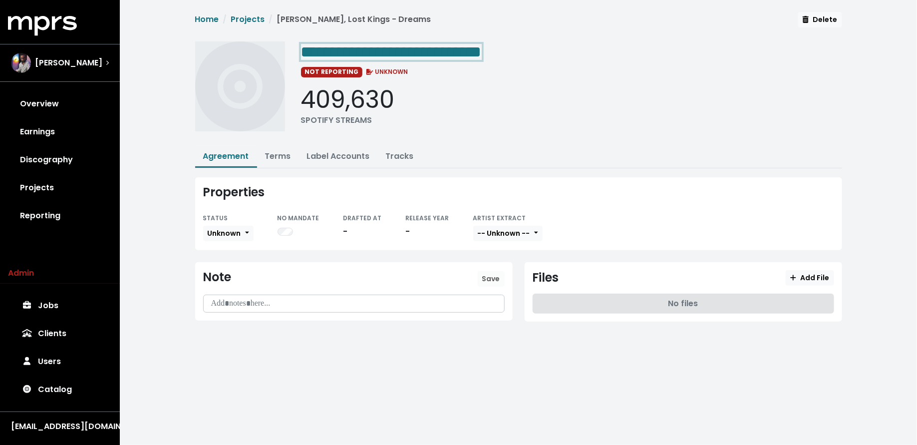
click at [369, 47] on span "**********" at bounding box center [391, 52] width 181 height 16
click at [370, 49] on span "**********" at bounding box center [391, 52] width 181 height 16
click at [464, 49] on div "**********" at bounding box center [571, 51] width 541 height 20
click at [423, 49] on span "**********" at bounding box center [362, 52] width 122 height 16
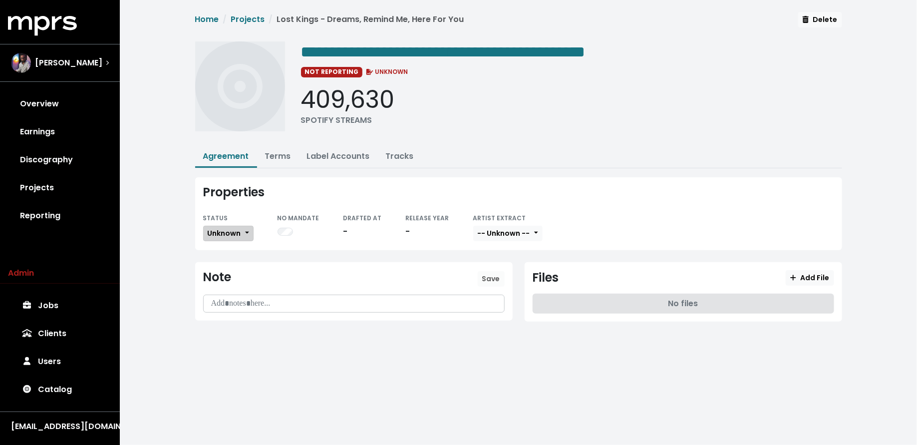
click at [236, 234] on span "Unknown" at bounding box center [224, 233] width 33 height 10
click at [234, 262] on link "Missing" at bounding box center [251, 270] width 94 height 16
click at [275, 154] on link "Terms" at bounding box center [278, 155] width 26 height 11
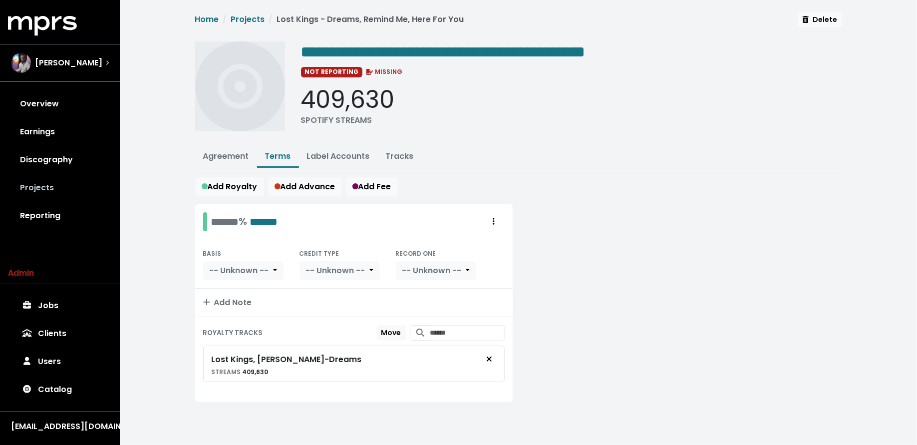
click at [51, 189] on link "Projects" at bounding box center [60, 188] width 104 height 28
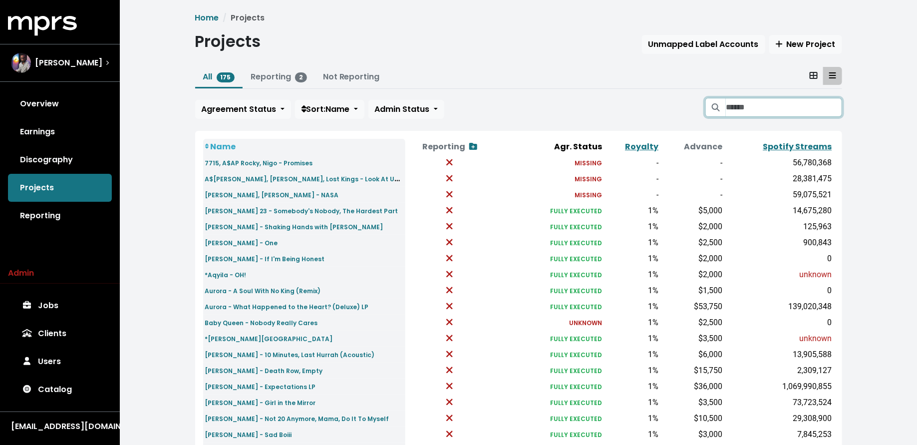
click at [754, 110] on input "Search projects" at bounding box center [784, 107] width 116 height 19
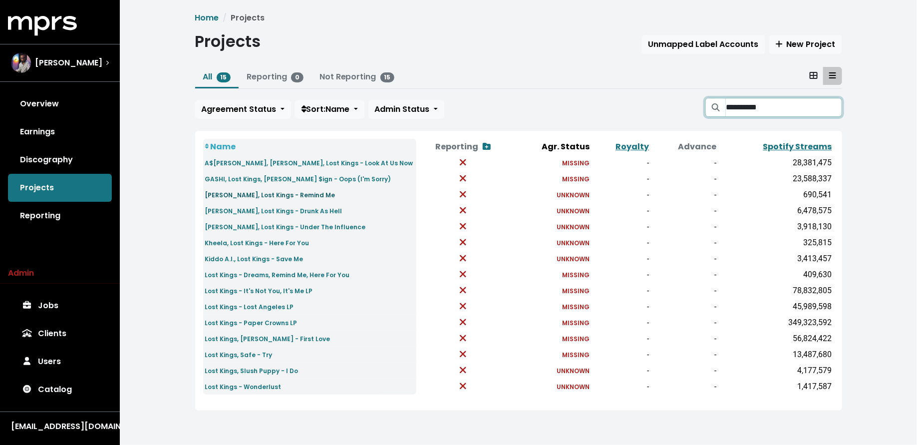
type input "**********"
click at [256, 193] on small "HILDA, Lost Kings - Remind Me" at bounding box center [270, 195] width 130 height 8
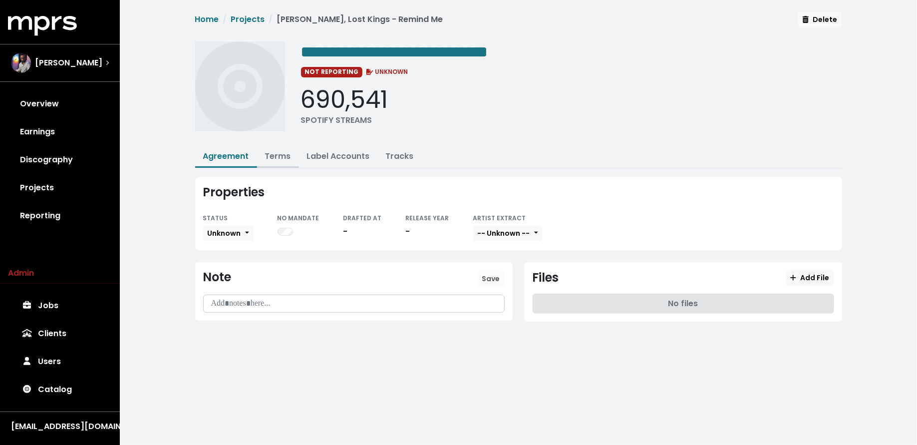
click at [275, 150] on link "Terms" at bounding box center [278, 155] width 26 height 11
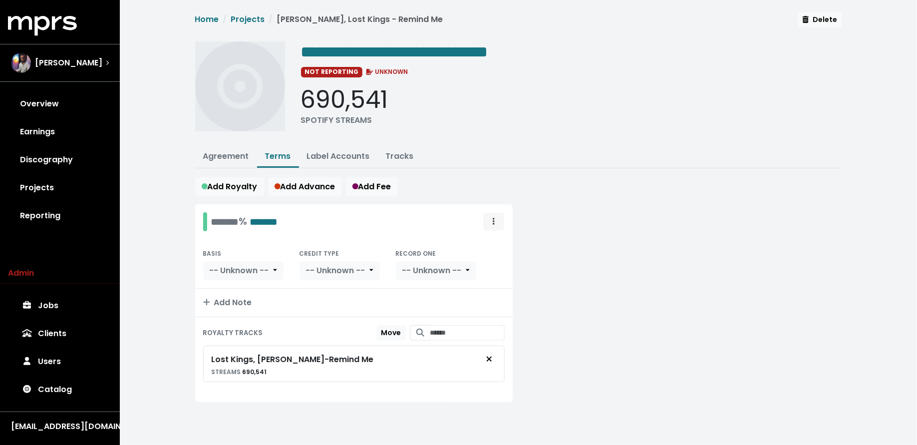
click at [494, 222] on icon "Royalty administration options" at bounding box center [494, 221] width 2 height 8
click at [487, 245] on link "Move" at bounding box center [464, 244] width 79 height 16
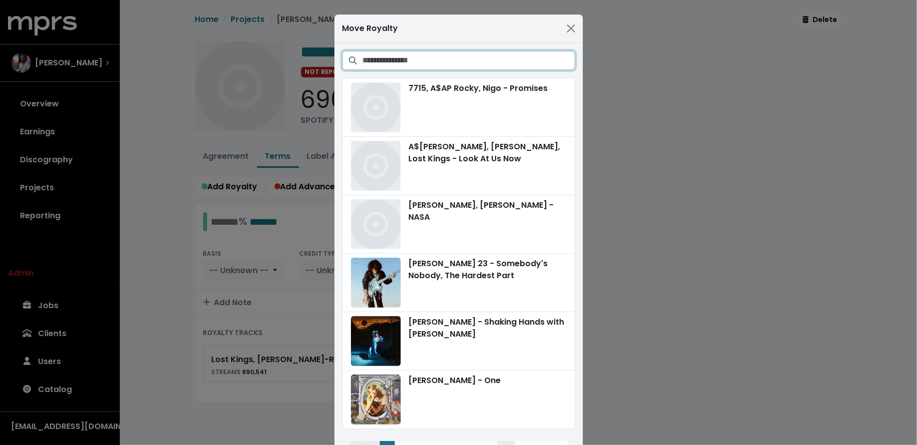
click at [506, 55] on input "Search projects" at bounding box center [469, 60] width 212 height 19
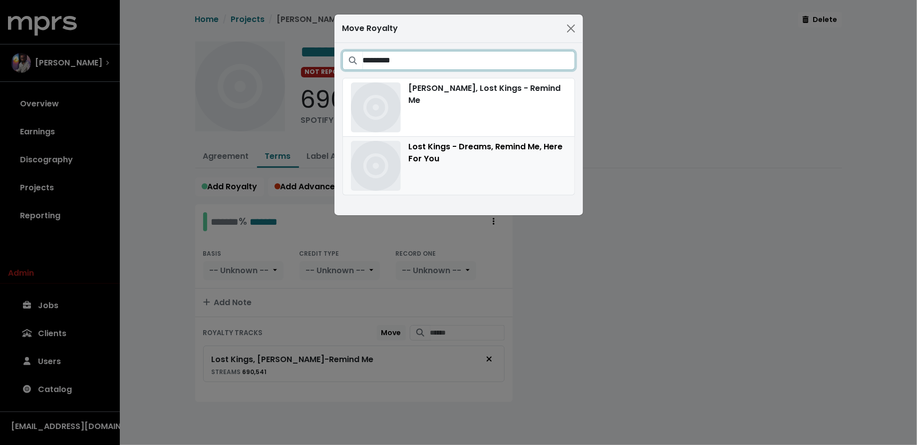
type input "*********"
click at [465, 164] on div "Lost Kings - Dreams, Remind Me, Here For You" at bounding box center [459, 166] width 216 height 50
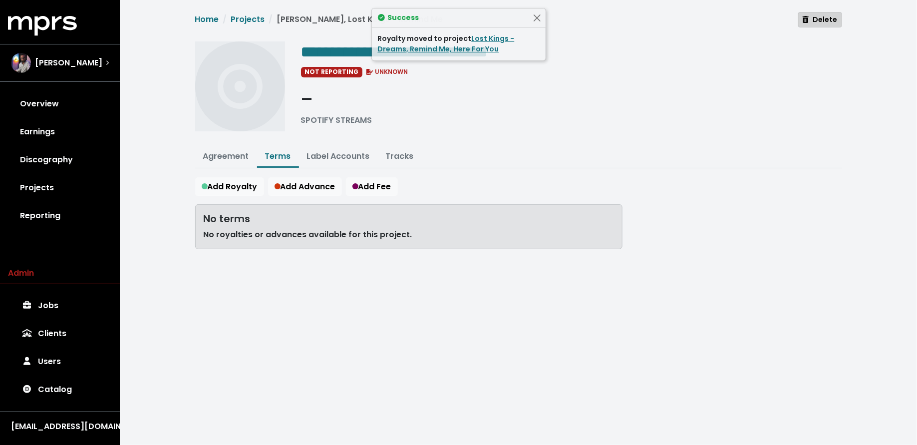
click at [813, 16] on span "Delete" at bounding box center [820, 19] width 34 height 10
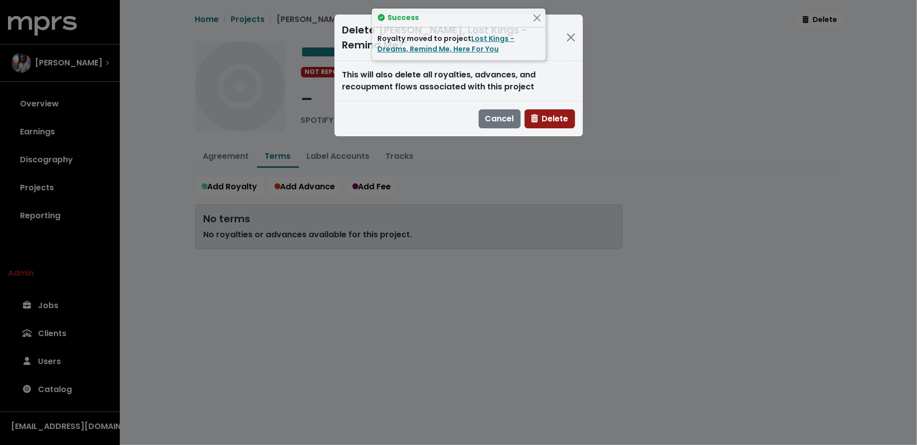
click at [546, 113] on span "Delete" at bounding box center [549, 118] width 37 height 11
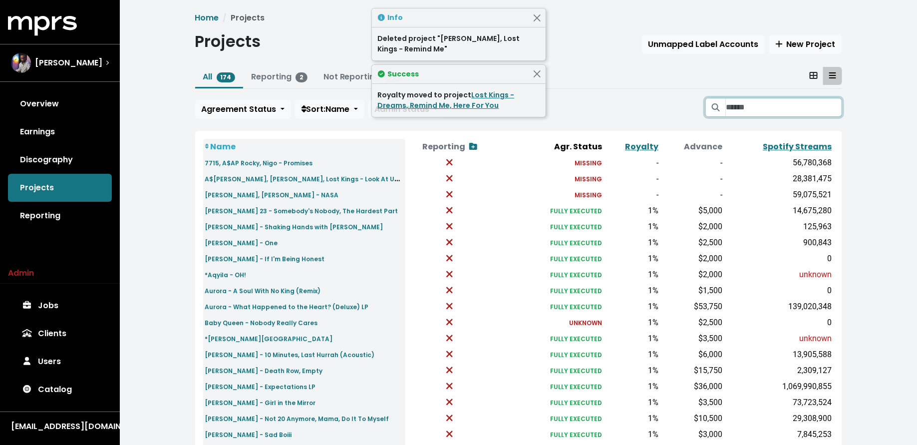
click at [746, 106] on input "Search projects" at bounding box center [784, 107] width 116 height 19
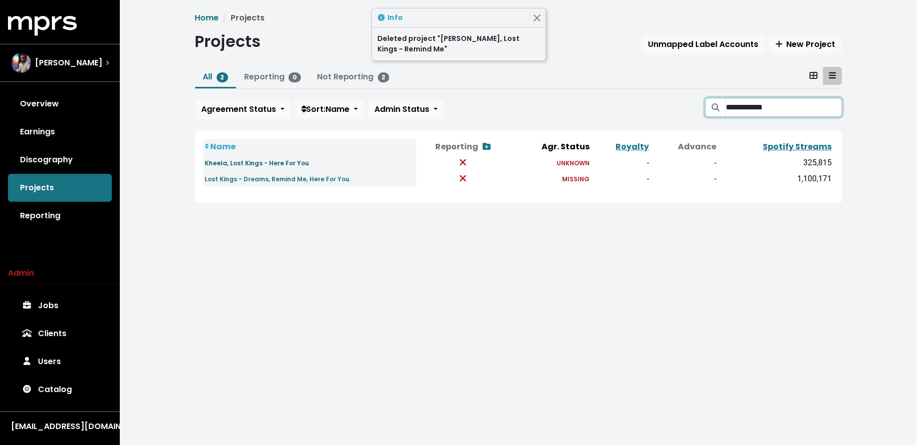
type input "**********"
click at [261, 165] on small "Kheela, Lost Kings - Here For You" at bounding box center [257, 163] width 104 height 8
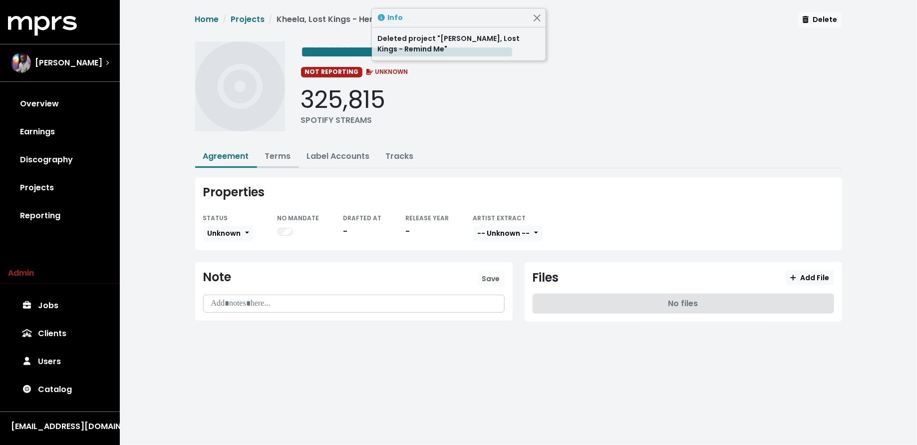
click at [281, 152] on link "Terms" at bounding box center [278, 155] width 26 height 11
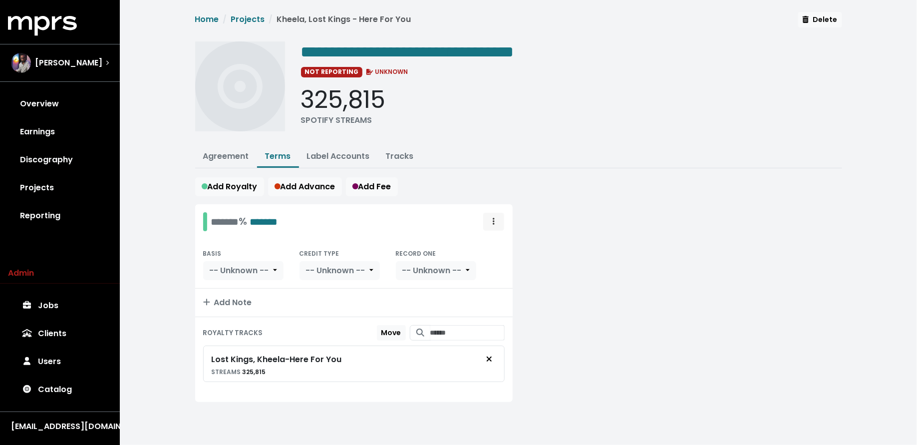
click at [487, 218] on button "Royalty administration options" at bounding box center [494, 221] width 22 height 19
click at [480, 242] on link "Move" at bounding box center [464, 244] width 79 height 16
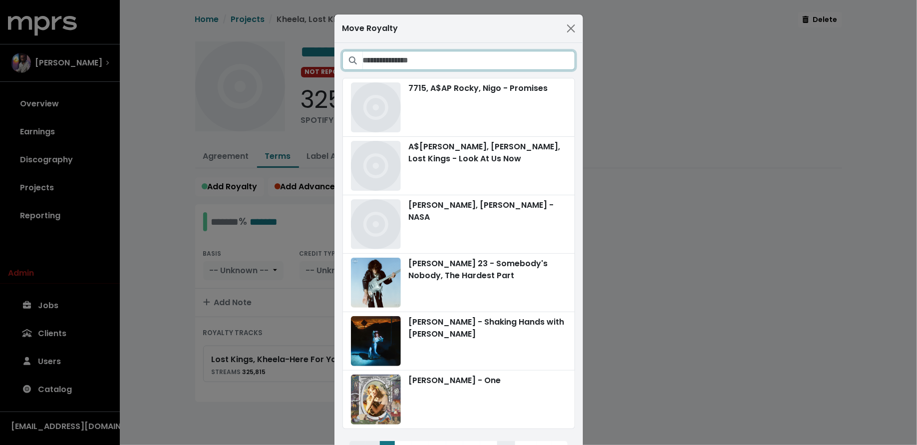
click at [503, 64] on input "Search projects" at bounding box center [469, 60] width 212 height 19
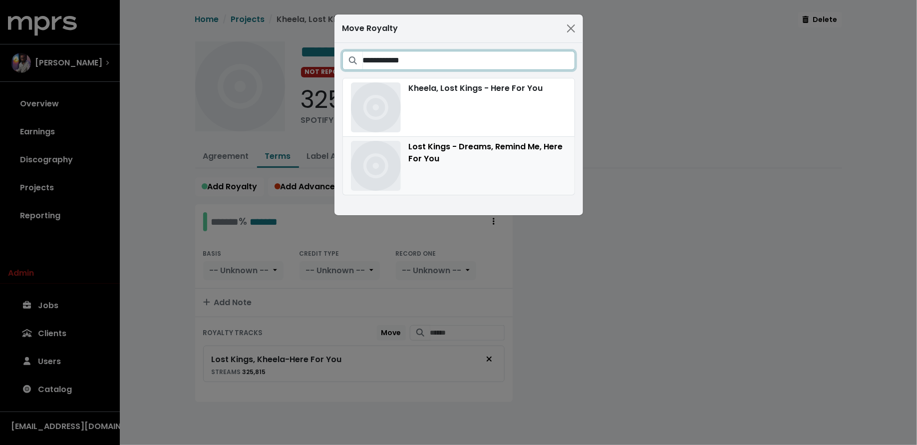
type input "**********"
click at [500, 158] on div "Lost Kings - Dreams, Remind Me, Here For You" at bounding box center [459, 166] width 216 height 50
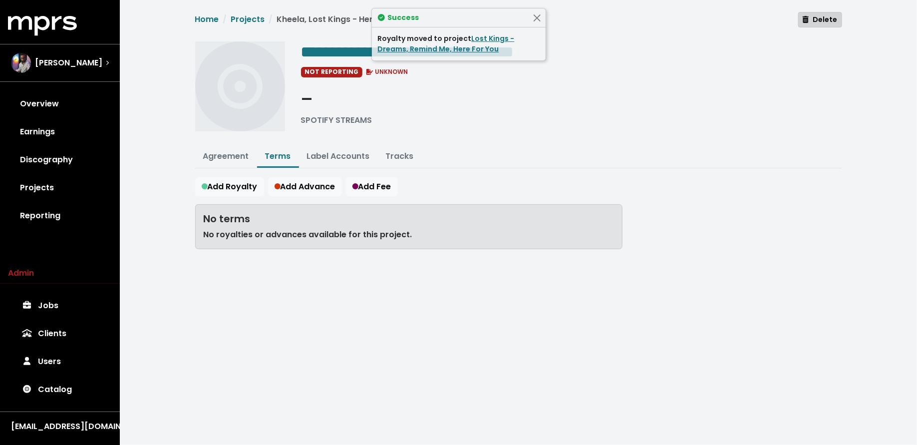
click at [816, 25] on button "Delete" at bounding box center [819, 19] width 43 height 15
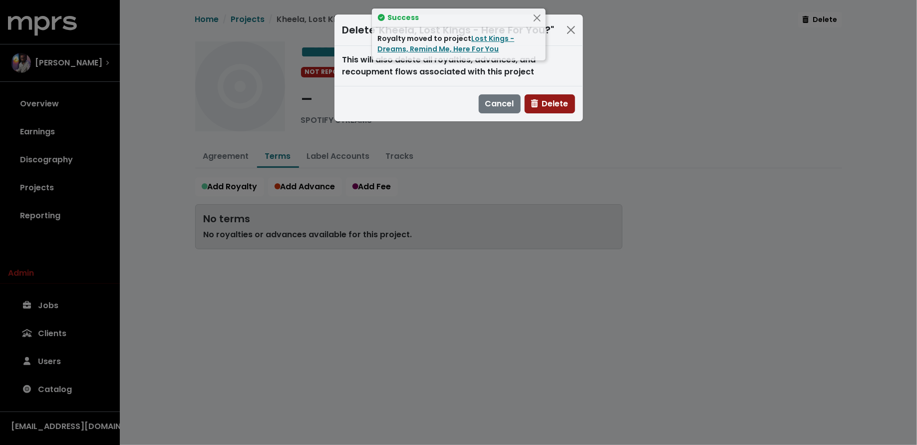
click at [559, 102] on span "Delete" at bounding box center [549, 103] width 37 height 11
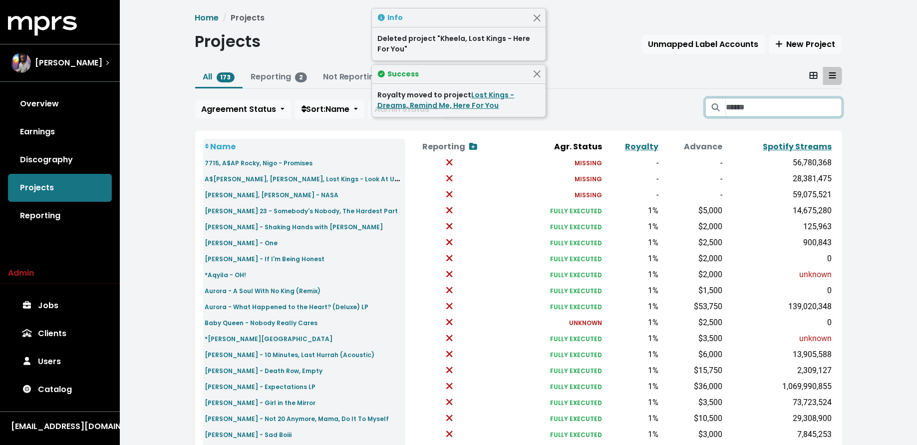
click at [753, 103] on input "Search projects" at bounding box center [784, 107] width 116 height 19
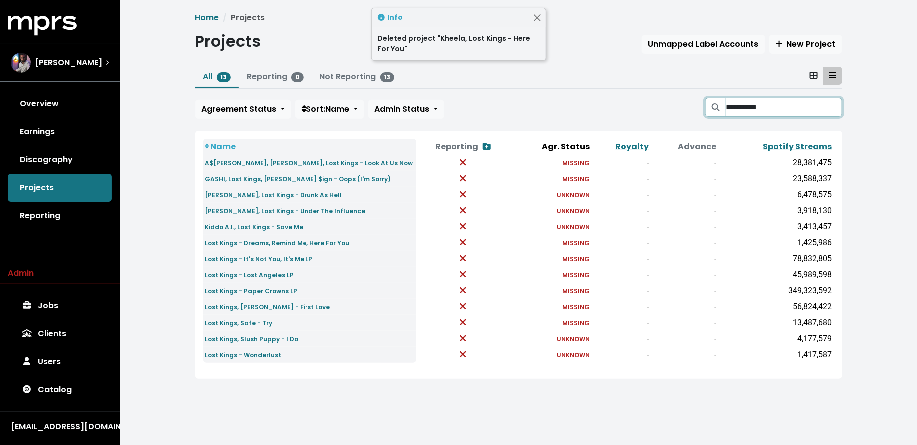
type input "**********"
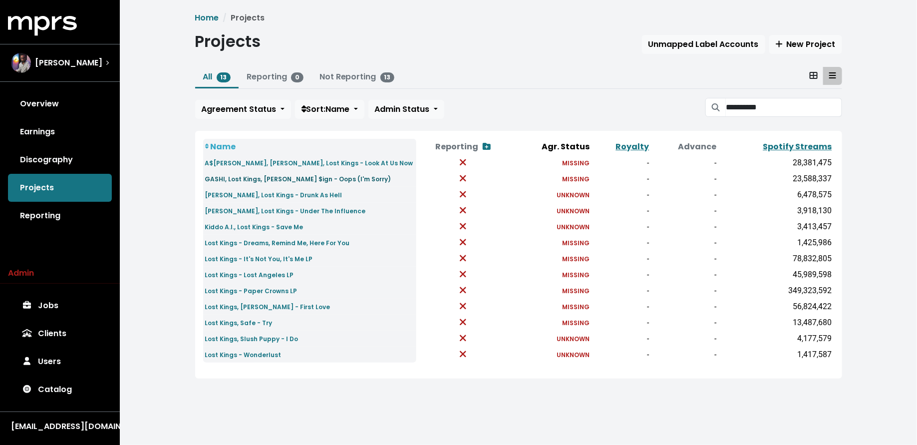
click at [267, 178] on small "GASHI, Lost Kings, Ty Dolla $ign - Oops (I'm Sorry)" at bounding box center [298, 179] width 186 height 8
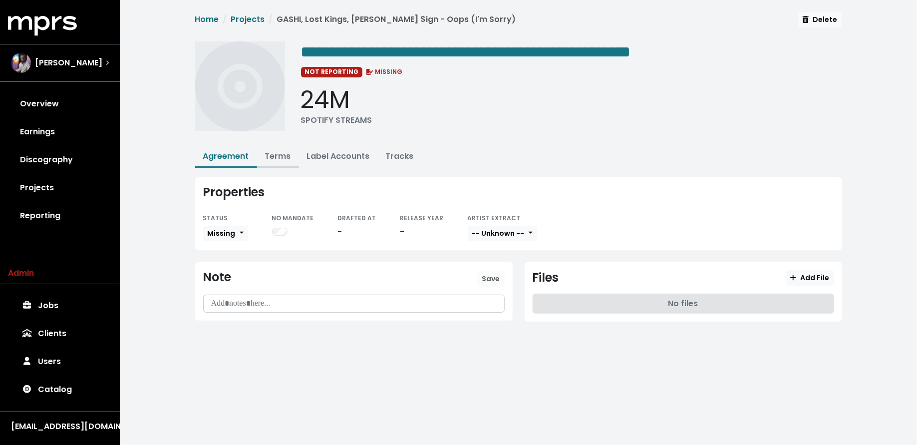
click at [276, 157] on link "Terms" at bounding box center [278, 155] width 26 height 11
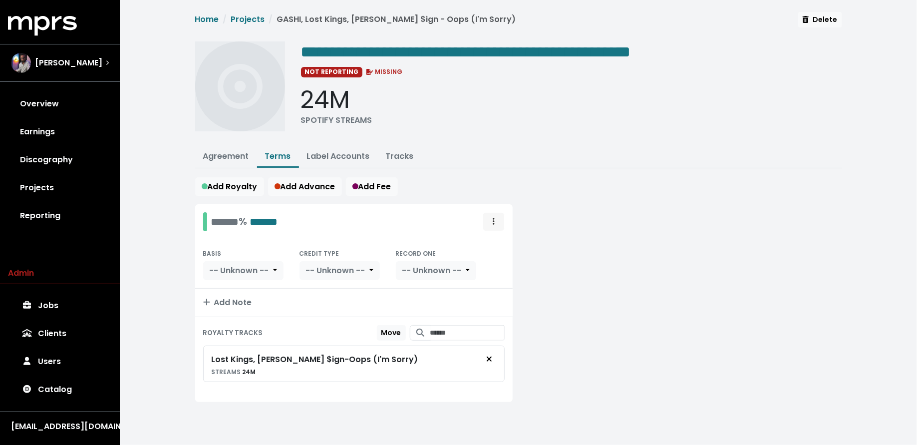
click at [491, 216] on span "Royalty administration options" at bounding box center [493, 222] width 9 height 12
click at [486, 242] on link "Move" at bounding box center [464, 244] width 79 height 16
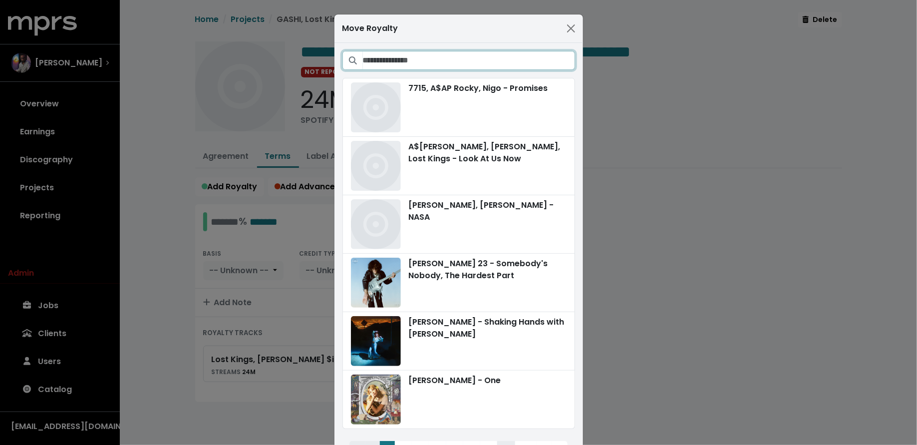
click at [486, 57] on input "Search projects" at bounding box center [469, 60] width 212 height 19
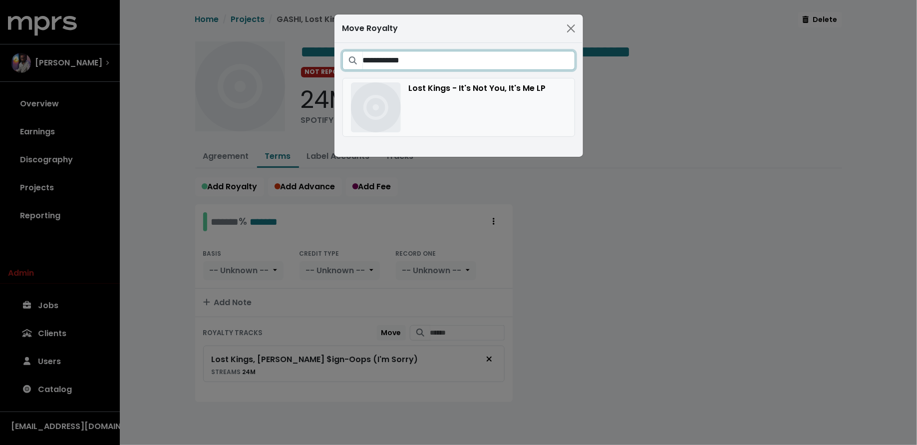
type input "**********"
click at [506, 112] on div "Lost Kings - It's Not You, It's Me LP" at bounding box center [459, 107] width 216 height 50
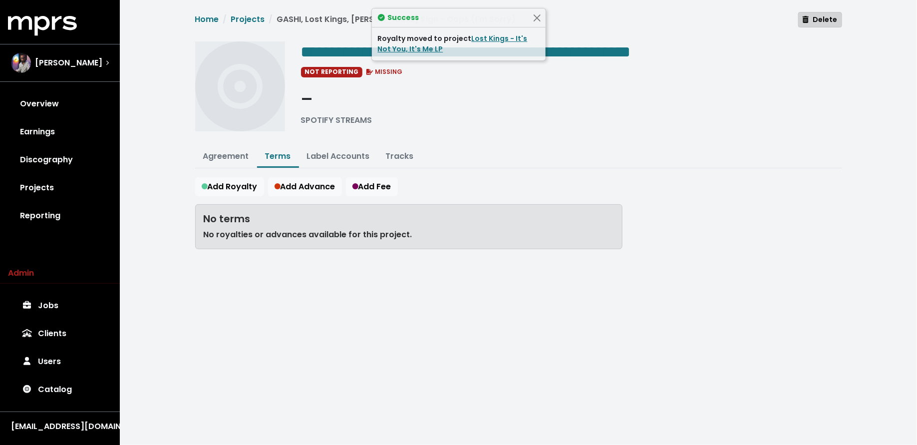
click at [808, 17] on icon "button" at bounding box center [806, 19] width 6 height 7
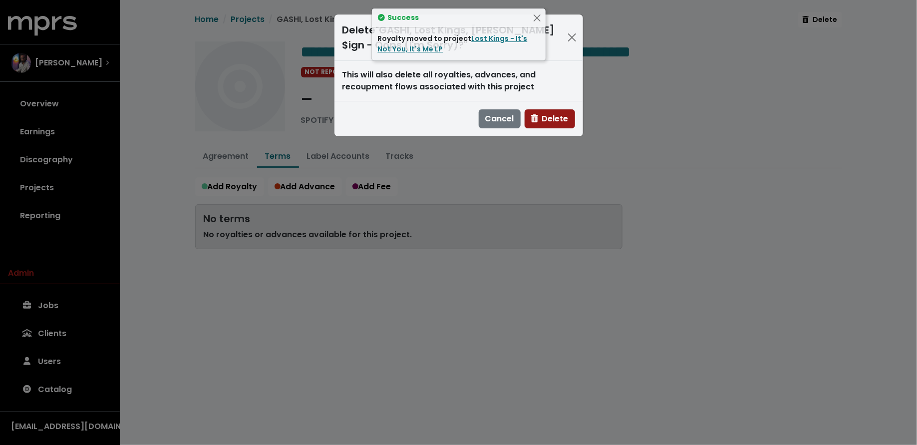
click at [557, 120] on span "Delete" at bounding box center [549, 118] width 37 height 11
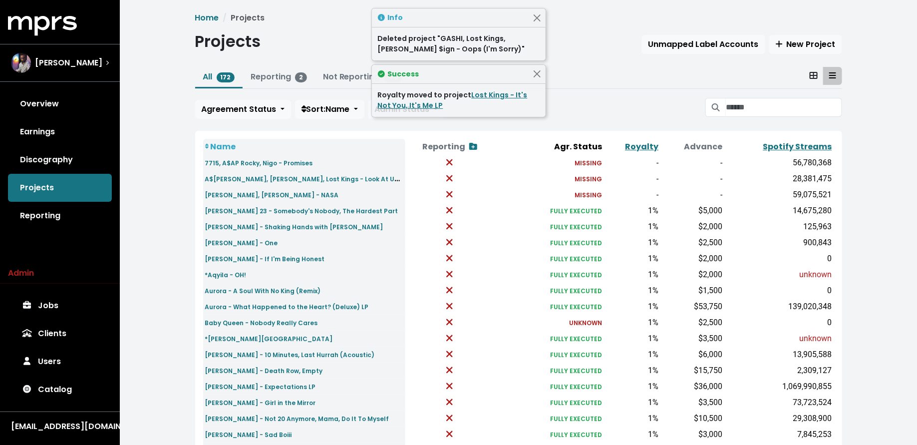
click at [735, 95] on div "All 172 Reporting 2 Not Reporting 170 Agreement Status Sort: Name Admin Status" at bounding box center [518, 95] width 647 height 56
click at [741, 106] on input "Search projects" at bounding box center [784, 107] width 116 height 19
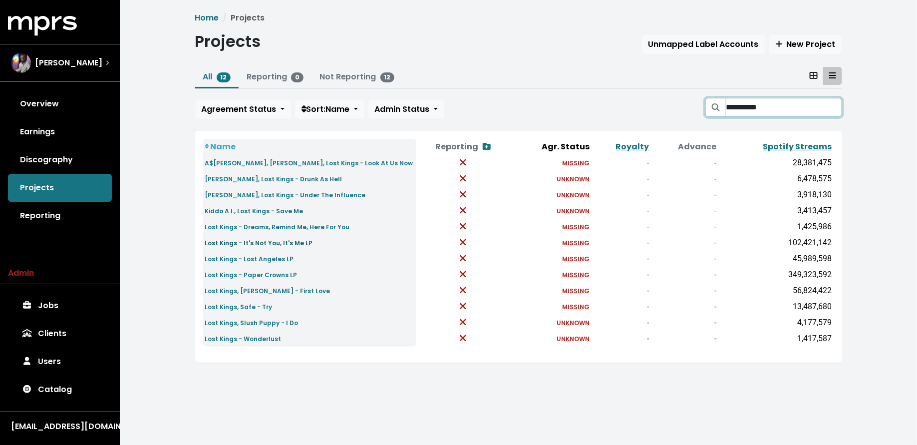
type input "**********"
click at [288, 239] on small "Lost Kings - It's Not You, It's Me LP" at bounding box center [259, 243] width 108 height 8
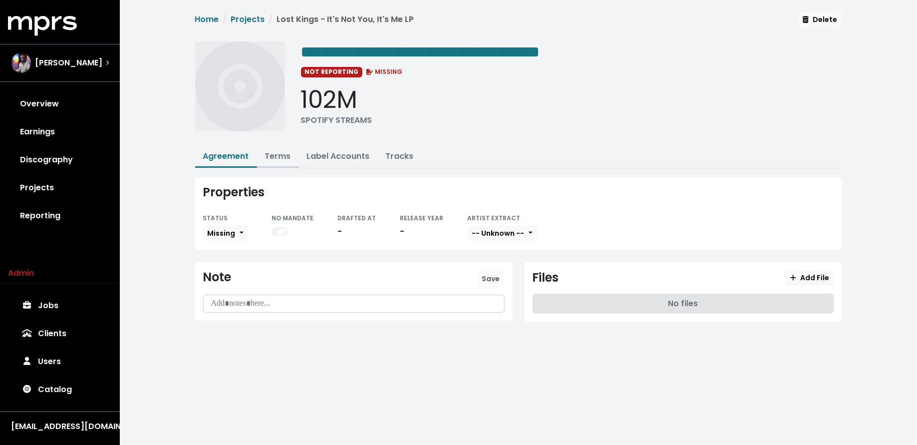
click at [274, 160] on button "Terms" at bounding box center [278, 156] width 42 height 21
click at [273, 153] on link "Terms" at bounding box center [278, 155] width 26 height 11
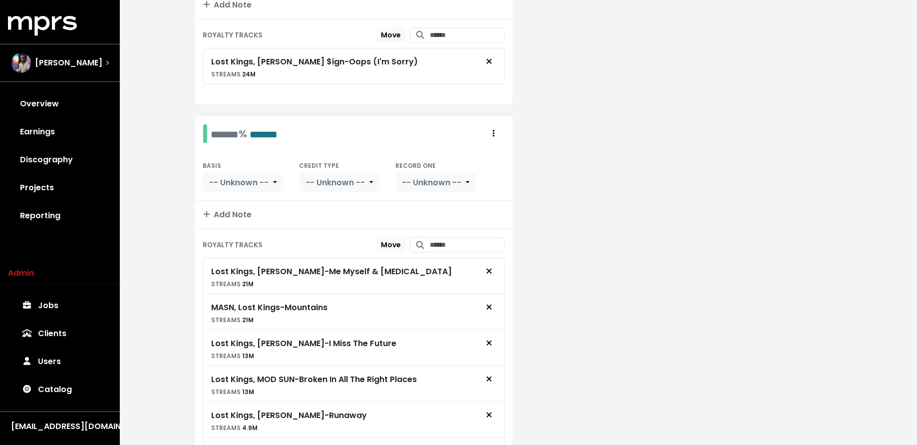
scroll to position [293, 0]
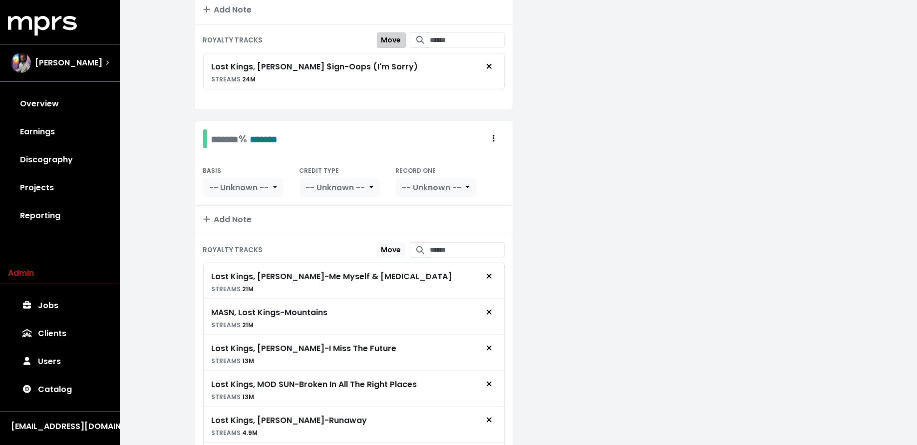
click at [381, 35] on span "Move" at bounding box center [391, 40] width 20 height 10
click at [366, 245] on span "Move Here" at bounding box center [382, 250] width 38 height 10
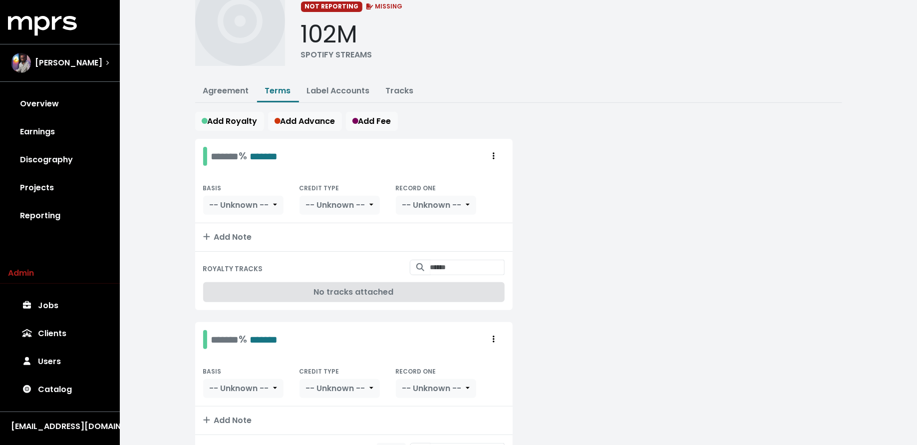
scroll to position [48, 0]
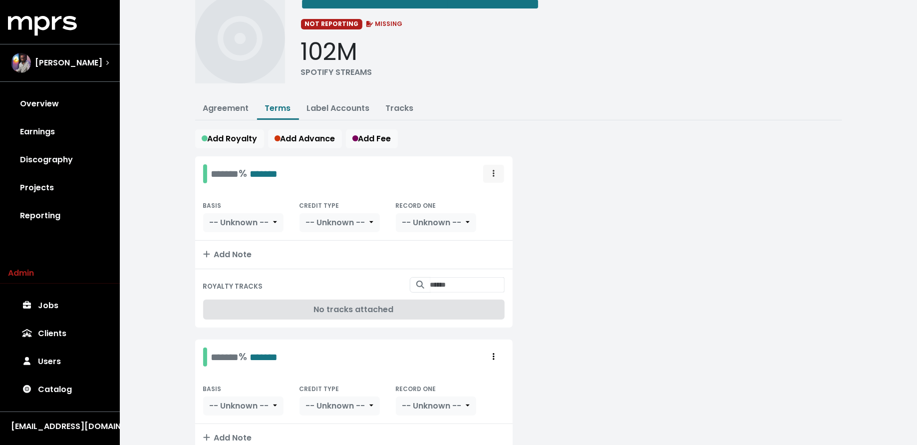
click at [491, 169] on span "Royalty administration options" at bounding box center [493, 174] width 9 height 12
click at [481, 209] on link "Delete" at bounding box center [464, 212] width 79 height 16
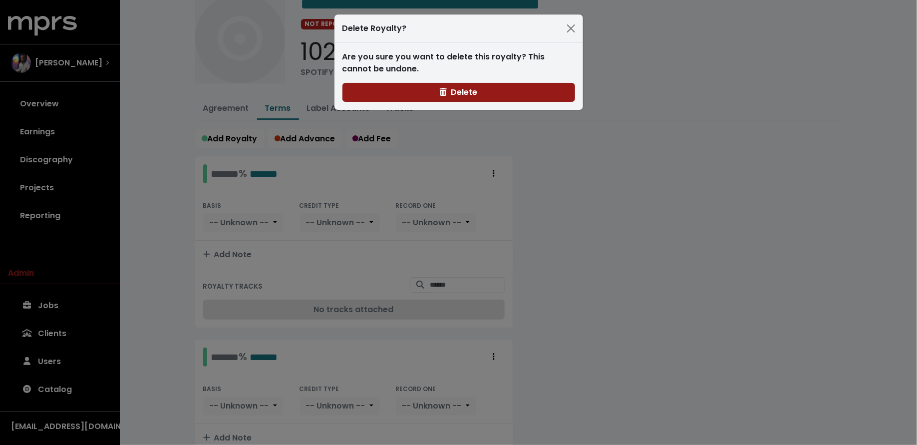
click at [399, 84] on button "Delete" at bounding box center [458, 92] width 233 height 19
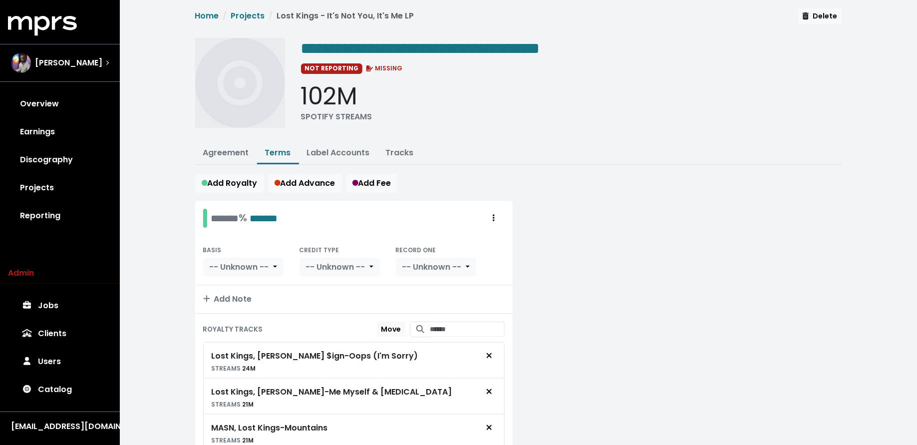
scroll to position [0, 0]
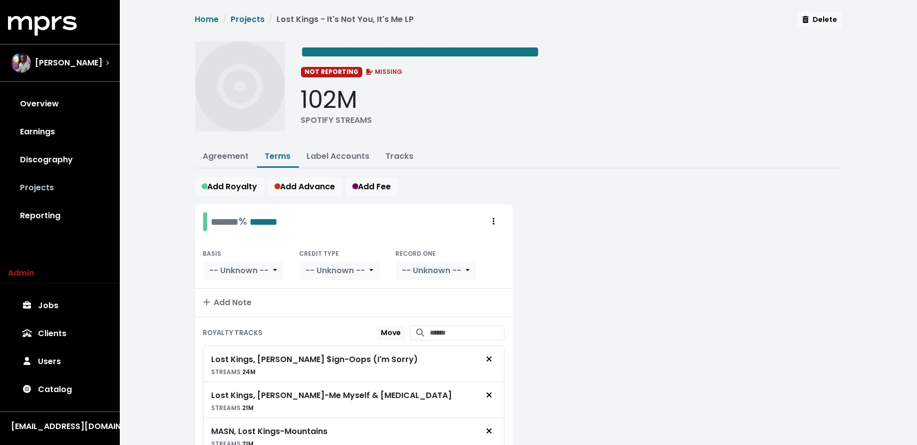
click at [63, 187] on link "Projects" at bounding box center [60, 188] width 104 height 28
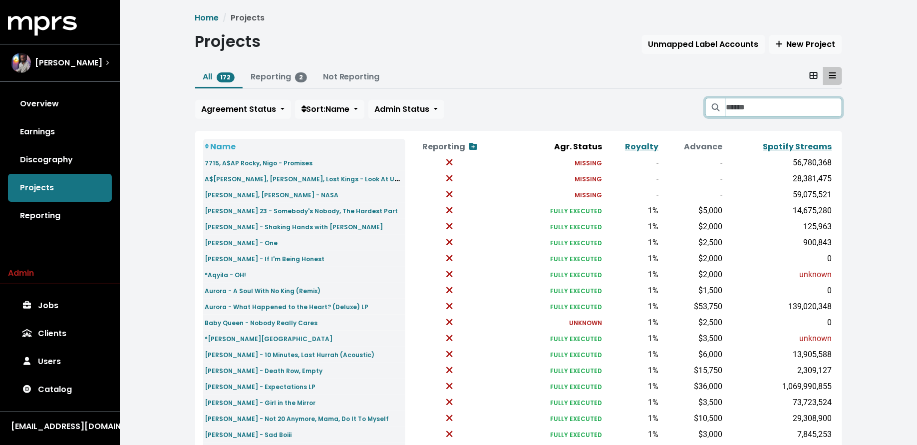
click at [785, 109] on input "Search projects" at bounding box center [784, 107] width 116 height 19
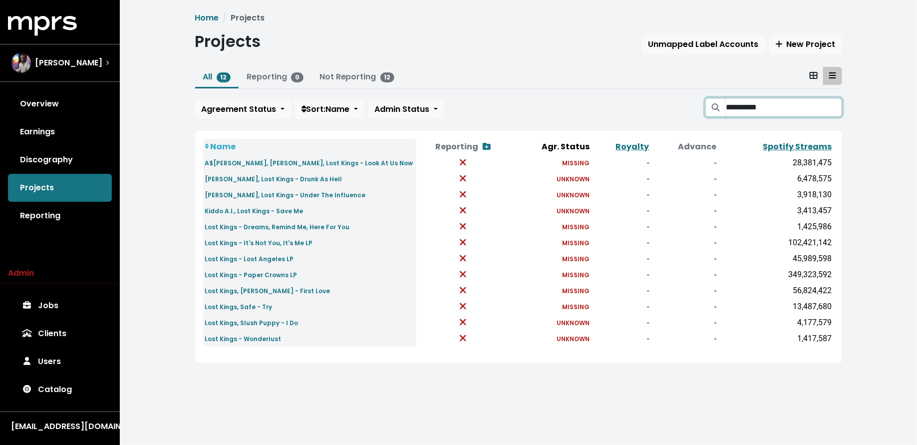
type input "**********"
click at [250, 306] on small "Lost Kings, Safe - Try" at bounding box center [238, 307] width 67 height 8
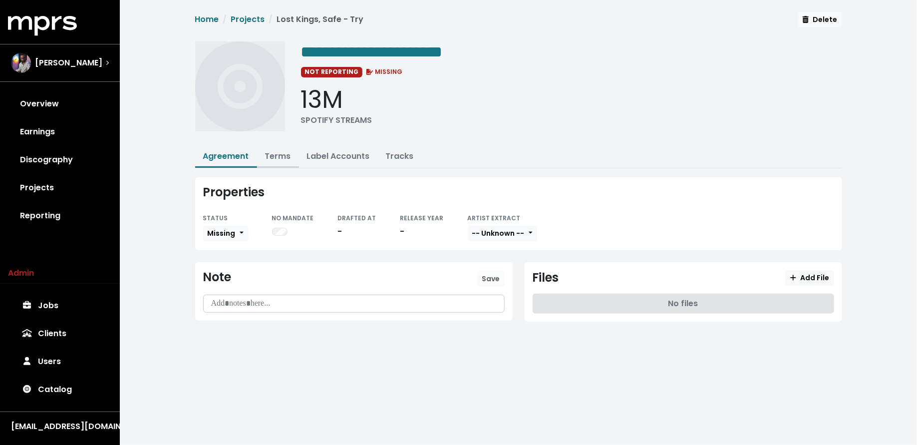
click at [269, 157] on link "Terms" at bounding box center [278, 155] width 26 height 11
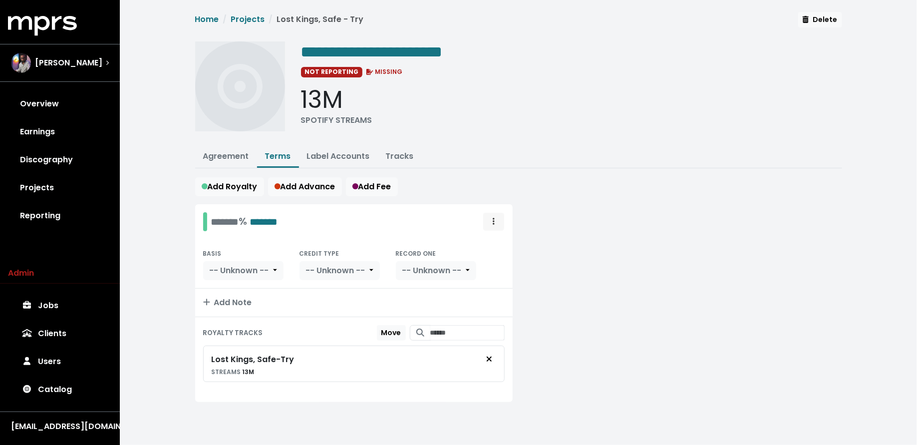
click at [487, 218] on button "Royalty administration options" at bounding box center [494, 221] width 22 height 19
click at [494, 240] on link "Move" at bounding box center [464, 244] width 79 height 16
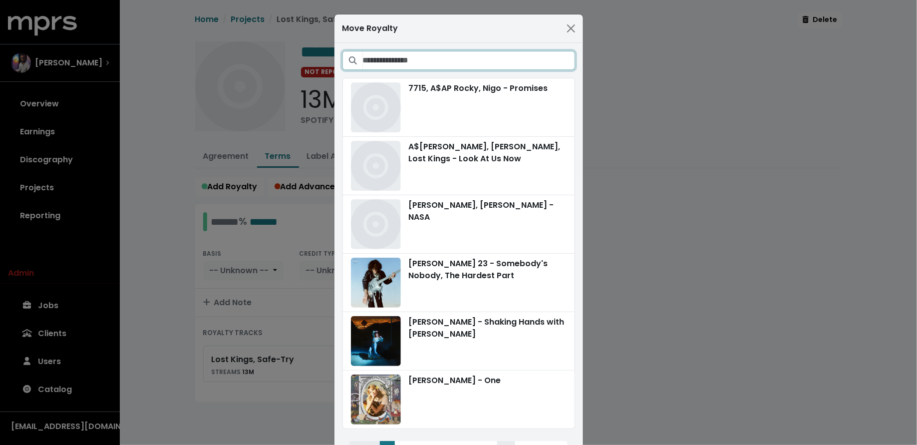
click at [461, 55] on input "Search projects" at bounding box center [469, 60] width 212 height 19
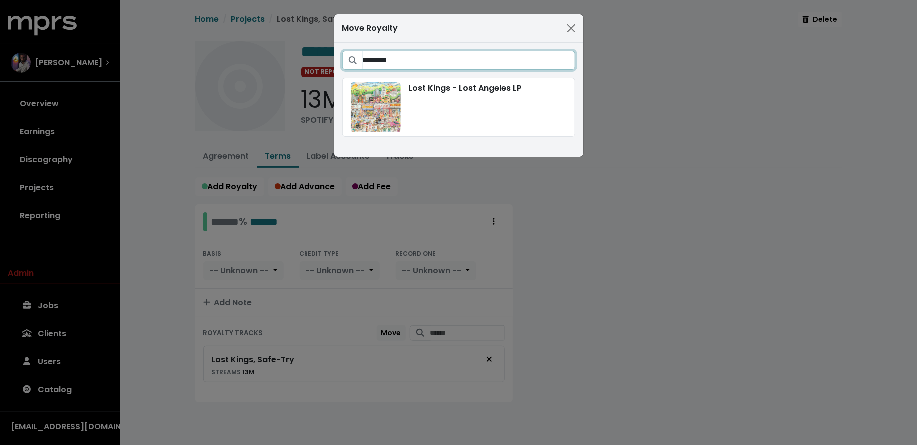
type input "********"
click at [432, 109] on div "Lost Kings - Lost Angeles LP" at bounding box center [459, 107] width 216 height 50
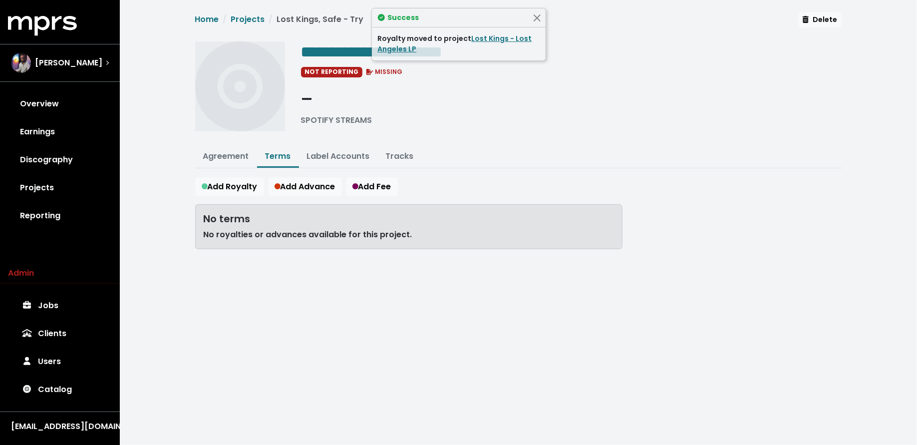
click at [828, 27] on div "Home Projects Lost Kings, Safe - Try Delete" at bounding box center [518, 22] width 647 height 21
click at [826, 19] on span "Delete" at bounding box center [820, 19] width 34 height 10
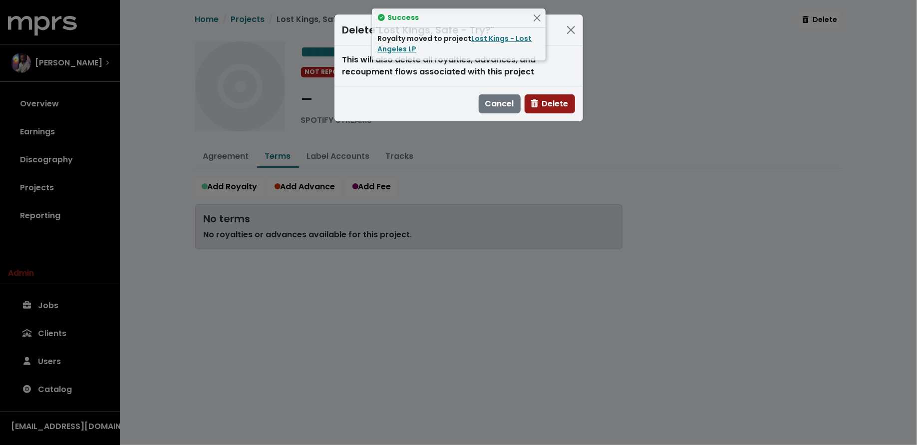
click at [546, 106] on span "Delete" at bounding box center [549, 103] width 37 height 11
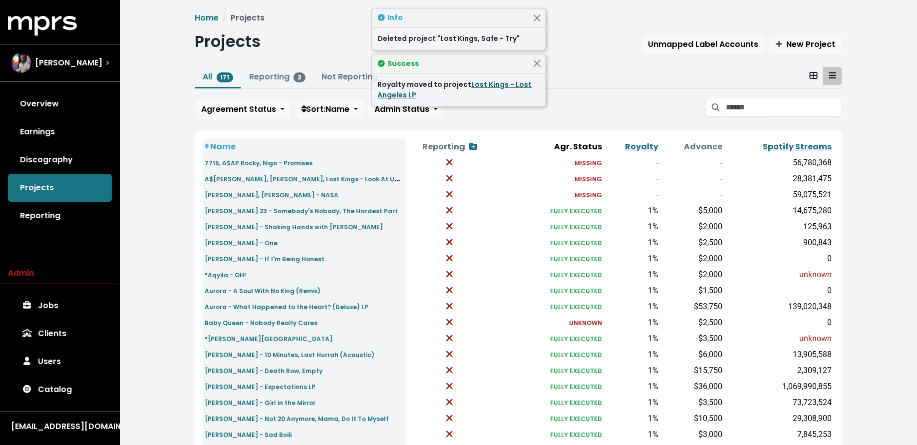
click at [493, 85] on link "Lost Kings - Lost Angeles LP" at bounding box center [455, 89] width 154 height 20
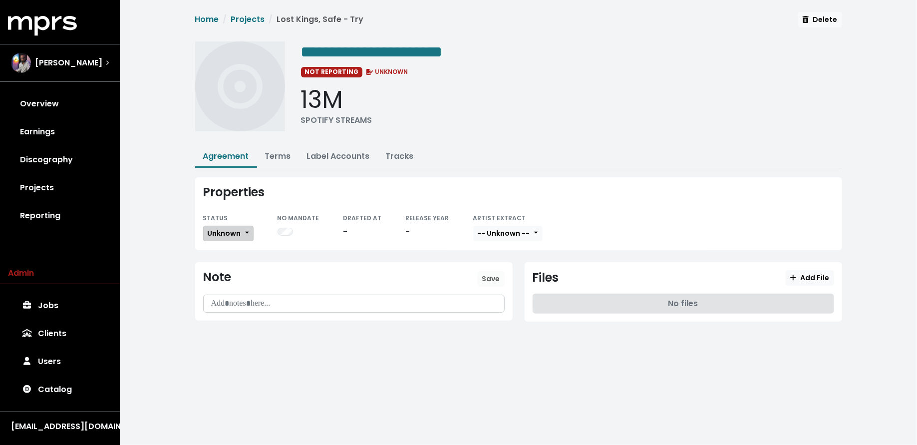
click at [244, 227] on button "Unknown" at bounding box center [228, 233] width 50 height 15
click at [239, 263] on link "Missing" at bounding box center [251, 270] width 94 height 16
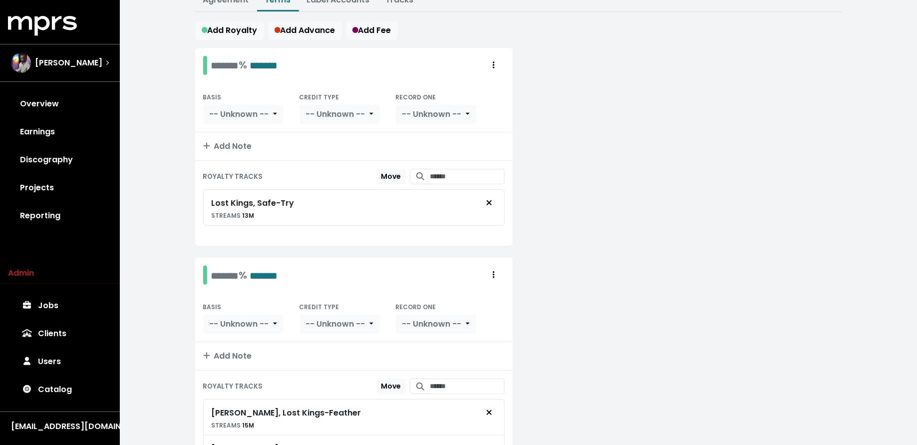
scroll to position [159, 0]
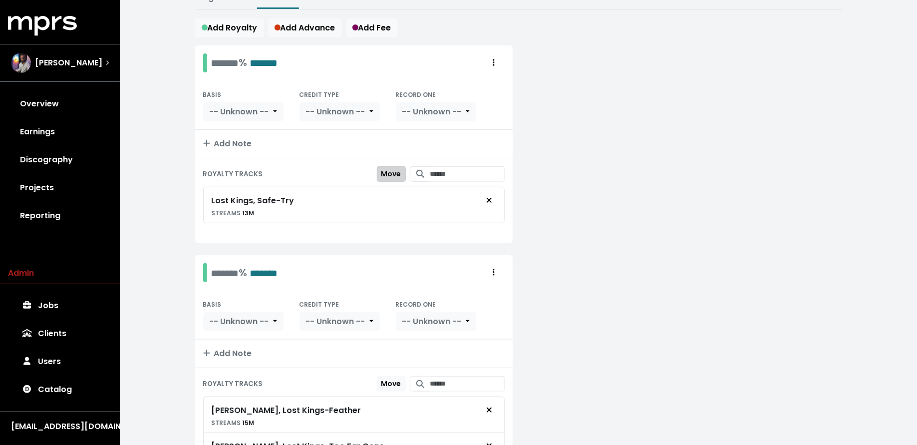
click at [381, 169] on span "Move" at bounding box center [391, 174] width 20 height 10
click at [372, 376] on button "Move Here" at bounding box center [381, 383] width 47 height 15
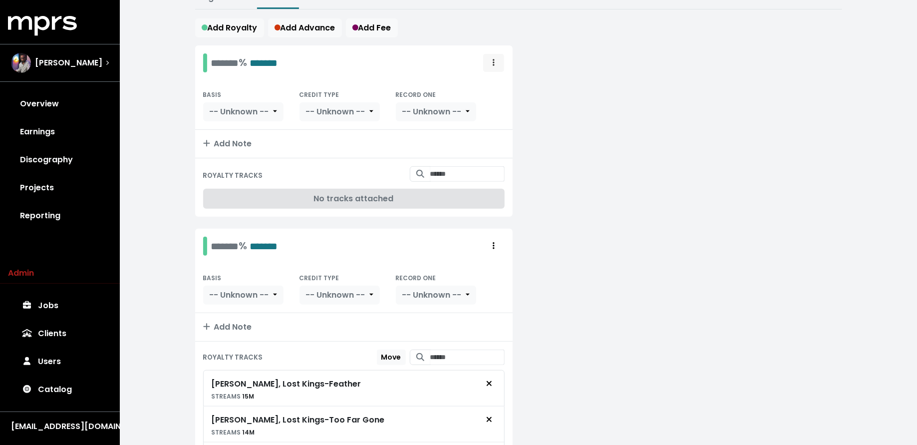
click at [488, 59] on button "Royalty administration options" at bounding box center [494, 62] width 22 height 19
click at [485, 93] on link "Delete" at bounding box center [464, 101] width 79 height 16
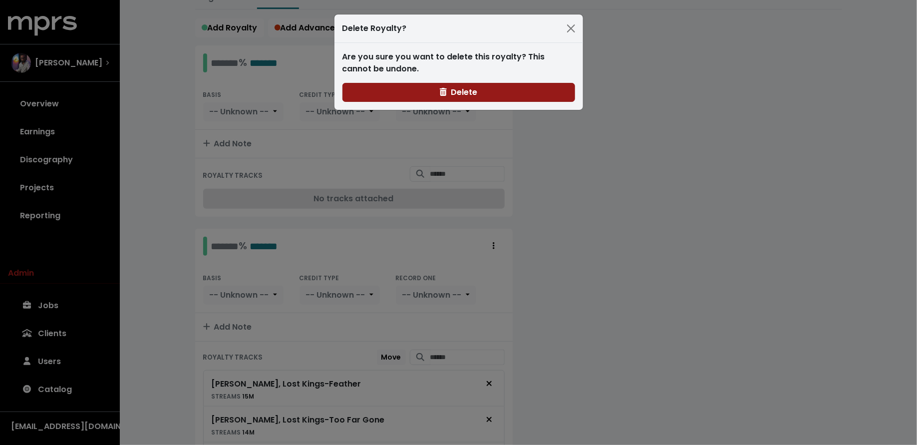
click at [421, 91] on button "Delete" at bounding box center [458, 92] width 233 height 19
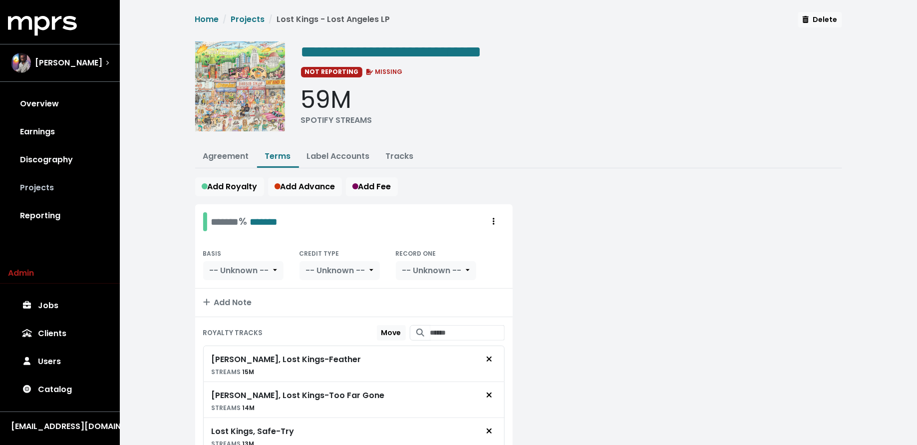
click at [72, 193] on link "Projects" at bounding box center [60, 188] width 104 height 28
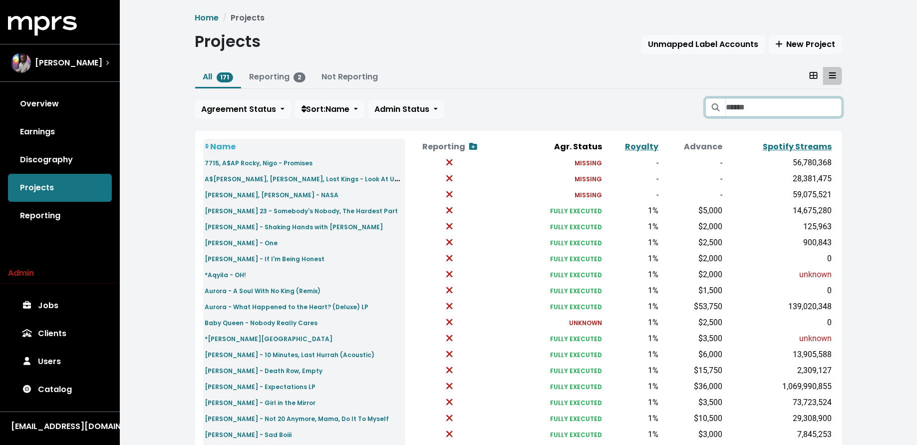
click at [727, 103] on input "Search projects" at bounding box center [784, 107] width 116 height 19
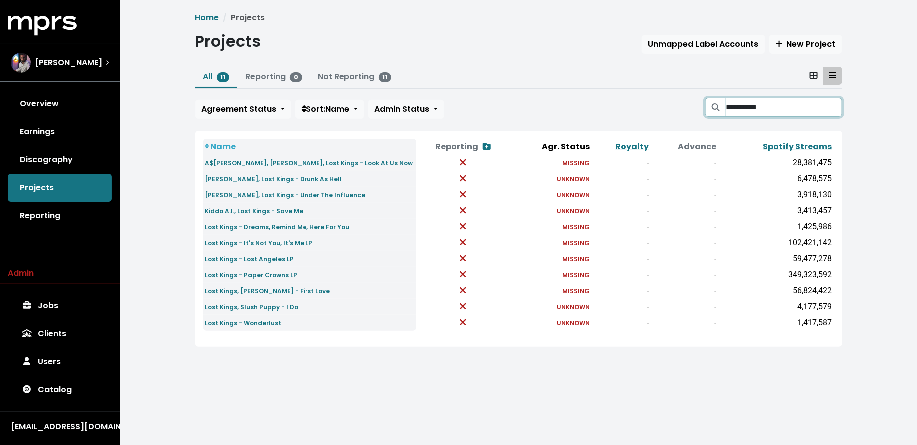
type input "**********"
click at [833, 101] on input "**********" at bounding box center [784, 107] width 116 height 19
click at [833, 108] on input "**********" at bounding box center [784, 107] width 116 height 19
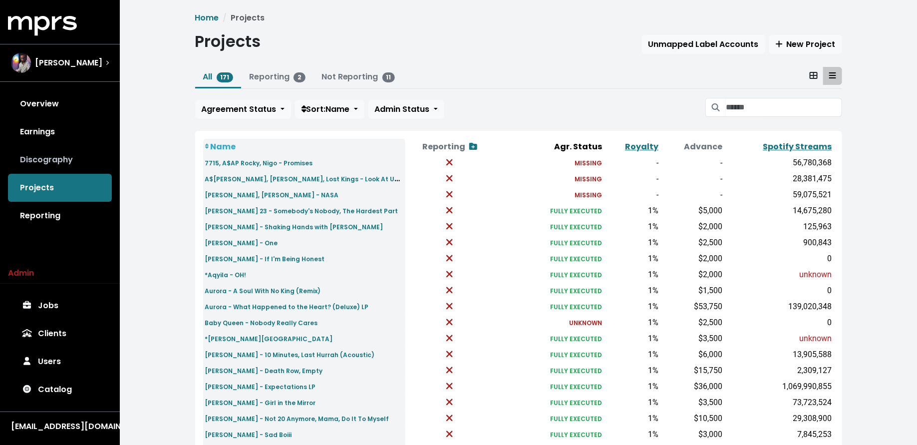
click at [65, 163] on link "Discography" at bounding box center [60, 160] width 104 height 28
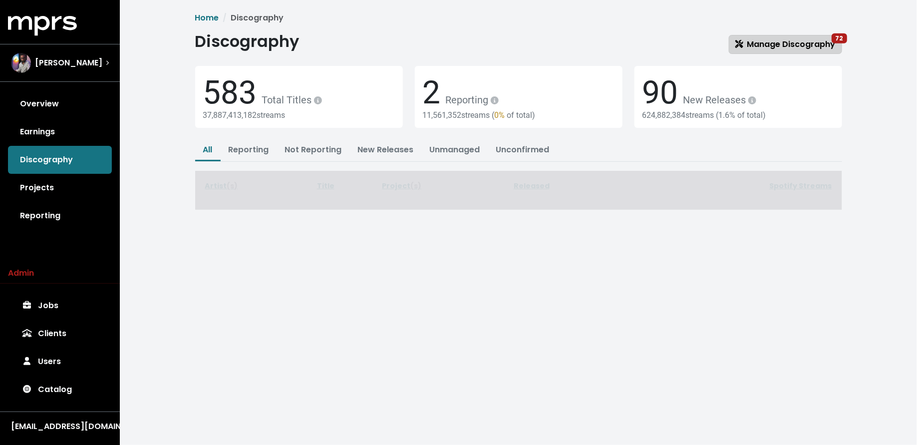
click at [793, 40] on span "Manage Discography 72" at bounding box center [785, 43] width 100 height 11
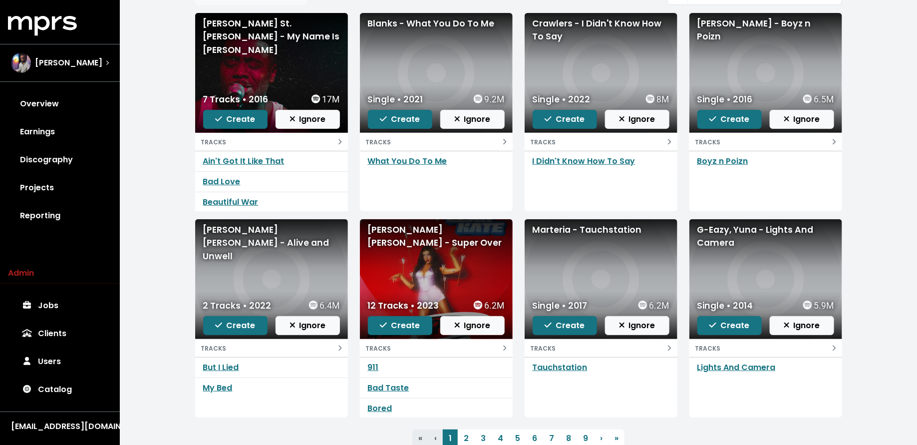
scroll to position [15, 0]
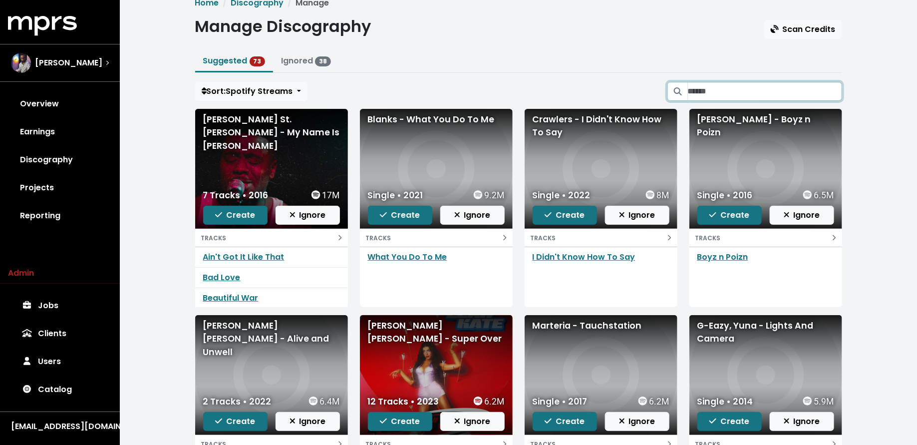
click at [763, 89] on input "Search suggested projects" at bounding box center [765, 91] width 154 height 19
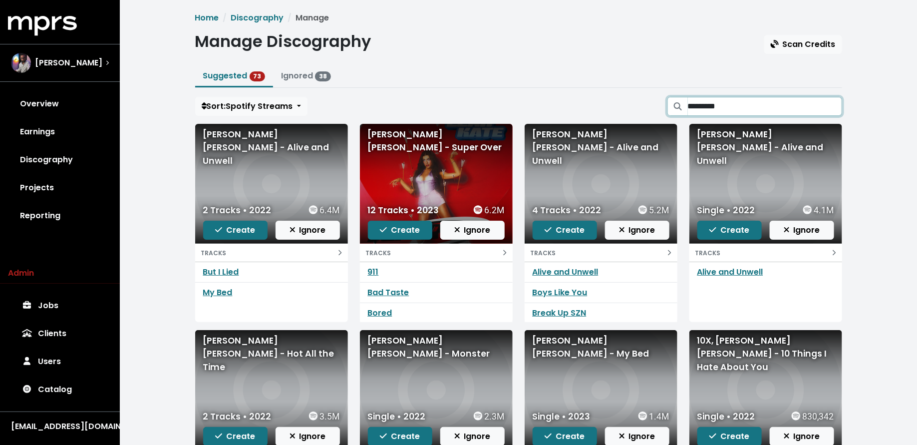
type input "*********"
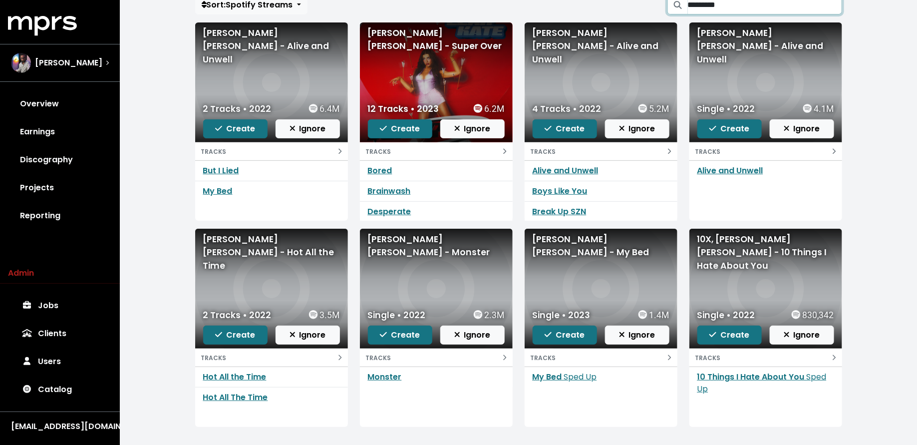
scroll to position [101, 0]
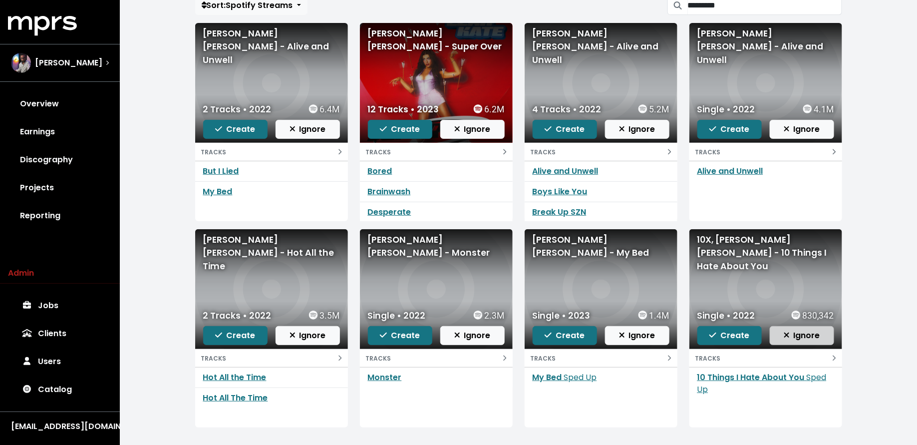
click at [801, 334] on span "Ignore" at bounding box center [802, 334] width 36 height 11
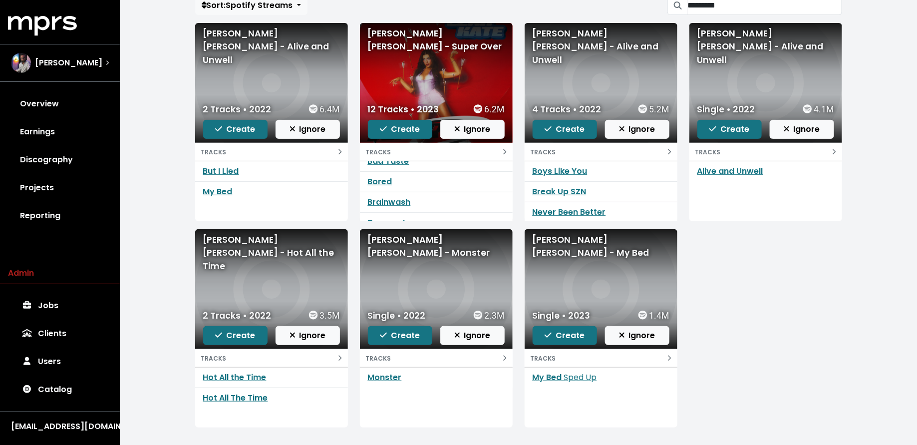
scroll to position [41, 0]
click at [637, 335] on span "Ignore" at bounding box center [637, 334] width 36 height 11
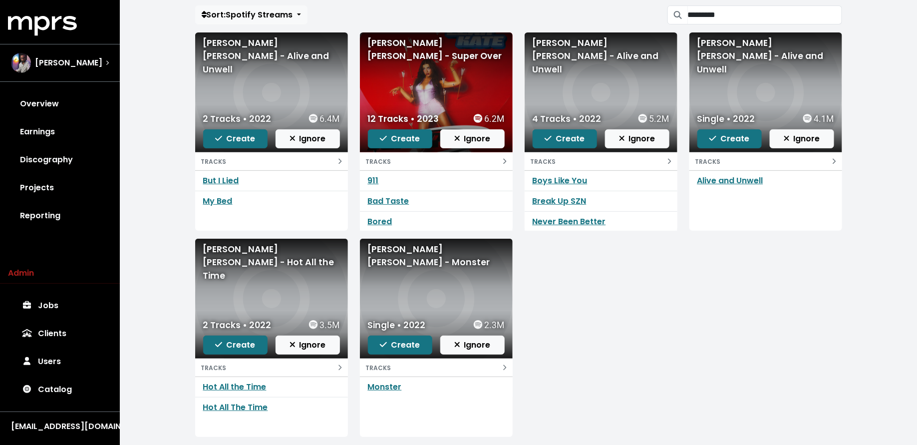
scroll to position [0, 0]
click at [403, 343] on span "Create" at bounding box center [400, 344] width 40 height 11
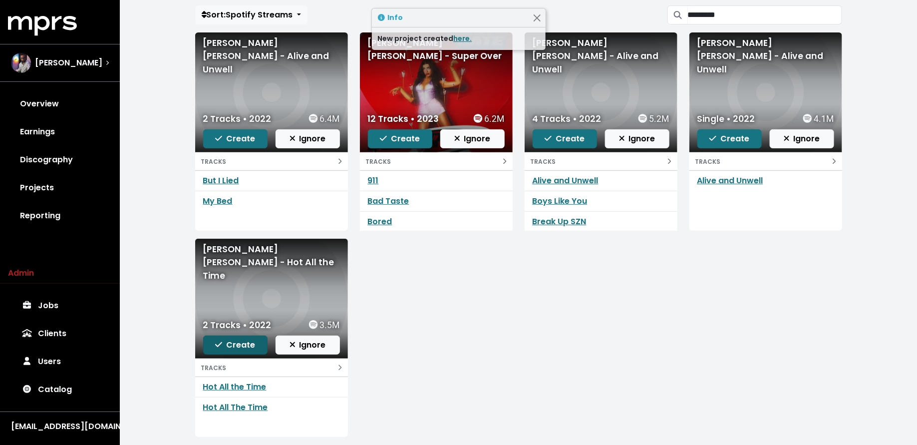
click at [249, 346] on span "Create" at bounding box center [235, 344] width 40 height 11
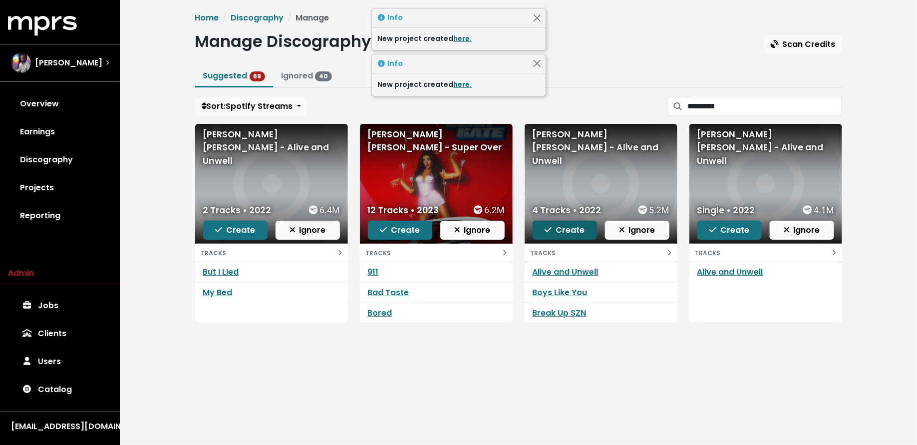
click at [564, 229] on span "Create" at bounding box center [565, 229] width 40 height 11
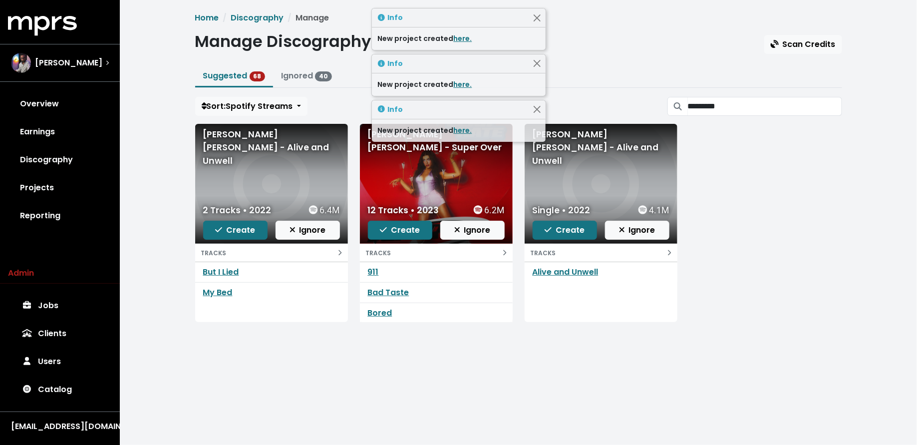
click at [564, 229] on span "Create" at bounding box center [565, 229] width 40 height 11
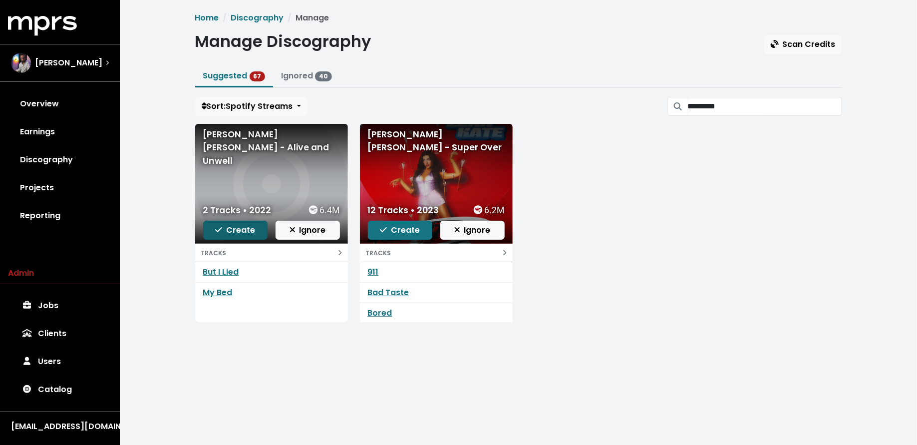
click at [232, 230] on span "Create" at bounding box center [235, 229] width 40 height 11
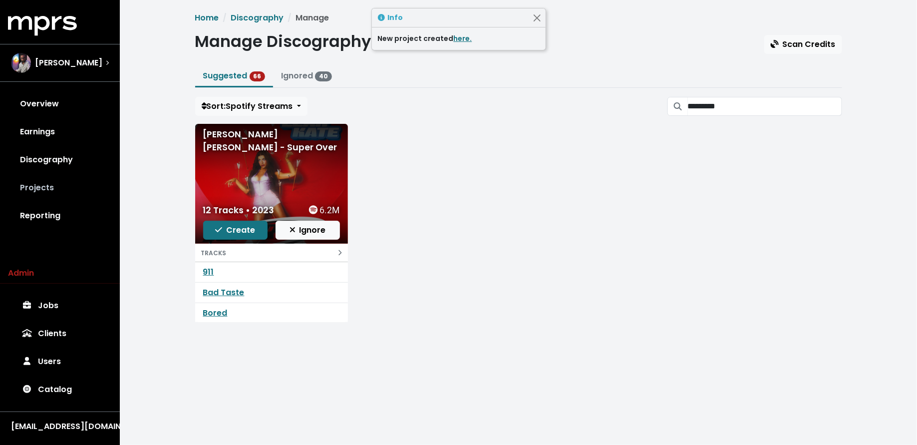
click at [48, 178] on link "Projects" at bounding box center [60, 188] width 104 height 28
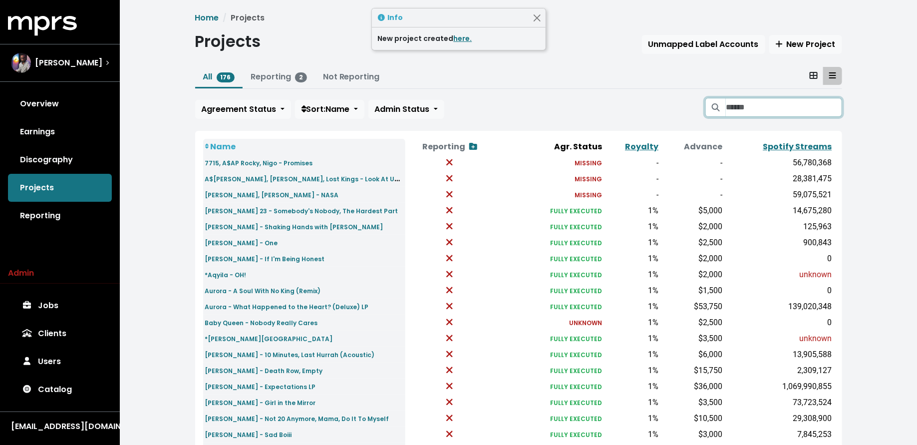
drag, startPoint x: 778, startPoint y: 101, endPoint x: 768, endPoint y: 90, distance: 14.1
click at [778, 101] on input "Search projects" at bounding box center [784, 107] width 116 height 19
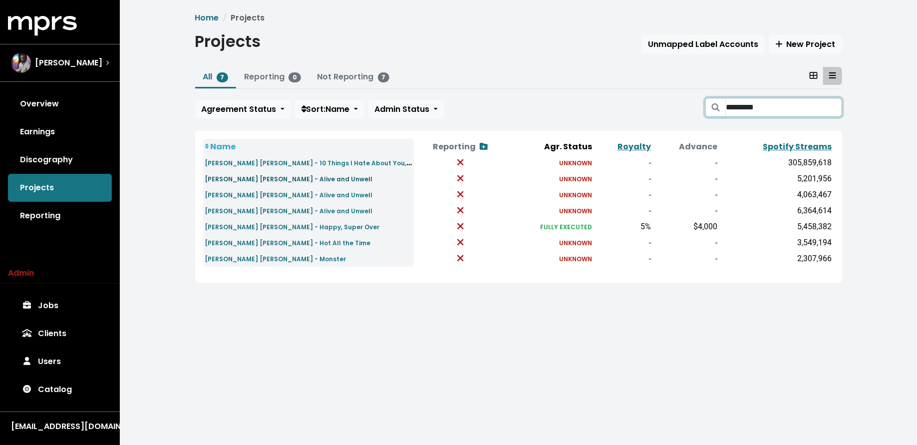
type input "*********"
click at [276, 179] on small "Leah Kate - Alive and Unwell" at bounding box center [289, 179] width 168 height 8
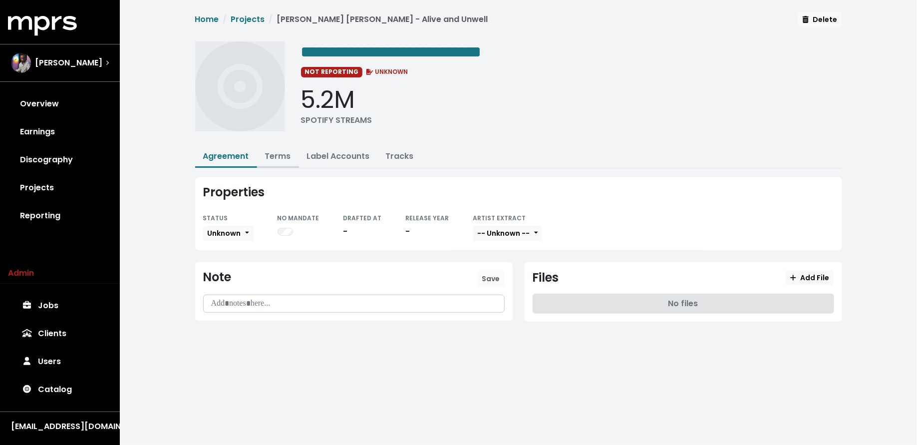
click at [275, 157] on link "Terms" at bounding box center [278, 155] width 26 height 11
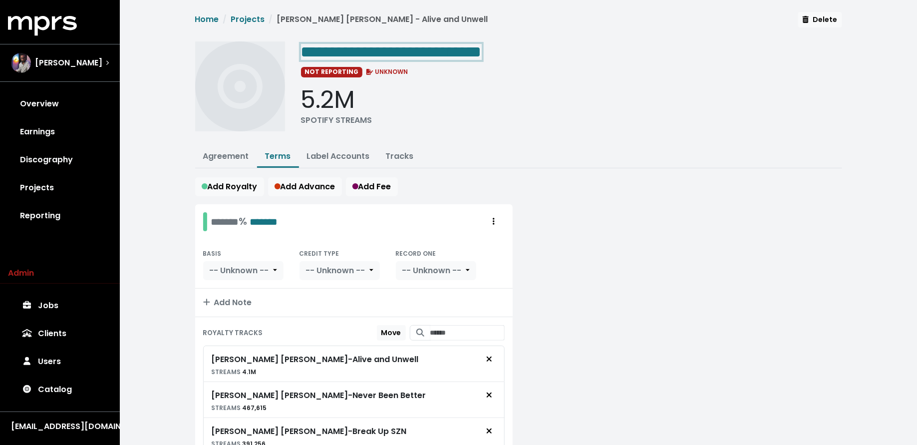
click at [534, 48] on div "**********" at bounding box center [571, 51] width 541 height 20
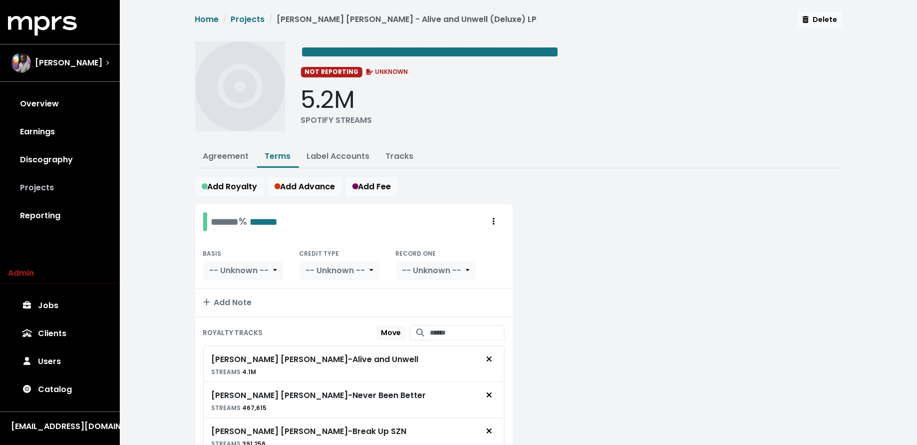
click at [68, 191] on link "Projects" at bounding box center [60, 188] width 104 height 28
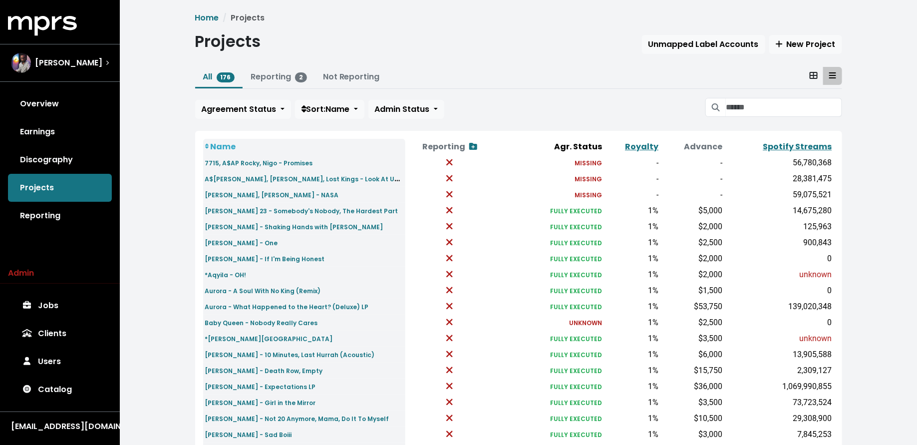
click at [811, 96] on div "All 176 Reporting 2 Not Reporting Agreement Status Sort: Name Admin Status" at bounding box center [518, 95] width 647 height 56
click at [804, 102] on input "Search projects" at bounding box center [784, 107] width 116 height 19
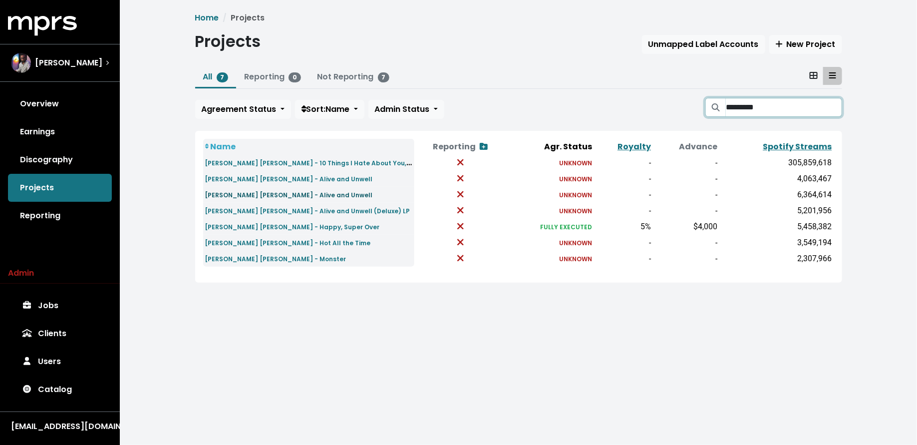
type input "*********"
click at [273, 193] on small "Leah Kate - Alive and Unwell" at bounding box center [289, 195] width 168 height 8
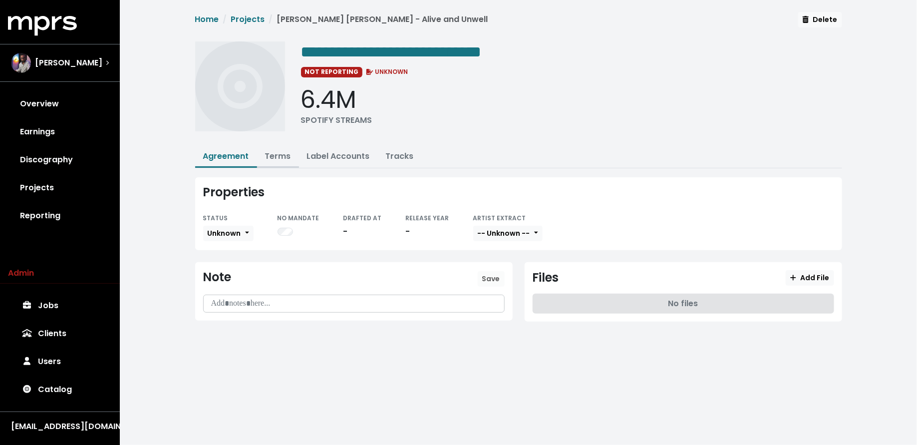
click at [276, 156] on link "Terms" at bounding box center [278, 155] width 26 height 11
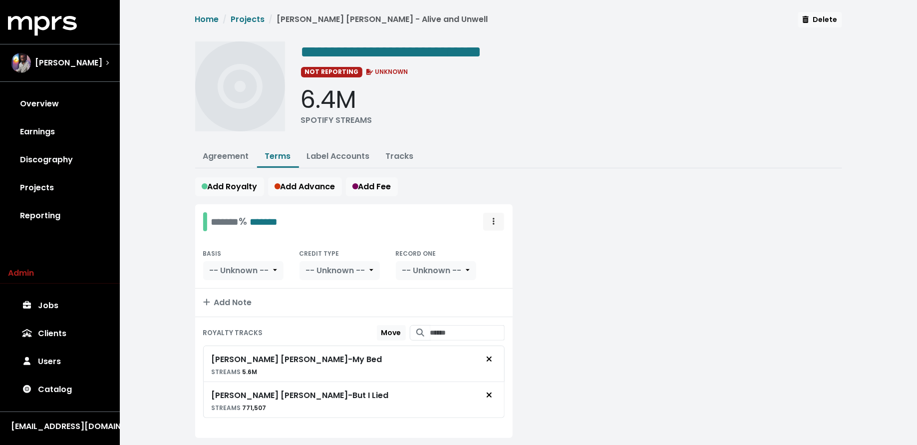
click at [496, 219] on span "Royalty administration options" at bounding box center [493, 222] width 9 height 12
click at [481, 244] on link "Move" at bounding box center [464, 244] width 79 height 16
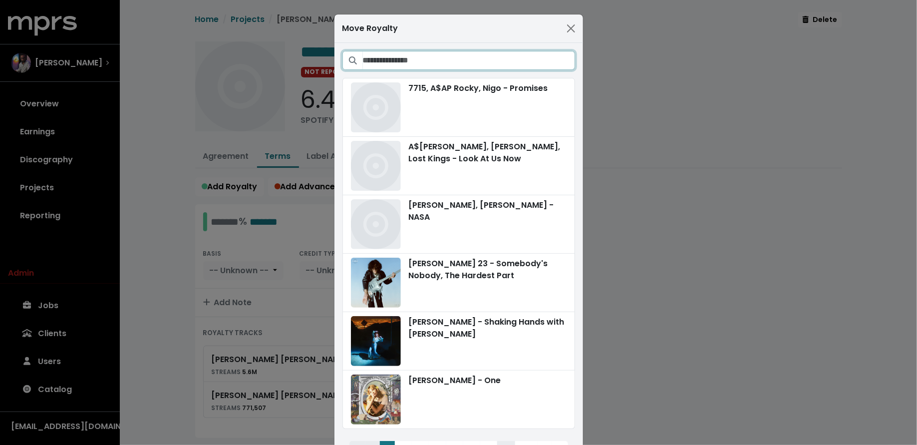
click at [478, 62] on input "Search projects" at bounding box center [469, 60] width 212 height 19
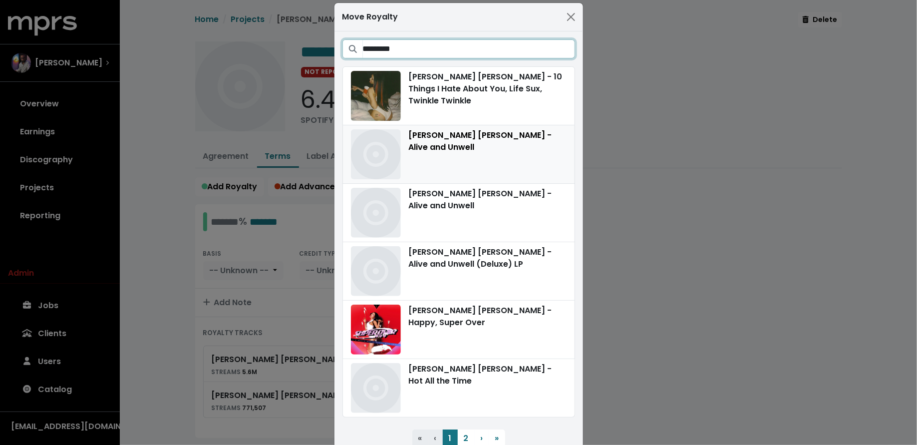
scroll to position [20, 0]
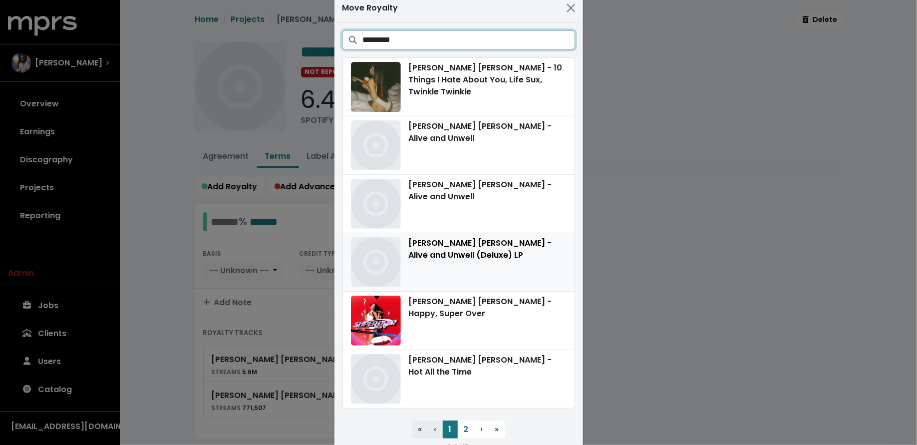
type input "*********"
click at [475, 250] on div "Leah Kate - Alive and Unwell (Deluxe) LP" at bounding box center [459, 262] width 216 height 50
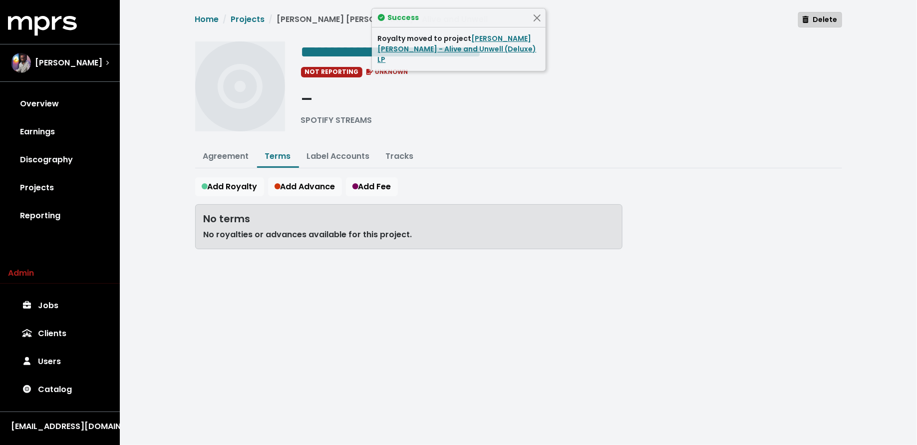
click at [825, 20] on span "Delete" at bounding box center [820, 19] width 34 height 10
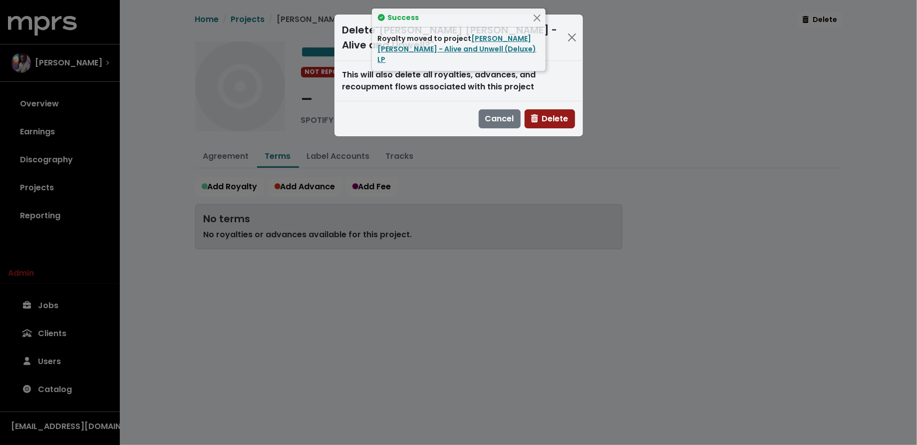
click at [544, 113] on span "Delete" at bounding box center [549, 118] width 37 height 11
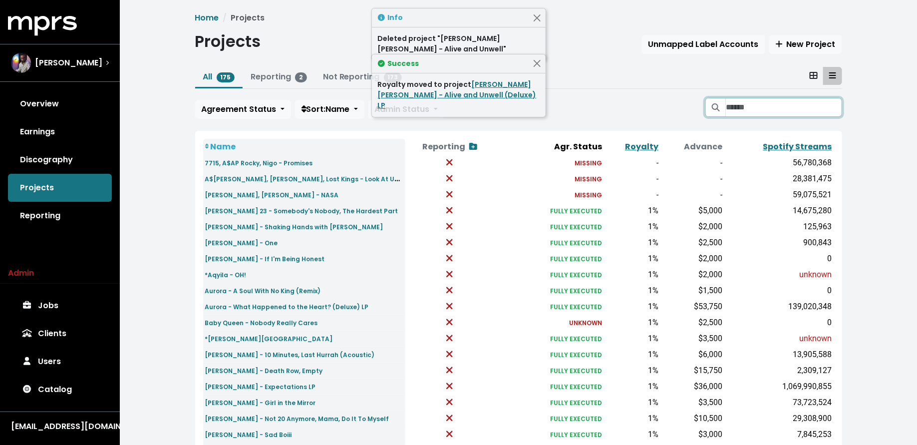
click at [758, 102] on input "Search projects" at bounding box center [784, 107] width 116 height 19
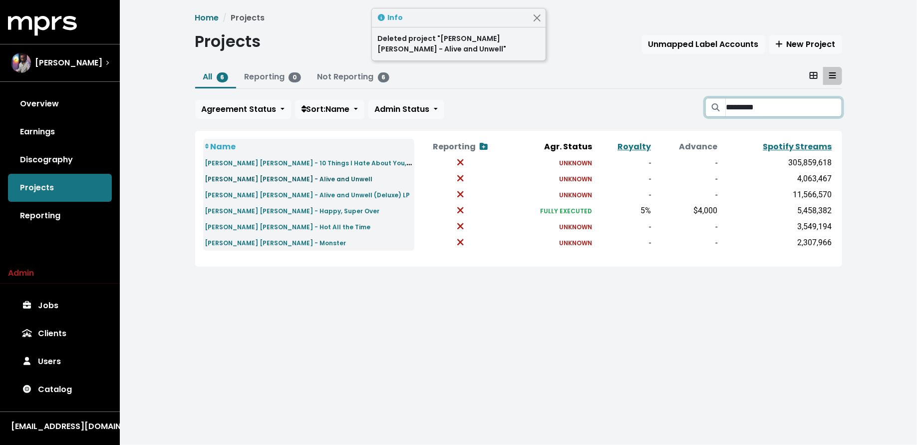
type input "*********"
click at [275, 175] on small "Leah Kate - Alive and Unwell" at bounding box center [289, 179] width 168 height 8
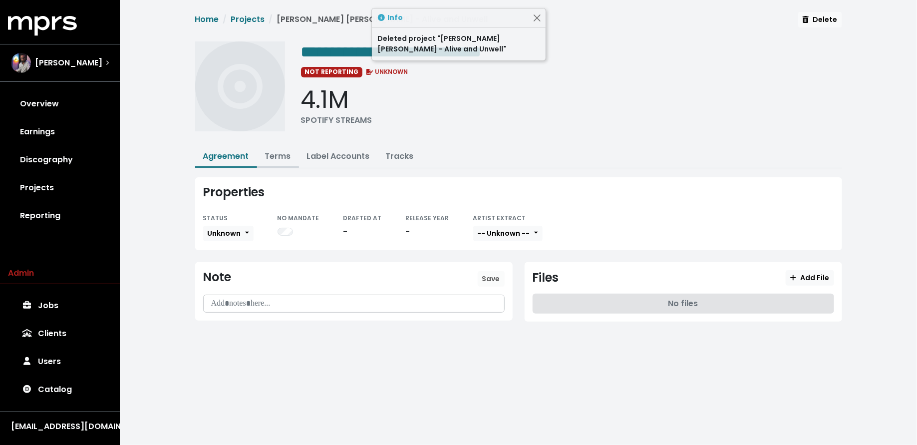
click at [284, 146] on button "Terms" at bounding box center [278, 156] width 42 height 21
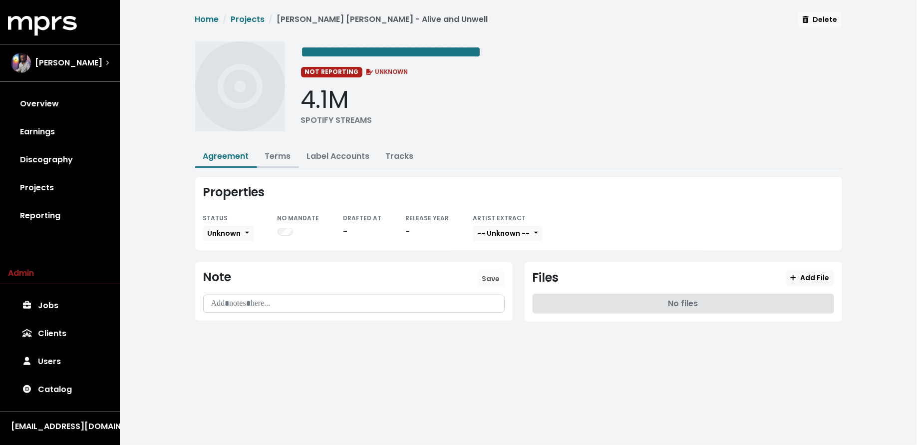
click at [280, 156] on link "Terms" at bounding box center [278, 155] width 26 height 11
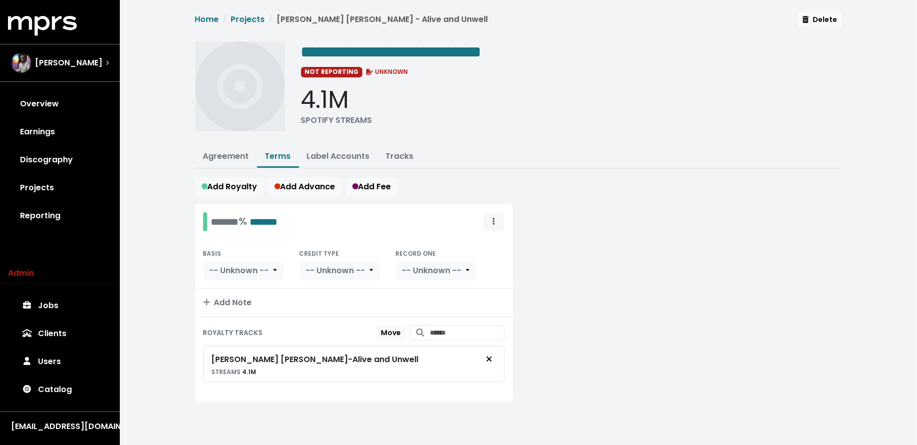
click at [496, 217] on span "Royalty administration options" at bounding box center [493, 222] width 9 height 12
click at [483, 242] on link "Move" at bounding box center [464, 244] width 79 height 16
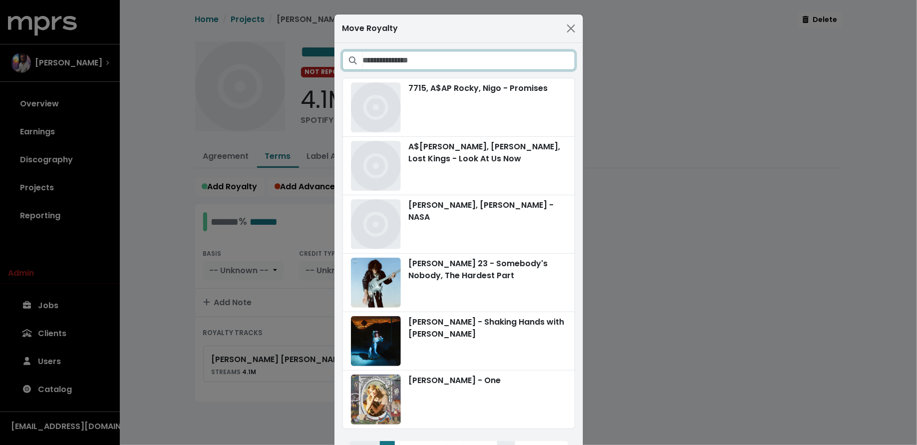
click at [516, 54] on input "Search projects" at bounding box center [469, 60] width 212 height 19
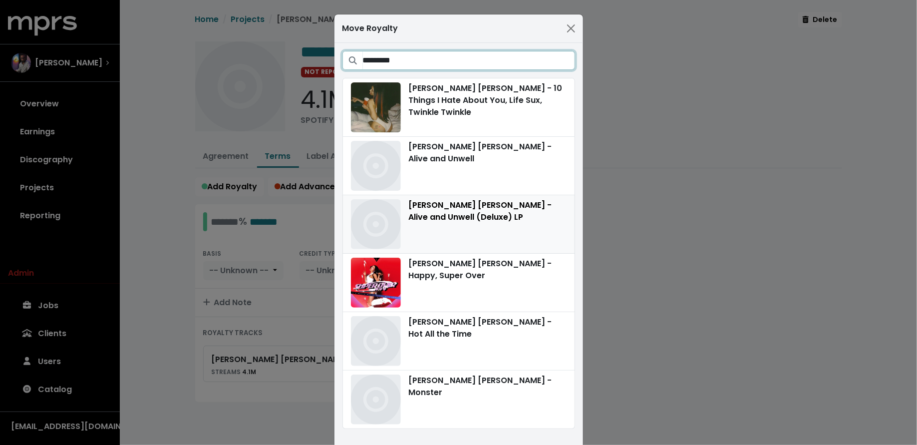
type input "*********"
click at [527, 228] on div "Leah Kate - Alive and Unwell (Deluxe) LP" at bounding box center [459, 224] width 216 height 50
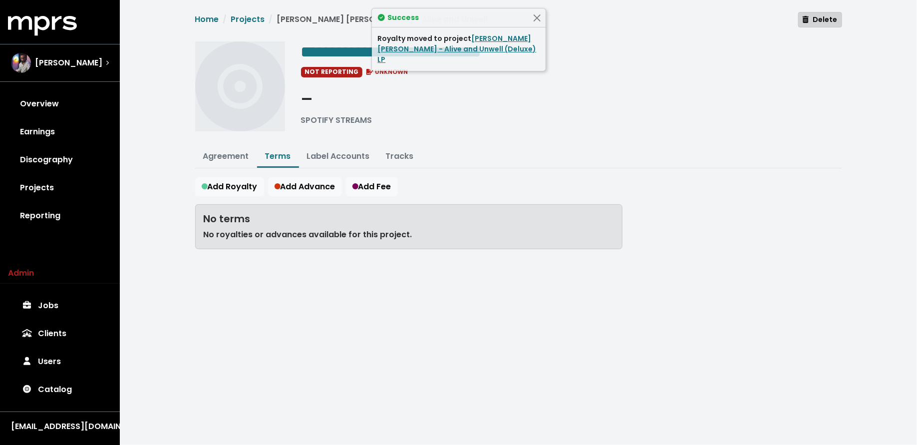
click at [820, 26] on button "Delete" at bounding box center [819, 19] width 43 height 15
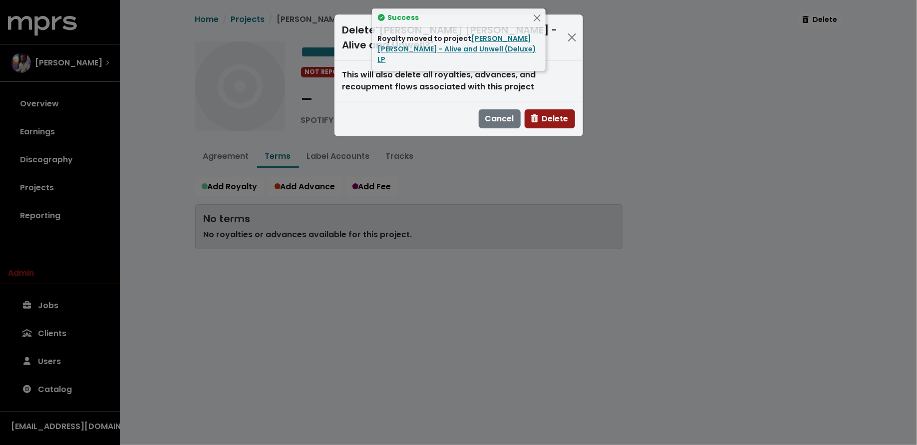
click at [537, 114] on icon "button" at bounding box center [534, 118] width 7 height 8
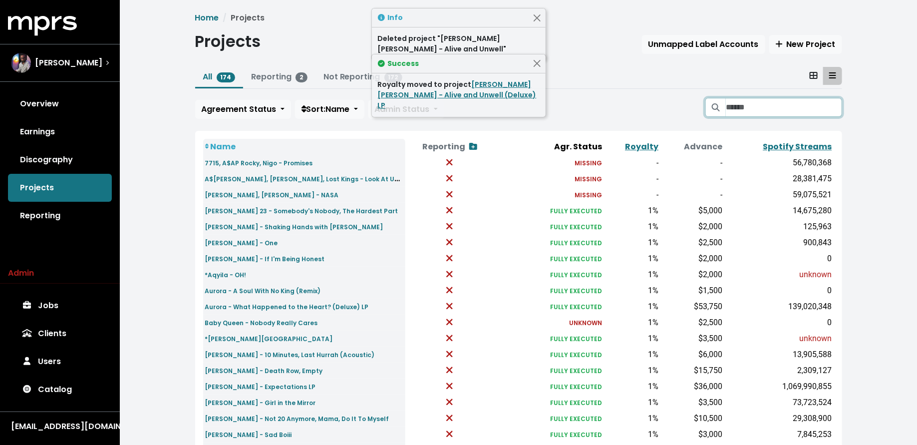
click at [748, 103] on input "Search projects" at bounding box center [784, 107] width 116 height 19
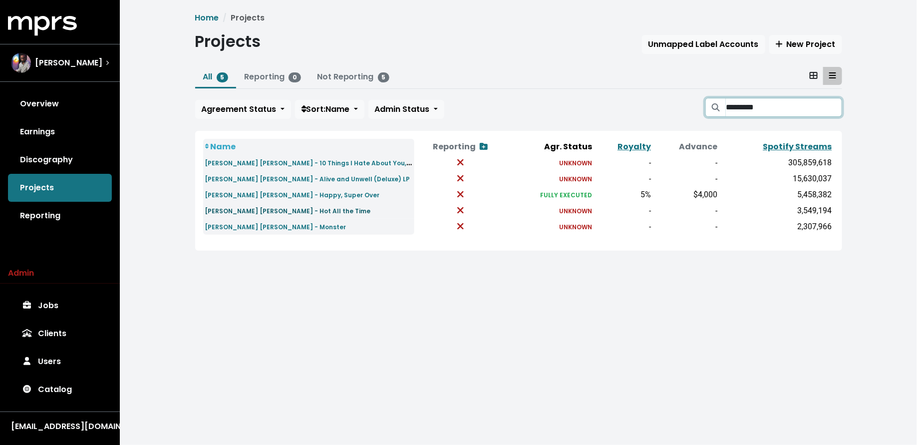
type input "*********"
click at [273, 213] on small "Leah Kate - Hot All the Time" at bounding box center [288, 211] width 166 height 8
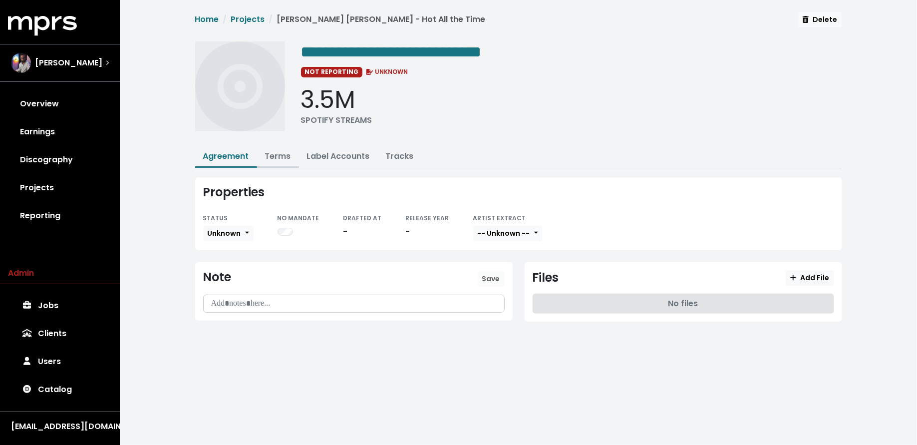
click at [274, 155] on link "Terms" at bounding box center [278, 155] width 26 height 11
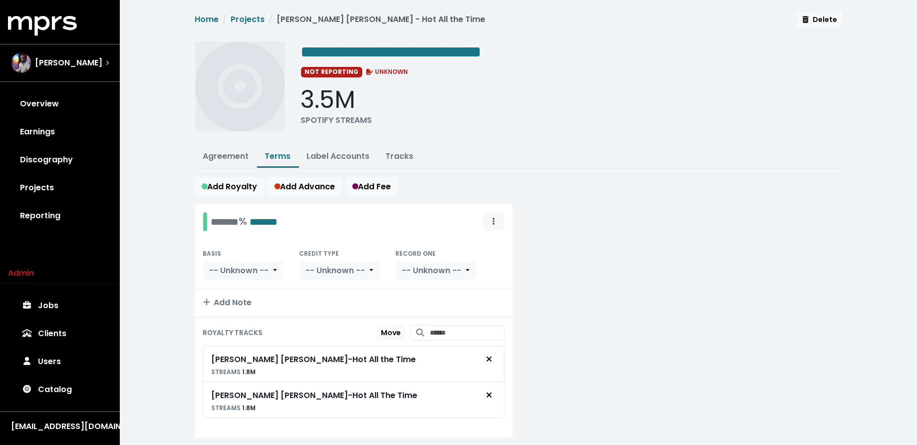
click at [494, 219] on icon "Royalty administration options" at bounding box center [494, 221] width 2 height 7
click at [486, 237] on link "Move" at bounding box center [464, 244] width 79 height 16
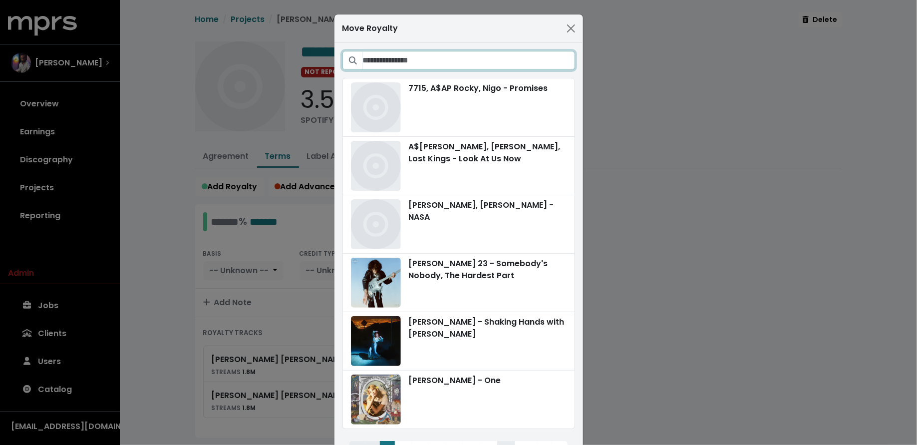
click at [516, 64] on input "Search projects" at bounding box center [469, 60] width 212 height 19
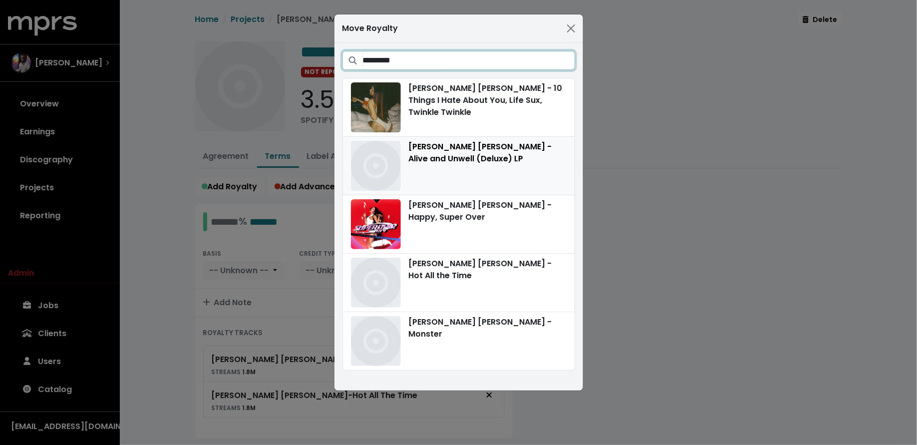
type input "*********"
click at [516, 170] on div "Leah Kate - Alive and Unwell (Deluxe) LP" at bounding box center [459, 166] width 216 height 50
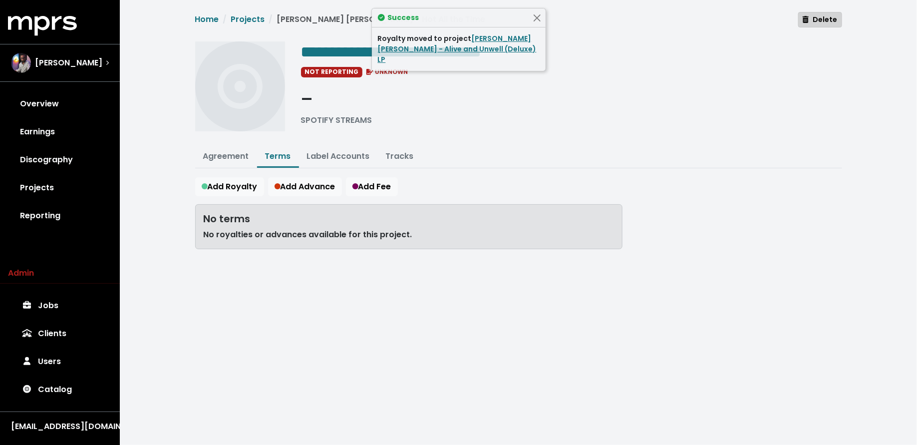
click at [820, 20] on span "Delete" at bounding box center [820, 19] width 34 height 10
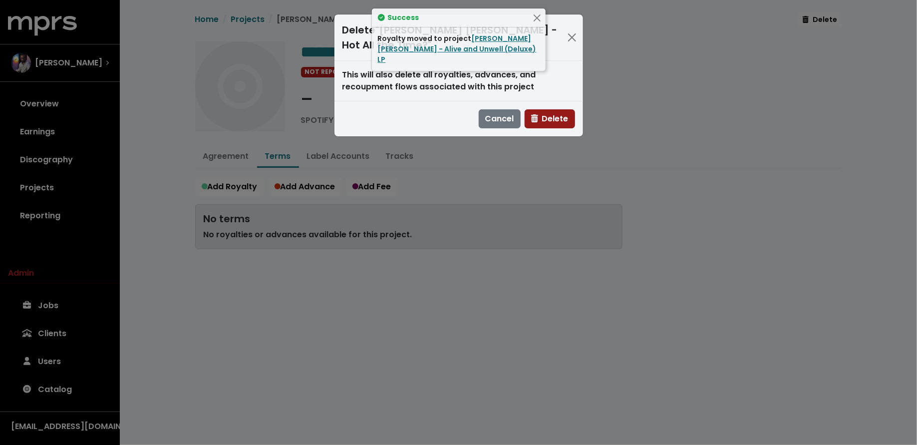
click at [557, 113] on span "Delete" at bounding box center [549, 118] width 37 height 11
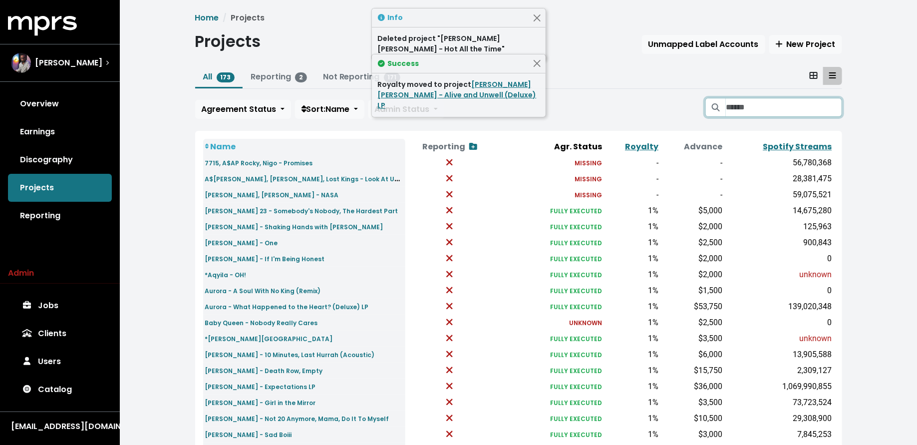
click at [727, 107] on input "Search projects" at bounding box center [784, 107] width 116 height 19
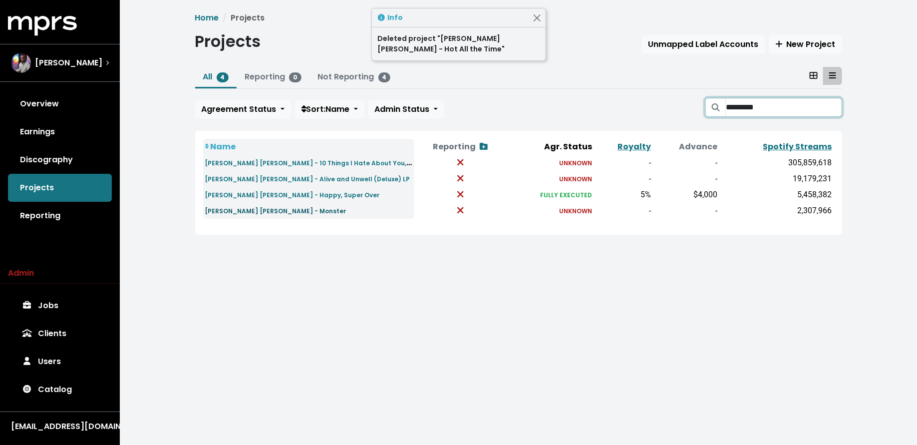
type input "*********"
click at [251, 213] on small "Leah Kate - Monster" at bounding box center [275, 211] width 141 height 8
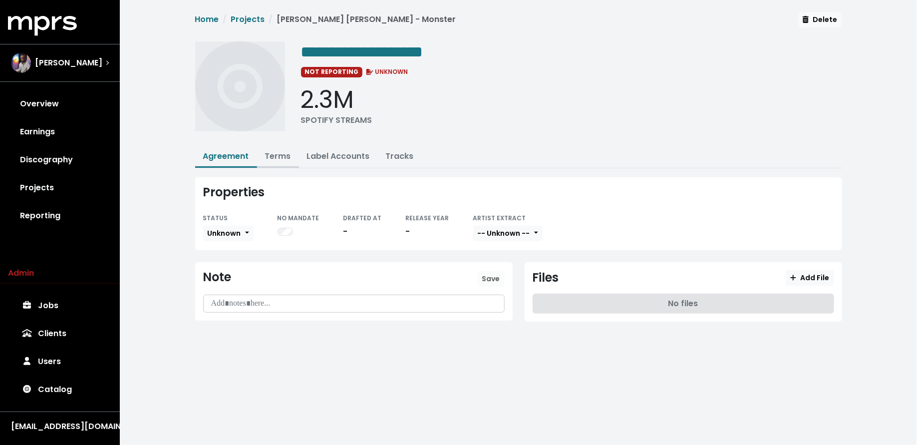
click at [283, 147] on button "Terms" at bounding box center [278, 156] width 42 height 21
click at [281, 151] on link "Terms" at bounding box center [278, 155] width 26 height 11
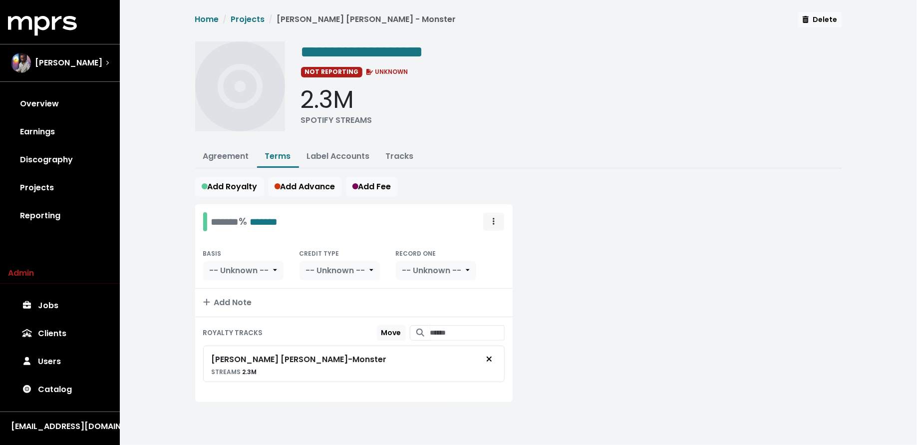
click at [494, 222] on icon "Royalty administration options" at bounding box center [494, 221] width 2 height 7
click at [478, 244] on link "Move" at bounding box center [464, 244] width 79 height 16
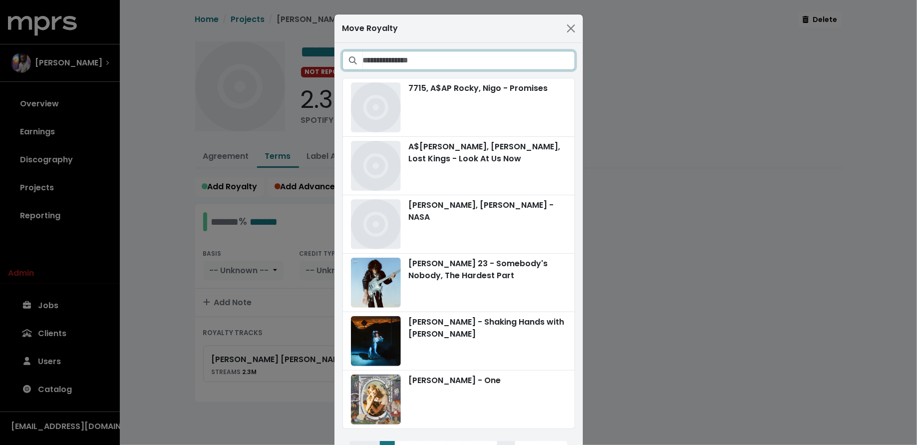
click at [509, 63] on input "Search projects" at bounding box center [469, 60] width 212 height 19
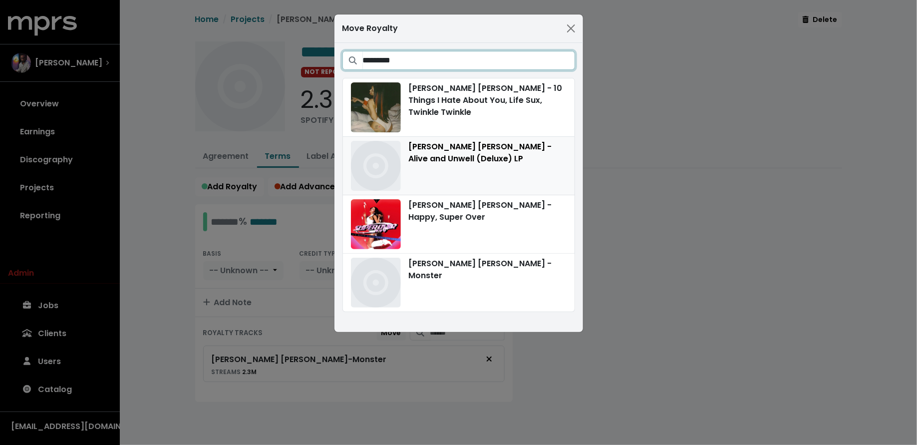
type input "*********"
click at [525, 165] on div "Leah Kate - Alive and Unwell (Deluxe) LP" at bounding box center [459, 166] width 216 height 50
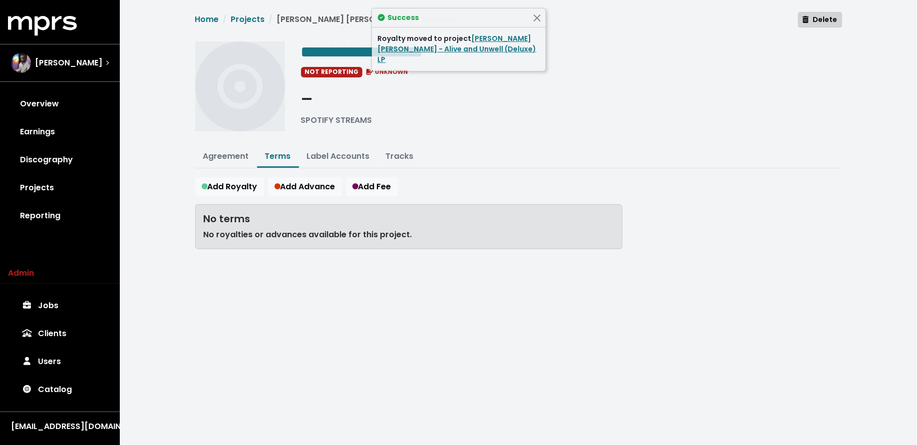
click at [827, 23] on span "Delete" at bounding box center [820, 19] width 34 height 10
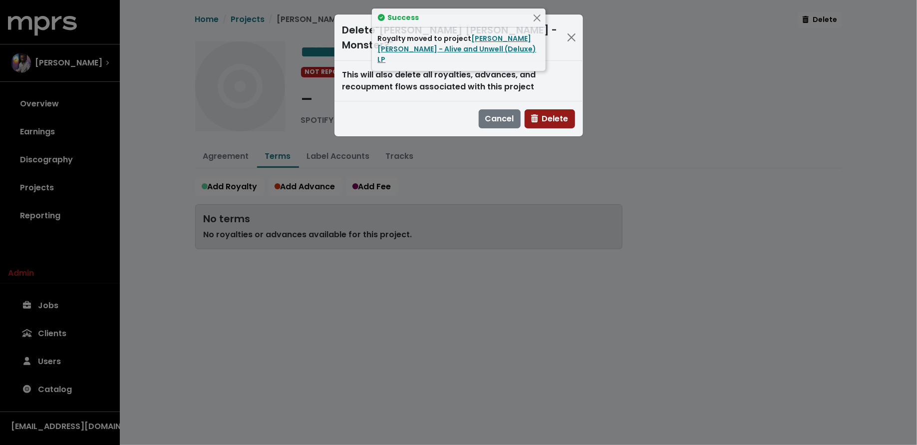
click at [559, 113] on span "Delete" at bounding box center [549, 118] width 37 height 11
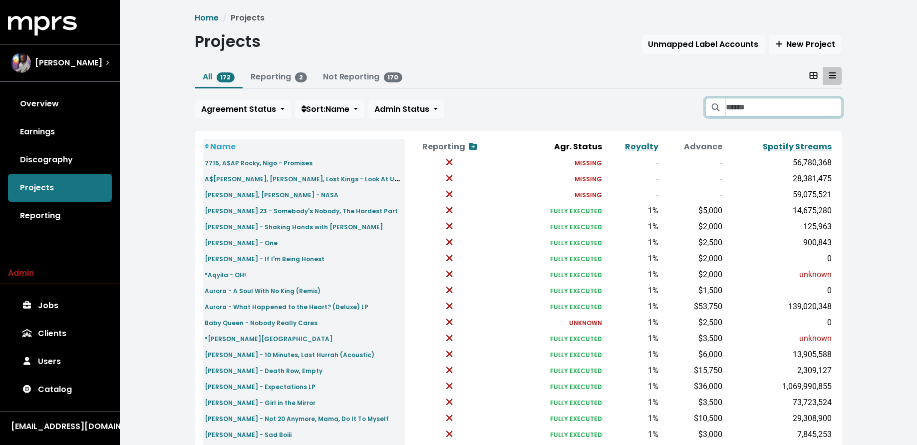
click at [755, 110] on input "Search projects" at bounding box center [784, 107] width 116 height 19
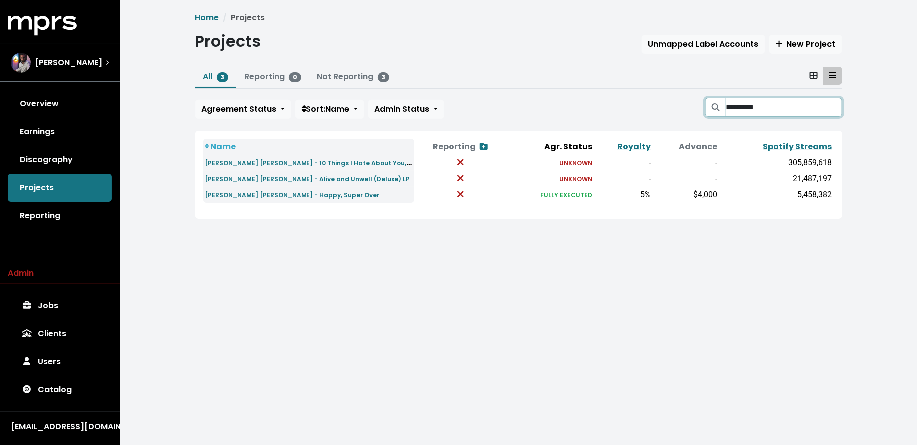
type input "*********"
click at [288, 171] on td "Leah Kate - Alive and Unwell (Deluxe) LP" at bounding box center [308, 179] width 211 height 16
click at [285, 178] on small "Leah Kate - Alive and Unwell (Deluxe) LP" at bounding box center [307, 179] width 205 height 8
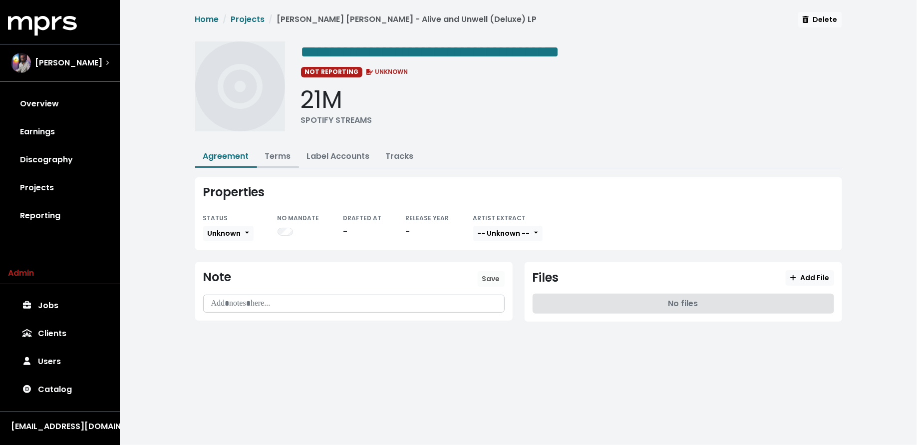
click at [276, 156] on link "Terms" at bounding box center [278, 155] width 26 height 11
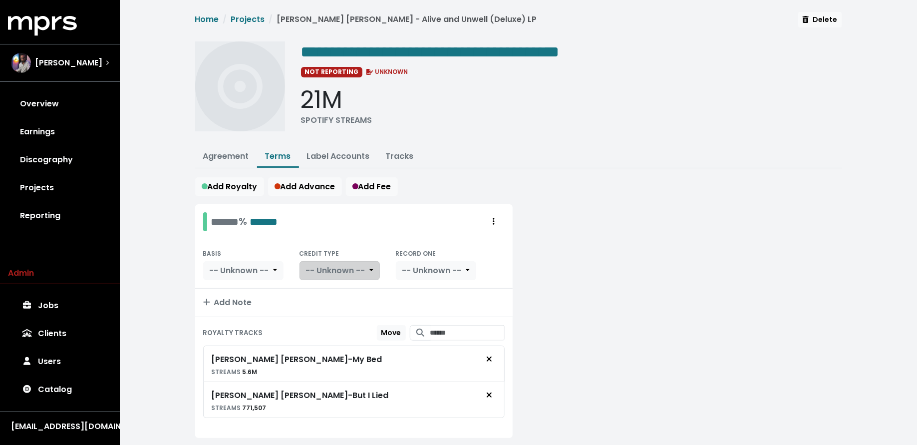
scroll to position [182, 0]
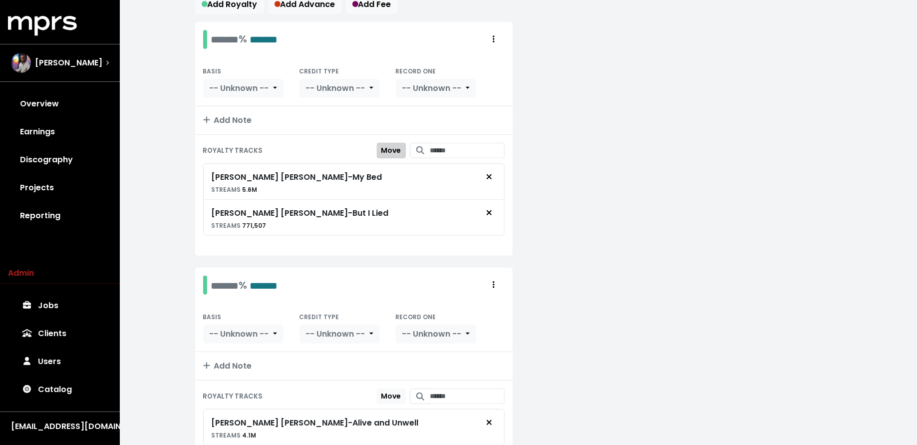
click at [381, 145] on span "Move" at bounding box center [391, 150] width 20 height 10
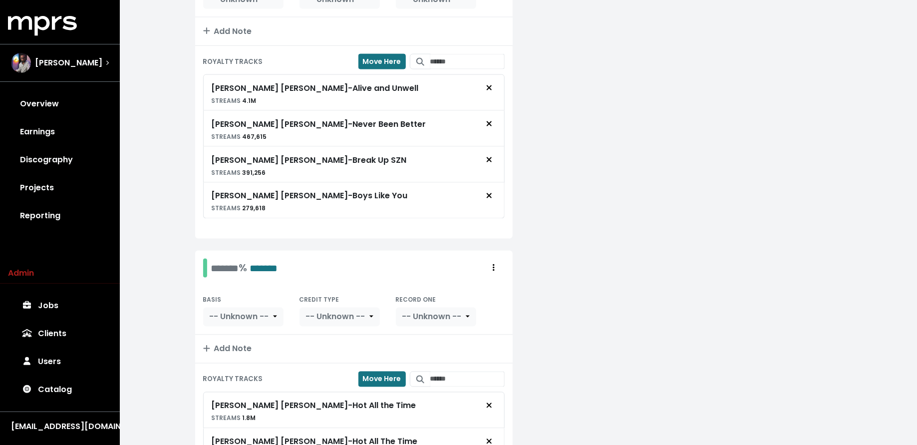
scroll to position [717, 0]
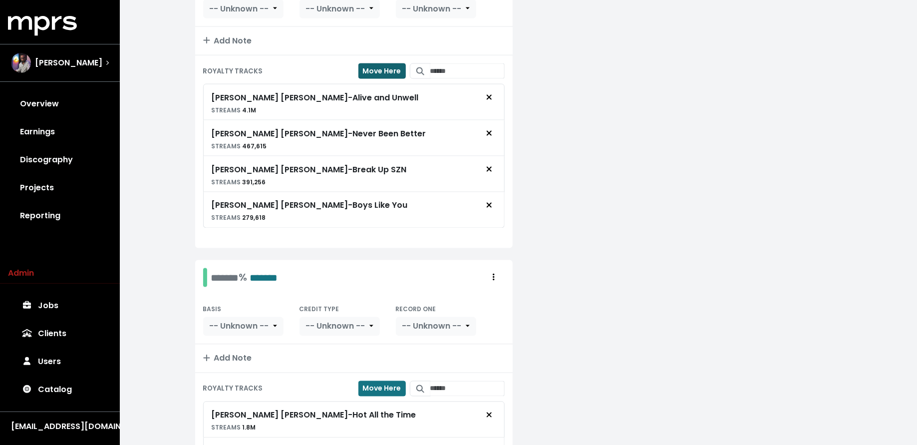
click at [369, 66] on span "Move Here" at bounding box center [382, 71] width 38 height 10
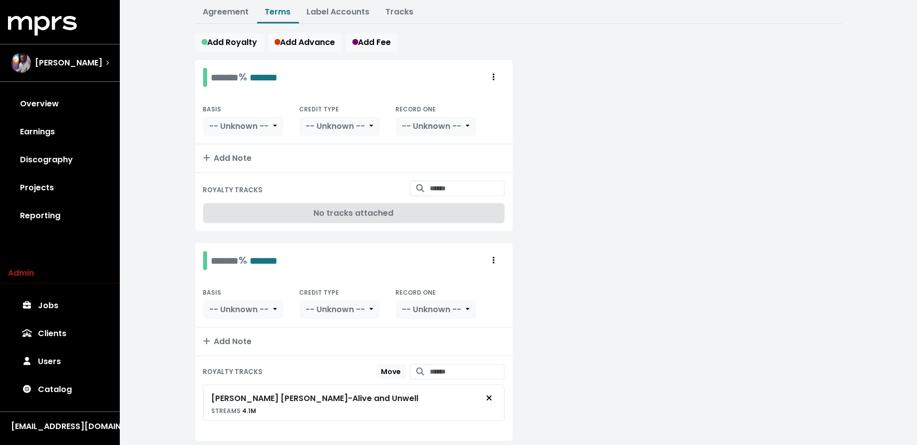
scroll to position [142, 0]
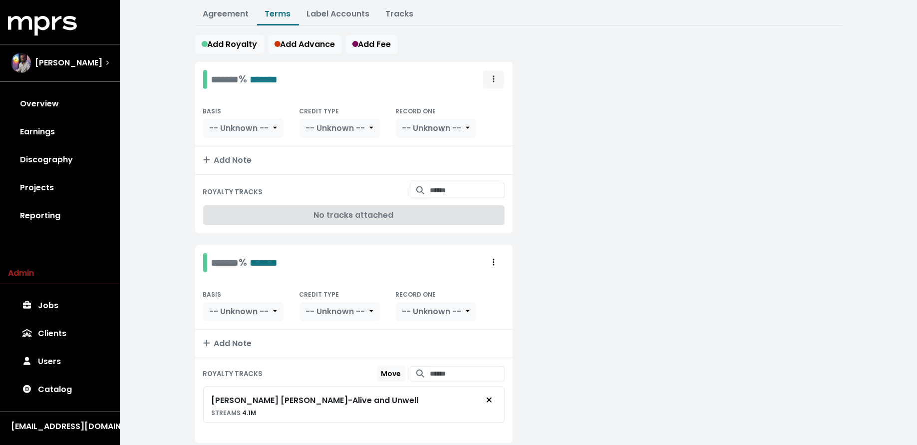
click at [491, 81] on span "Royalty administration options" at bounding box center [493, 79] width 9 height 12
click at [481, 113] on link "Delete" at bounding box center [464, 117] width 79 height 16
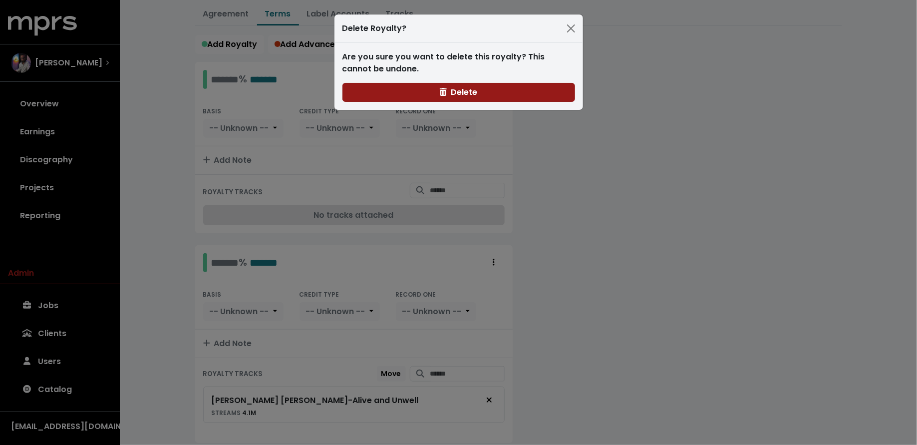
click at [497, 96] on button "Delete" at bounding box center [458, 92] width 233 height 19
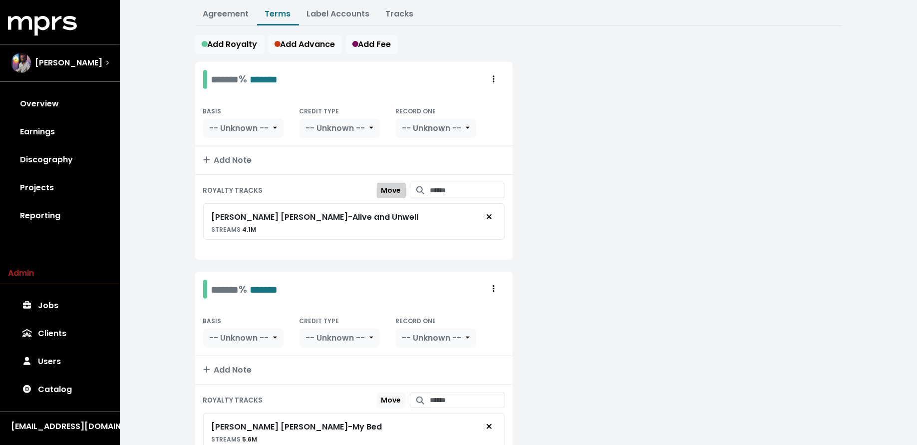
click at [389, 187] on span "Move" at bounding box center [391, 190] width 20 height 10
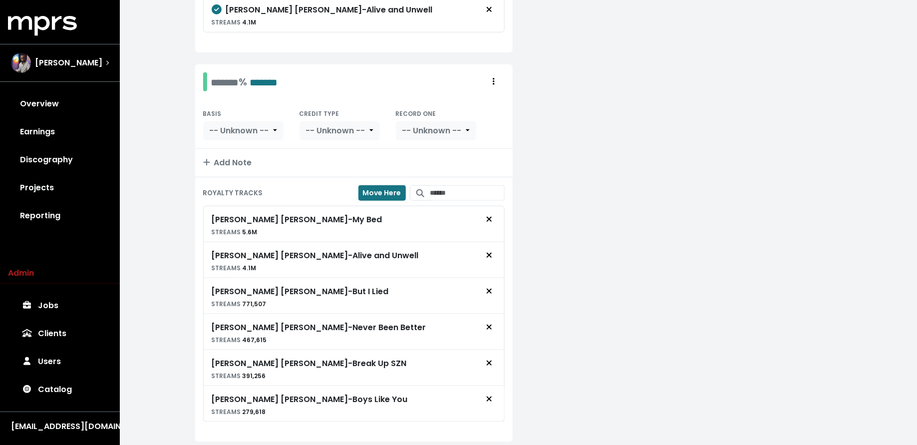
scroll to position [370, 0]
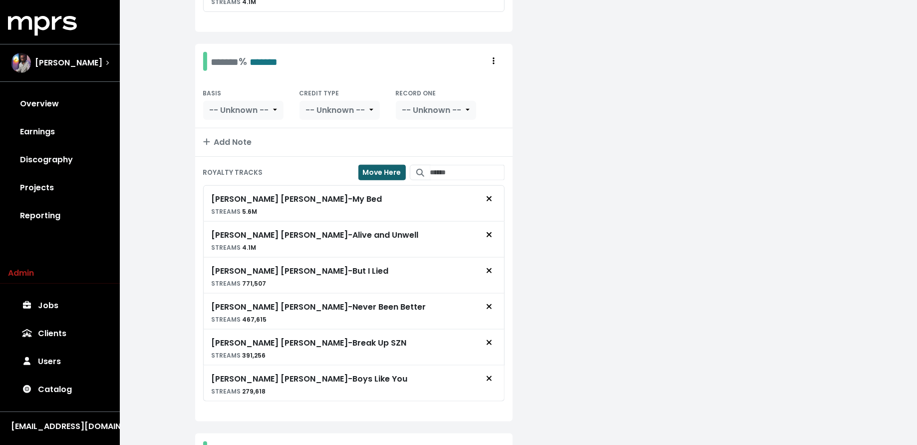
click at [383, 167] on span "Move Here" at bounding box center [382, 172] width 38 height 10
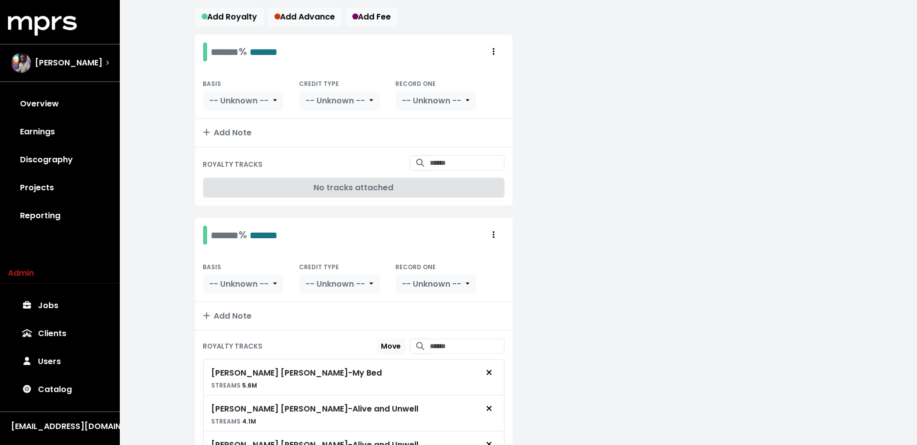
scroll to position [36, 0]
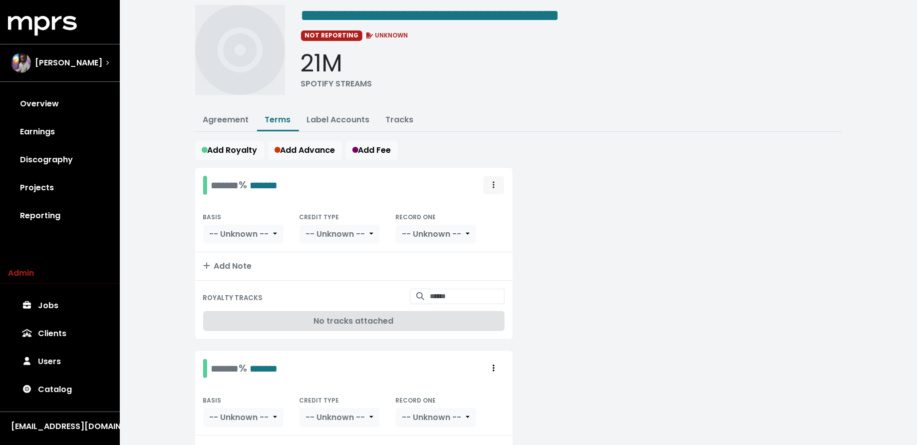
click at [494, 183] on icon "Royalty administration options" at bounding box center [494, 185] width 2 height 8
click at [480, 222] on link "Delete" at bounding box center [464, 223] width 79 height 16
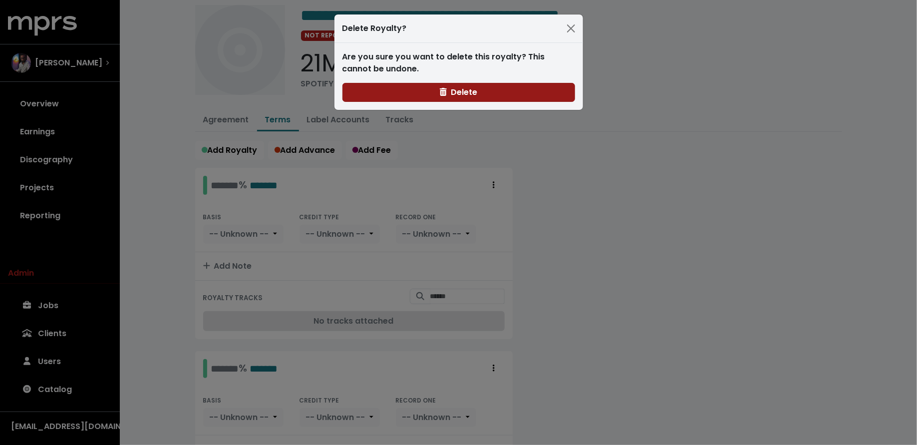
click at [470, 98] on button "Delete" at bounding box center [458, 92] width 233 height 19
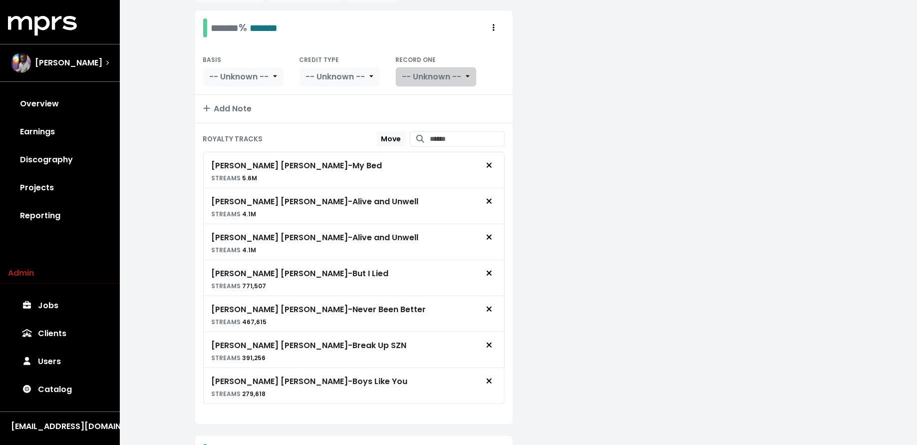
scroll to position [404, 0]
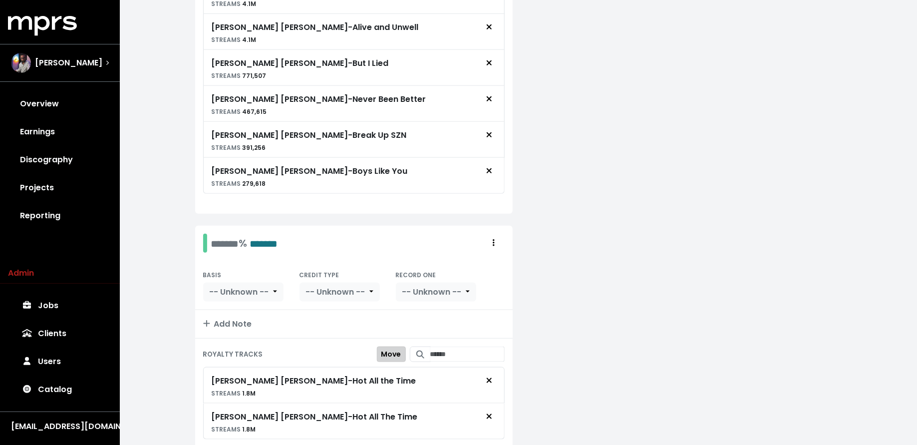
click at [393, 346] on button "Move" at bounding box center [391, 353] width 29 height 15
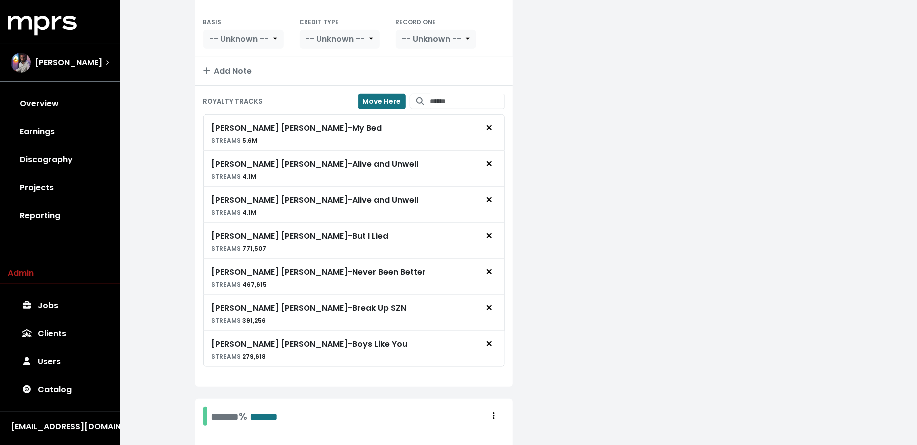
scroll to position [220, 0]
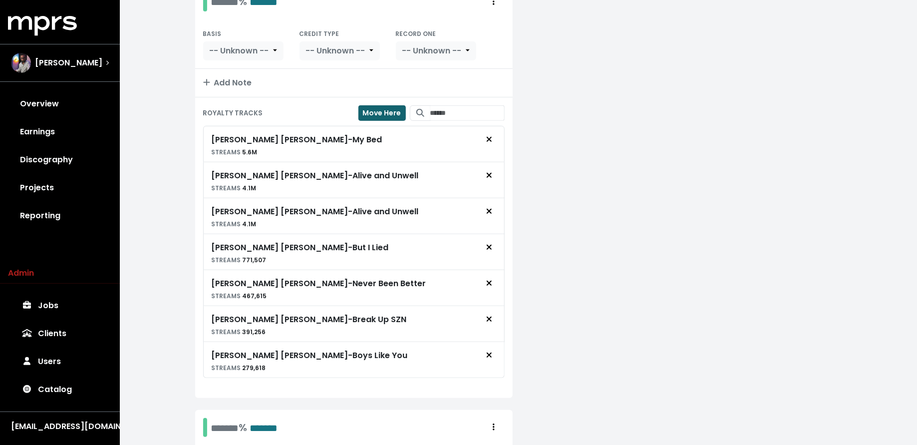
click at [371, 111] on span "Move Here" at bounding box center [382, 113] width 38 height 10
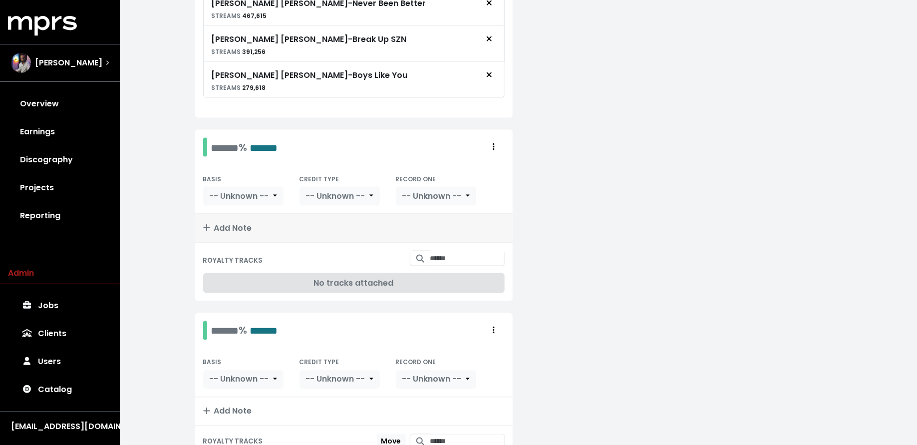
scroll to position [589, 0]
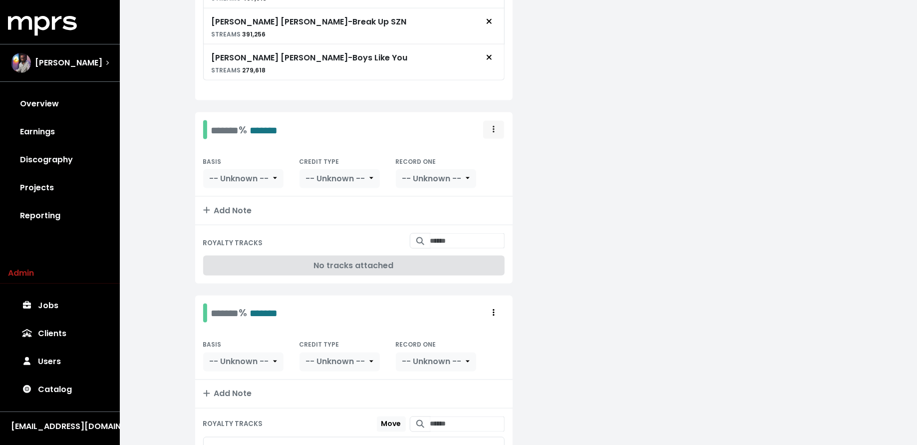
click at [496, 124] on span "Royalty administration options" at bounding box center [493, 130] width 9 height 12
click at [484, 160] on link "Delete" at bounding box center [464, 168] width 79 height 16
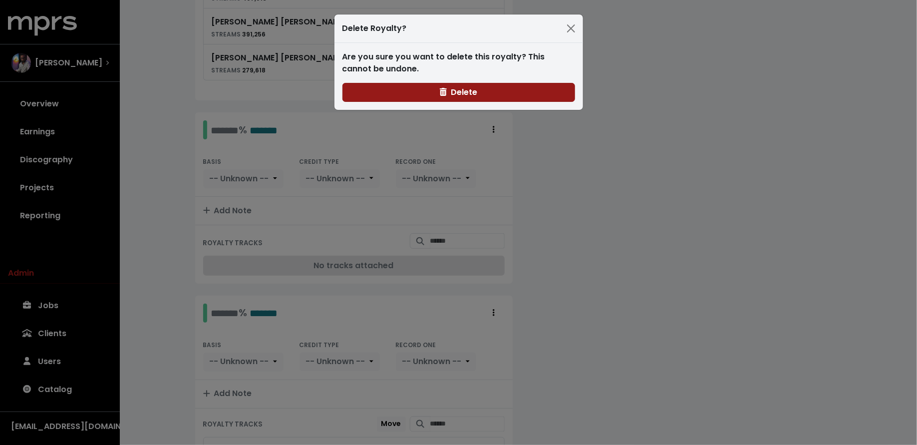
click at [469, 89] on span "Delete" at bounding box center [458, 91] width 37 height 11
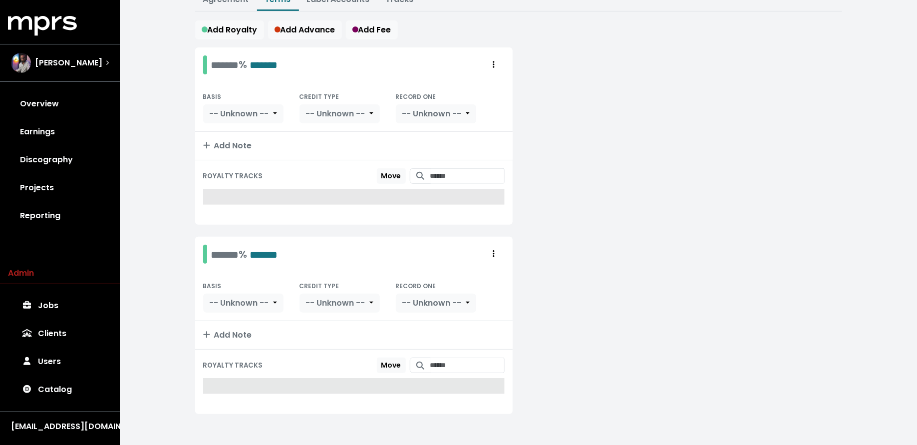
scroll to position [481, 0]
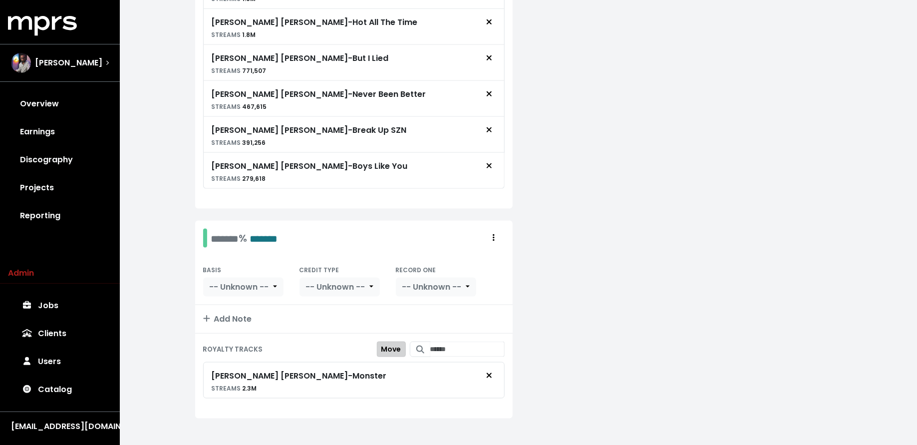
click at [381, 344] on span "Move" at bounding box center [391, 349] width 20 height 10
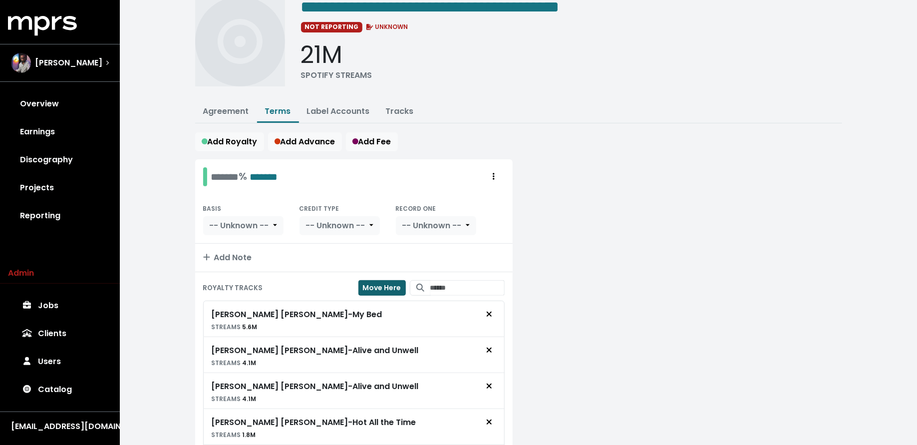
click at [378, 283] on span "Move Here" at bounding box center [382, 288] width 38 height 10
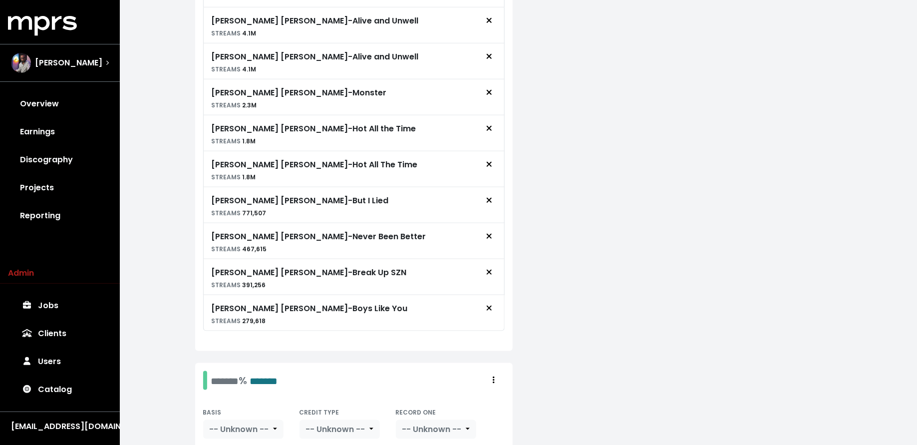
scroll to position [490, 0]
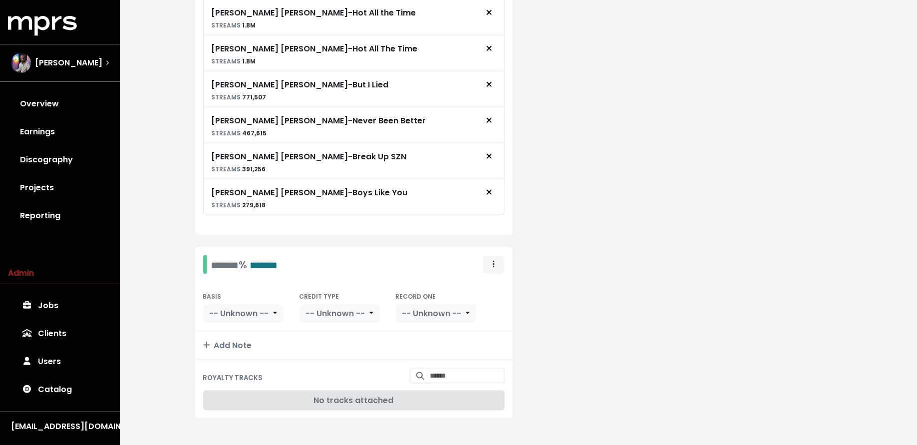
click at [497, 259] on span "Royalty administration options" at bounding box center [493, 265] width 9 height 12
click at [478, 297] on link "Delete" at bounding box center [464, 303] width 79 height 16
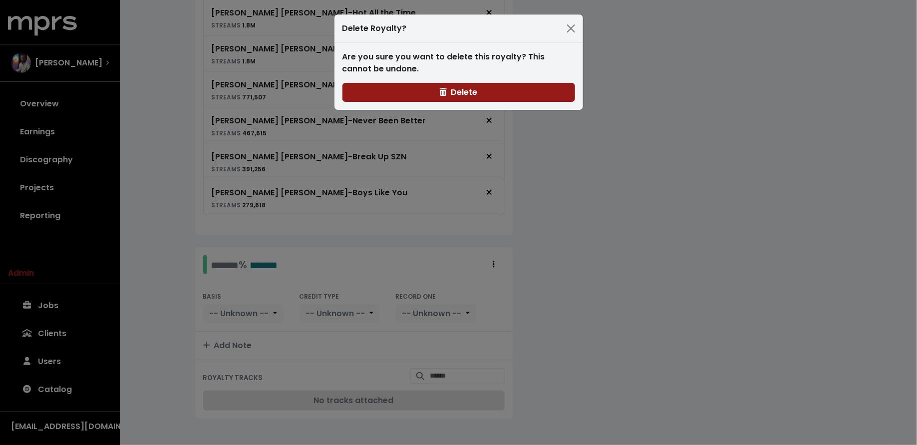
click at [473, 96] on span "Delete" at bounding box center [458, 91] width 37 height 11
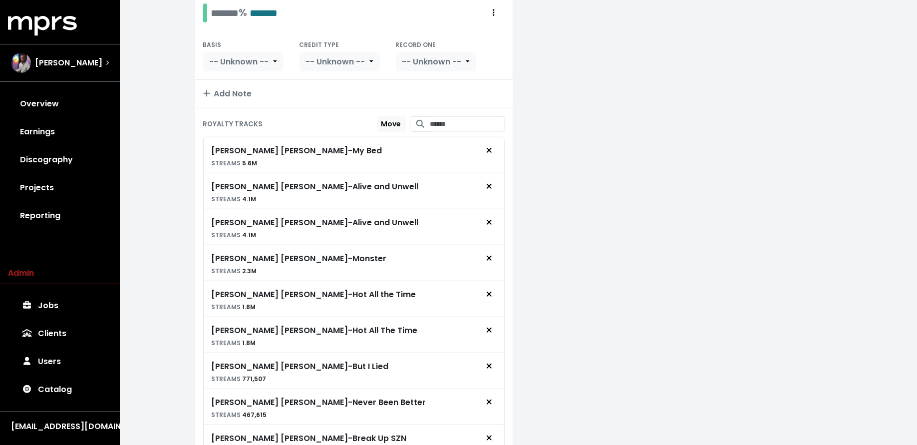
scroll to position [0, 0]
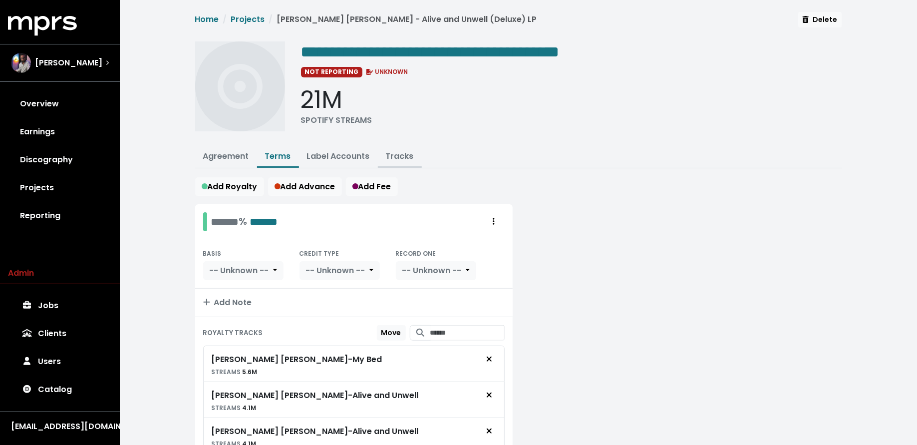
click at [400, 153] on link "Tracks" at bounding box center [400, 155] width 28 height 11
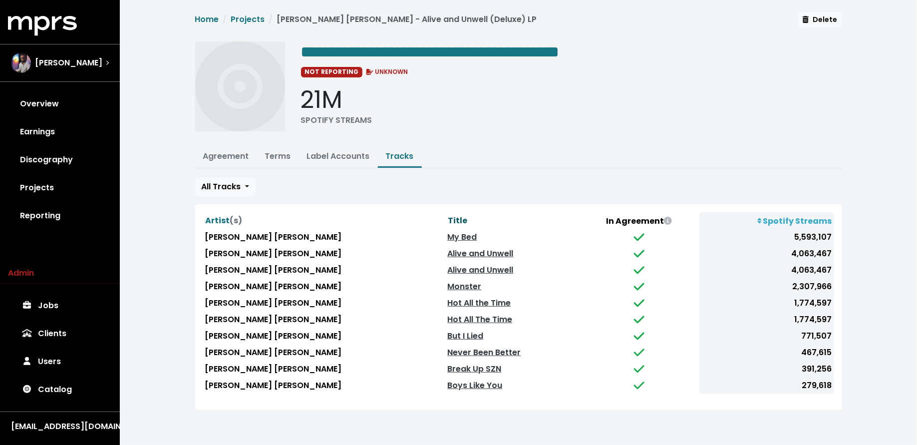
click at [448, 215] on span "Title" at bounding box center [457, 220] width 19 height 11
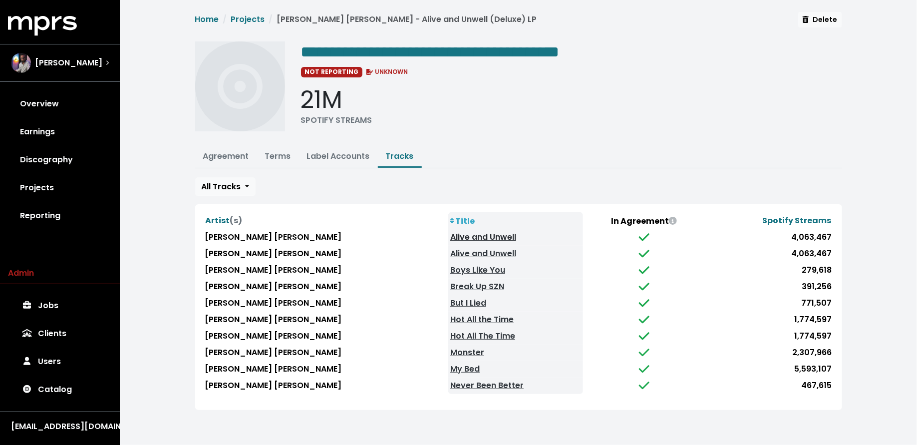
click at [450, 232] on link "Alive and Unwell" at bounding box center [483, 236] width 66 height 11
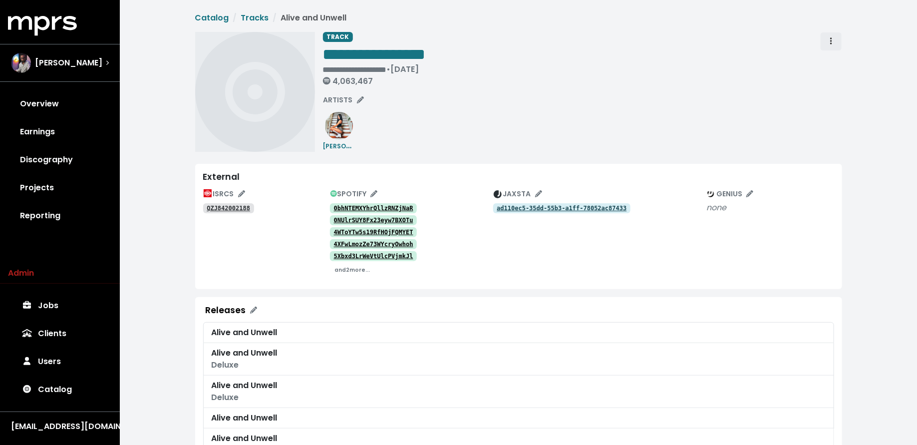
click at [838, 39] on button "Track actions" at bounding box center [831, 41] width 22 height 19
click at [834, 60] on link "Merge" at bounding box center [860, 63] width 79 height 16
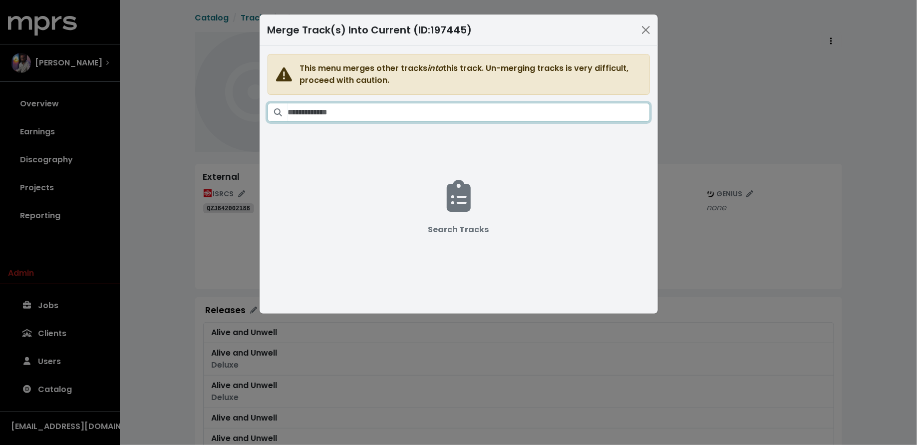
click at [536, 110] on input "Search tracks" at bounding box center [469, 112] width 362 height 19
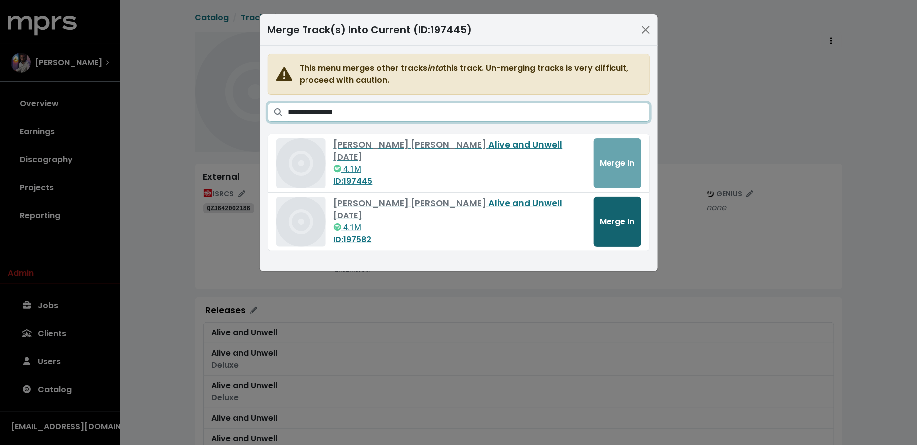
type input "**********"
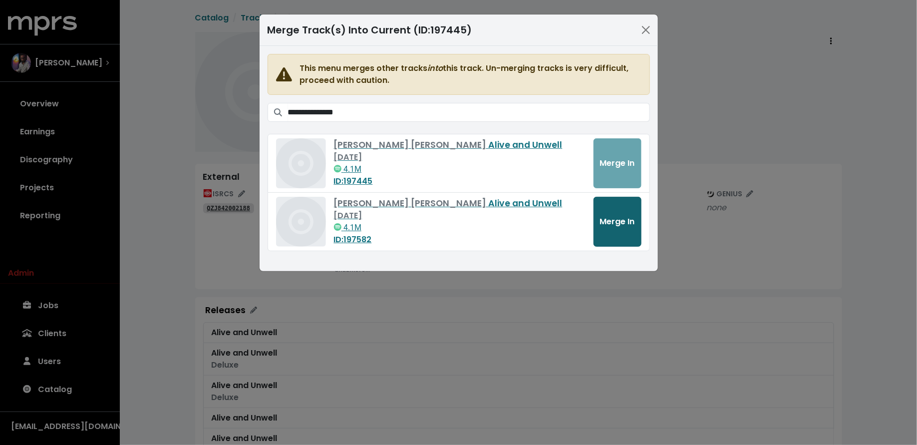
click at [603, 222] on span "Merge In" at bounding box center [617, 221] width 35 height 11
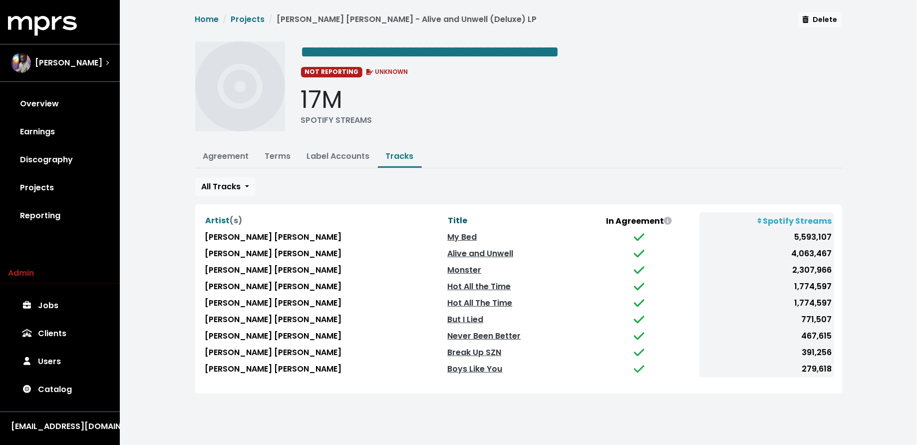
click at [448, 215] on span "Title" at bounding box center [457, 221] width 19 height 12
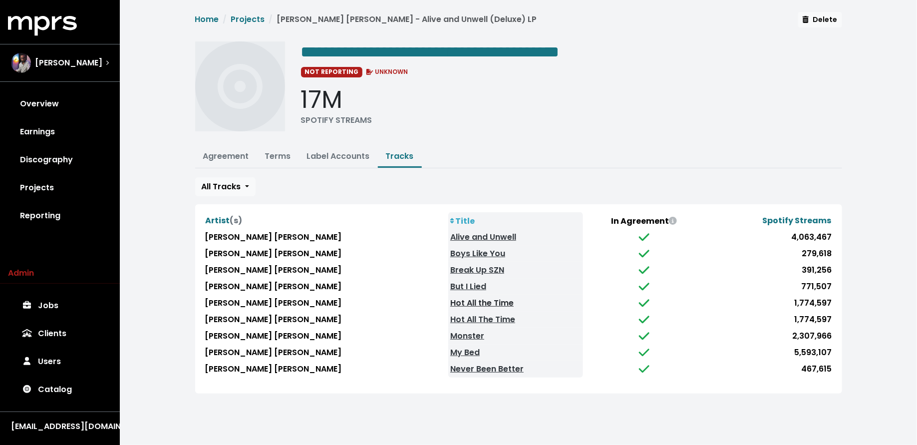
click at [450, 297] on link "Hot All the Time" at bounding box center [481, 302] width 63 height 11
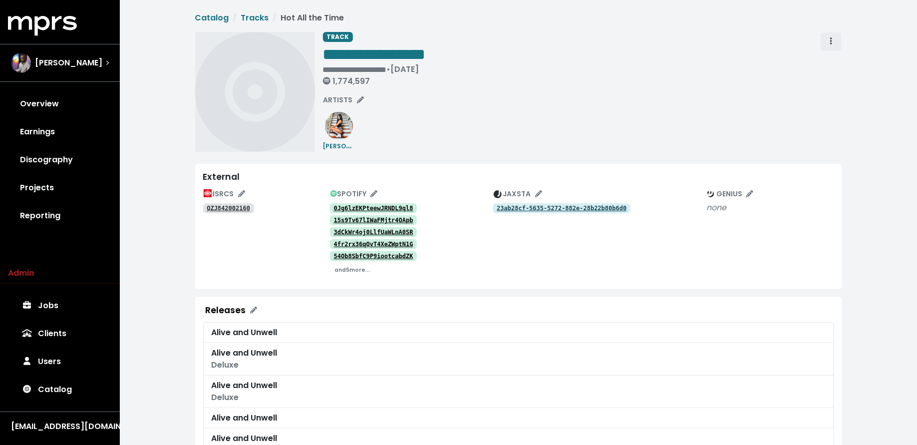
click at [833, 37] on span "Track actions" at bounding box center [831, 41] width 9 height 12
click at [829, 60] on link "Merge" at bounding box center [860, 63] width 79 height 16
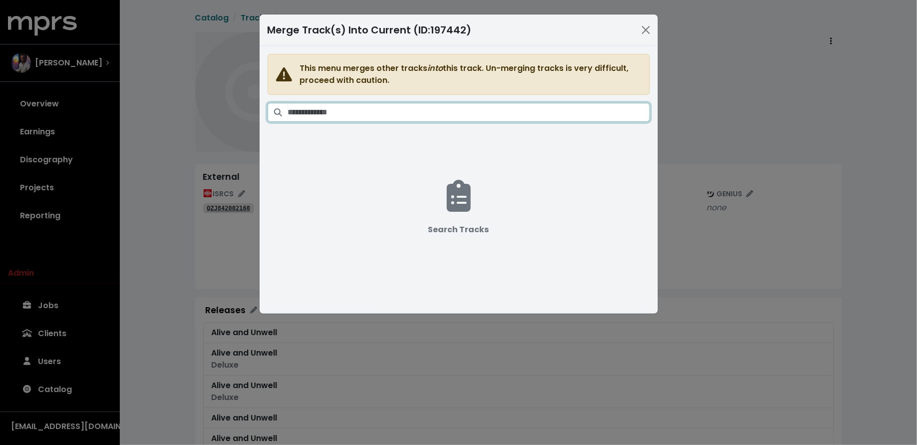
click at [514, 119] on input "Search tracks" at bounding box center [469, 112] width 362 height 19
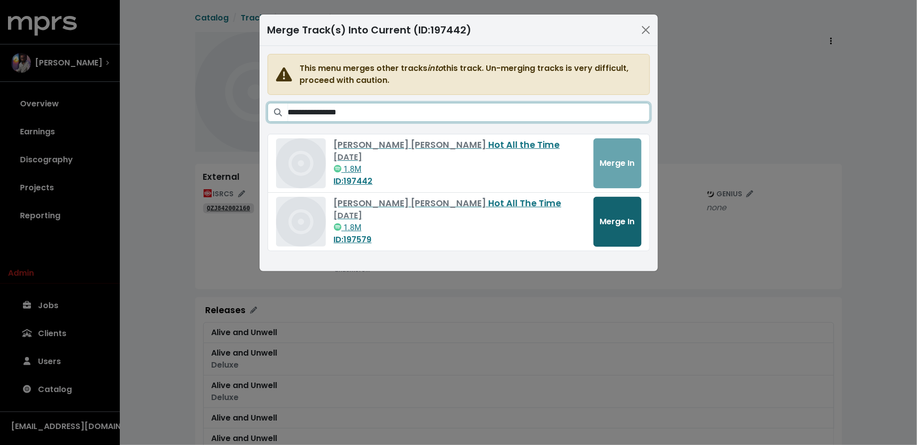
type input "**********"
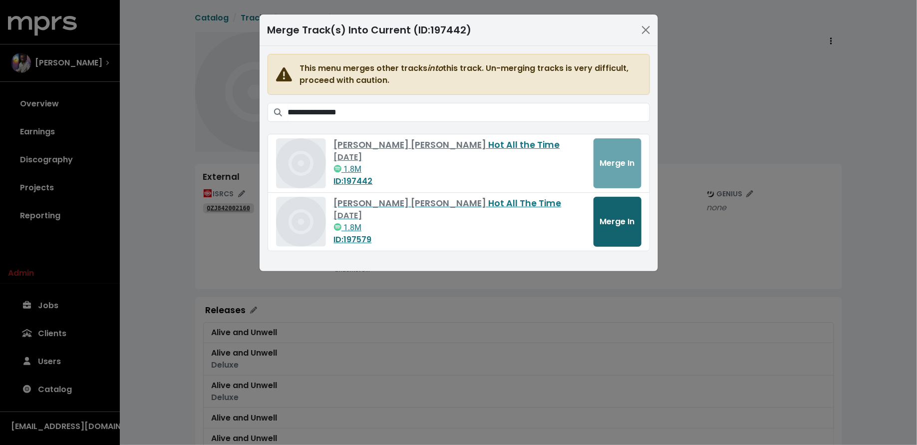
click at [608, 221] on span "Merge In" at bounding box center [617, 221] width 35 height 11
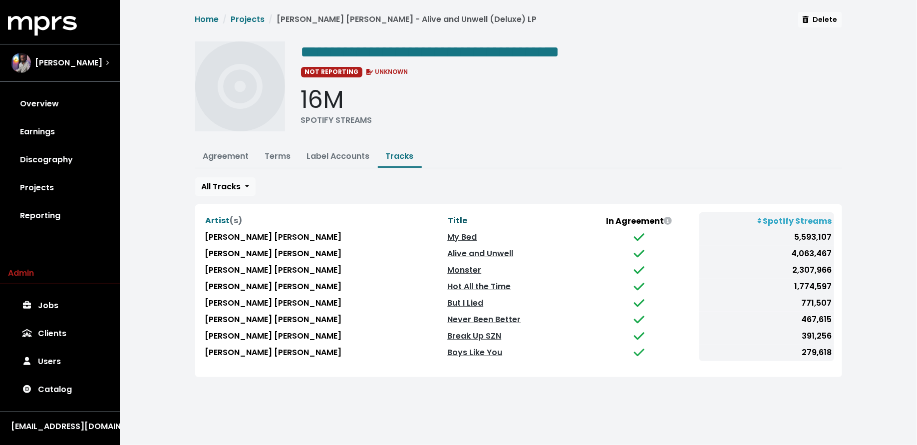
click at [448, 215] on span "Title" at bounding box center [457, 220] width 19 height 11
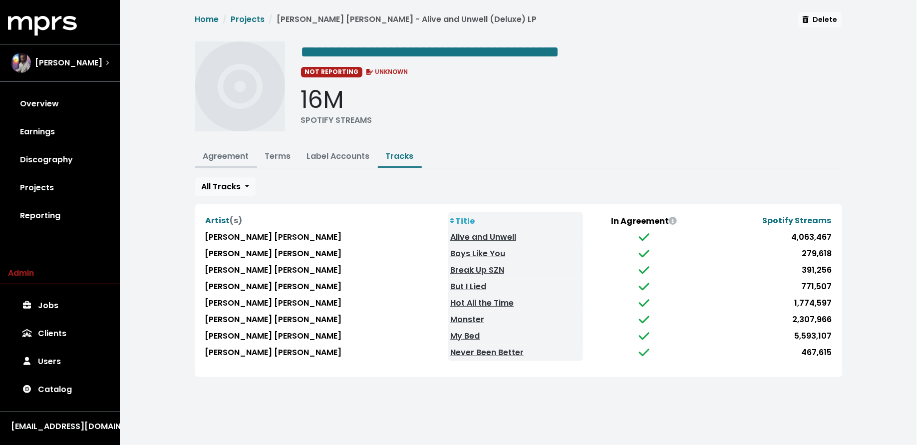
click at [219, 151] on link "Agreement" at bounding box center [226, 155] width 46 height 11
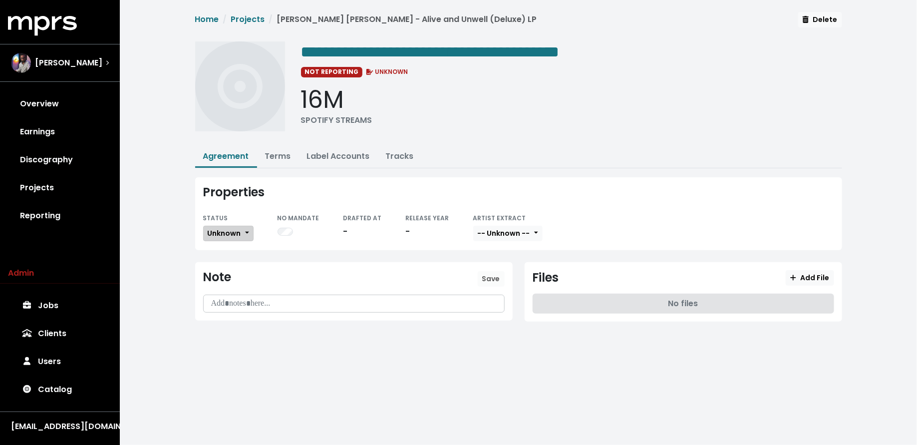
click at [221, 228] on span "Unknown" at bounding box center [224, 233] width 33 height 10
click at [222, 268] on link "Missing" at bounding box center [251, 270] width 94 height 16
click at [50, 195] on link "Projects" at bounding box center [60, 188] width 104 height 28
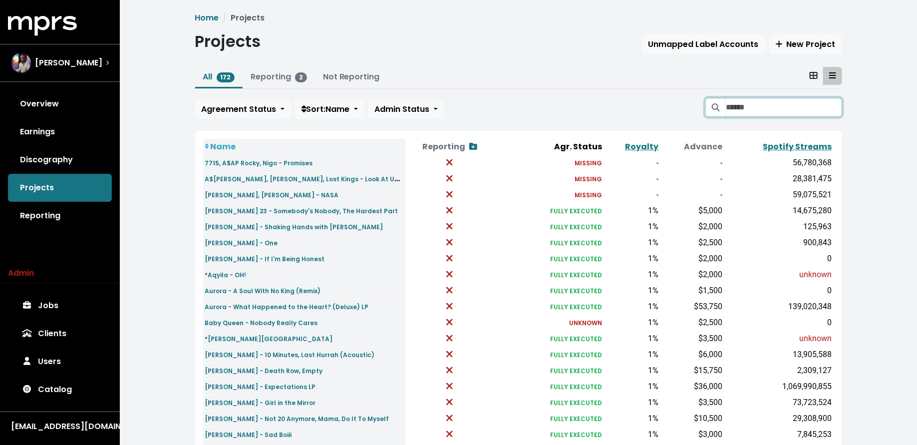
click at [765, 98] on input "Search projects" at bounding box center [784, 107] width 116 height 19
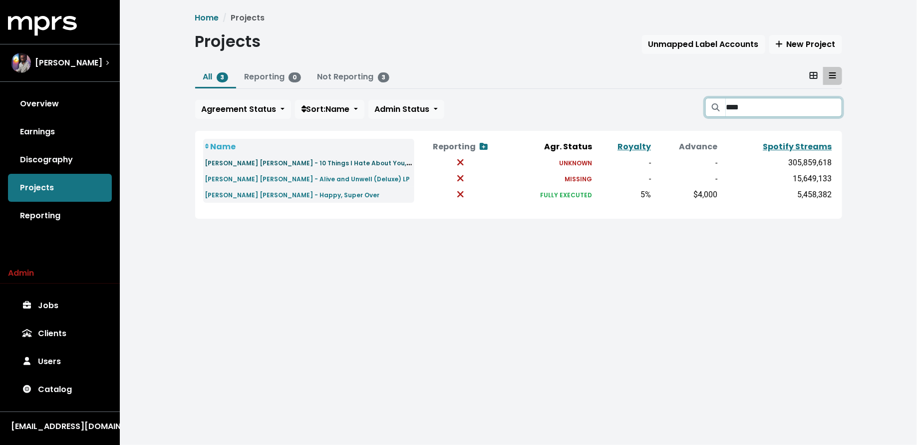
type input "****"
click at [334, 163] on small "[PERSON_NAME] [PERSON_NAME] - 10 Things I Hate About You, Life Sux, Twinkle Twi…" at bounding box center [345, 162] width 280 height 11
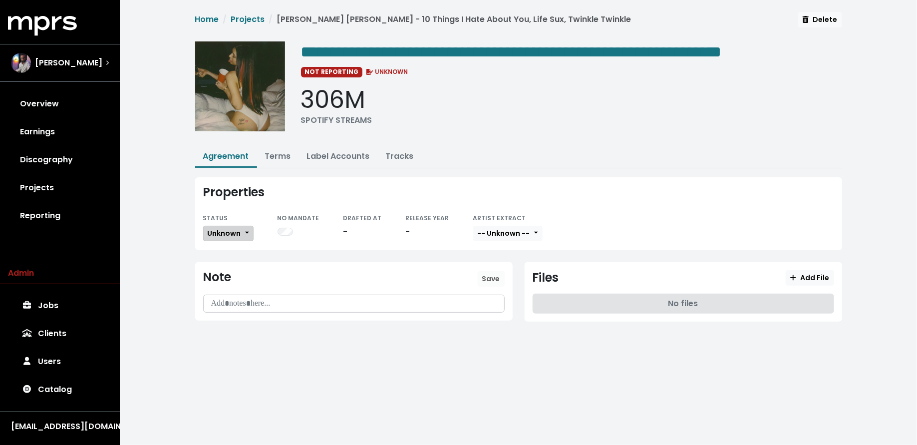
click at [236, 233] on span "Unknown" at bounding box center [224, 233] width 33 height 10
click at [236, 266] on link "Missing" at bounding box center [251, 270] width 94 height 16
click at [269, 159] on link "Terms" at bounding box center [278, 155] width 26 height 11
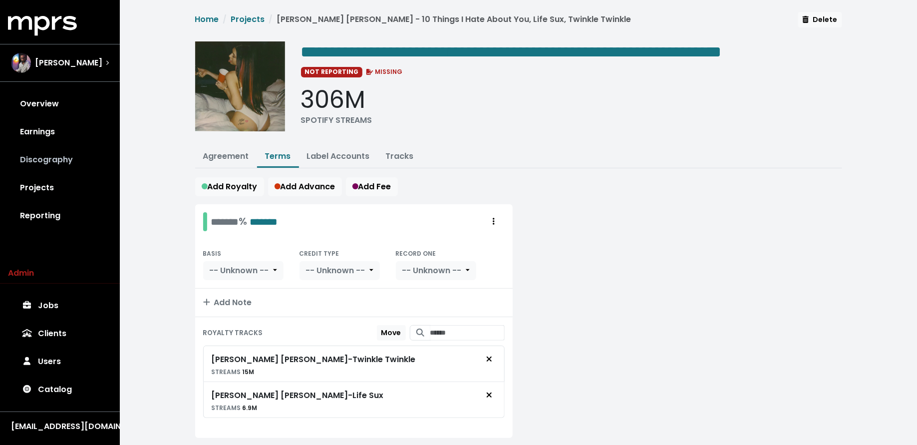
click at [45, 159] on link "Discography" at bounding box center [60, 160] width 104 height 28
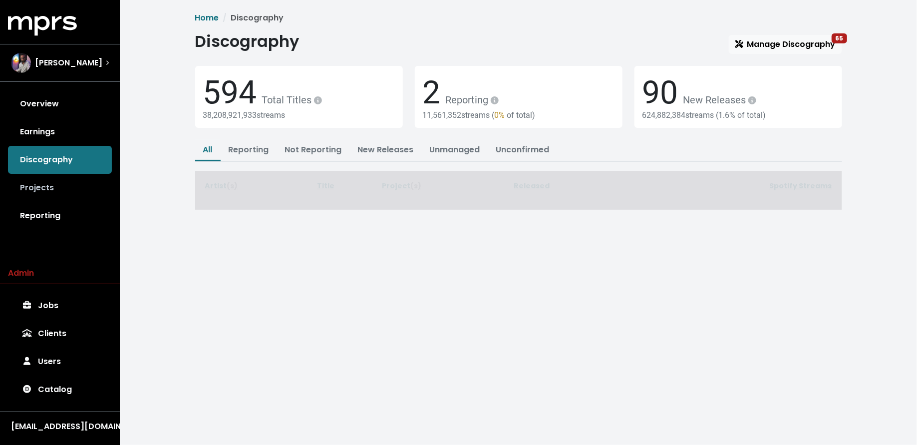
click at [40, 199] on link "Projects" at bounding box center [60, 188] width 104 height 28
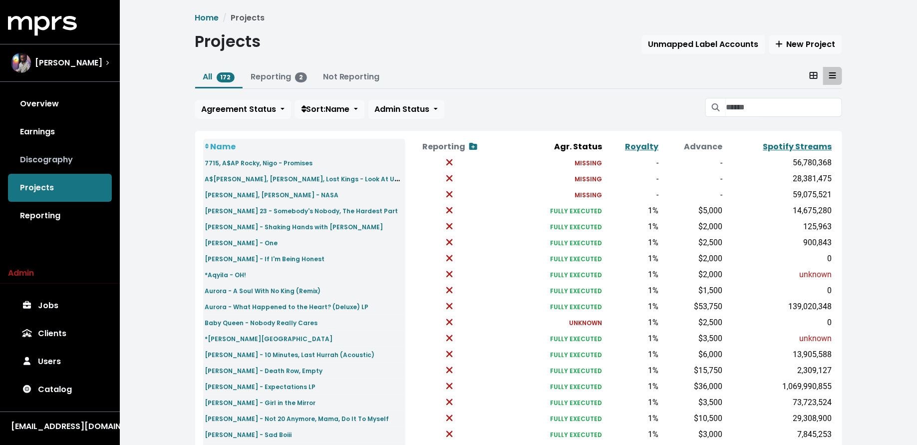
click at [48, 163] on link "Discography" at bounding box center [60, 160] width 104 height 28
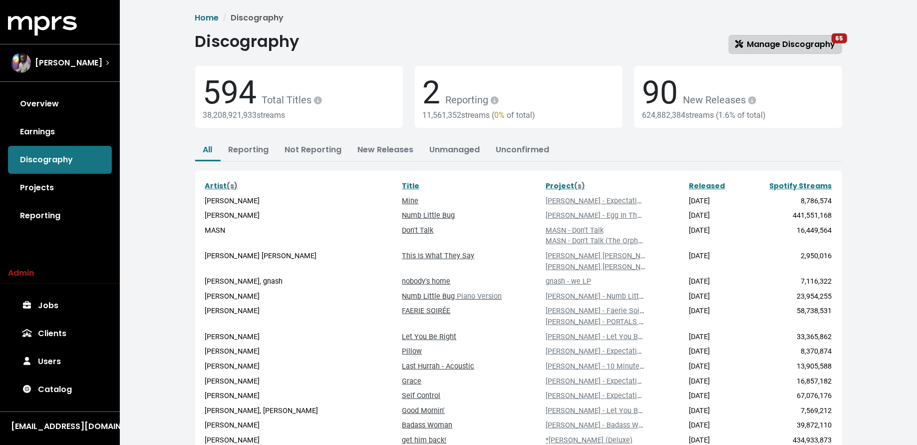
click at [797, 45] on span "Manage Discography 65" at bounding box center [785, 43] width 100 height 11
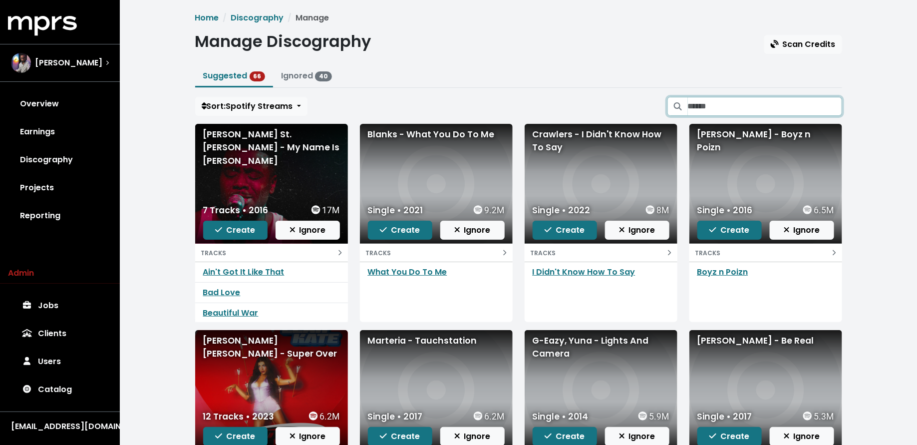
click at [715, 109] on input "Search suggested projects" at bounding box center [765, 106] width 154 height 19
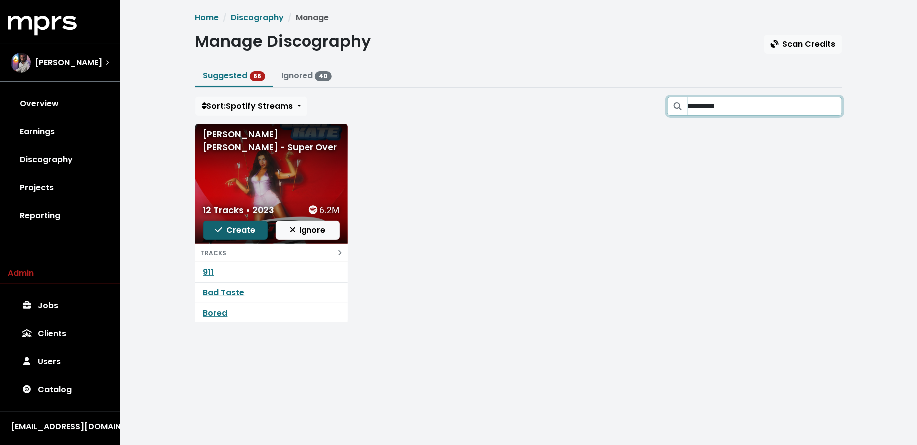
type input "*********"
click at [232, 231] on span "Create" at bounding box center [235, 229] width 40 height 11
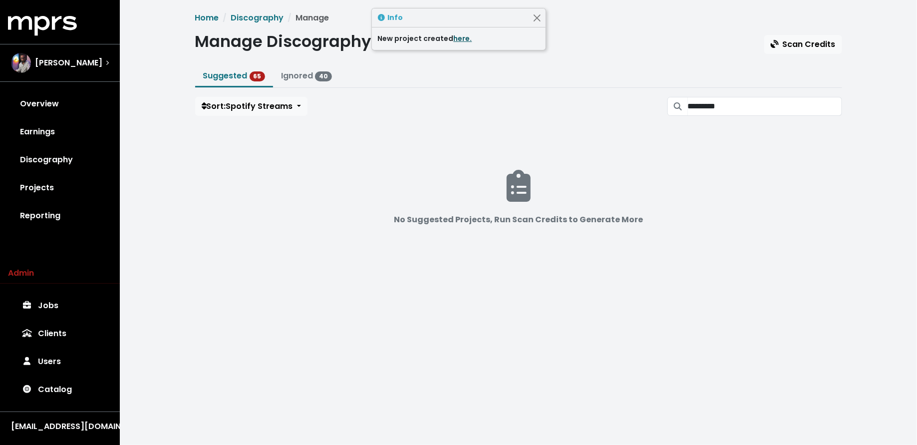
click at [459, 38] on link "here." at bounding box center [463, 38] width 18 height 10
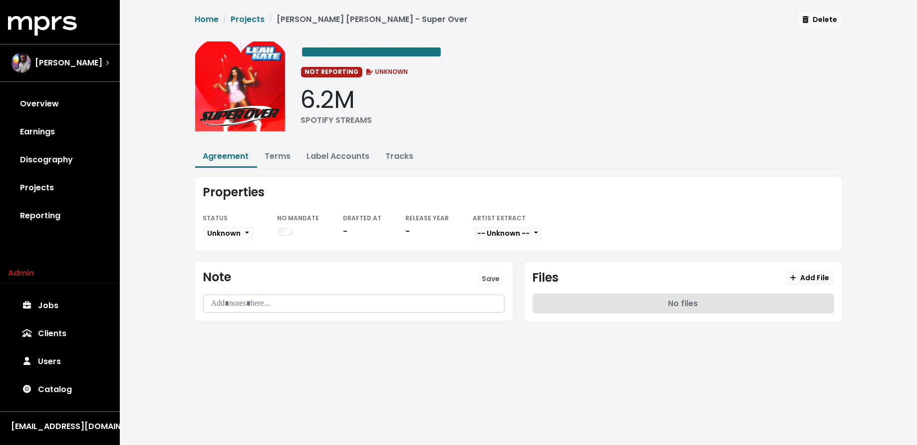
click at [235, 221] on div "STATUS" at bounding box center [228, 218] width 50 height 12
click at [235, 233] on span "Unknown" at bounding box center [224, 233] width 33 height 10
click at [236, 268] on link "Missing" at bounding box center [251, 270] width 94 height 16
click at [491, 61] on div "**********" at bounding box center [571, 89] width 541 height 97
click at [488, 52] on div "**********" at bounding box center [571, 51] width 541 height 20
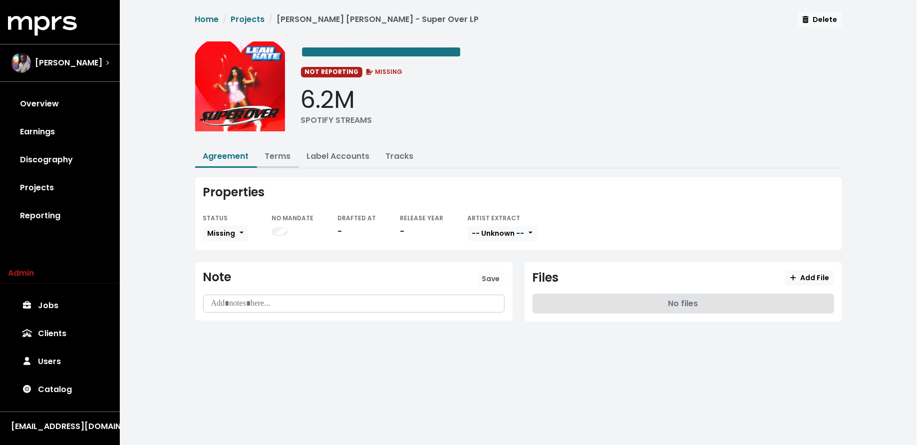
click at [271, 154] on link "Terms" at bounding box center [278, 155] width 26 height 11
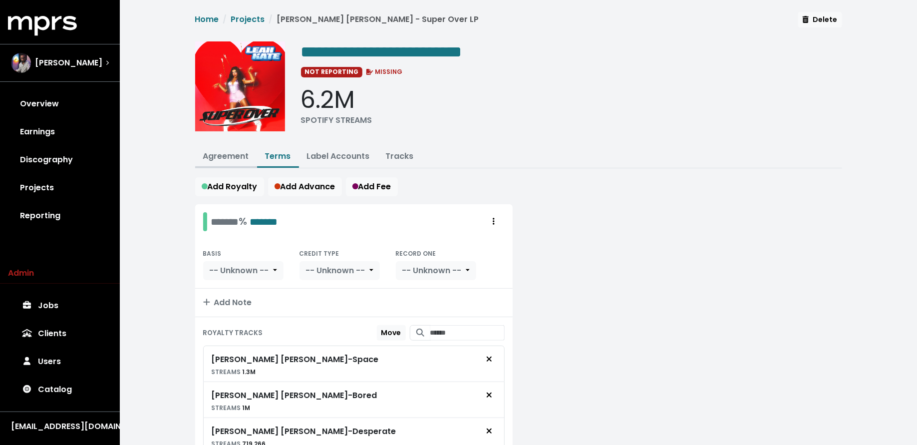
click at [223, 151] on link "Agreement" at bounding box center [226, 155] width 46 height 11
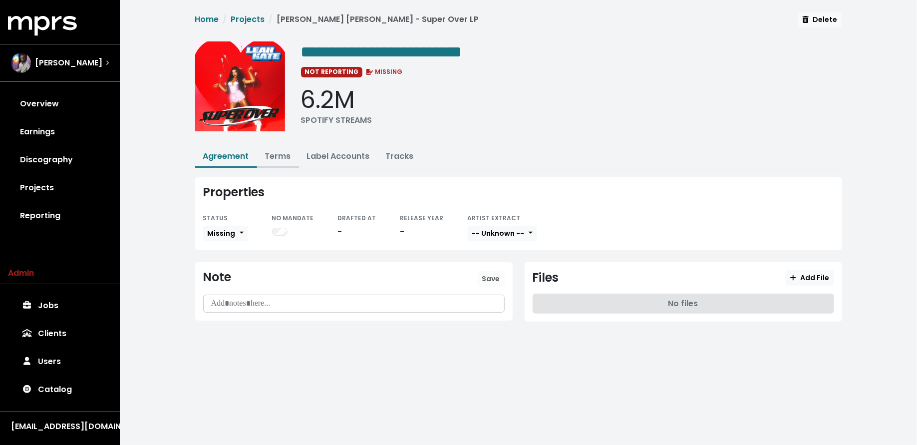
click at [275, 157] on link "Terms" at bounding box center [278, 155] width 26 height 11
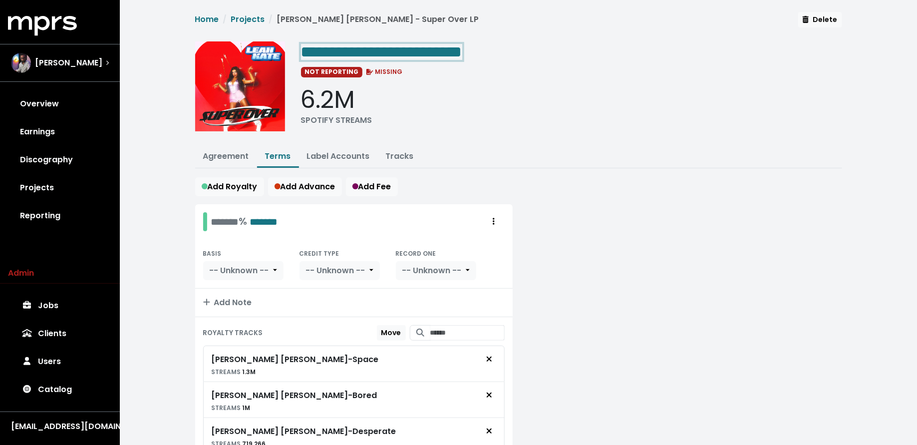
click at [462, 53] on span "**********" at bounding box center [381, 52] width 161 height 16
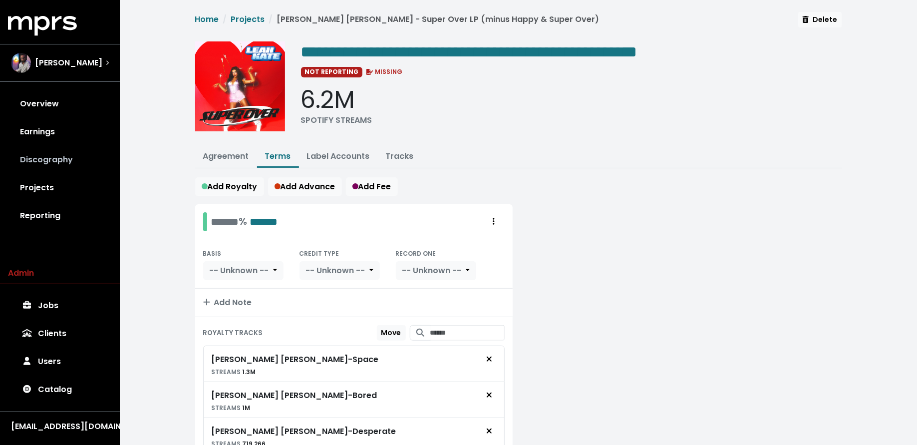
click at [73, 159] on link "Discography" at bounding box center [60, 160] width 104 height 28
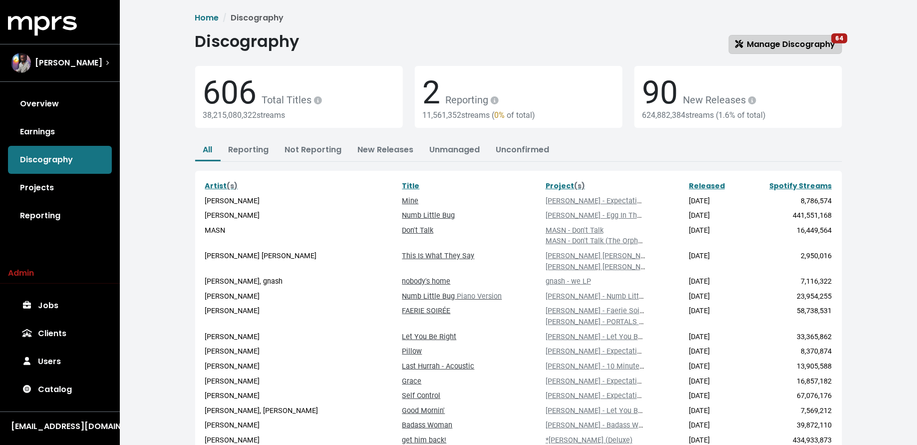
click at [789, 40] on span "Manage Discography 64" at bounding box center [785, 43] width 100 height 11
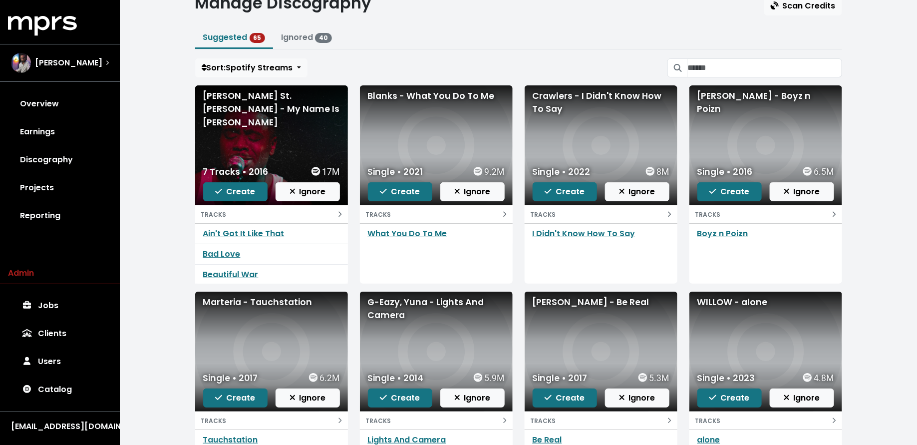
scroll to position [40, 0]
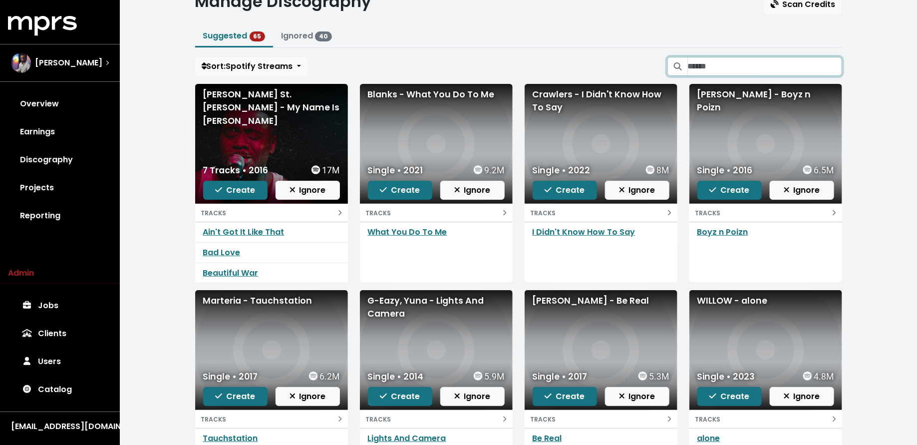
click at [709, 70] on input "Search suggested projects" at bounding box center [765, 66] width 154 height 19
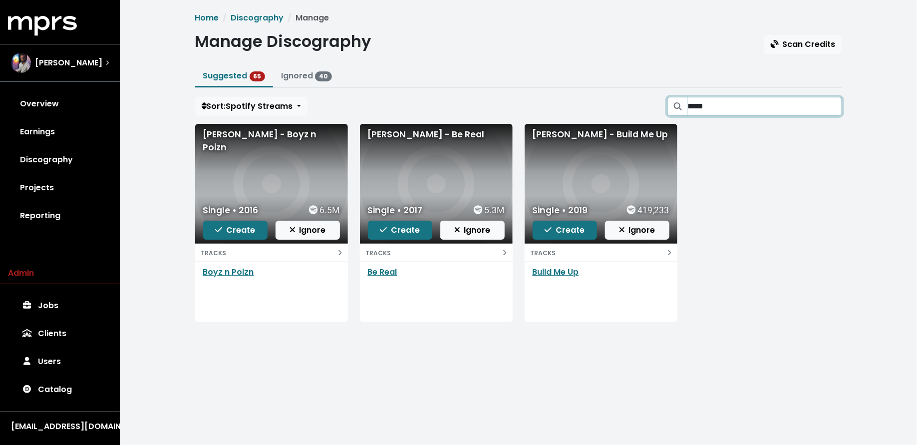
type input "*****"
click at [245, 229] on span "Create" at bounding box center [235, 229] width 40 height 11
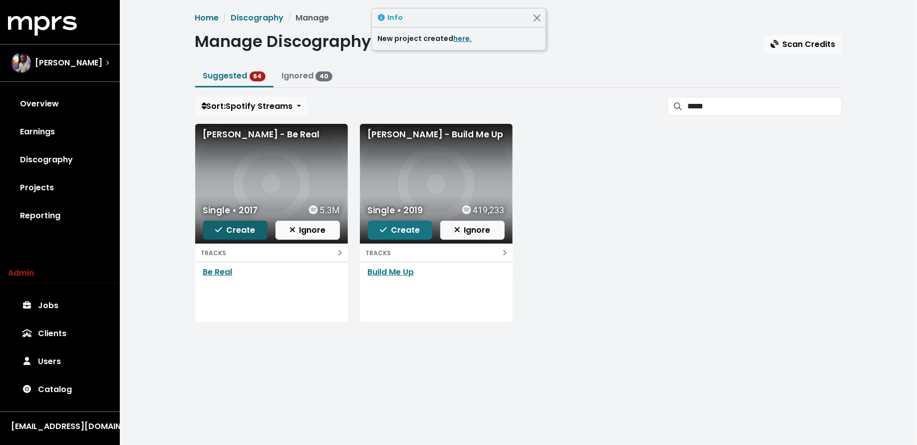
click at [245, 229] on span "Create" at bounding box center [235, 229] width 40 height 11
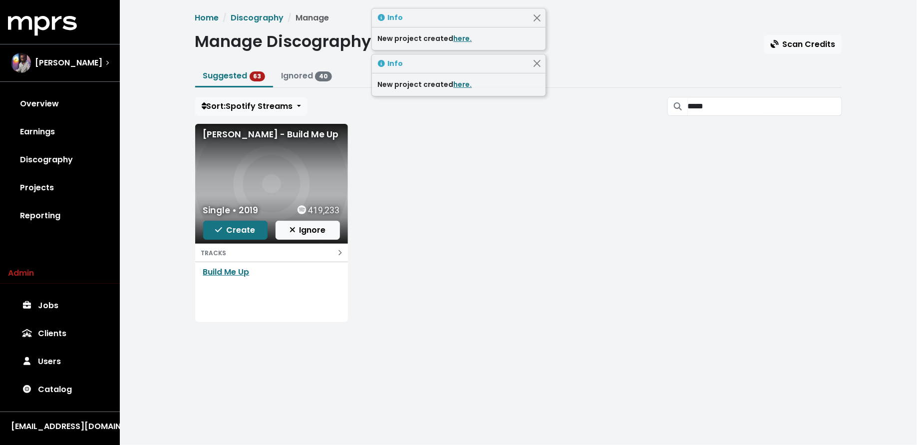
click at [245, 229] on span "Create" at bounding box center [235, 229] width 40 height 11
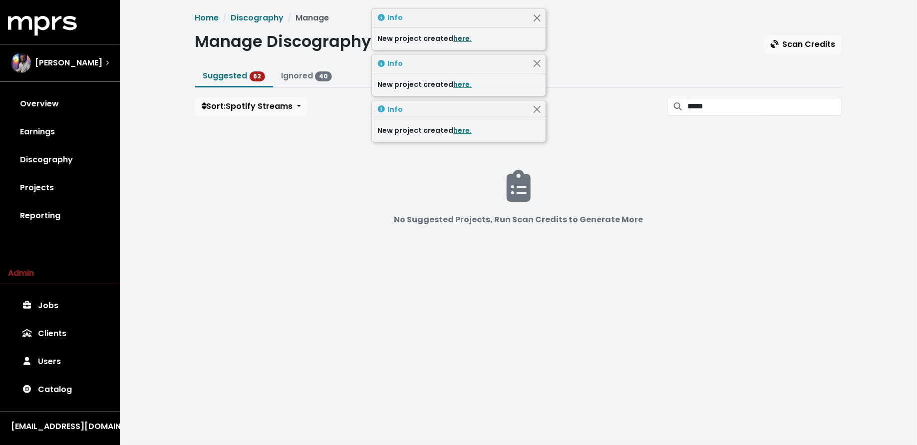
click at [459, 38] on link "here." at bounding box center [463, 38] width 18 height 10
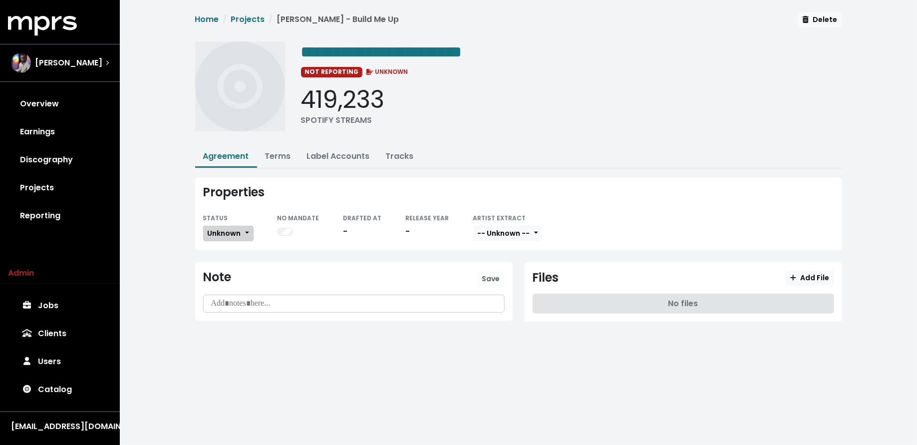
click at [218, 230] on span "Unknown" at bounding box center [224, 233] width 33 height 10
click at [220, 263] on link "Missing" at bounding box center [251, 270] width 94 height 16
drag, startPoint x: 65, startPoint y: 192, endPoint x: 86, endPoint y: 192, distance: 21.0
click at [64, 192] on link "Projects" at bounding box center [60, 188] width 104 height 28
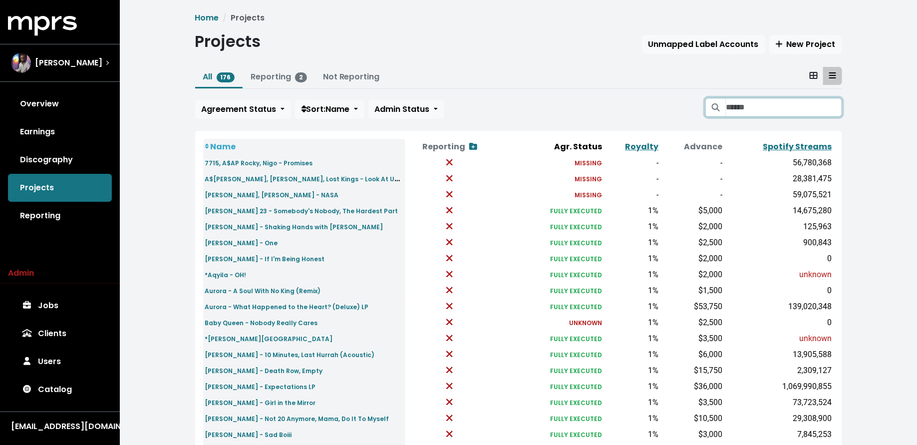
click at [799, 107] on input "Search projects" at bounding box center [784, 107] width 116 height 19
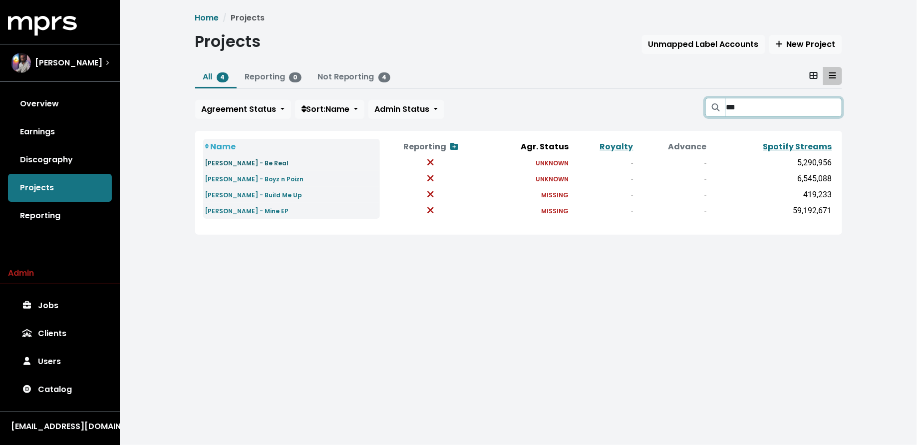
type input "***"
click at [255, 166] on small "[PERSON_NAME] - Be Real" at bounding box center [247, 163] width 84 height 8
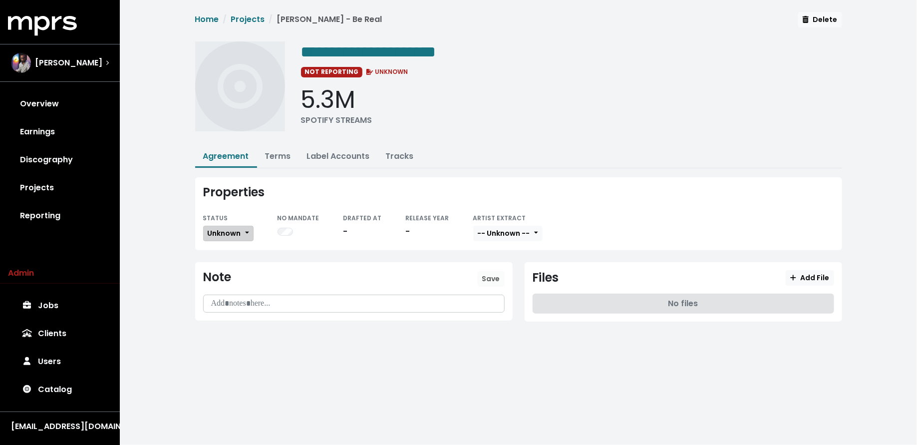
click at [228, 232] on span "Unknown" at bounding box center [224, 233] width 33 height 10
click at [228, 262] on link "Missing" at bounding box center [251, 270] width 94 height 16
click at [33, 179] on link "Projects" at bounding box center [60, 188] width 104 height 28
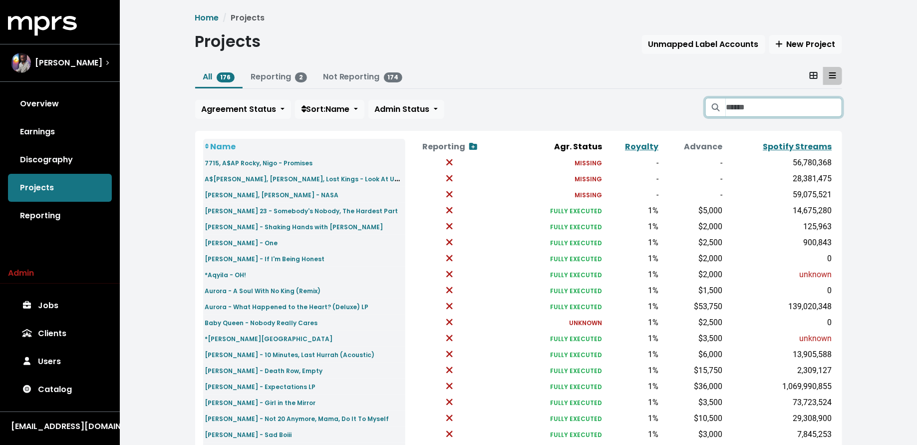
click at [759, 104] on input "Search projects" at bounding box center [784, 107] width 116 height 19
type input "*"
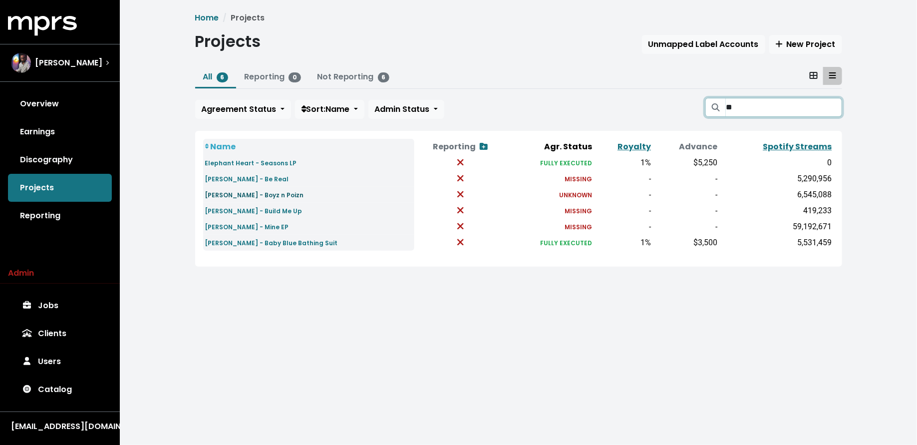
type input "**"
click at [265, 196] on small "Phoebe Ryan - Boyz n Poizn" at bounding box center [254, 195] width 99 height 8
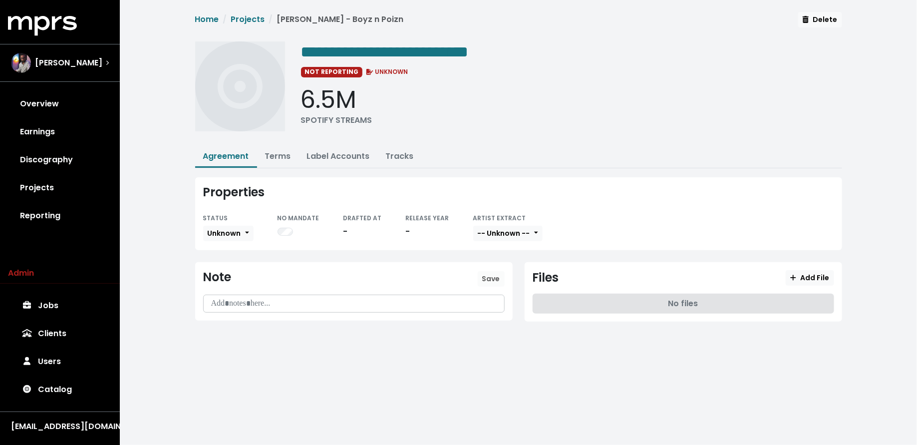
click at [242, 220] on div "STATUS" at bounding box center [228, 218] width 50 height 12
click at [242, 227] on button "Unknown" at bounding box center [228, 233] width 50 height 15
click at [234, 264] on link "Missing" at bounding box center [251, 270] width 94 height 16
click at [28, 157] on link "Discography" at bounding box center [60, 160] width 104 height 28
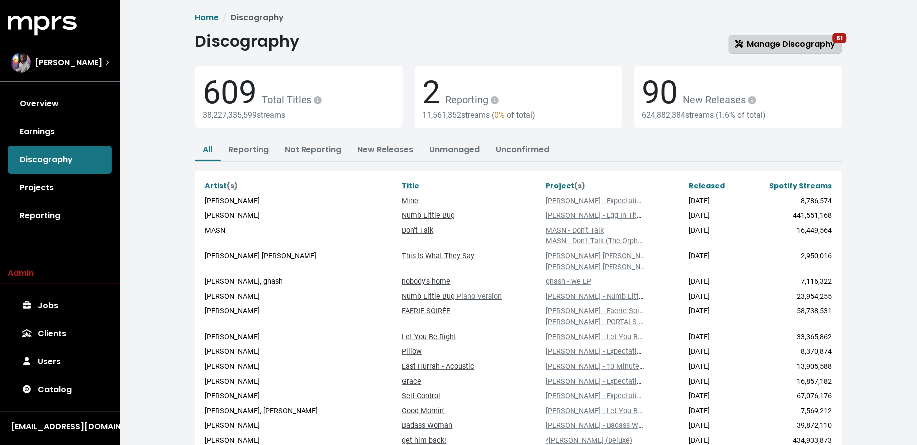
click at [814, 42] on span "Manage Discography 61" at bounding box center [785, 43] width 100 height 11
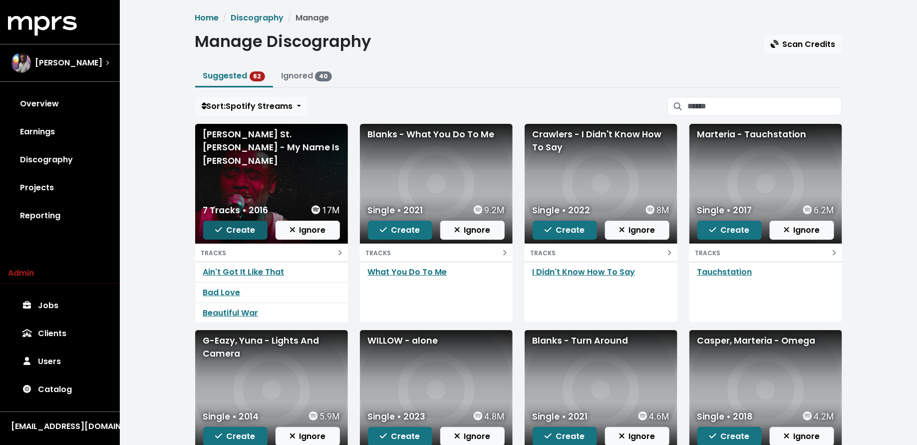
click at [249, 232] on span "Create" at bounding box center [235, 229] width 40 height 11
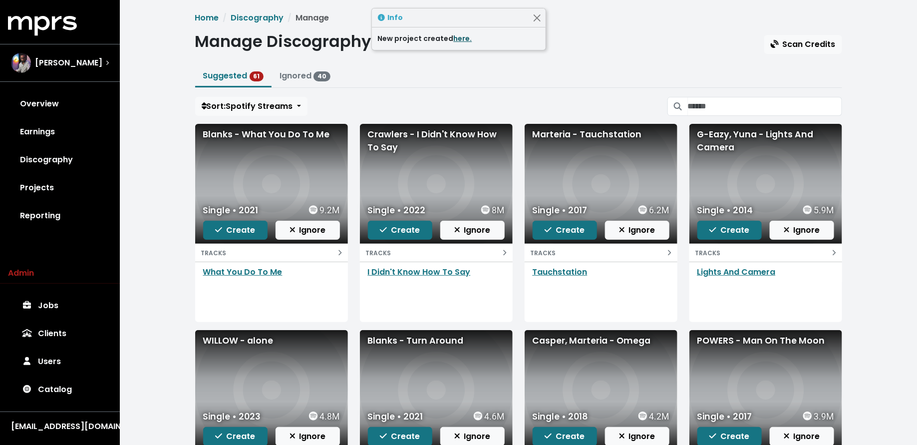
click at [457, 38] on link "here." at bounding box center [463, 38] width 18 height 10
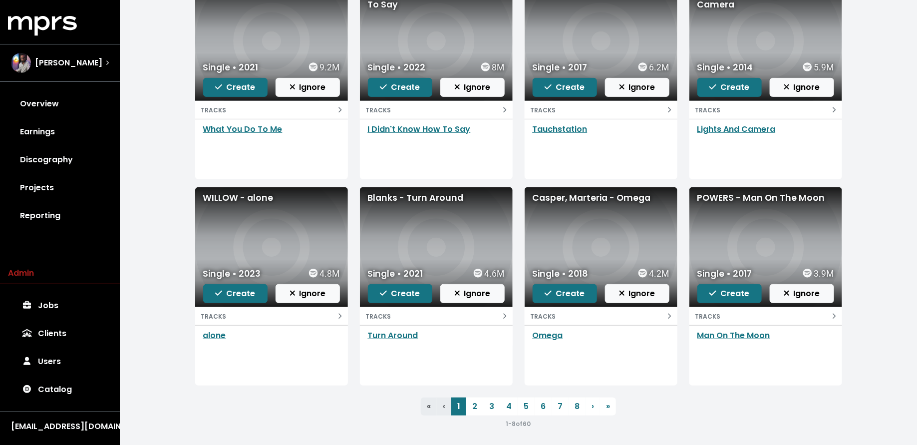
scroll to position [145, 0]
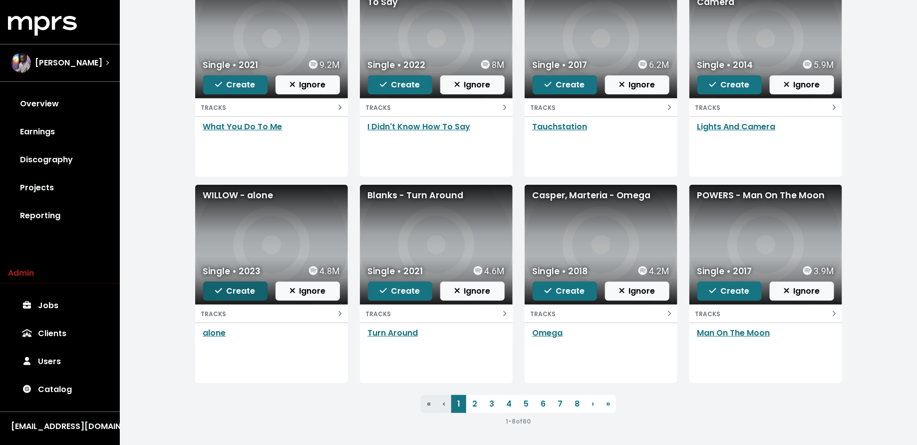
click at [239, 292] on span "Create" at bounding box center [235, 290] width 40 height 11
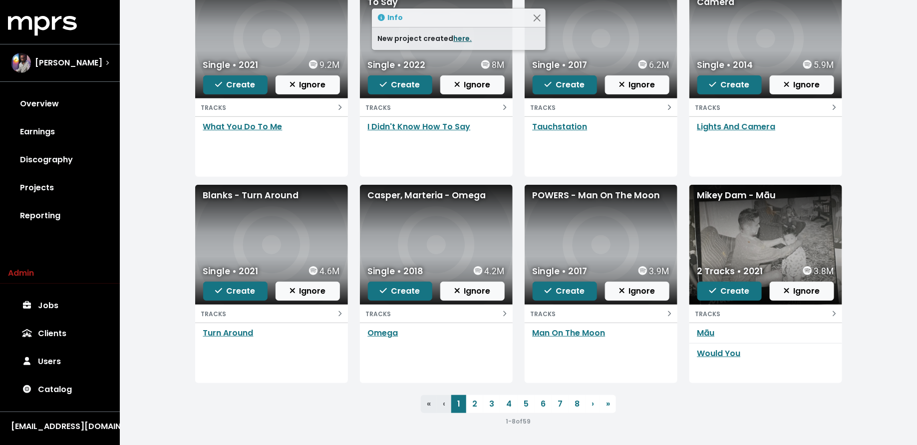
click at [464, 33] on link "here." at bounding box center [463, 38] width 18 height 10
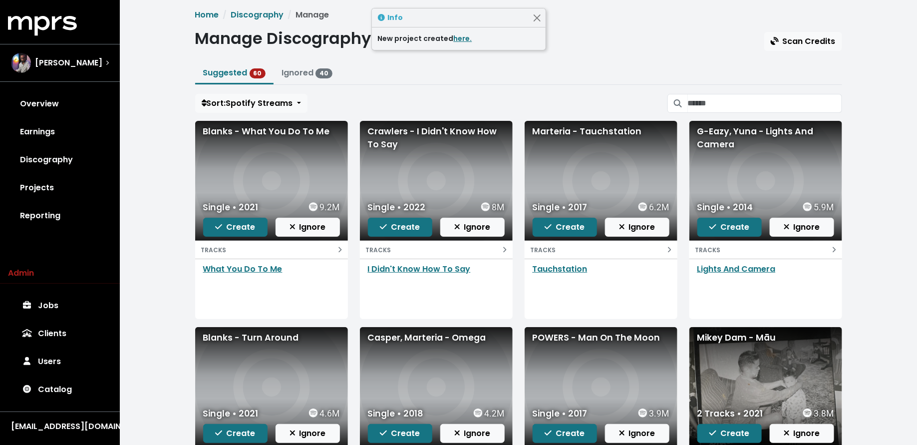
scroll to position [2, 0]
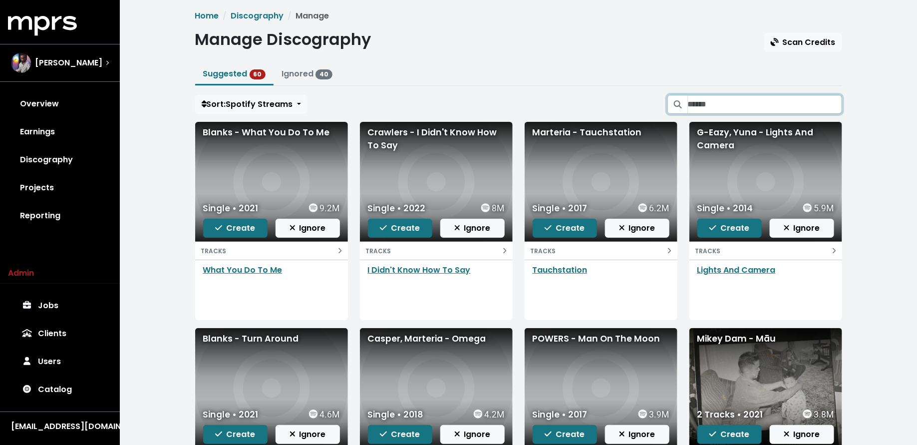
click at [700, 108] on input "Search suggested projects" at bounding box center [765, 104] width 154 height 19
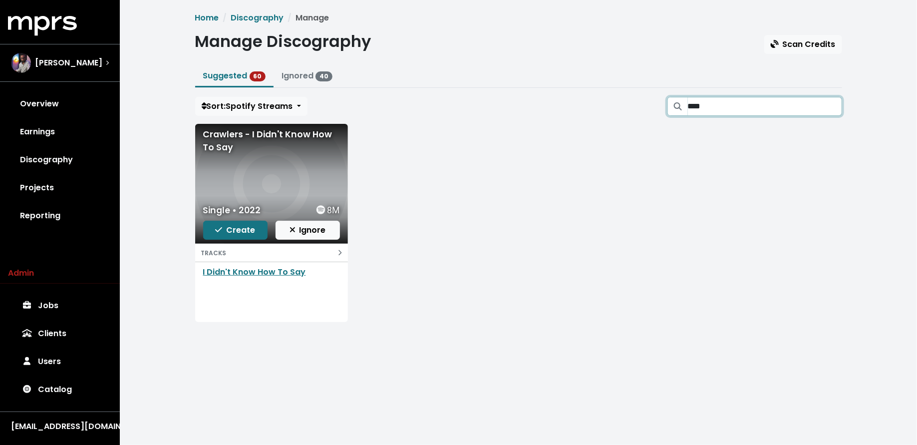
type input "****"
click at [233, 228] on span "Create" at bounding box center [235, 229] width 40 height 11
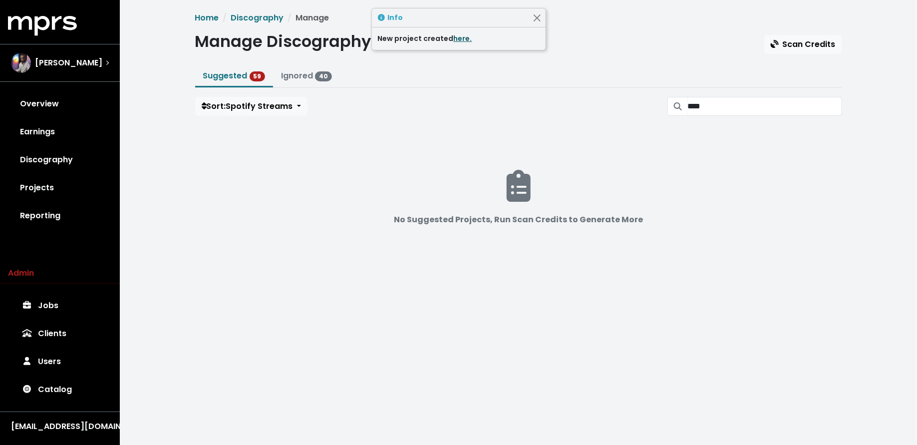
click at [459, 38] on link "here." at bounding box center [463, 38] width 18 height 10
click at [801, 104] on input "****" at bounding box center [765, 106] width 154 height 19
click at [828, 107] on input "****" at bounding box center [765, 106] width 154 height 19
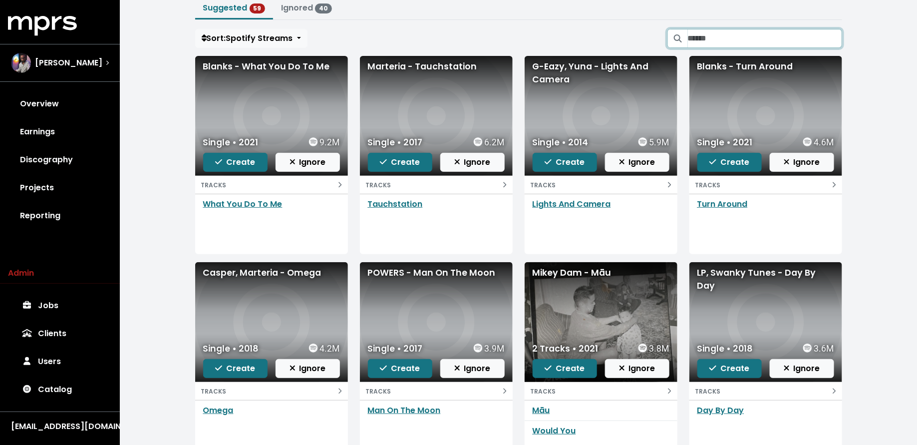
scroll to position [71, 0]
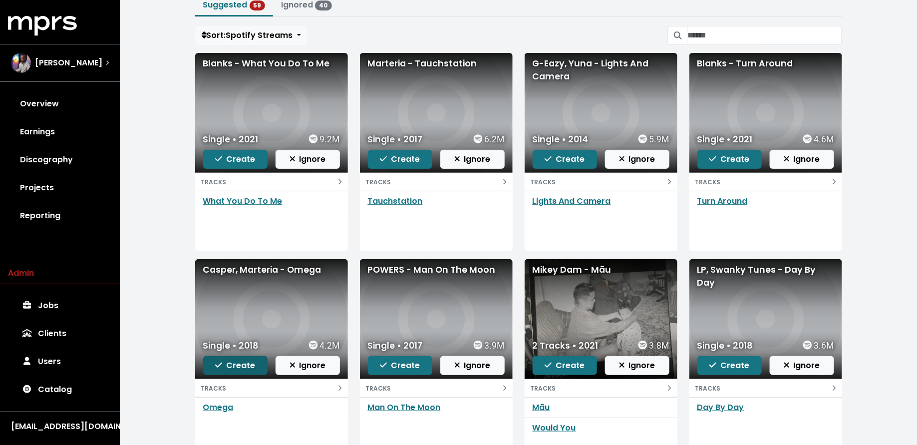
click at [228, 366] on span "Create" at bounding box center [235, 364] width 40 height 11
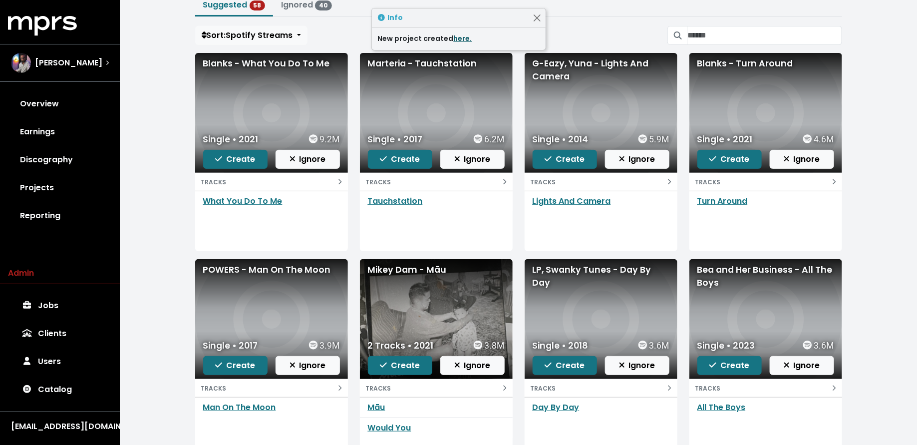
click at [460, 35] on link "here." at bounding box center [463, 38] width 18 height 10
click at [395, 154] on span "Create" at bounding box center [400, 158] width 40 height 11
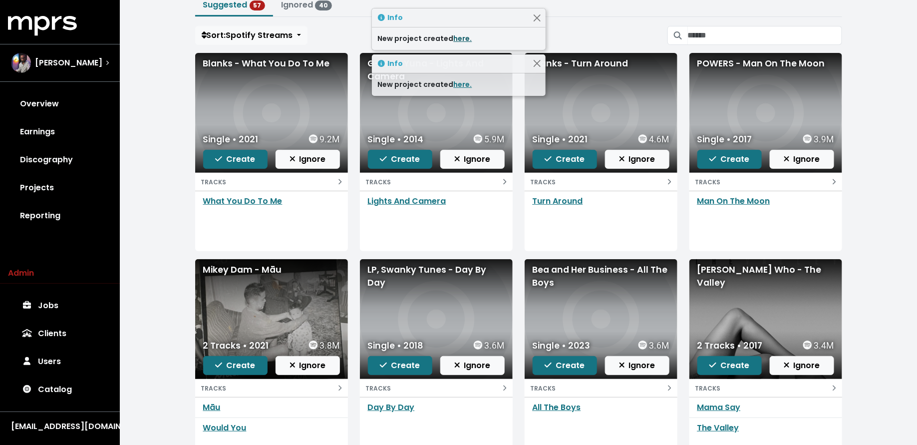
click at [456, 36] on link "here." at bounding box center [463, 38] width 18 height 10
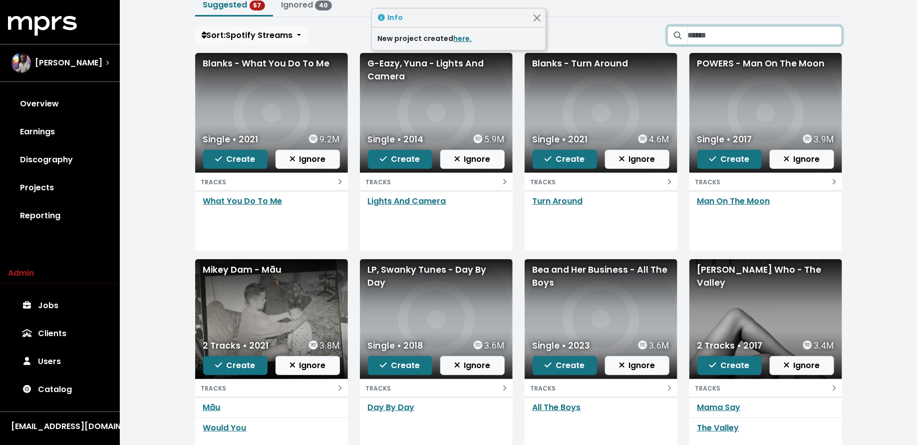
click at [728, 32] on input "Search suggested projects" at bounding box center [765, 35] width 154 height 19
type input "*******"
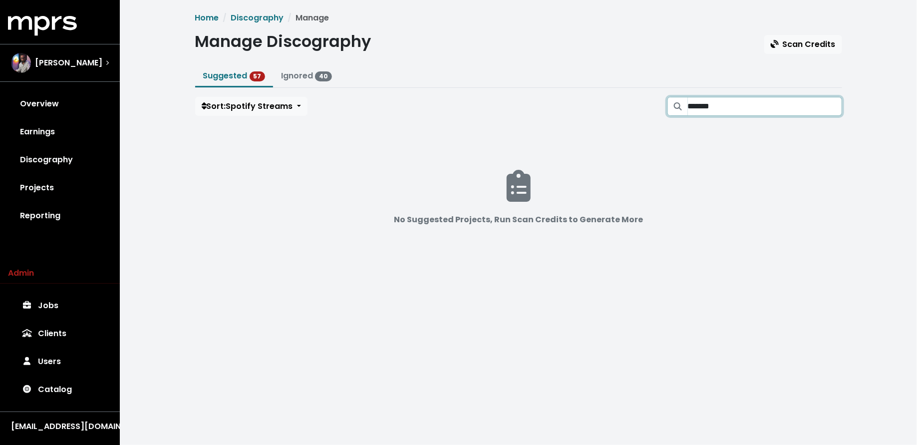
click at [835, 106] on input "*******" at bounding box center [765, 106] width 154 height 19
click at [831, 106] on input "*******" at bounding box center [765, 106] width 154 height 19
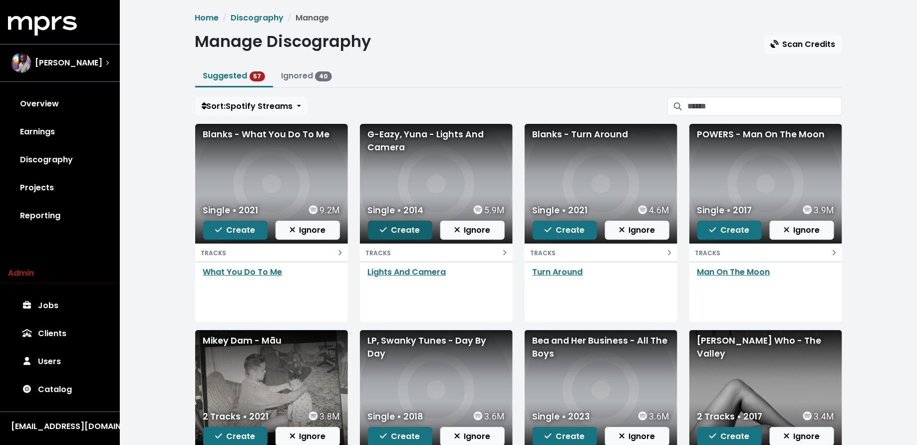
click at [394, 229] on span "Create" at bounding box center [400, 229] width 40 height 11
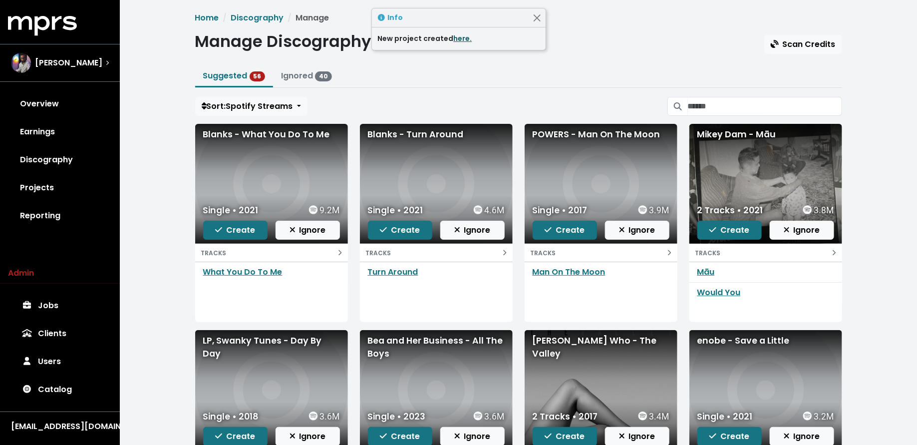
click at [462, 40] on link "here." at bounding box center [463, 38] width 18 height 10
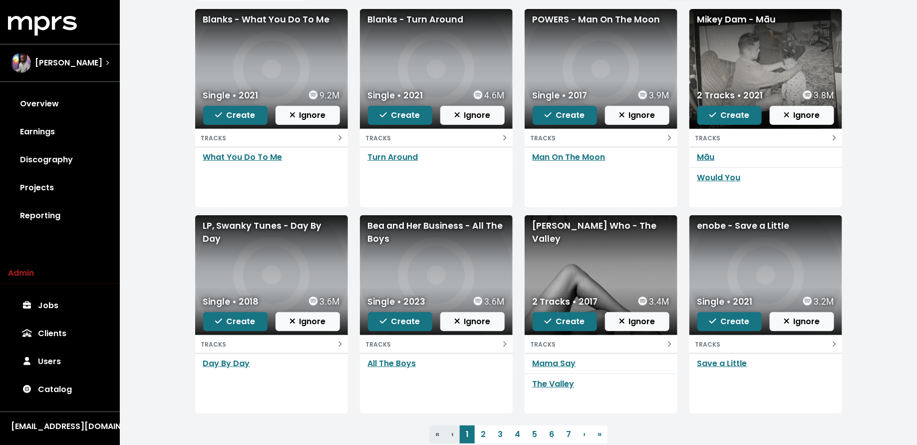
scroll to position [115, 0]
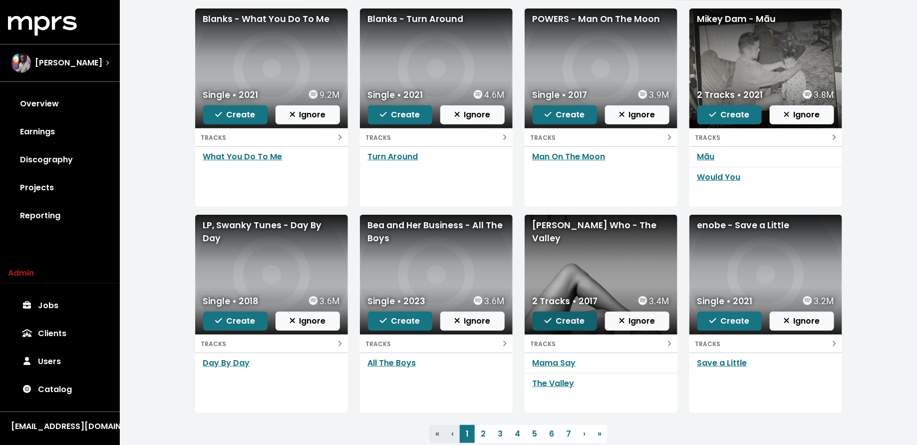
click at [569, 322] on span "Create" at bounding box center [565, 320] width 40 height 11
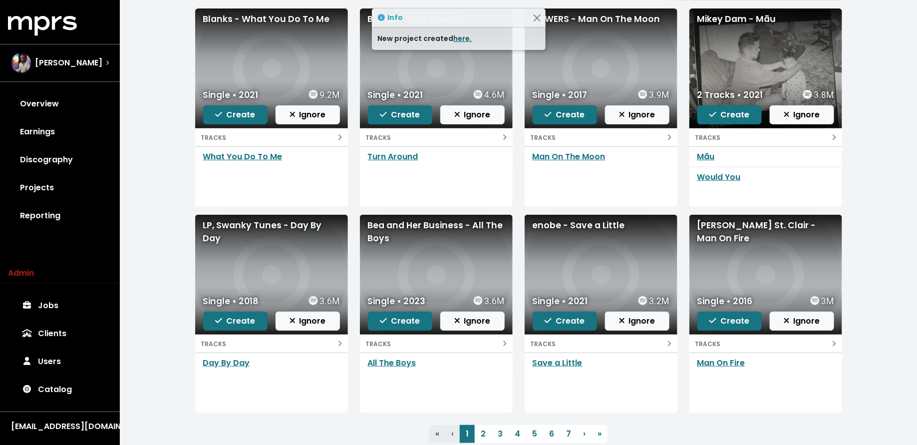
click at [462, 33] on link "here." at bounding box center [463, 38] width 18 height 10
click at [245, 319] on span "Create" at bounding box center [235, 320] width 40 height 11
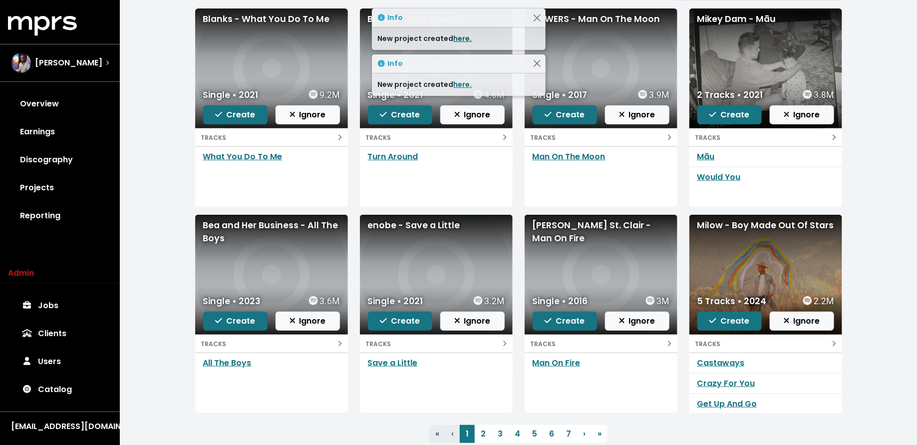
click at [461, 39] on link "here." at bounding box center [463, 38] width 18 height 10
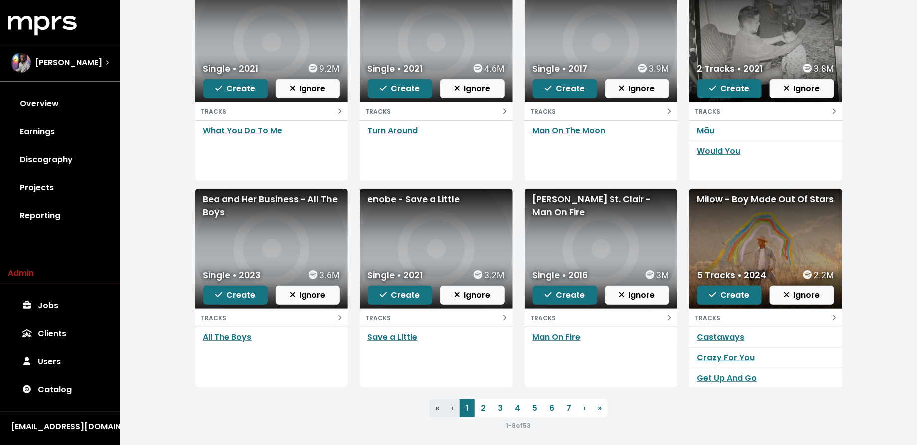
scroll to position [143, 0]
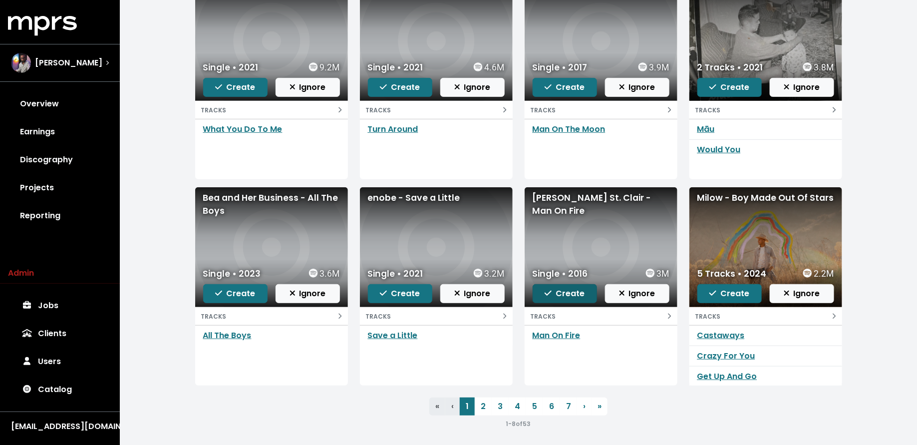
click at [562, 294] on span "Create" at bounding box center [565, 293] width 40 height 11
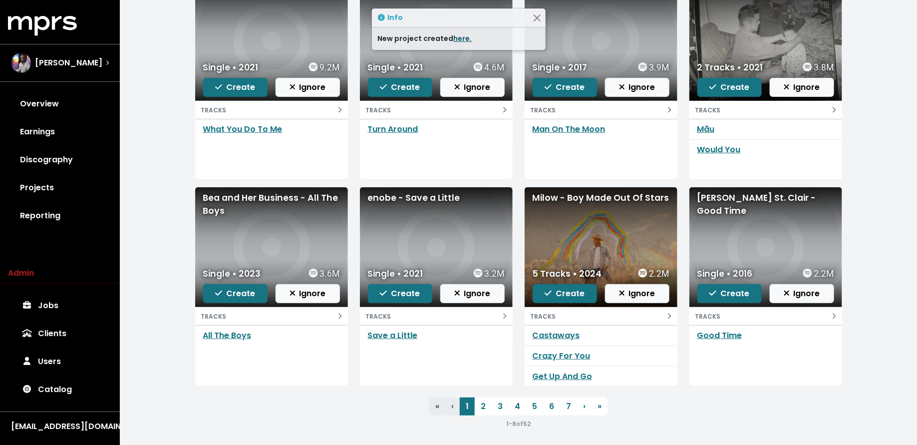
click at [454, 38] on link "here." at bounding box center [463, 38] width 18 height 10
click at [737, 294] on span "Create" at bounding box center [729, 293] width 40 height 11
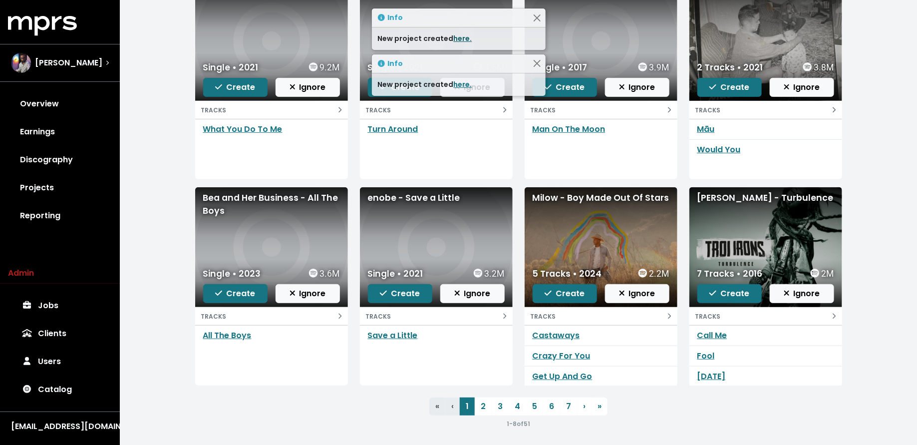
click at [457, 40] on link "here." at bounding box center [463, 38] width 18 height 10
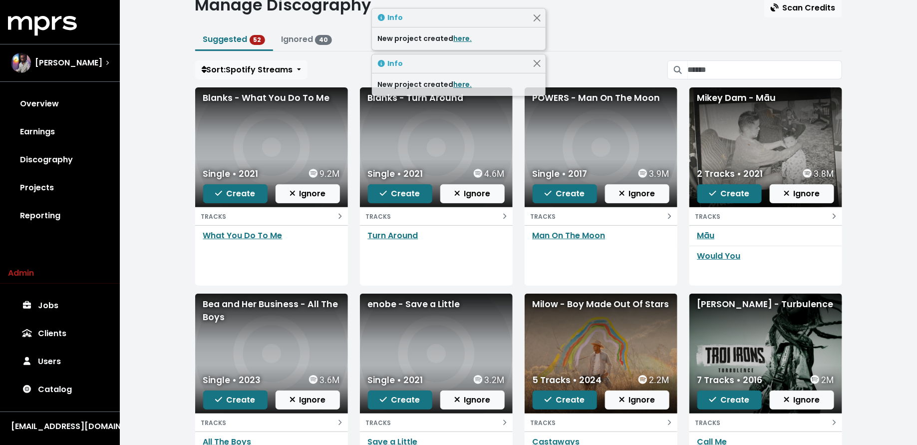
scroll to position [0, 0]
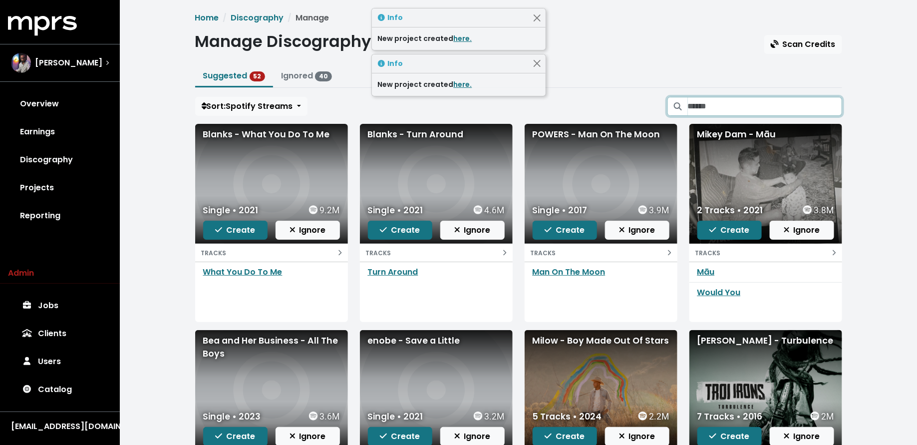
click at [743, 100] on input "Search suggested projects" at bounding box center [765, 106] width 154 height 19
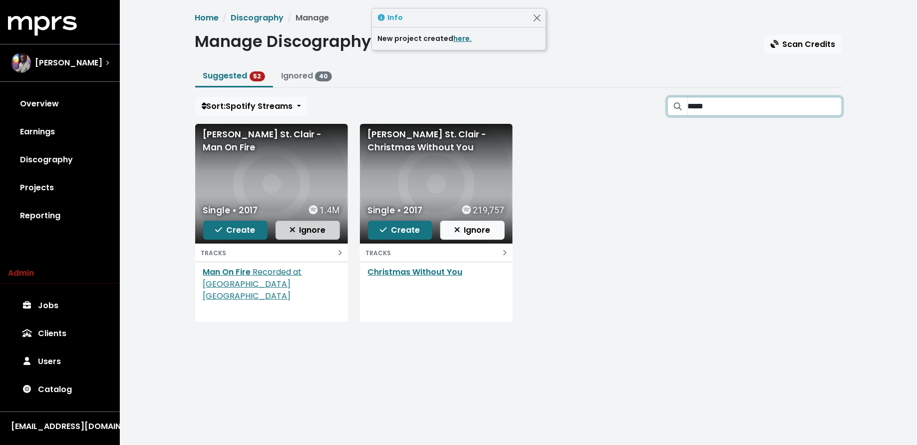
type input "****"
click at [320, 226] on span "Ignore" at bounding box center [308, 229] width 36 height 11
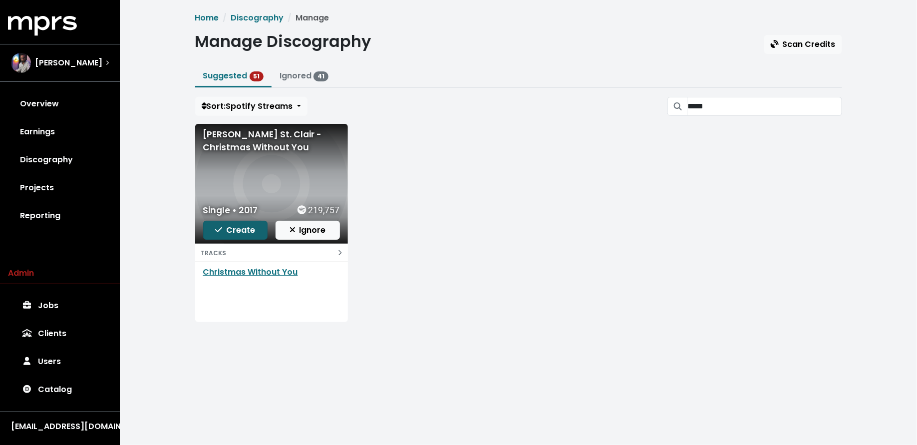
click at [241, 225] on span "Create" at bounding box center [235, 229] width 40 height 11
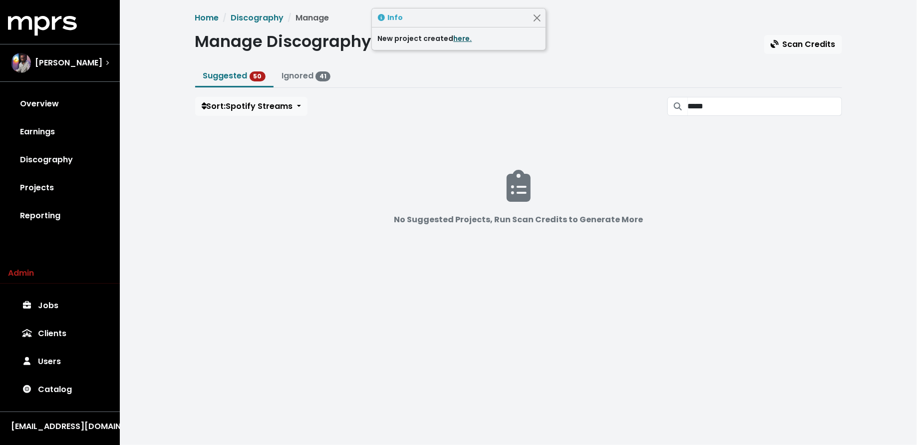
click at [456, 39] on link "here." at bounding box center [463, 38] width 18 height 10
click at [767, 109] on input "****" at bounding box center [765, 106] width 154 height 19
click at [839, 108] on input "****" at bounding box center [765, 106] width 154 height 19
click at [832, 108] on input "****" at bounding box center [765, 106] width 154 height 19
click at [831, 103] on input "****" at bounding box center [765, 106] width 154 height 19
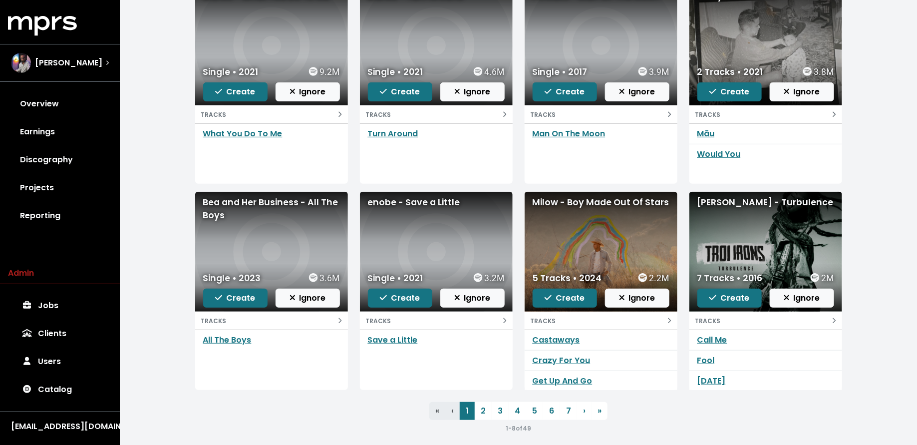
scroll to position [139, 0]
click at [490, 408] on link "2" at bounding box center [483, 410] width 17 height 18
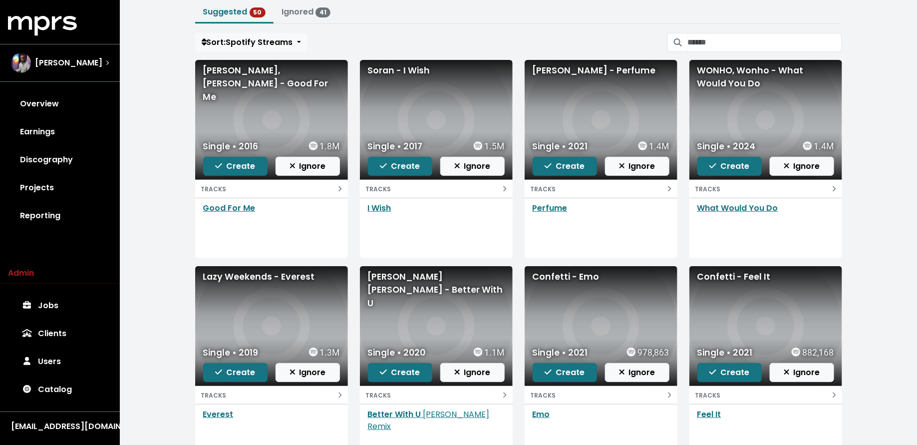
scroll to position [65, 0]
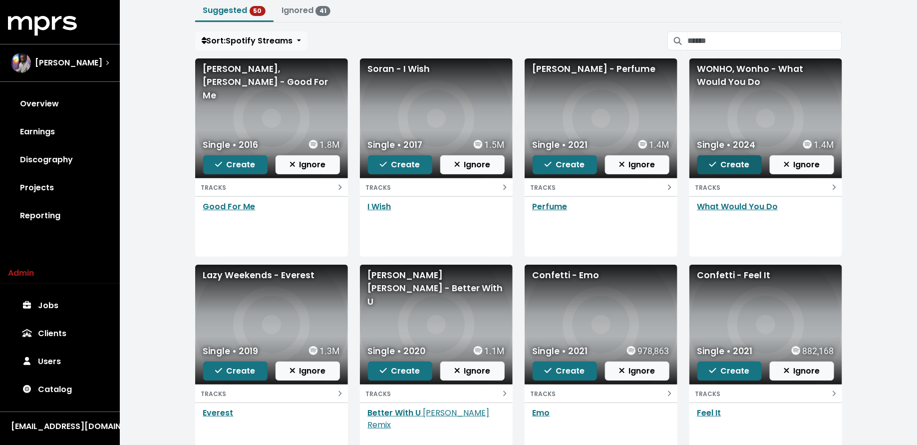
click at [714, 167] on icon "button" at bounding box center [712, 164] width 7 height 8
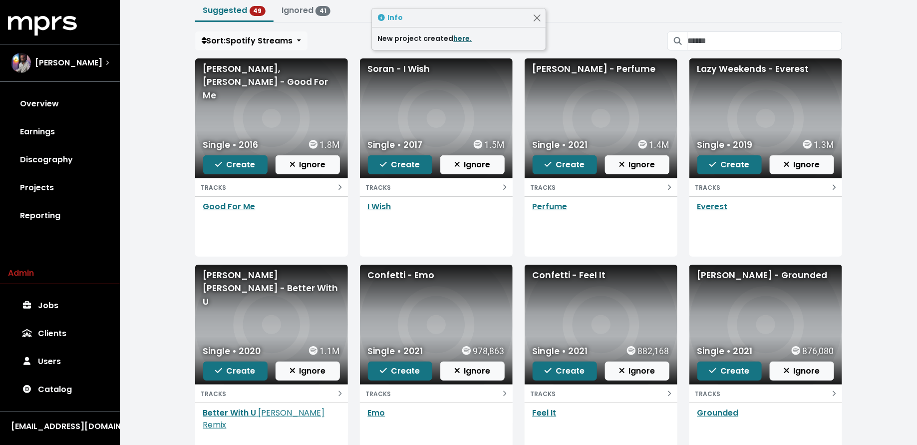
click at [460, 38] on link "here." at bounding box center [463, 38] width 18 height 10
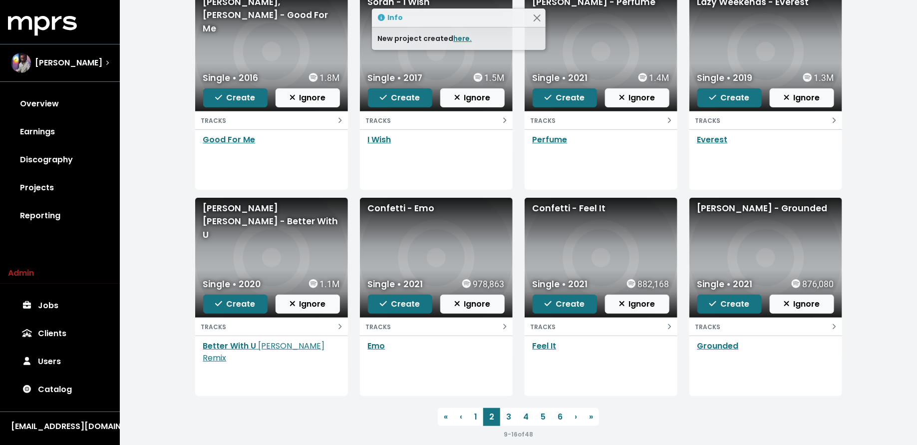
scroll to position [139, 0]
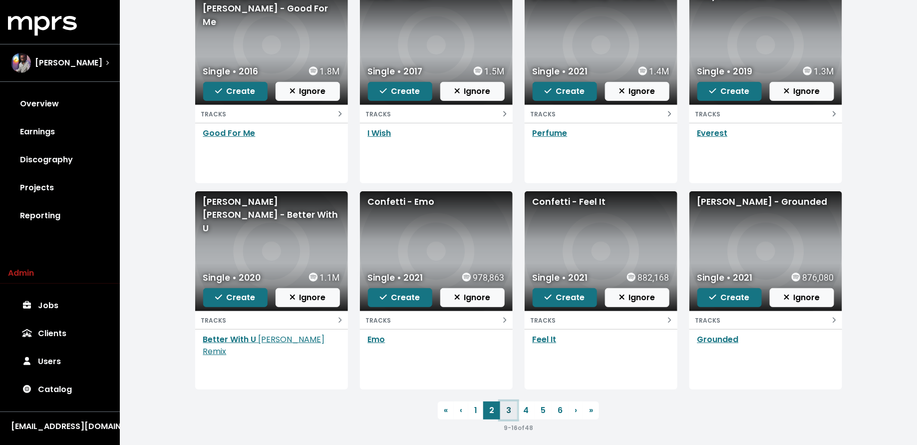
click at [504, 407] on link "3" at bounding box center [508, 410] width 17 height 18
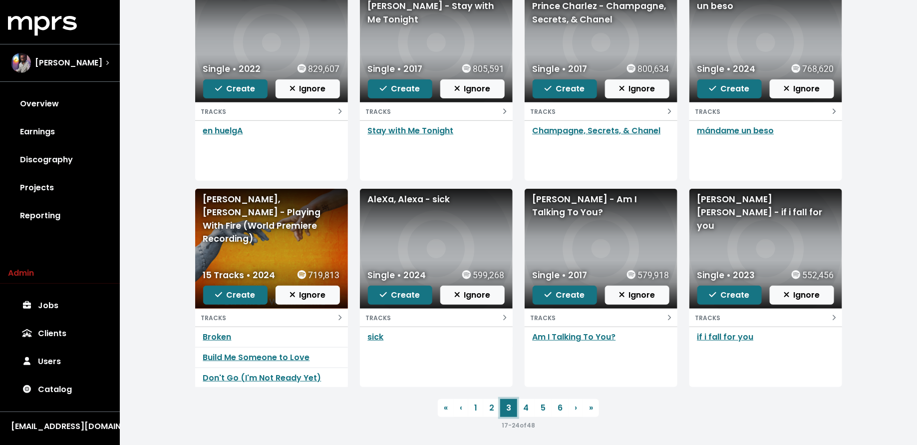
scroll to position [145, 0]
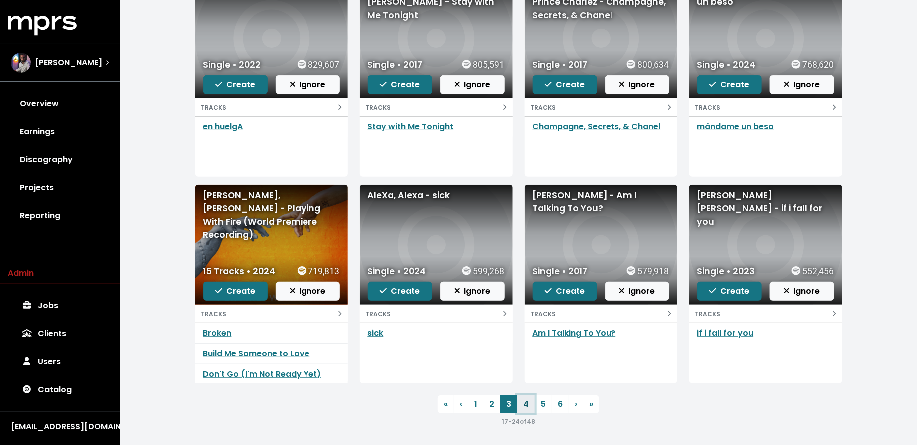
click at [525, 402] on link "4" at bounding box center [525, 404] width 17 height 18
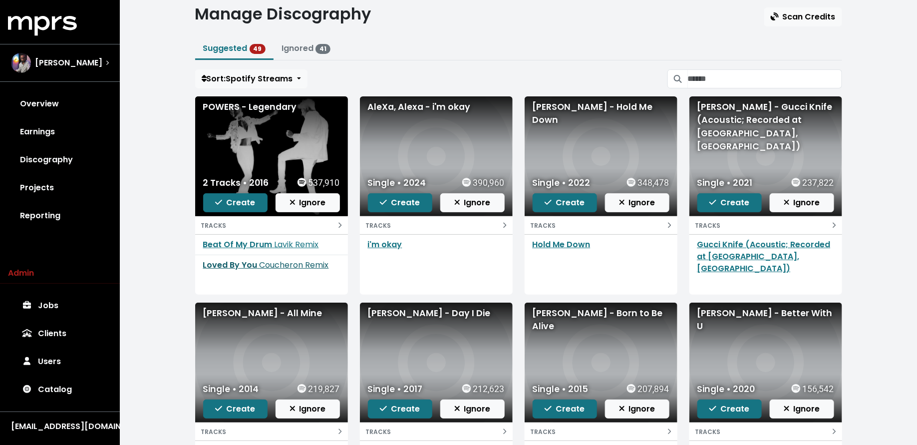
scroll to position [25, 0]
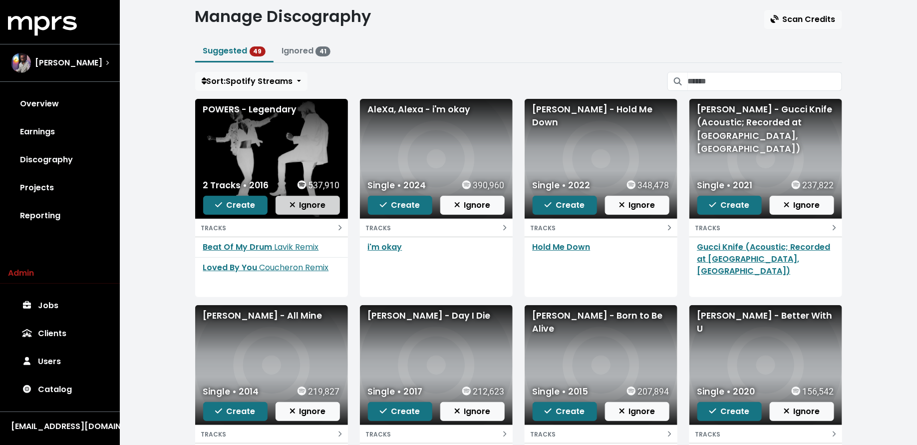
click at [301, 211] on button "Ignore" at bounding box center [308, 205] width 64 height 19
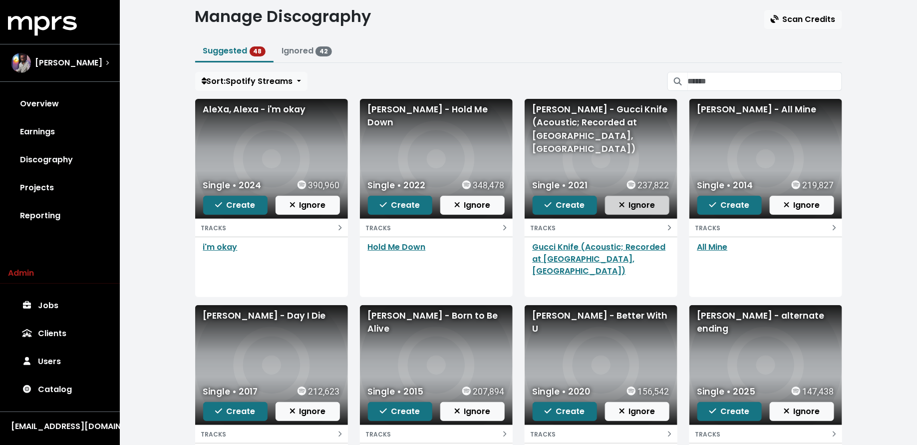
click at [625, 207] on span "Ignore" at bounding box center [637, 204] width 36 height 11
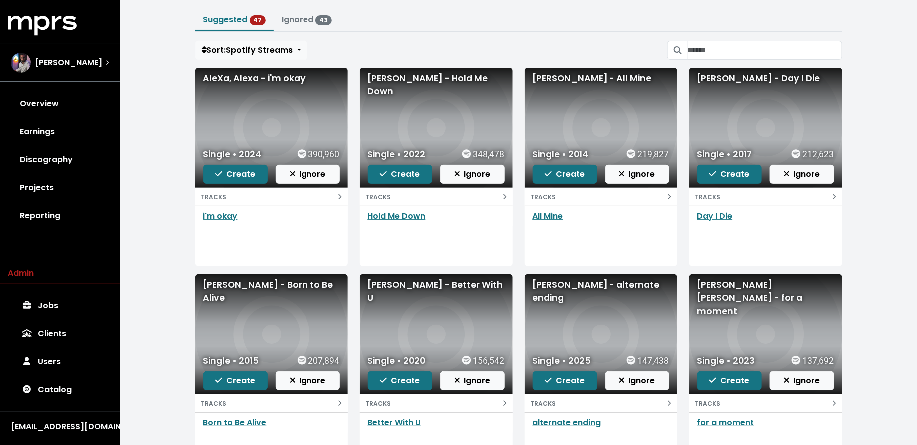
scroll to position [57, 0]
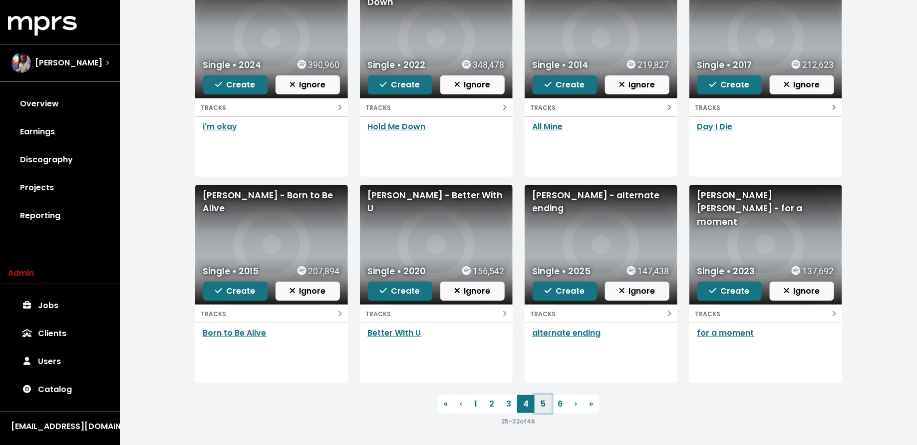
click at [542, 403] on link "5" at bounding box center [543, 404] width 17 height 18
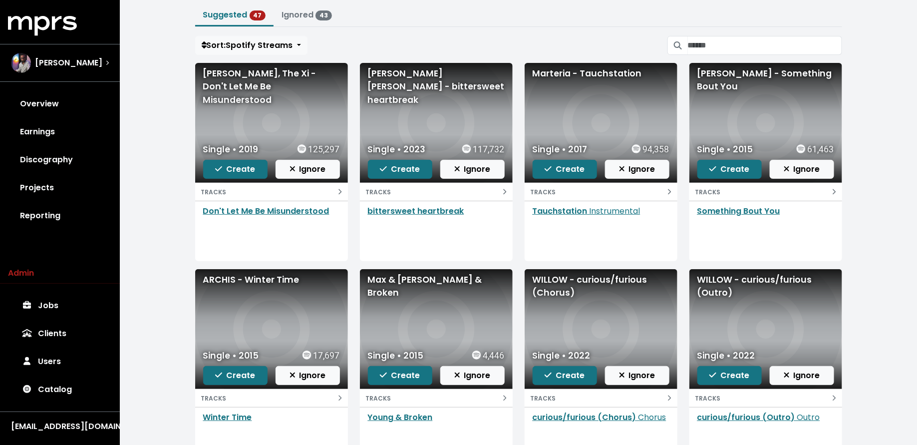
scroll to position [61, 0]
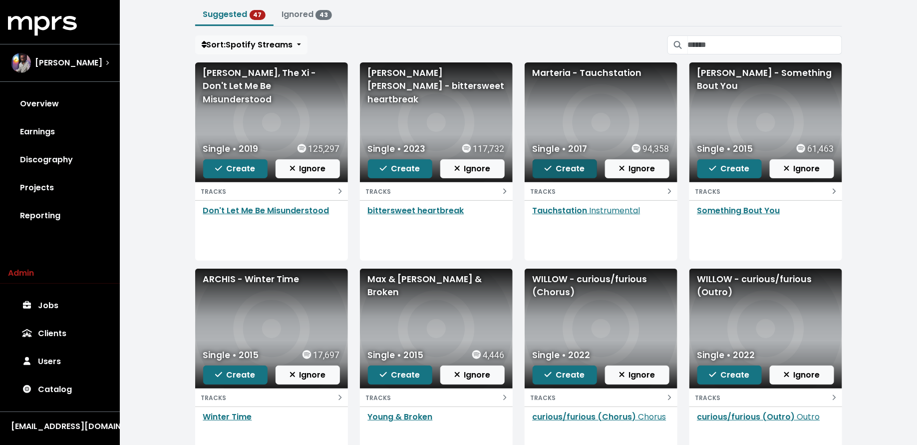
click at [570, 168] on span "Create" at bounding box center [565, 168] width 40 height 11
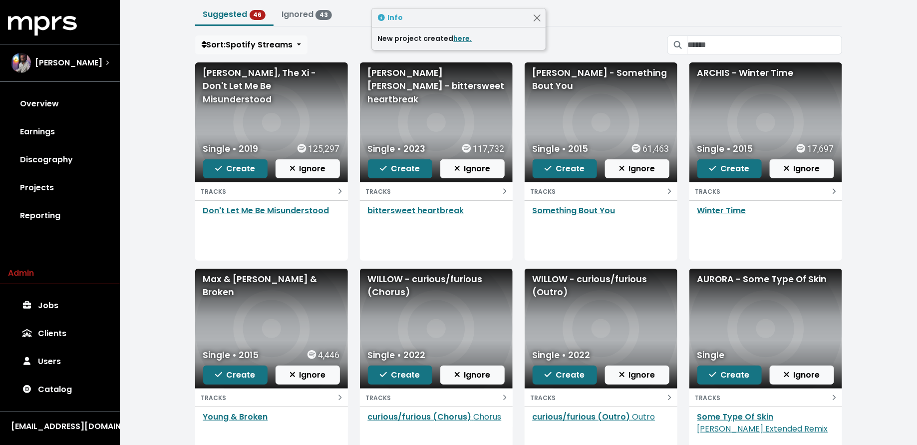
click at [447, 37] on div "New project created here." at bounding box center [459, 38] width 162 height 10
click at [454, 37] on link "here." at bounding box center [463, 38] width 18 height 10
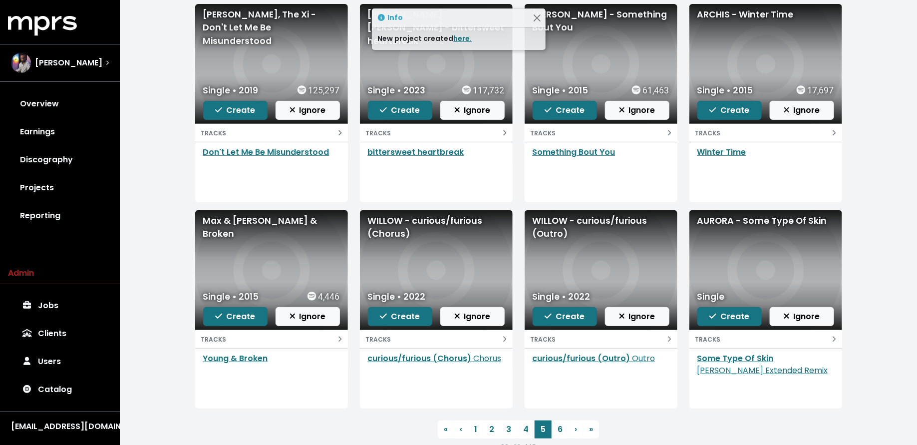
scroll to position [122, 0]
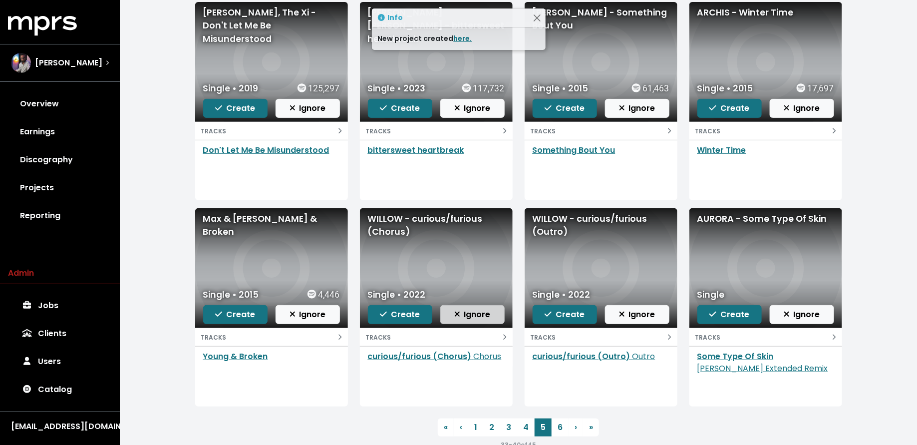
click at [474, 317] on span "Ignore" at bounding box center [472, 314] width 36 height 11
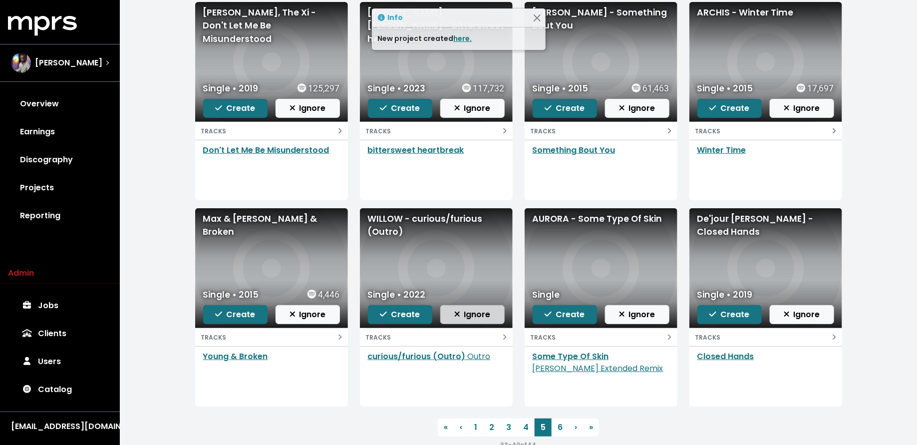
click at [473, 316] on span "Ignore" at bounding box center [472, 314] width 36 height 11
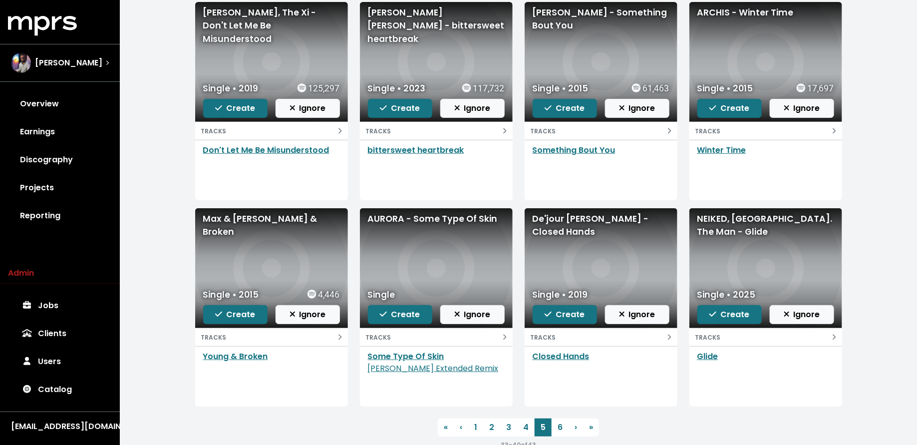
click at [473, 316] on span "Ignore" at bounding box center [472, 314] width 36 height 11
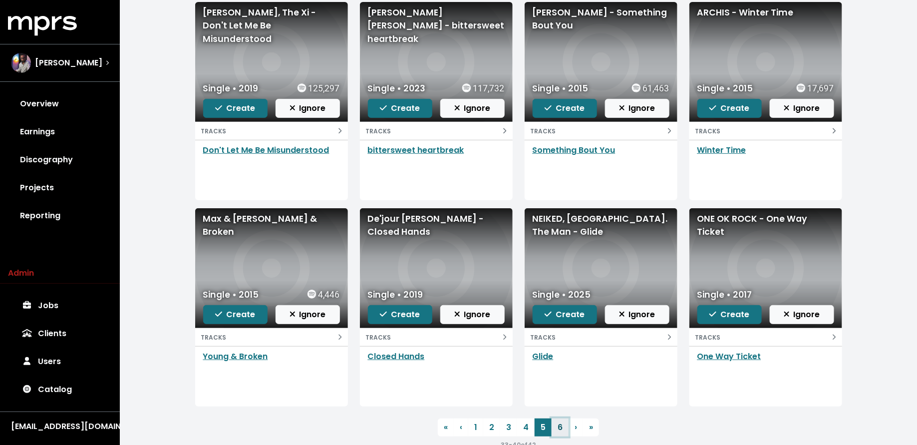
click at [557, 428] on link "6" at bounding box center [560, 427] width 17 height 18
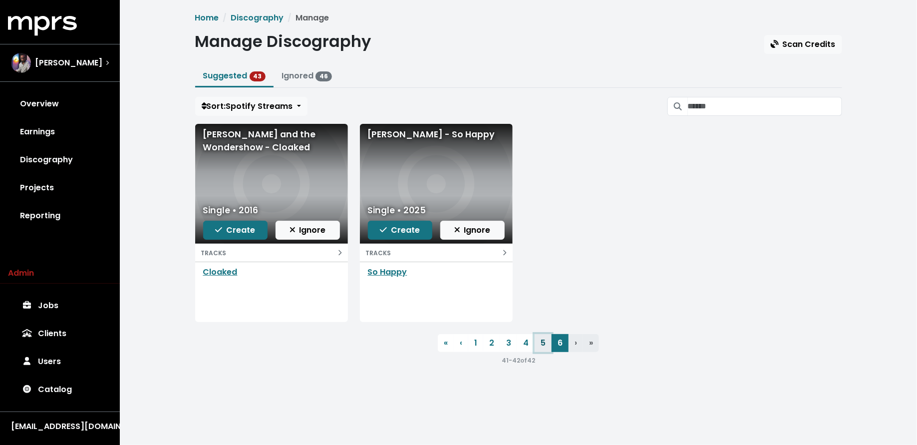
click at [549, 341] on link "5" at bounding box center [543, 343] width 17 height 18
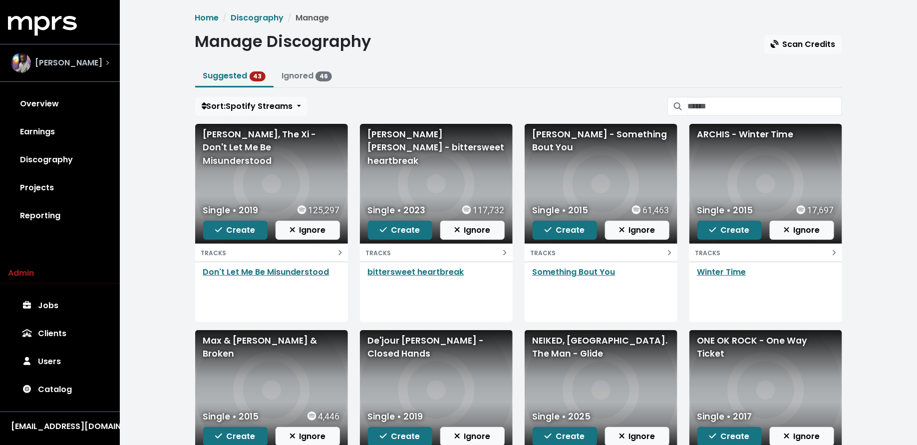
click at [91, 54] on div "Mitch McCarthy" at bounding box center [56, 63] width 91 height 20
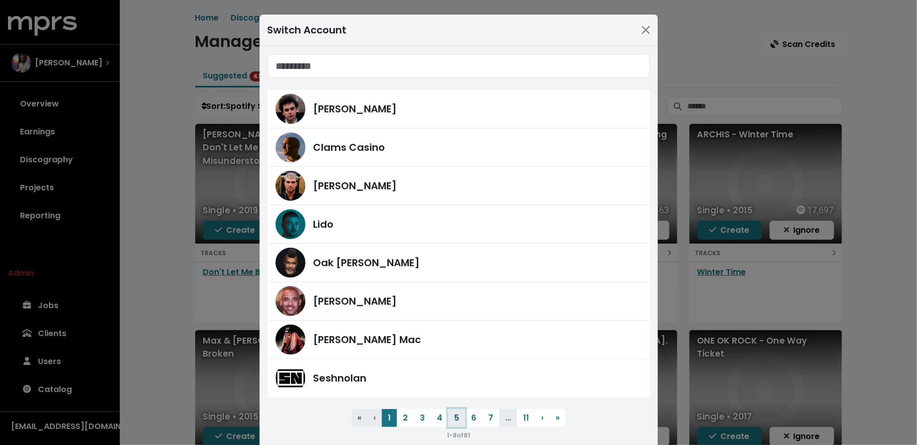
click at [452, 411] on button "5" at bounding box center [456, 418] width 17 height 18
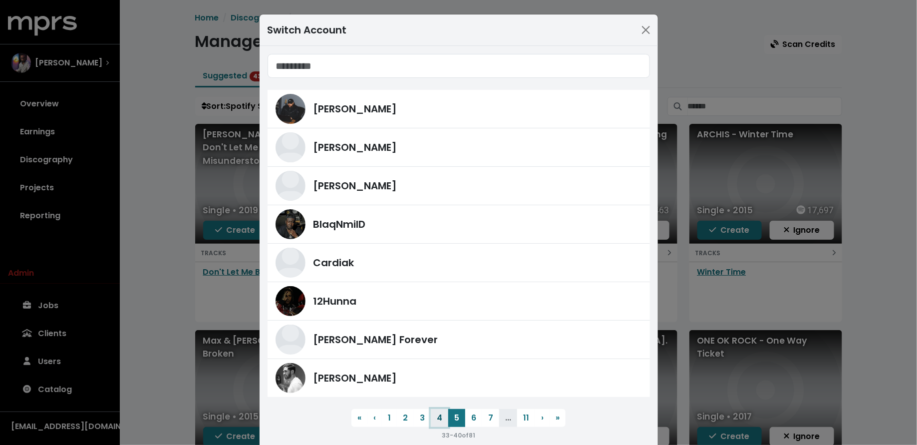
click at [438, 417] on button "4" at bounding box center [439, 418] width 17 height 18
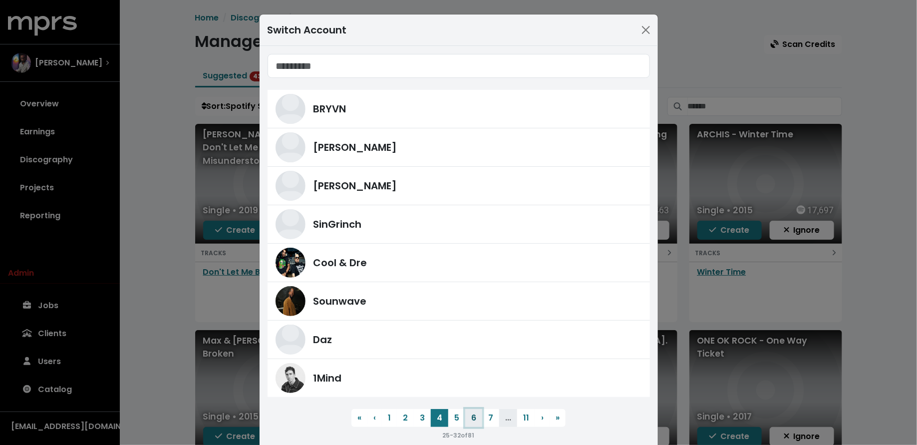
click at [471, 415] on button "6" at bounding box center [473, 418] width 17 height 18
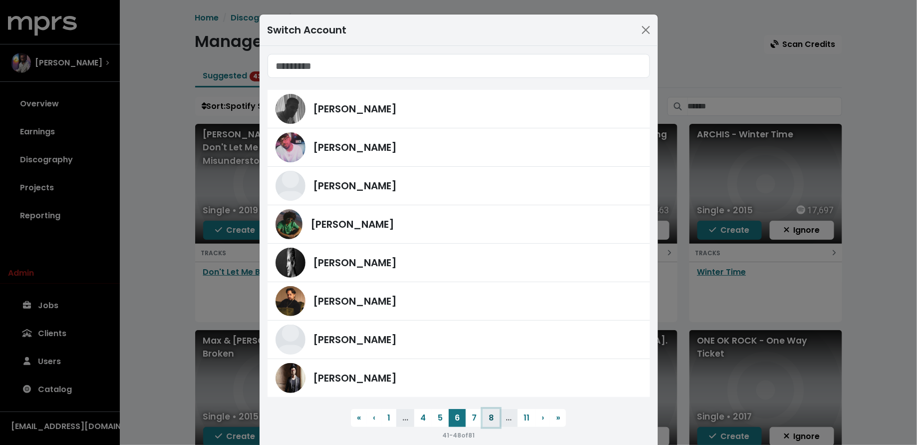
click at [491, 413] on button "8" at bounding box center [491, 418] width 17 height 18
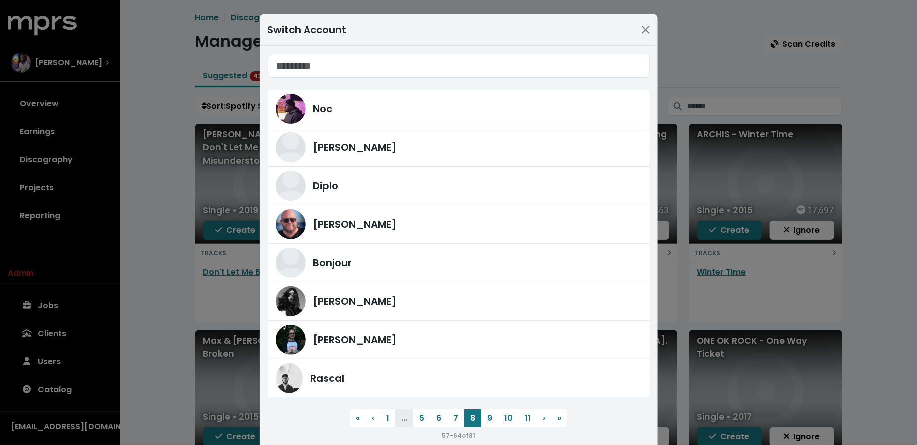
click at [139, 76] on div "Switch Account Noc Ryan Tedder Diplo Stuart Crichton Bonjour Shintaro Yasuda An…" at bounding box center [458, 222] width 917 height 445
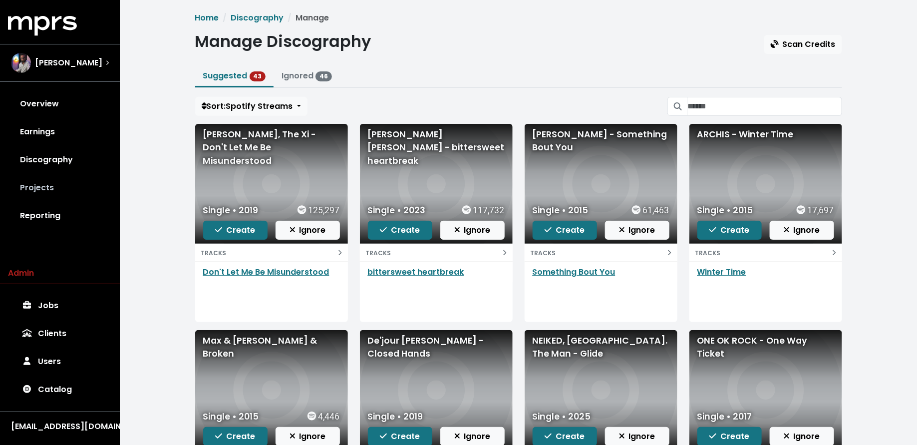
click at [81, 190] on link "Projects" at bounding box center [60, 188] width 104 height 28
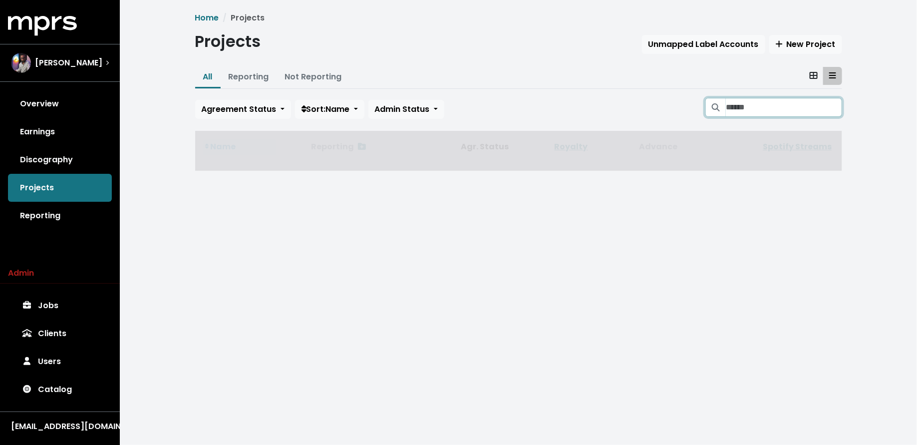
click at [738, 107] on input "Search projects" at bounding box center [784, 107] width 116 height 19
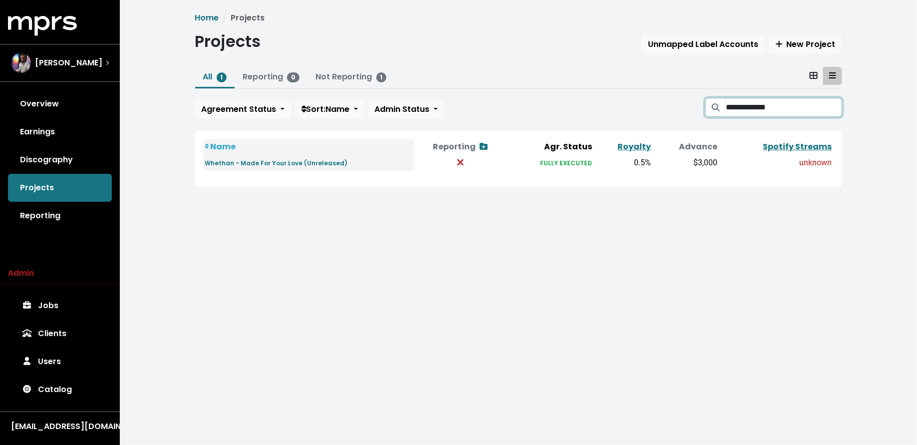
type input "**********"
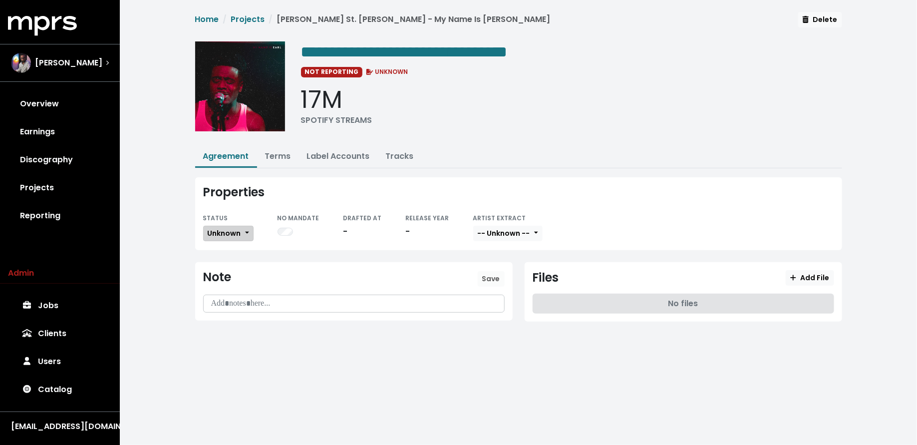
click at [233, 234] on span "Unknown" at bounding box center [224, 233] width 33 height 10
click at [233, 266] on link "Missing" at bounding box center [251, 270] width 94 height 16
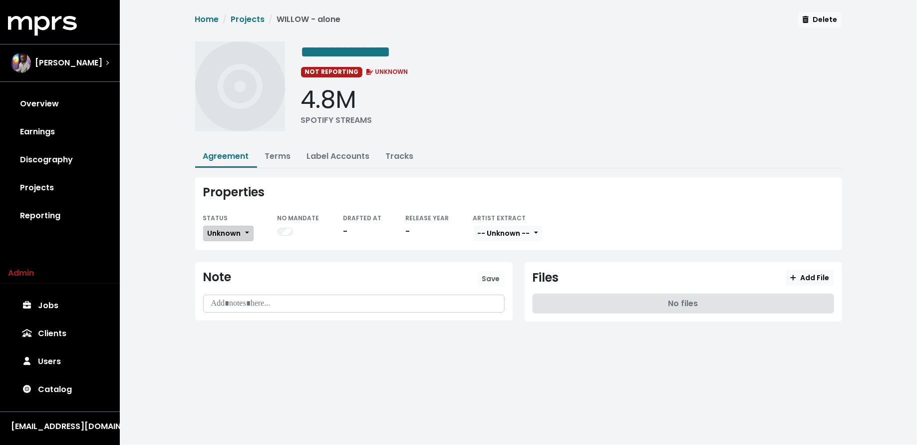
click at [219, 232] on span "Unknown" at bounding box center [224, 233] width 33 height 10
click at [222, 264] on link "Missing" at bounding box center [251, 270] width 94 height 16
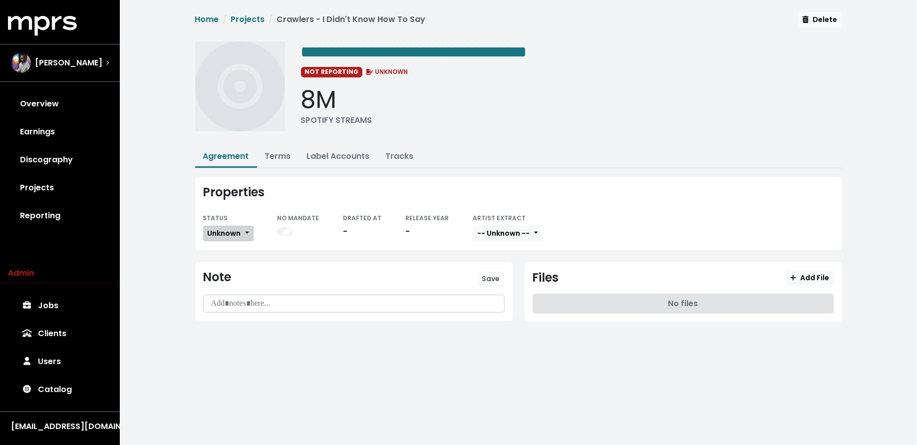
click at [217, 234] on span "Unknown" at bounding box center [224, 233] width 33 height 10
click at [215, 269] on link "Missing" at bounding box center [251, 270] width 94 height 16
click at [231, 235] on span "Unknown" at bounding box center [224, 233] width 33 height 10
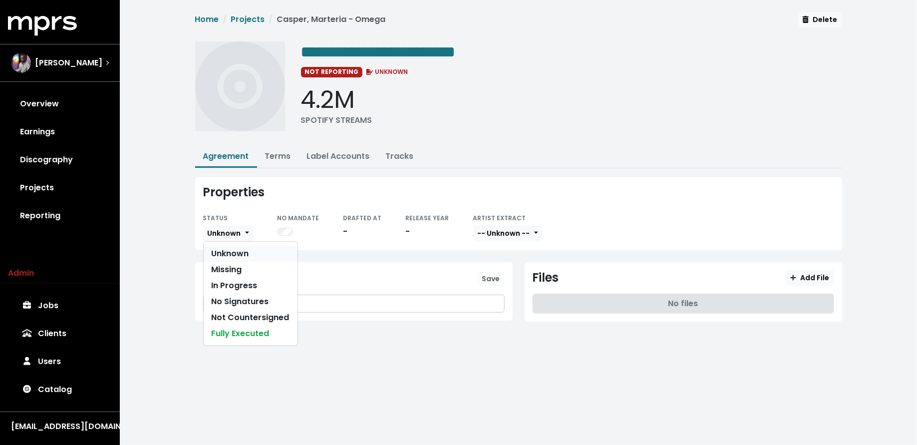
click at [229, 258] on link "Unknown" at bounding box center [251, 254] width 94 height 16
click at [235, 226] on button "Unknown" at bounding box center [228, 233] width 50 height 15
click at [224, 271] on link "Missing" at bounding box center [251, 270] width 94 height 16
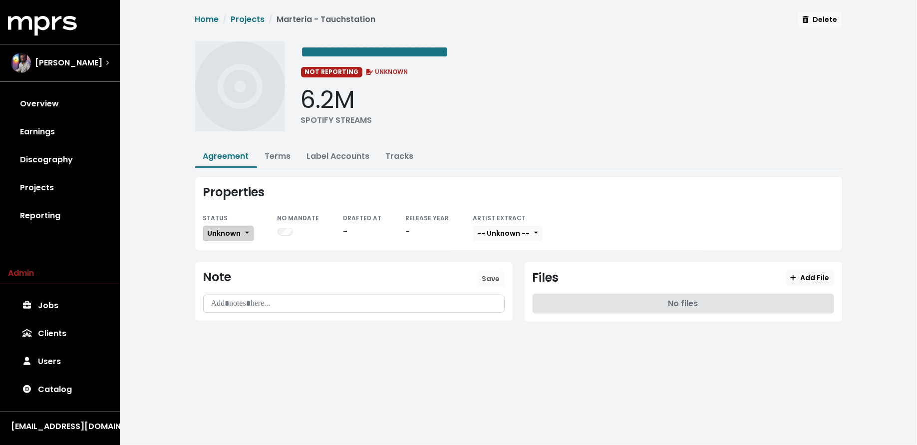
click at [232, 230] on span "Unknown" at bounding box center [224, 233] width 33 height 10
click at [230, 271] on link "Missing" at bounding box center [251, 270] width 94 height 16
click at [237, 228] on span "Unknown" at bounding box center [224, 233] width 33 height 10
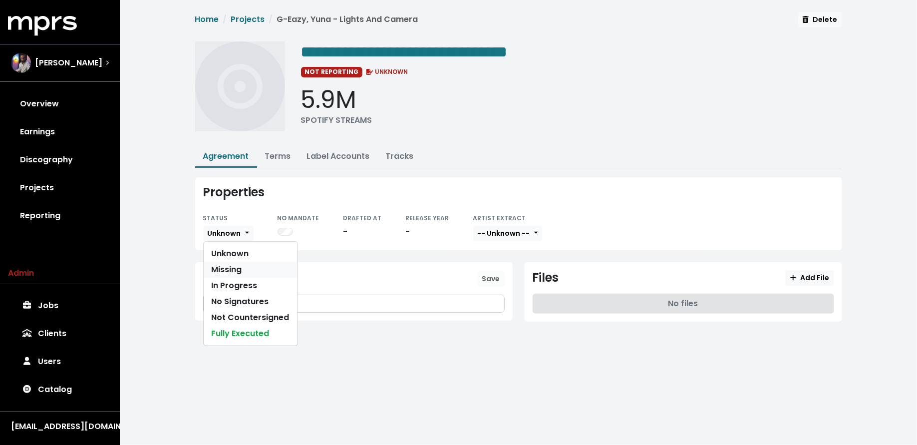
click at [237, 263] on link "Missing" at bounding box center [251, 270] width 94 height 16
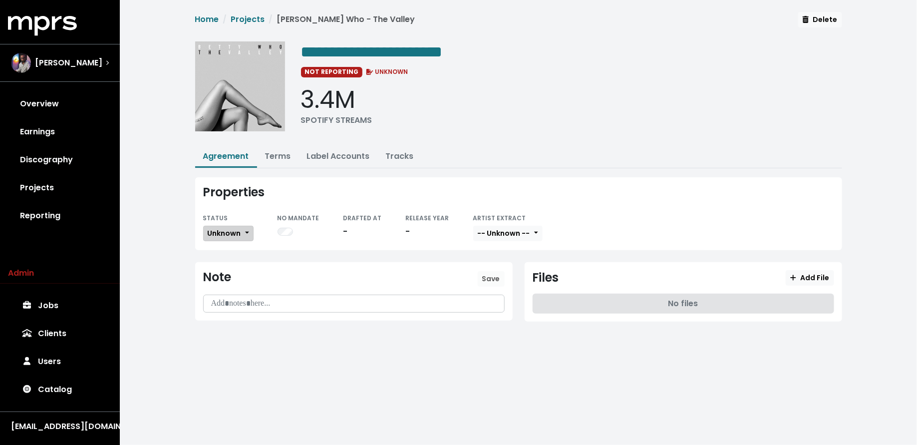
click at [222, 236] on span "Unknown" at bounding box center [224, 233] width 33 height 10
click at [222, 266] on link "Missing" at bounding box center [251, 270] width 94 height 16
click at [271, 151] on link "Terms" at bounding box center [278, 155] width 26 height 11
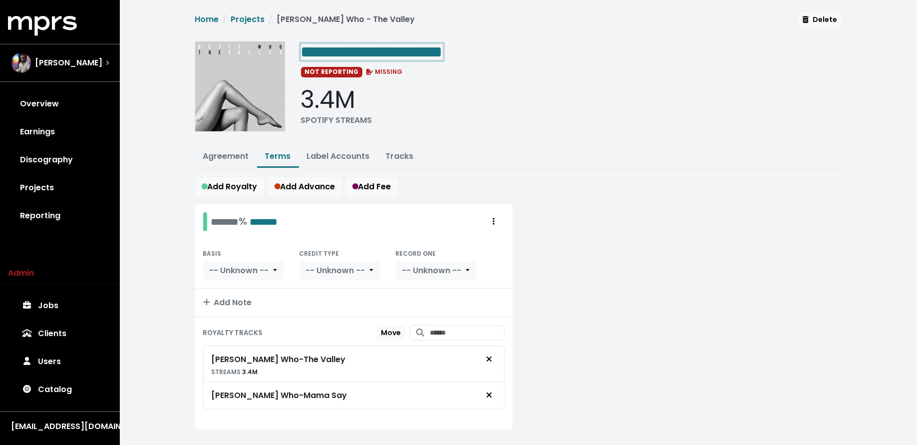
click at [406, 48] on span "**********" at bounding box center [372, 52] width 142 height 16
click at [404, 48] on span "**********" at bounding box center [372, 52] width 142 height 16
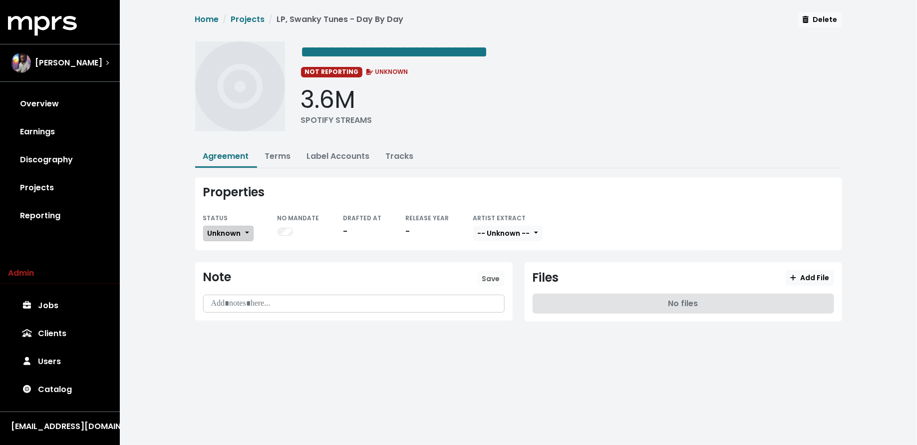
click at [218, 233] on span "Unknown" at bounding box center [224, 233] width 33 height 10
click at [218, 265] on link "Missing" at bounding box center [251, 270] width 94 height 16
click at [235, 247] on div "Properties STATUS Unknown NO MANDATE DRAFTED AT - RELEASE YEAR - ARTIST EXTRACT…" at bounding box center [518, 213] width 647 height 73
click at [235, 234] on span "Unknown" at bounding box center [224, 233] width 33 height 10
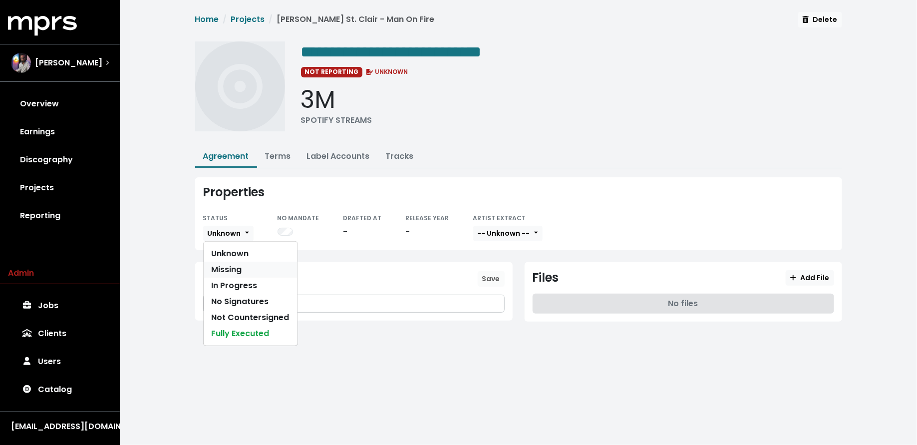
click at [236, 264] on link "Missing" at bounding box center [251, 270] width 94 height 16
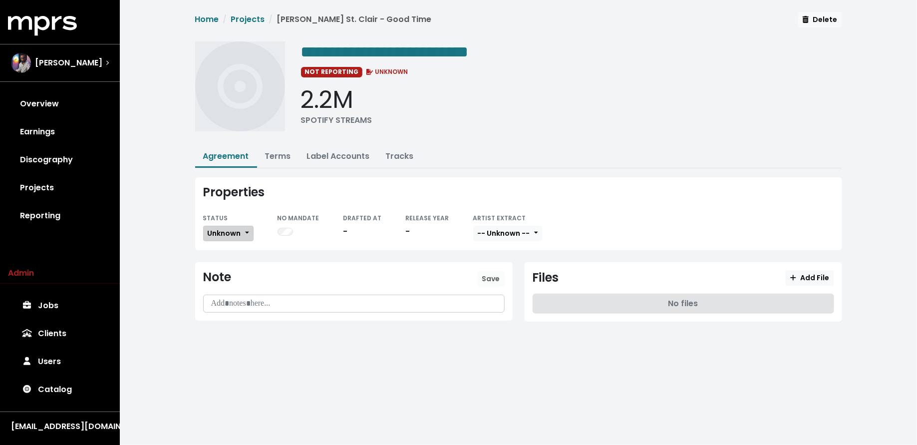
click at [229, 231] on span "Unknown" at bounding box center [224, 233] width 33 height 10
click at [225, 263] on link "Missing" at bounding box center [251, 270] width 94 height 16
click at [214, 228] on span "Unknown" at bounding box center [224, 233] width 33 height 10
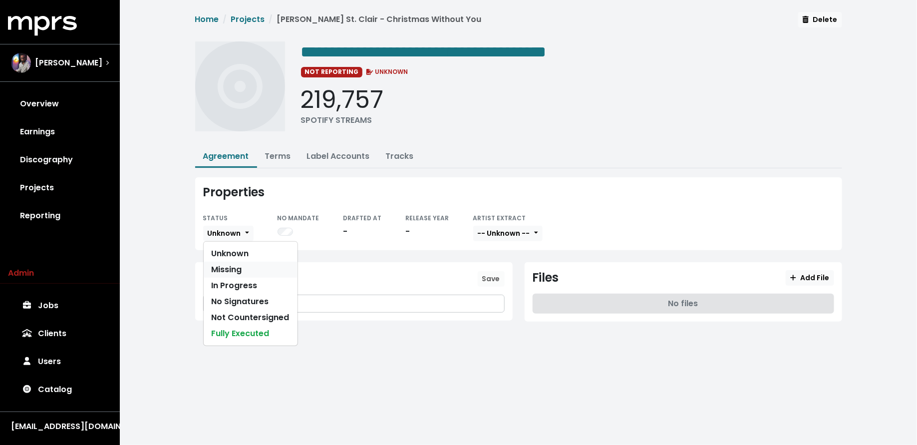
click at [249, 267] on link "Missing" at bounding box center [251, 270] width 94 height 16
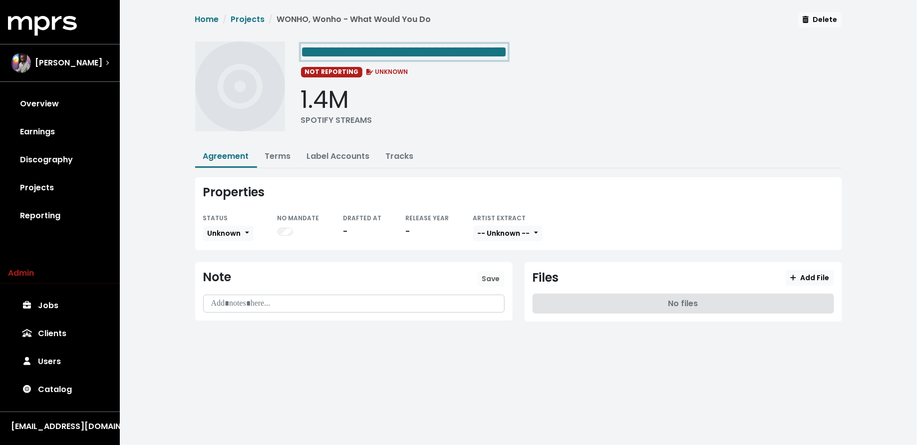
click at [430, 51] on span "**********" at bounding box center [404, 52] width 207 height 16
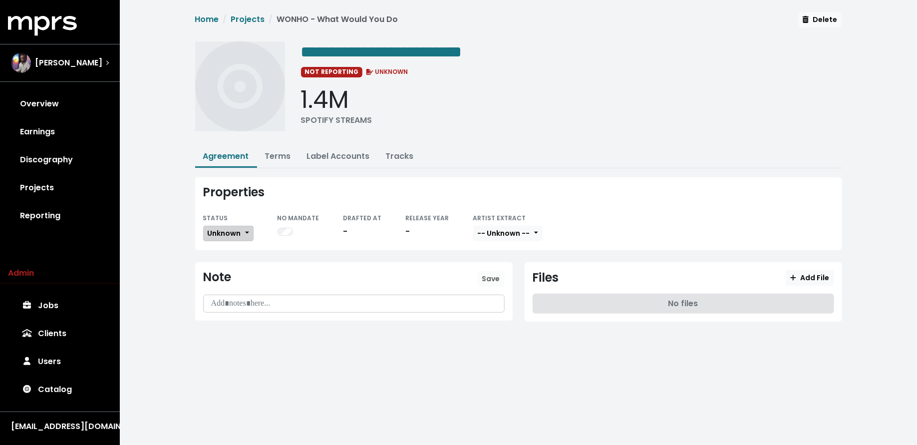
click at [230, 228] on span "Unknown" at bounding box center [224, 233] width 33 height 10
click at [226, 264] on link "Missing" at bounding box center [251, 270] width 94 height 16
click at [226, 234] on span "Unknown" at bounding box center [224, 233] width 33 height 10
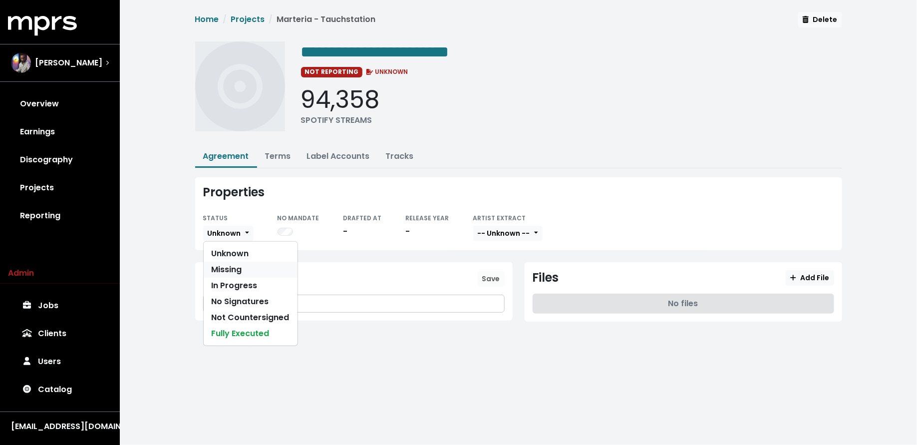
click at [226, 262] on link "Missing" at bounding box center [251, 270] width 94 height 16
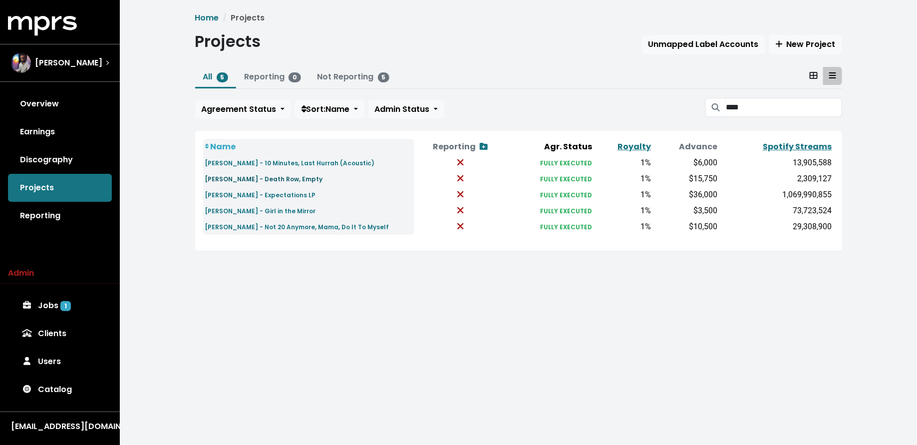
type input "****"
click at [292, 183] on link "[PERSON_NAME] - Death Row, Empty" at bounding box center [264, 178] width 118 height 11
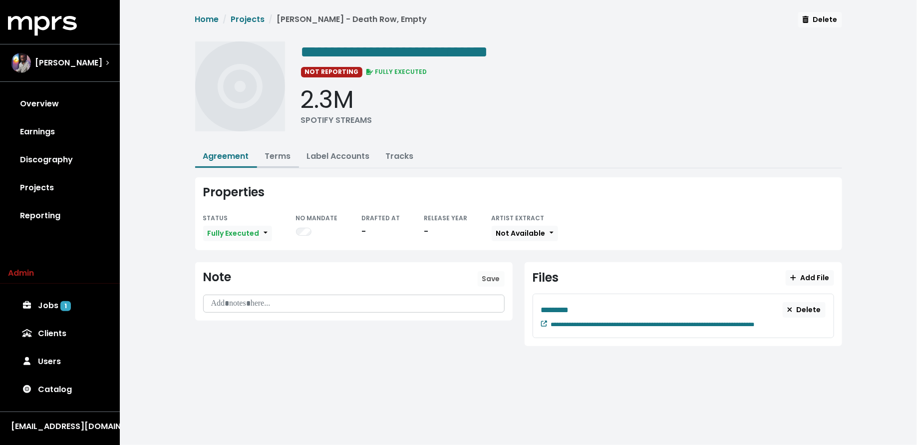
click at [281, 157] on link "Terms" at bounding box center [278, 155] width 26 height 11
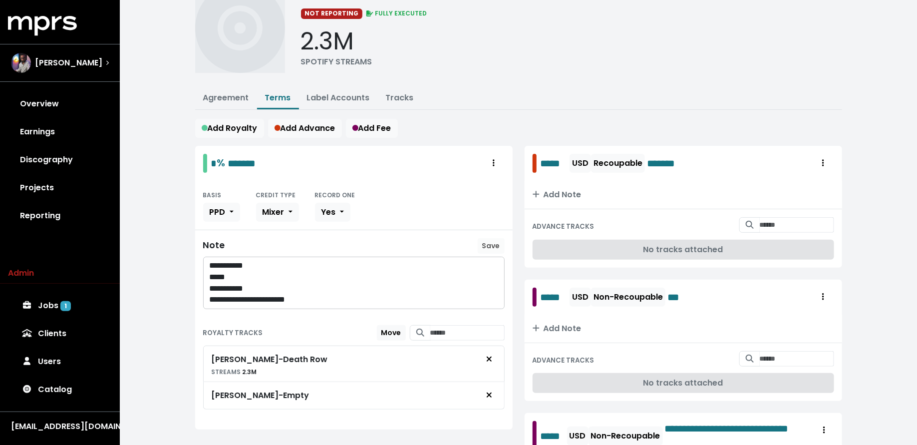
scroll to position [60, 0]
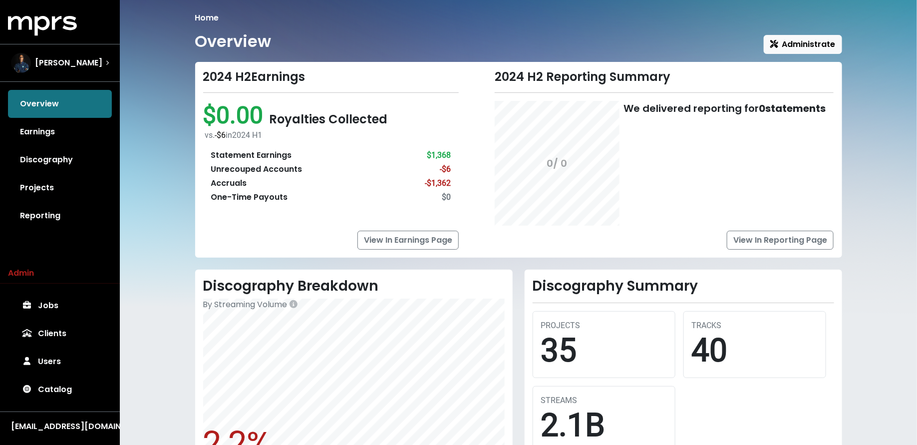
click at [63, 214] on link "Reporting" at bounding box center [60, 216] width 104 height 28
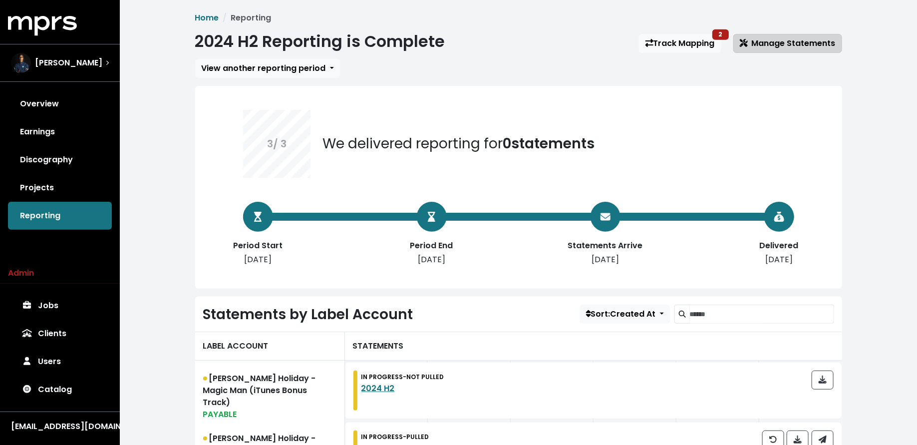
click at [765, 49] on span "Manage Statements" at bounding box center [788, 43] width 96 height 12
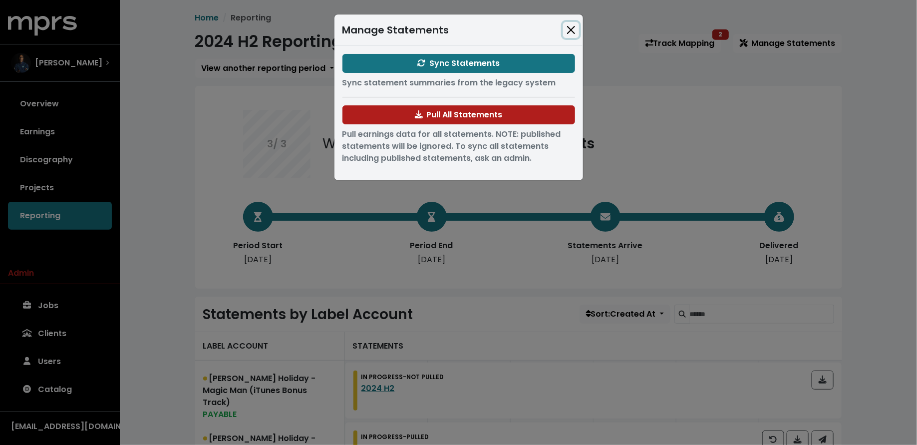
click at [571, 27] on button "Close" at bounding box center [571, 30] width 16 height 16
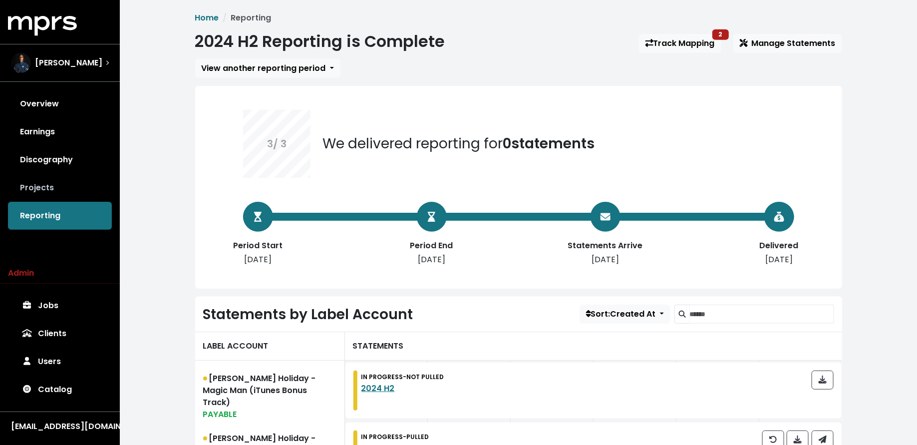
click at [67, 174] on link "Projects" at bounding box center [60, 188] width 104 height 28
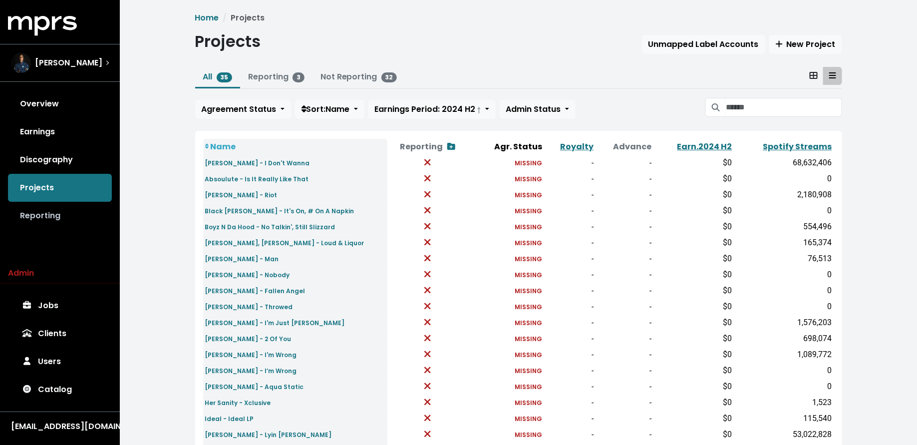
click at [80, 211] on link "Reporting" at bounding box center [60, 216] width 104 height 28
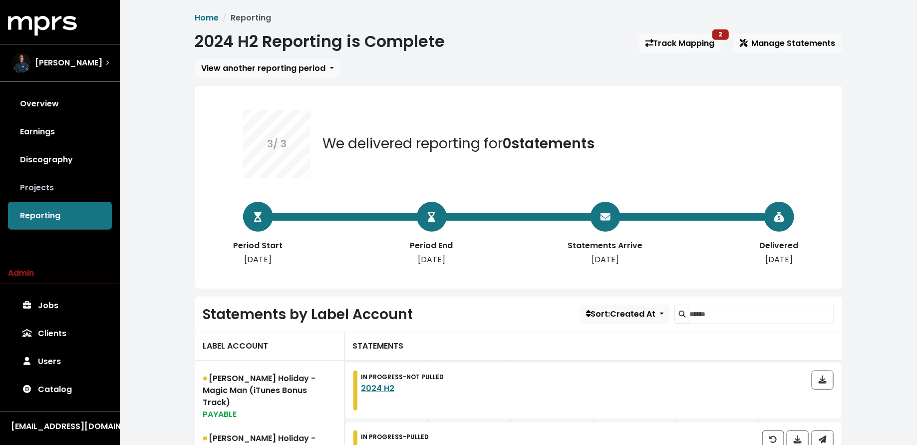
click at [75, 189] on link "Projects" at bounding box center [60, 188] width 104 height 28
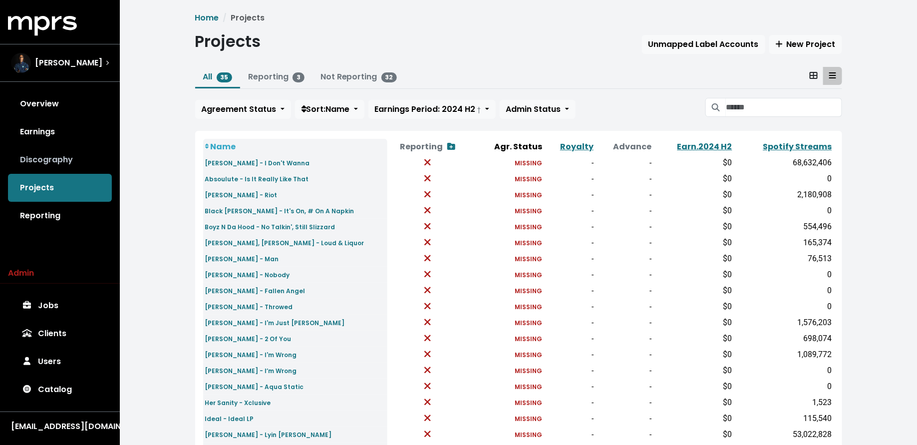
click at [54, 161] on link "Discography" at bounding box center [60, 160] width 104 height 28
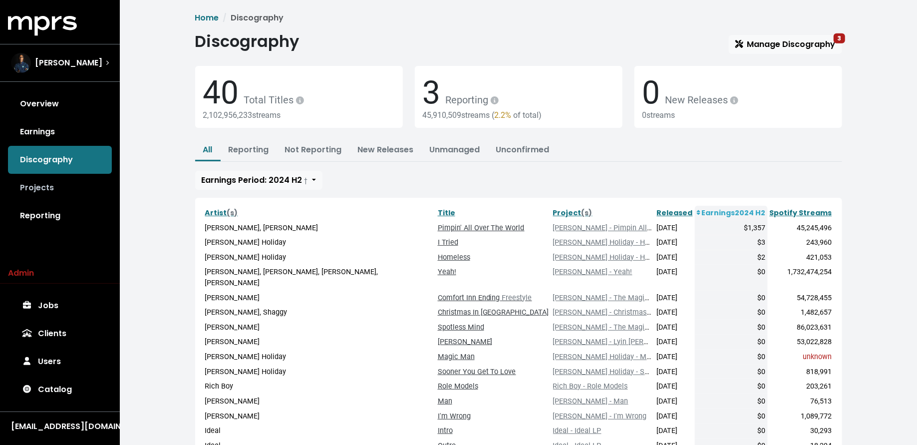
click at [36, 183] on link "Projects" at bounding box center [60, 188] width 104 height 28
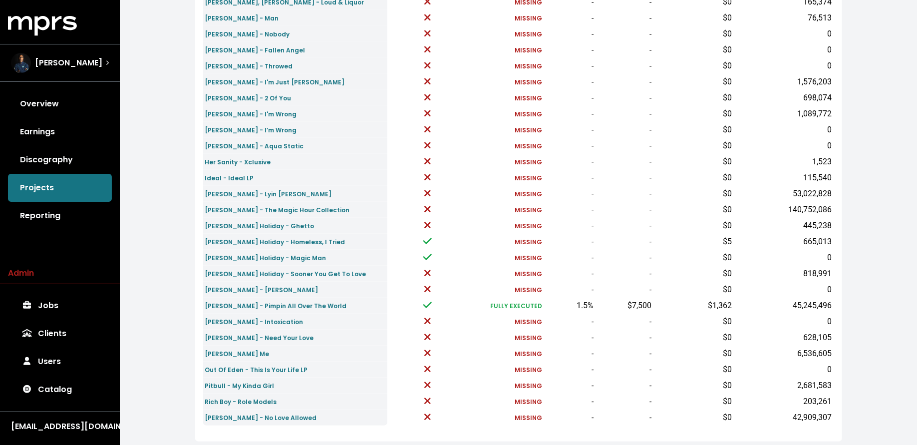
scroll to position [240, 0]
